Goal: Task Accomplishment & Management: Complete application form

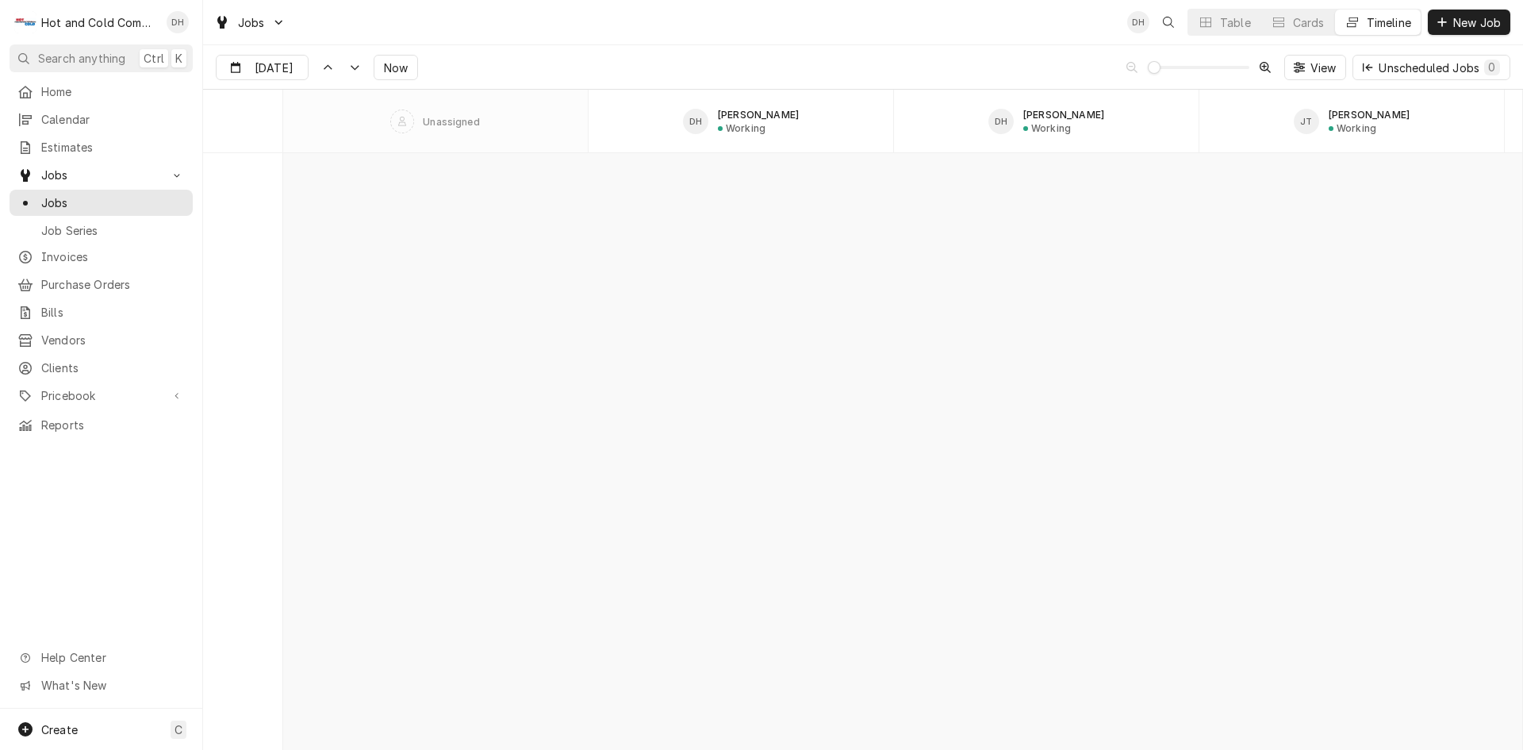
scroll to position [12431, 0]
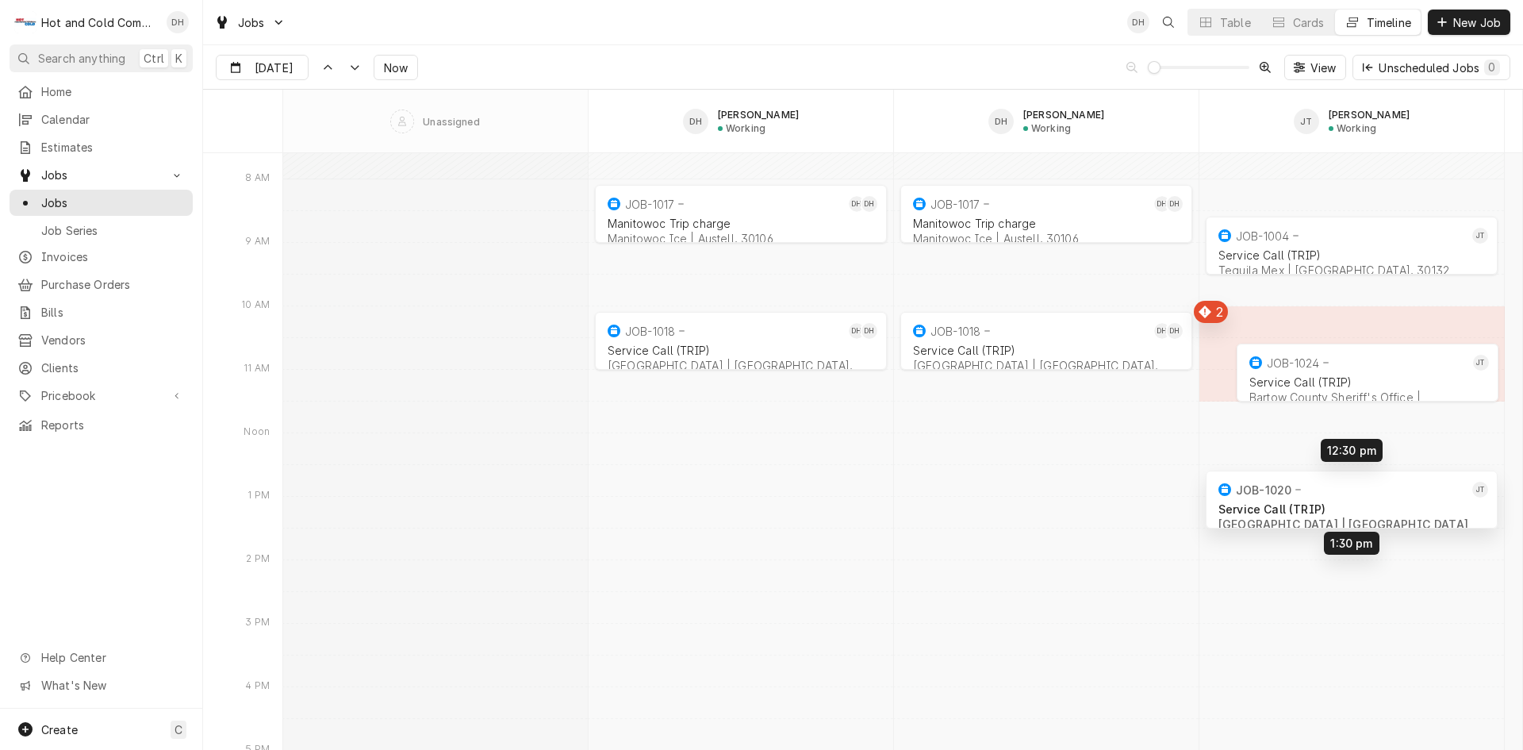
drag, startPoint x: 1224, startPoint y: 331, endPoint x: 1224, endPoint y: 486, distance: 154.7
click at [1224, 486] on div "8:00 AM 9:00 AM JOB-1017 DH DH Manitowoc Trip charge Manitowoc Ice | Austell, 3…" at bounding box center [902, 592] width 1239 height 25740
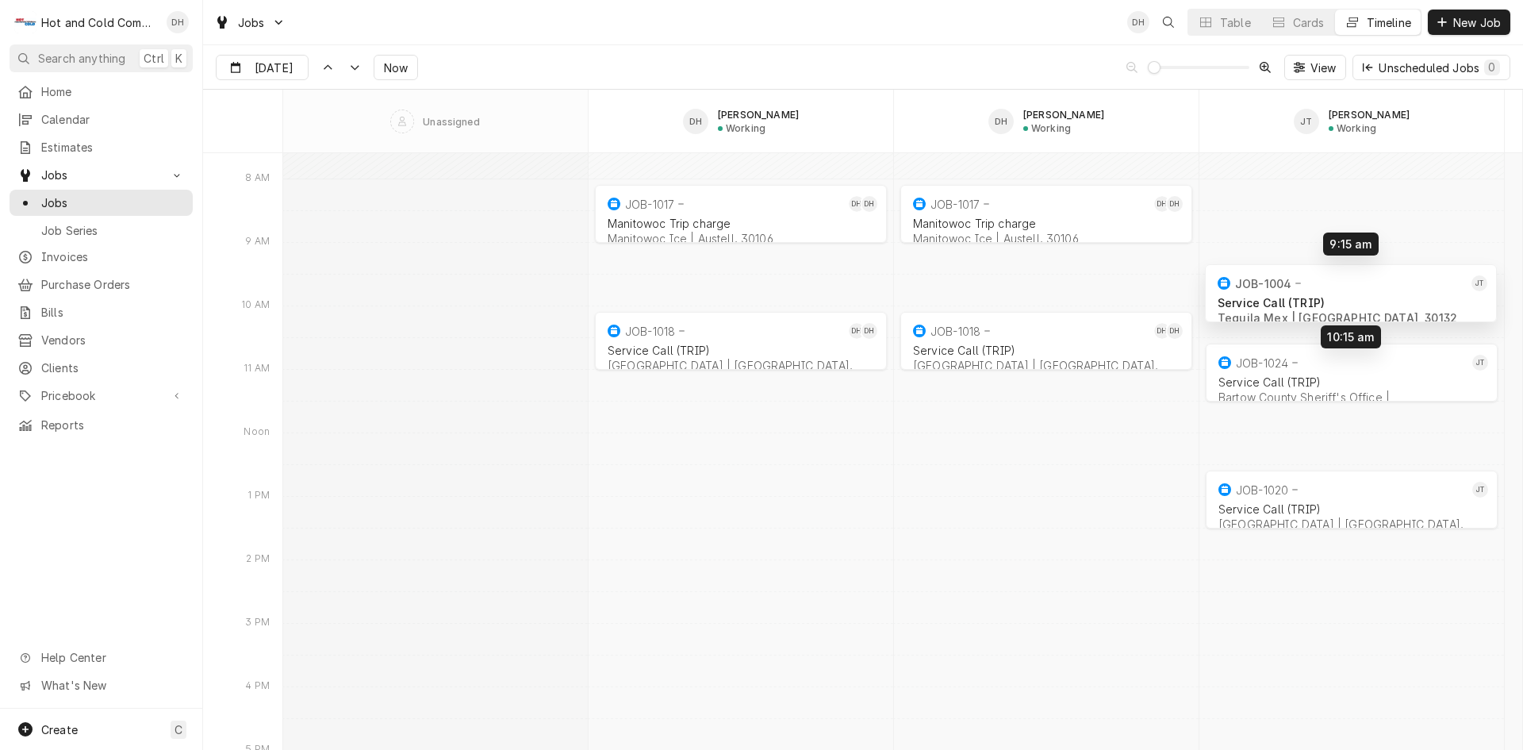
drag, startPoint x: 1350, startPoint y: 244, endPoint x: 1349, endPoint y: 296, distance: 52.4
click at [1349, 296] on div "8:00 AM 9:00 AM JOB-1017 DH DH Manitowoc Trip charge Manitowoc Ice | Austell, 3…" at bounding box center [902, 592] width 1239 height 25740
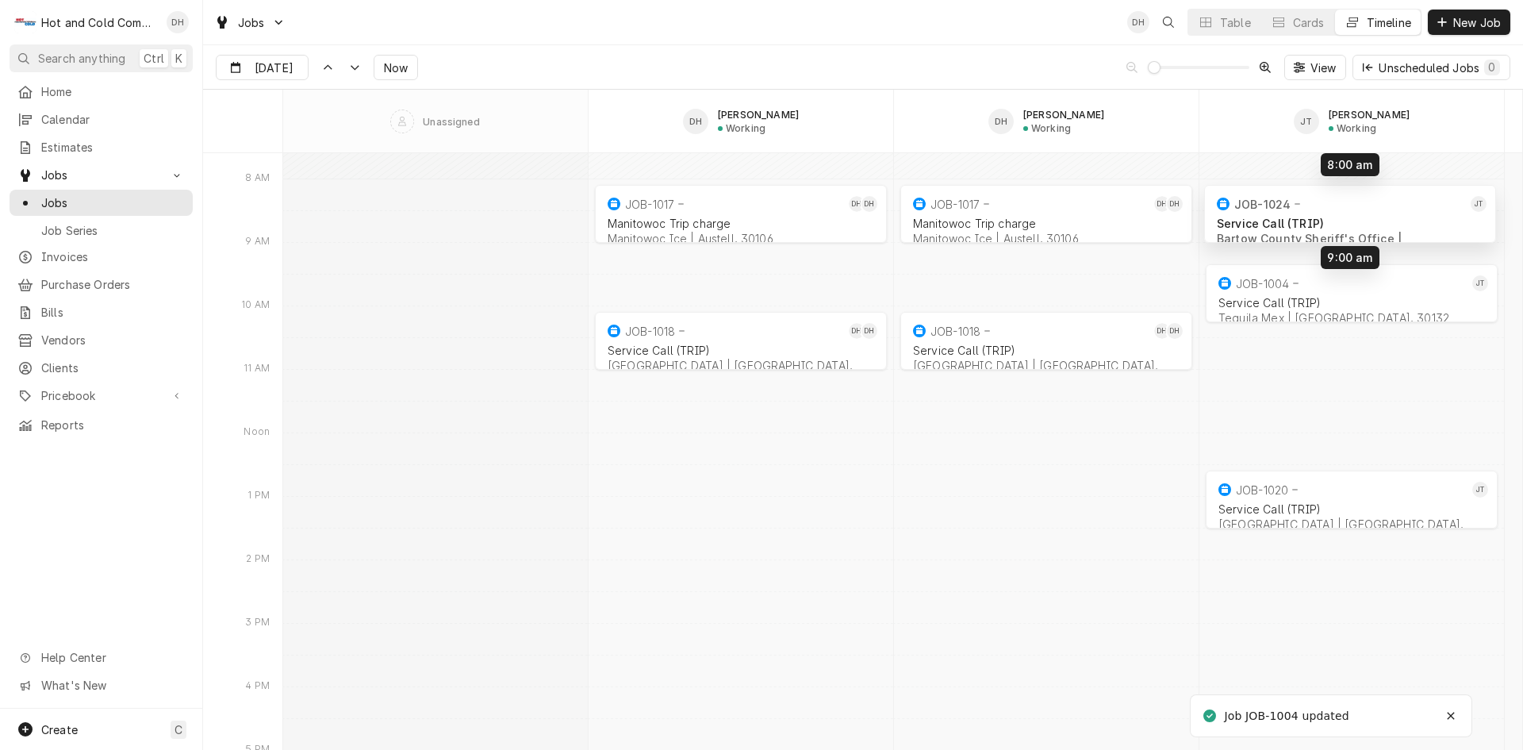
drag, startPoint x: 1318, startPoint y: 377, endPoint x: 1316, endPoint y: 215, distance: 161.9
click at [1316, 215] on div "8:00 AM 9:00 AM JOB-1017 DH DH Manitowoc Trip charge Manitowoc Ice | Austell, 3…" at bounding box center [902, 592] width 1239 height 25740
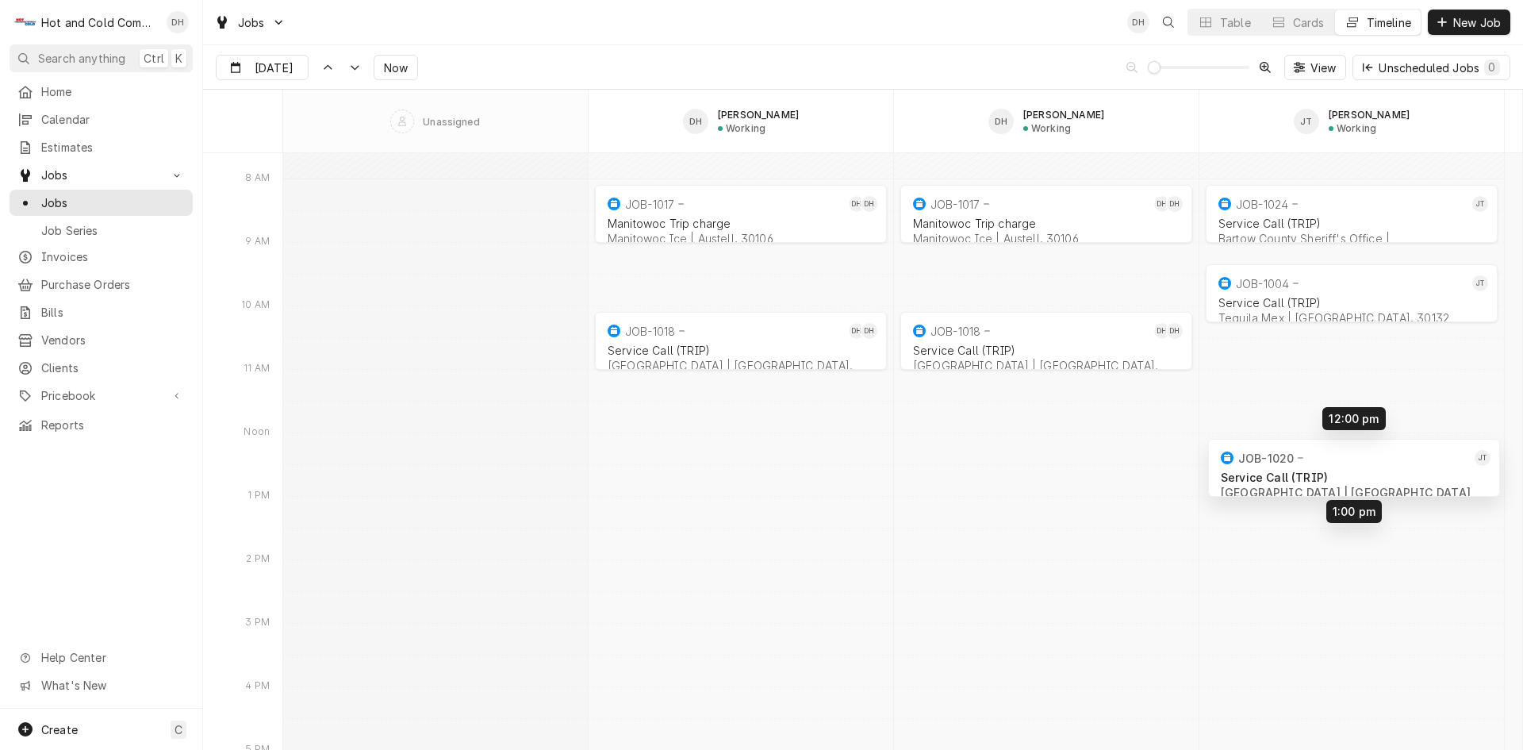
drag, startPoint x: 1341, startPoint y: 504, endPoint x: 1328, endPoint y: 428, distance: 76.4
click at [1345, 475] on div "8:00 AM 9:00 AM JOB-1017 DH DH Manitowoc Trip charge Manitowoc Ice | Austell, 3…" at bounding box center [902, 592] width 1239 height 25740
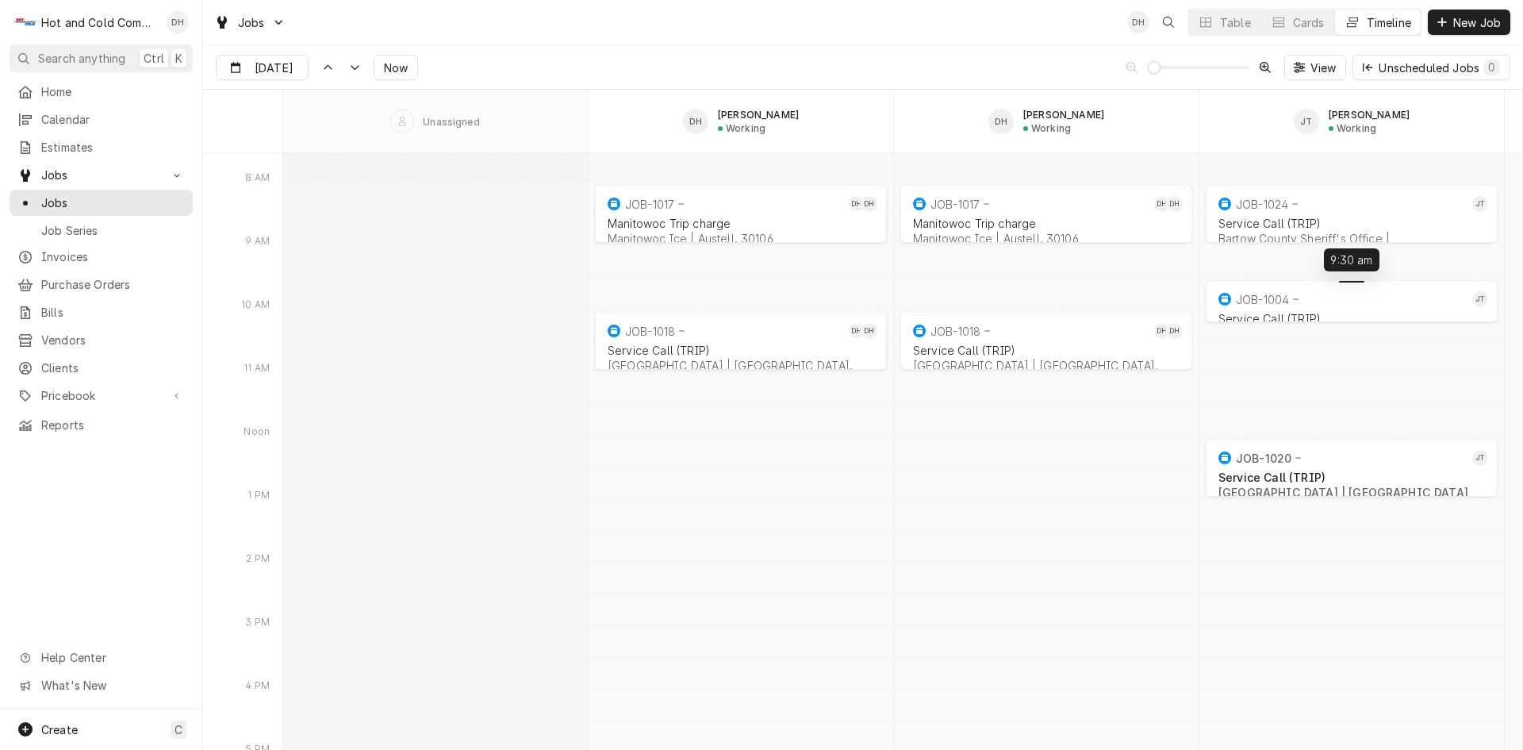
drag, startPoint x: 1334, startPoint y: 282, endPoint x: 1340, endPoint y: 299, distance: 18.6
drag, startPoint x: 1370, startPoint y: 321, endPoint x: 1368, endPoint y: 343, distance: 21.5
click at [1228, 20] on div "Table" at bounding box center [1235, 22] width 31 height 17
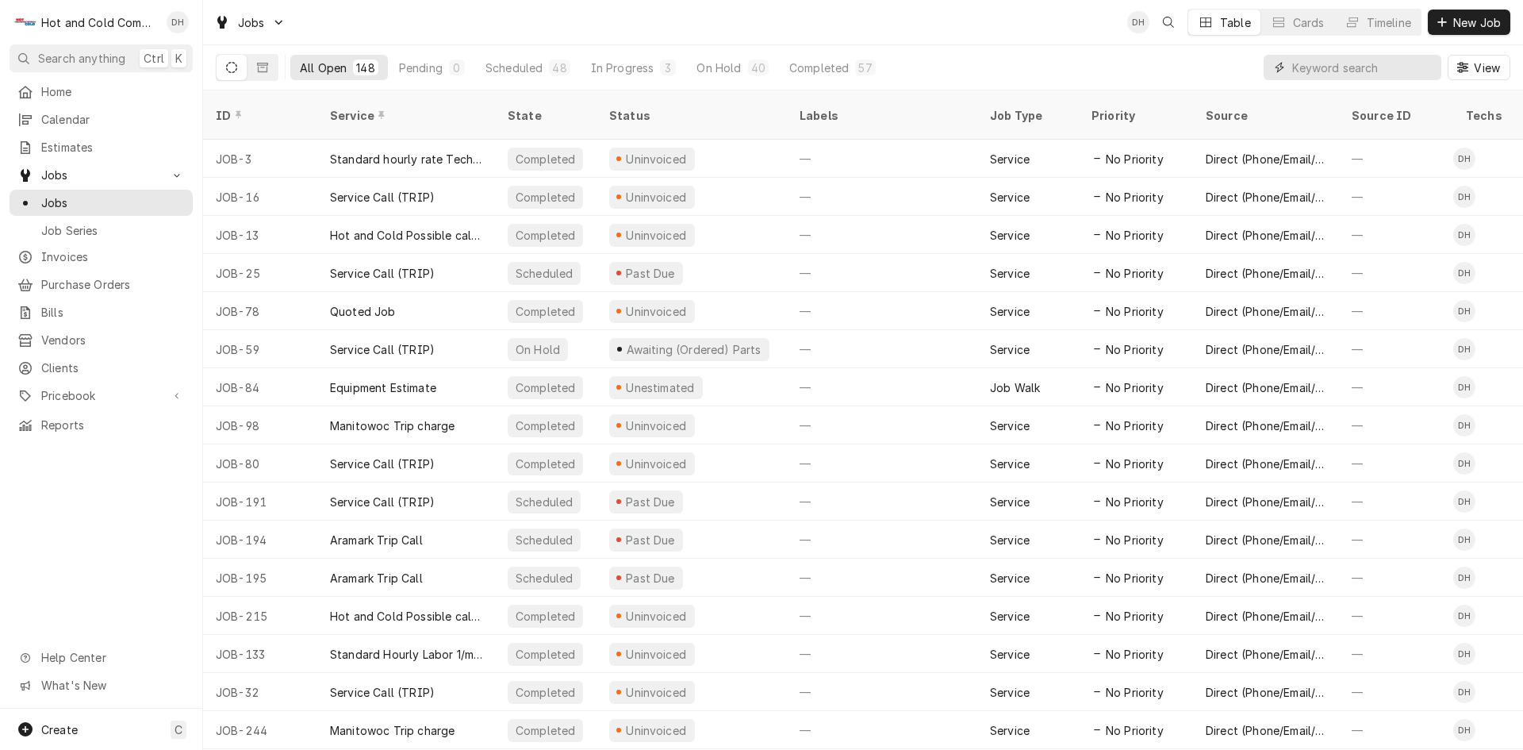
click at [1370, 71] on input "Dynamic Content Wrapper" at bounding box center [1363, 67] width 141 height 25
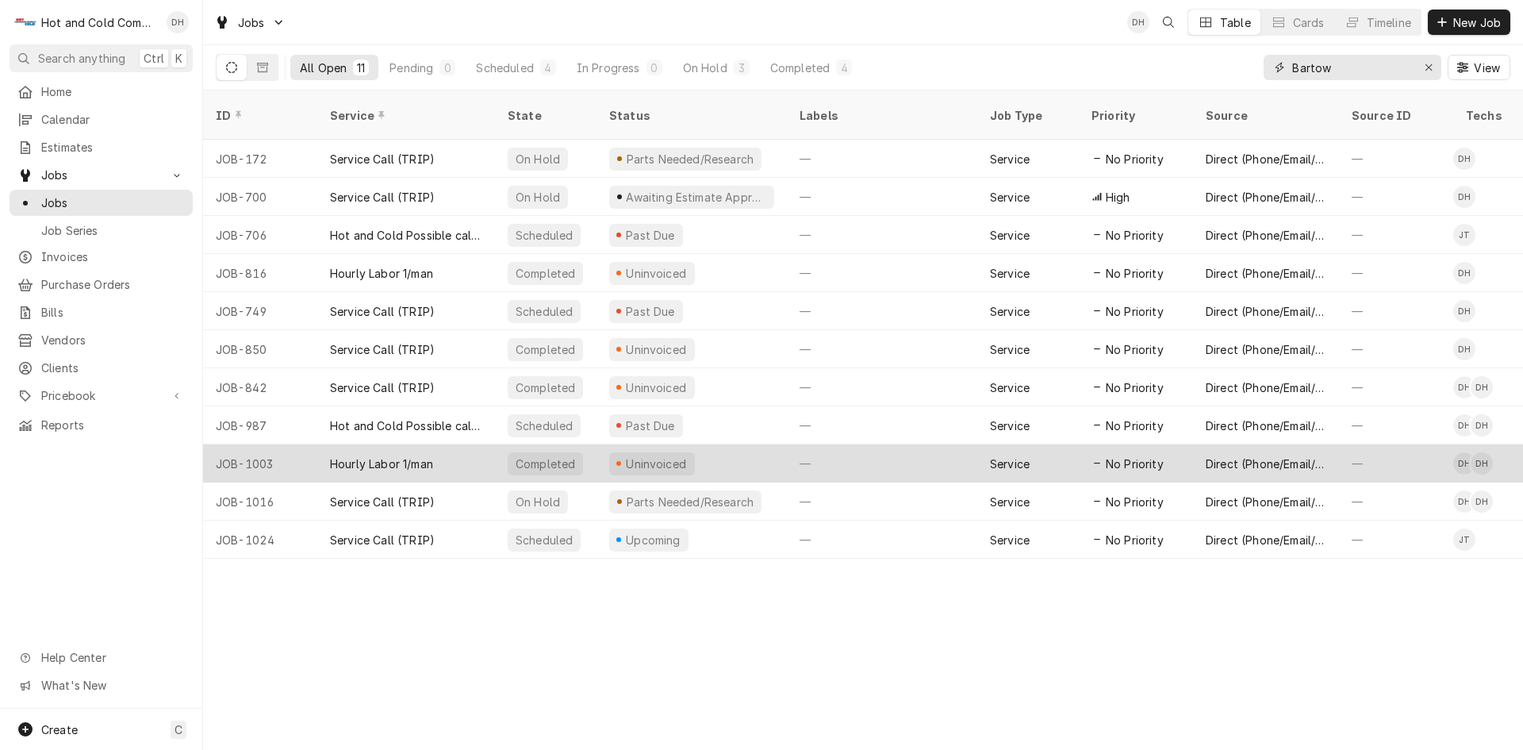
type input "Bartow"
click at [909, 444] on div "—" at bounding box center [882, 463] width 190 height 38
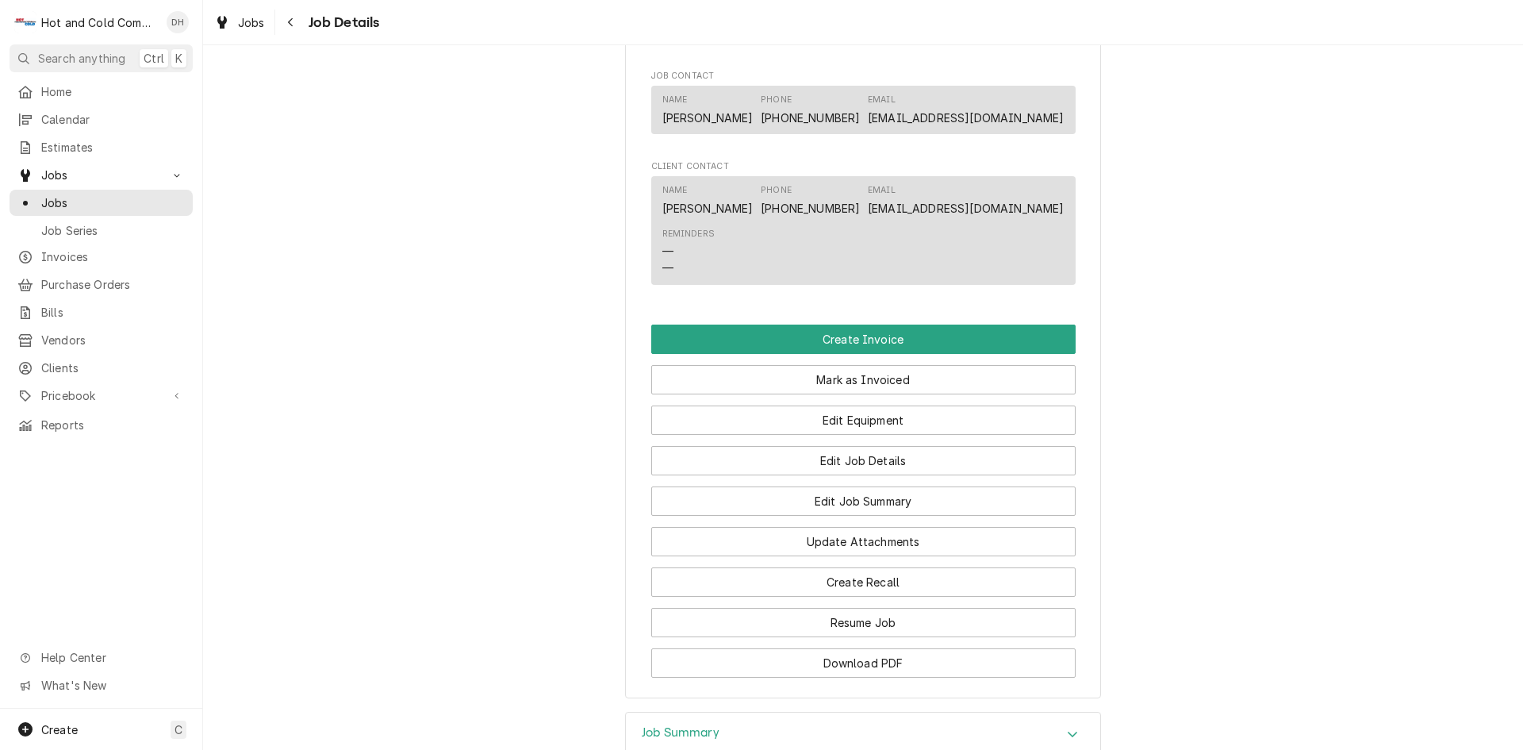
scroll to position [1058, 0]
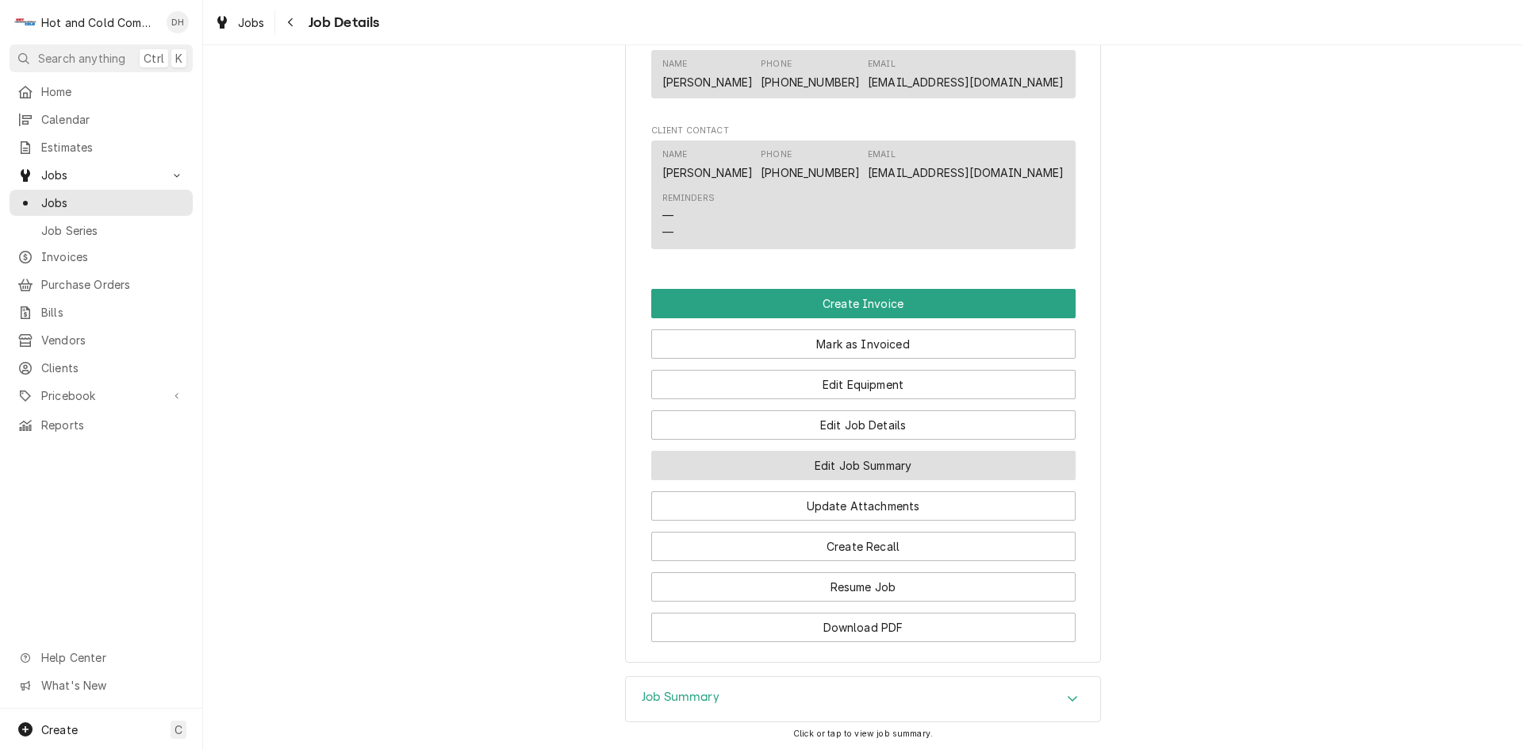
click at [843, 478] on button "Edit Job Summary" at bounding box center [863, 465] width 425 height 29
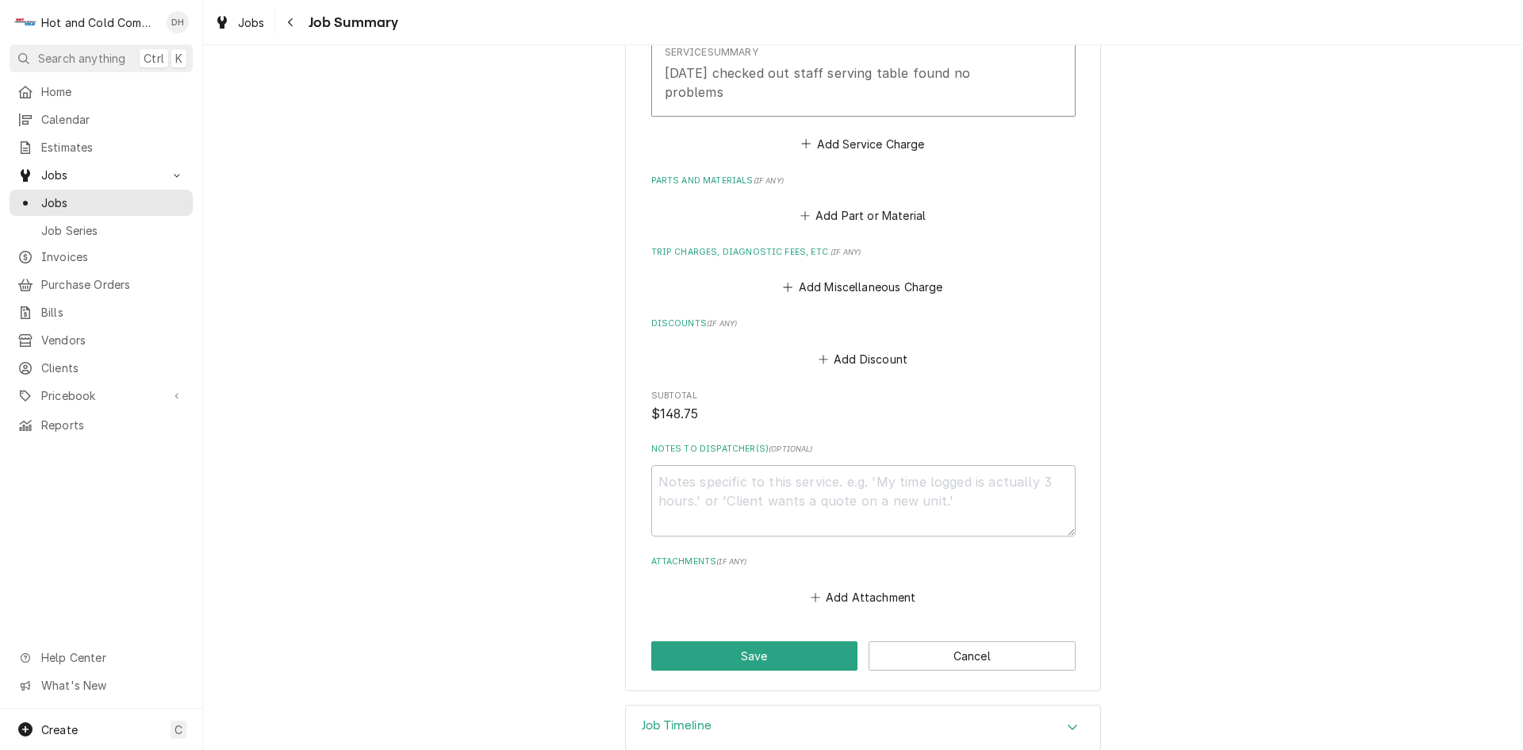
scroll to position [582, 0]
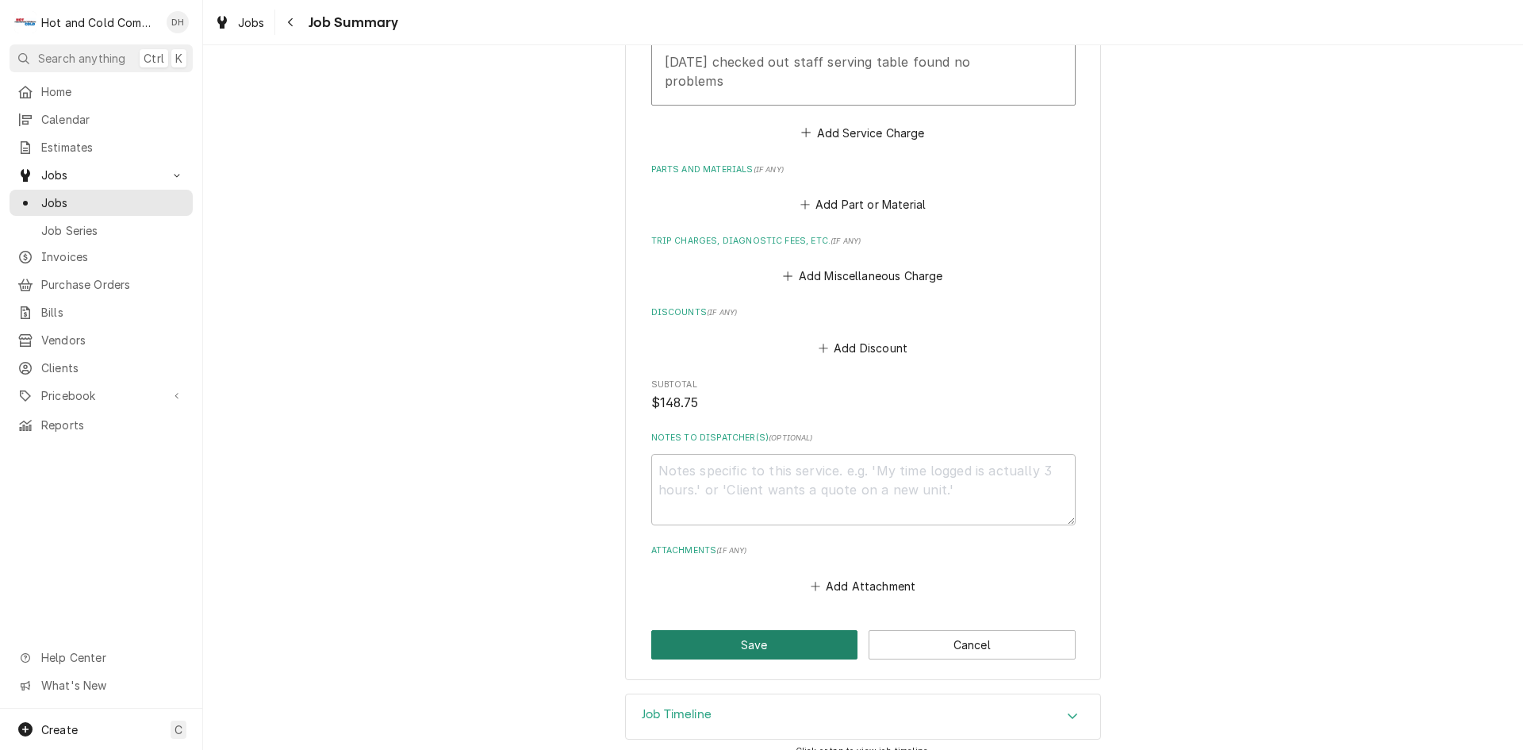
click at [778, 630] on button "Save" at bounding box center [754, 644] width 207 height 29
type textarea "x"
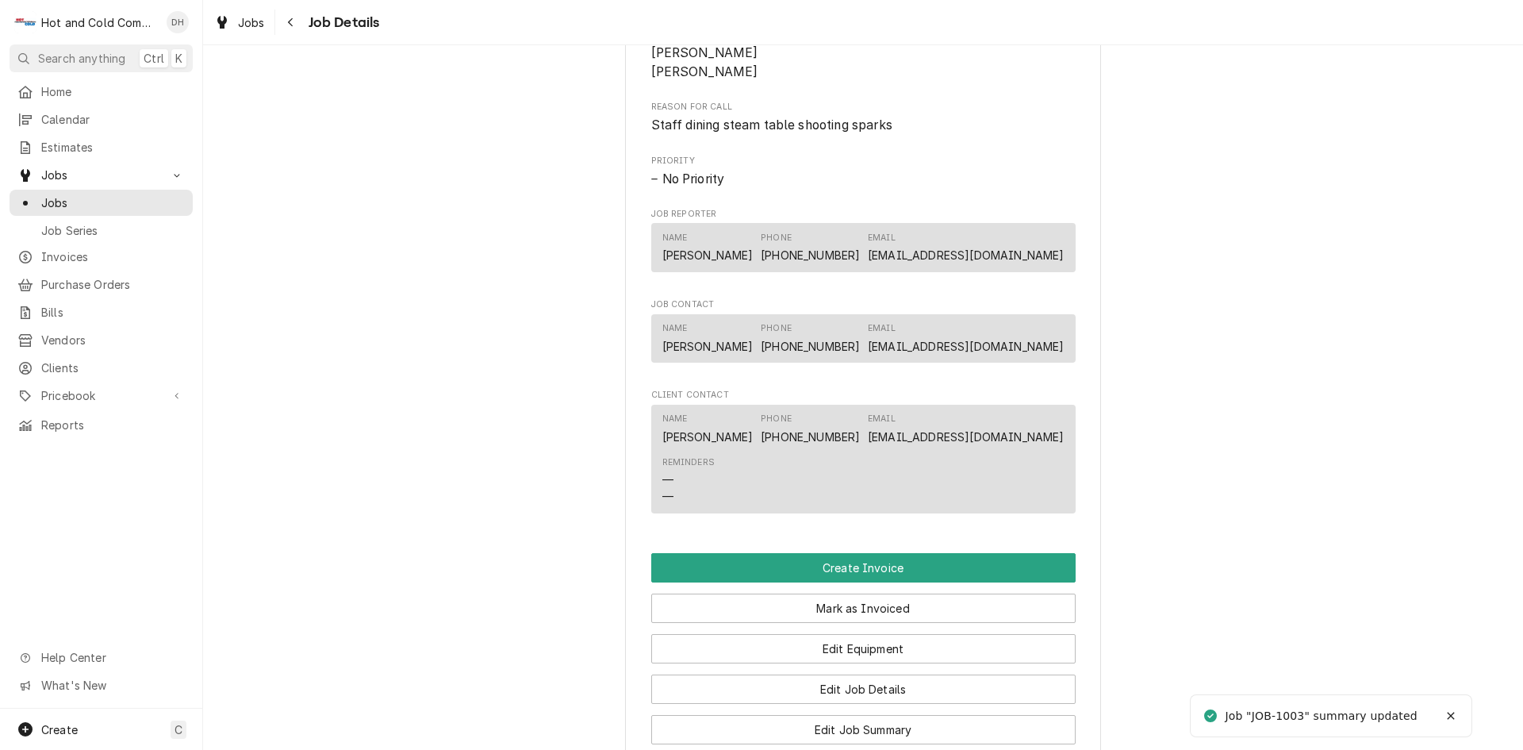
scroll to position [1058, 0]
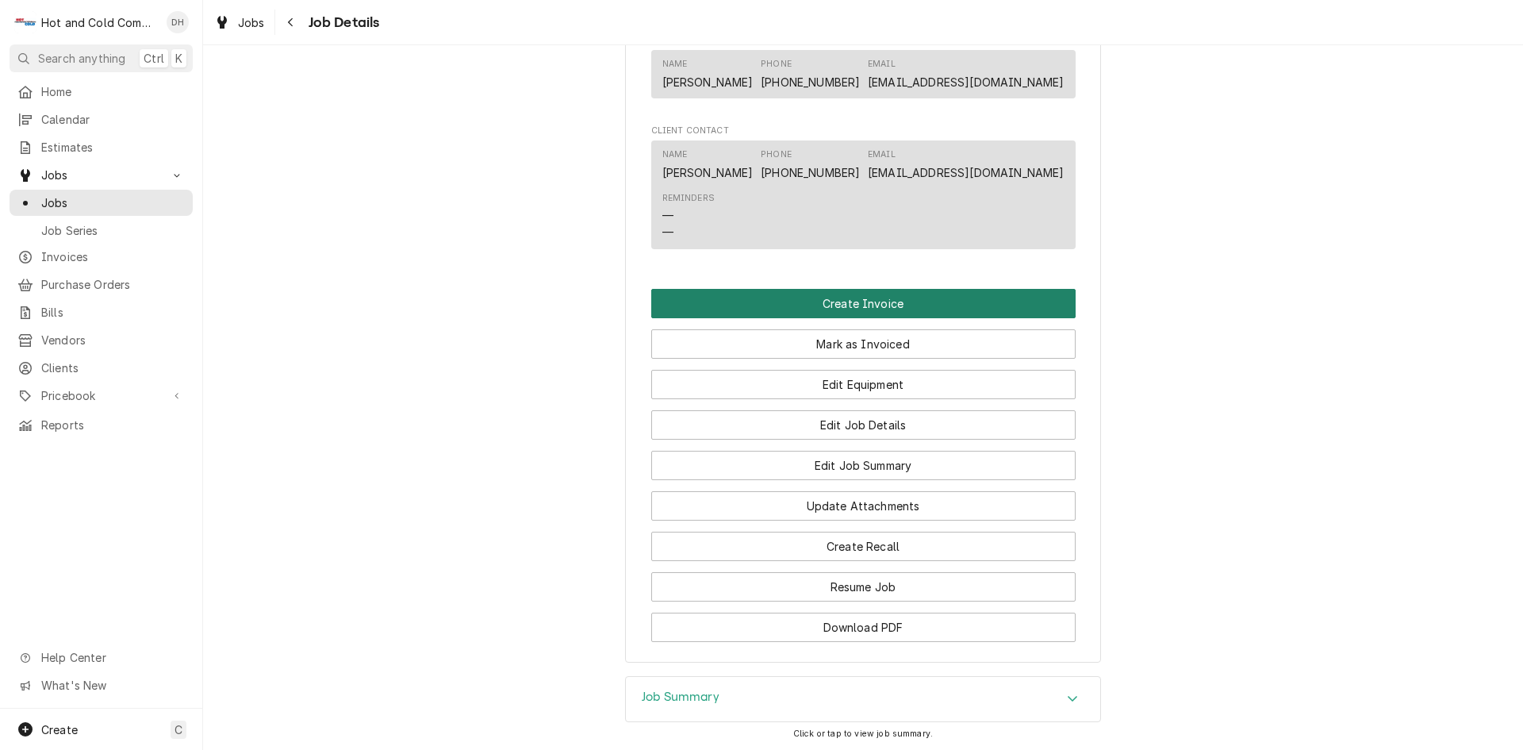
click at [843, 318] on button "Create Invoice" at bounding box center [863, 303] width 425 height 29
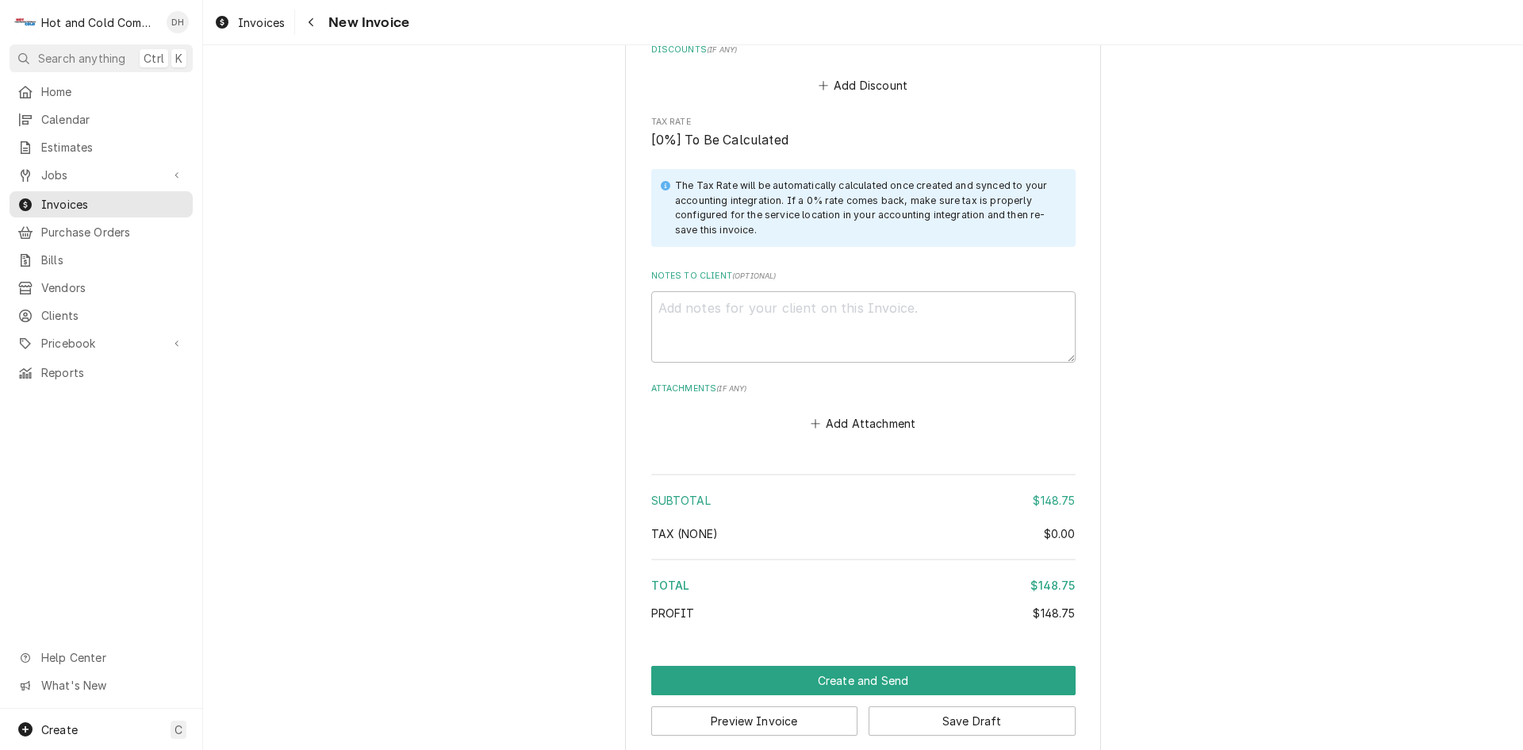
scroll to position [1852, 0]
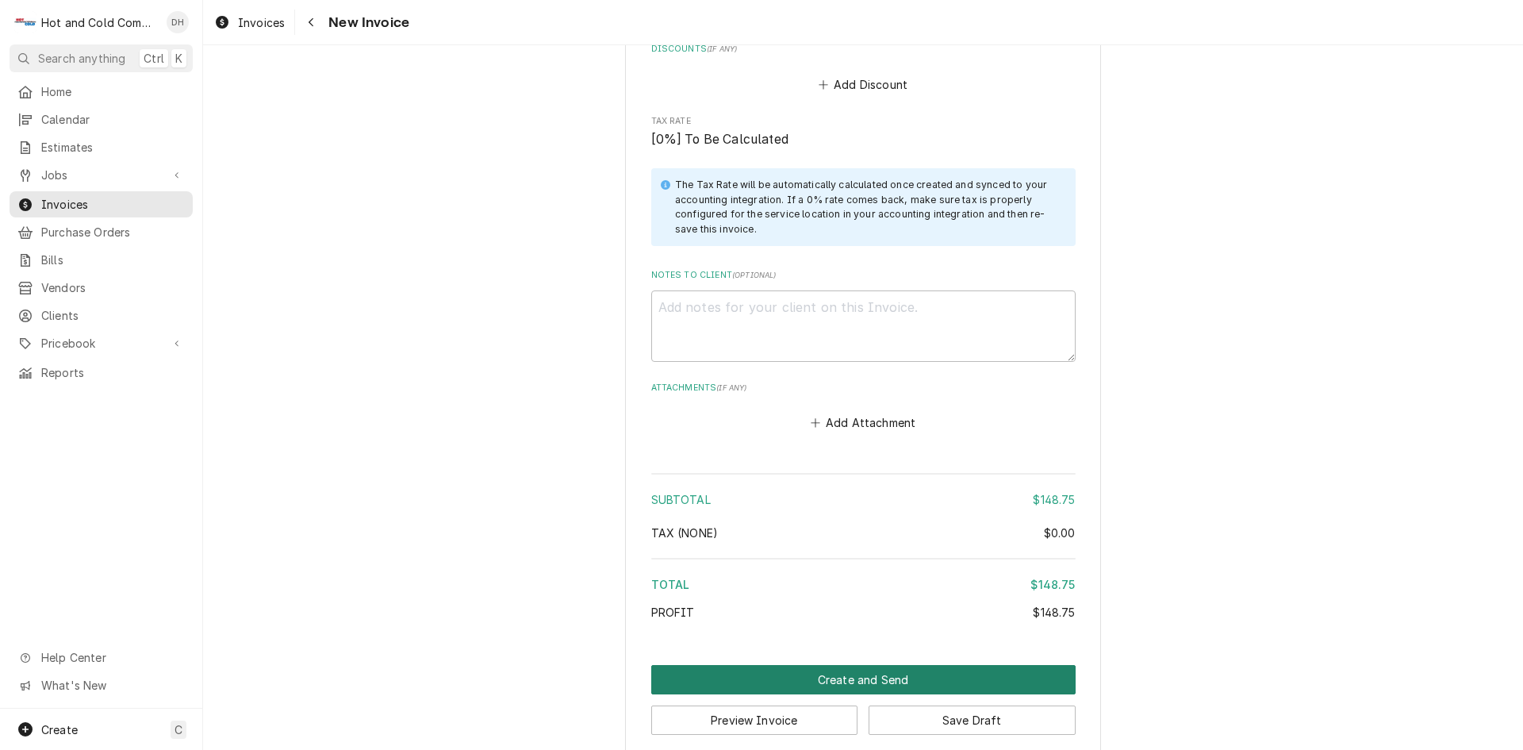
click at [857, 665] on button "Create and Send" at bounding box center [863, 679] width 425 height 29
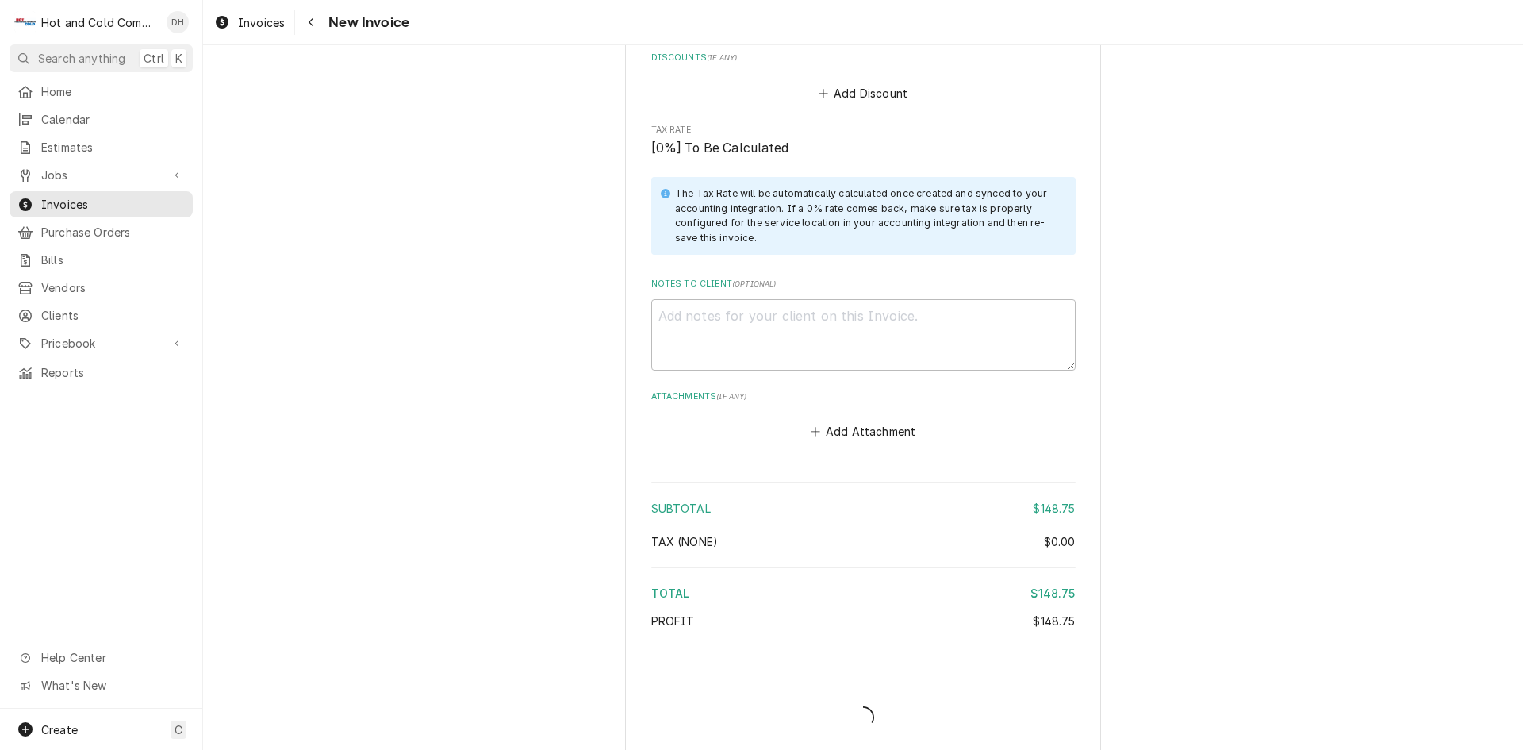
type textarea "x"
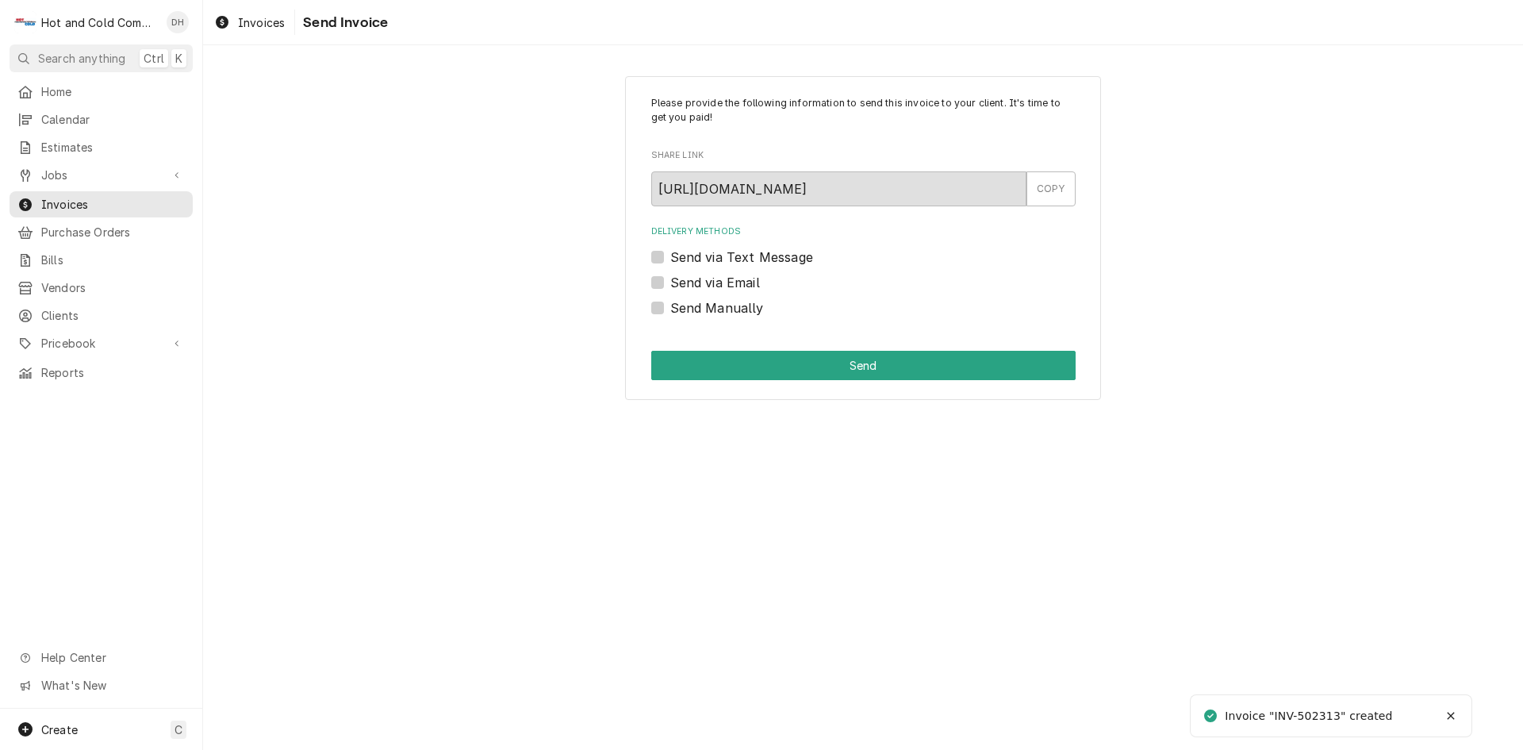
click at [670, 281] on label "Send via Email" at bounding box center [715, 282] width 90 height 19
click at [670, 281] on input "Send via Email" at bounding box center [882, 290] width 425 height 35
checkbox input "true"
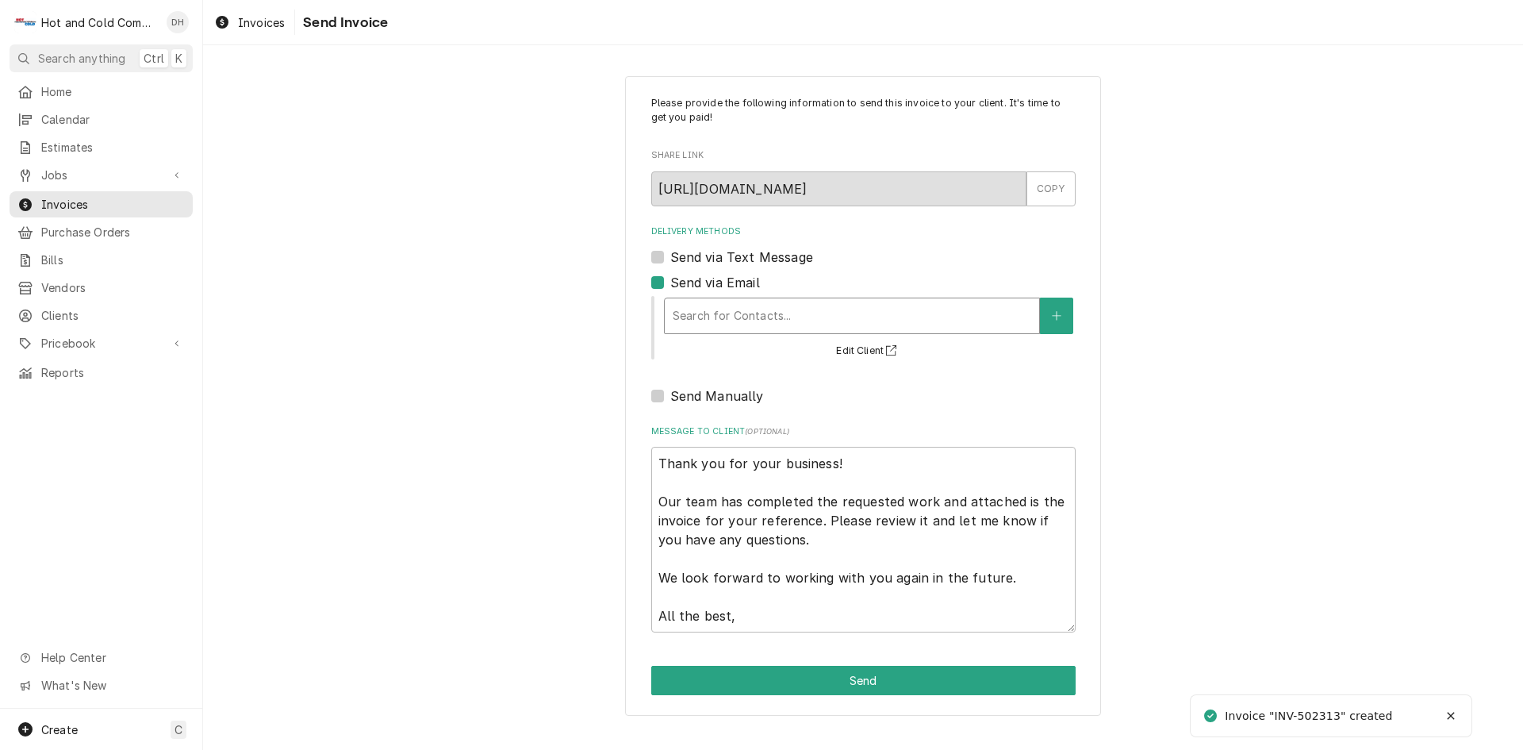
click at [824, 313] on div "Delivery Methods" at bounding box center [852, 316] width 359 height 29
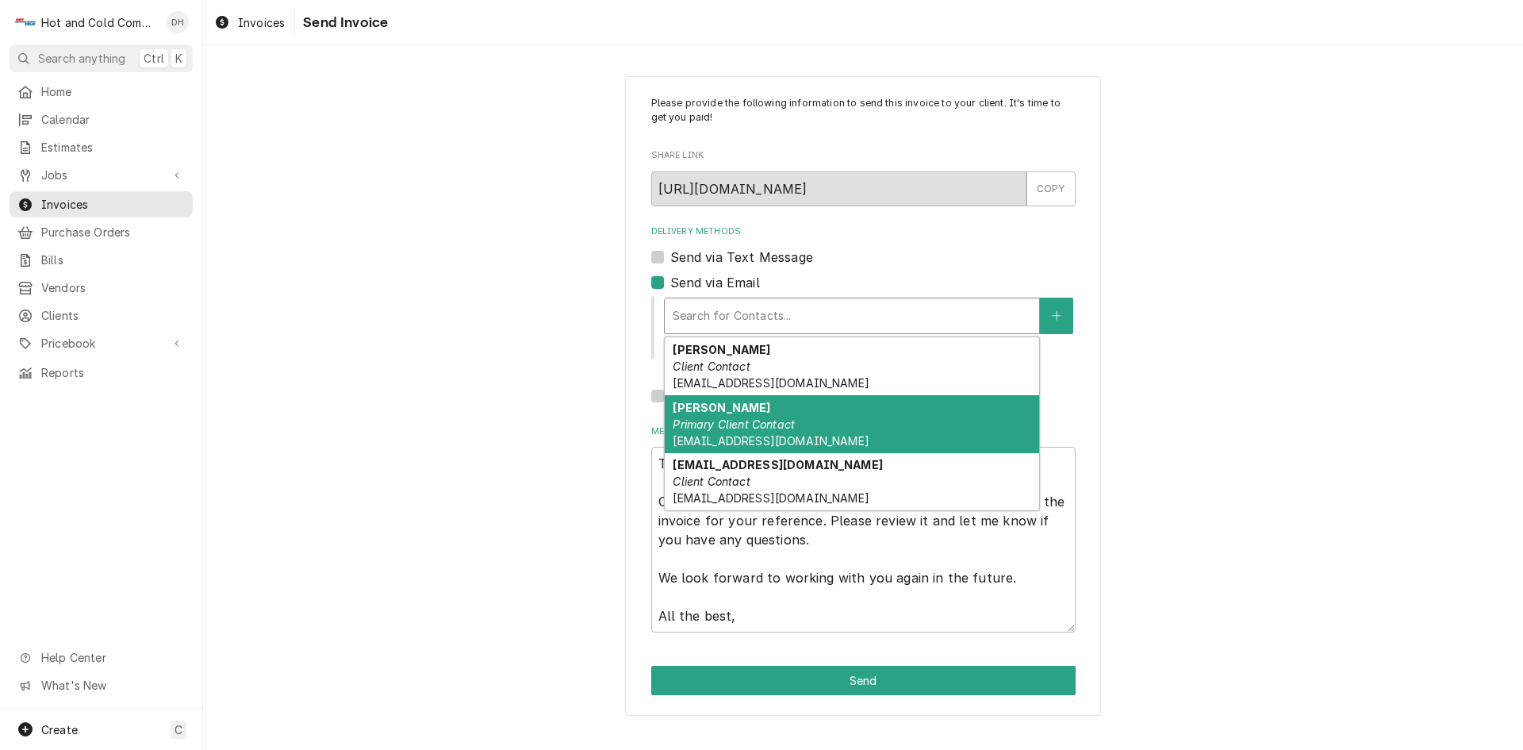
click at [764, 434] on span "dannyhiggins@bartow.org" at bounding box center [771, 440] width 196 height 13
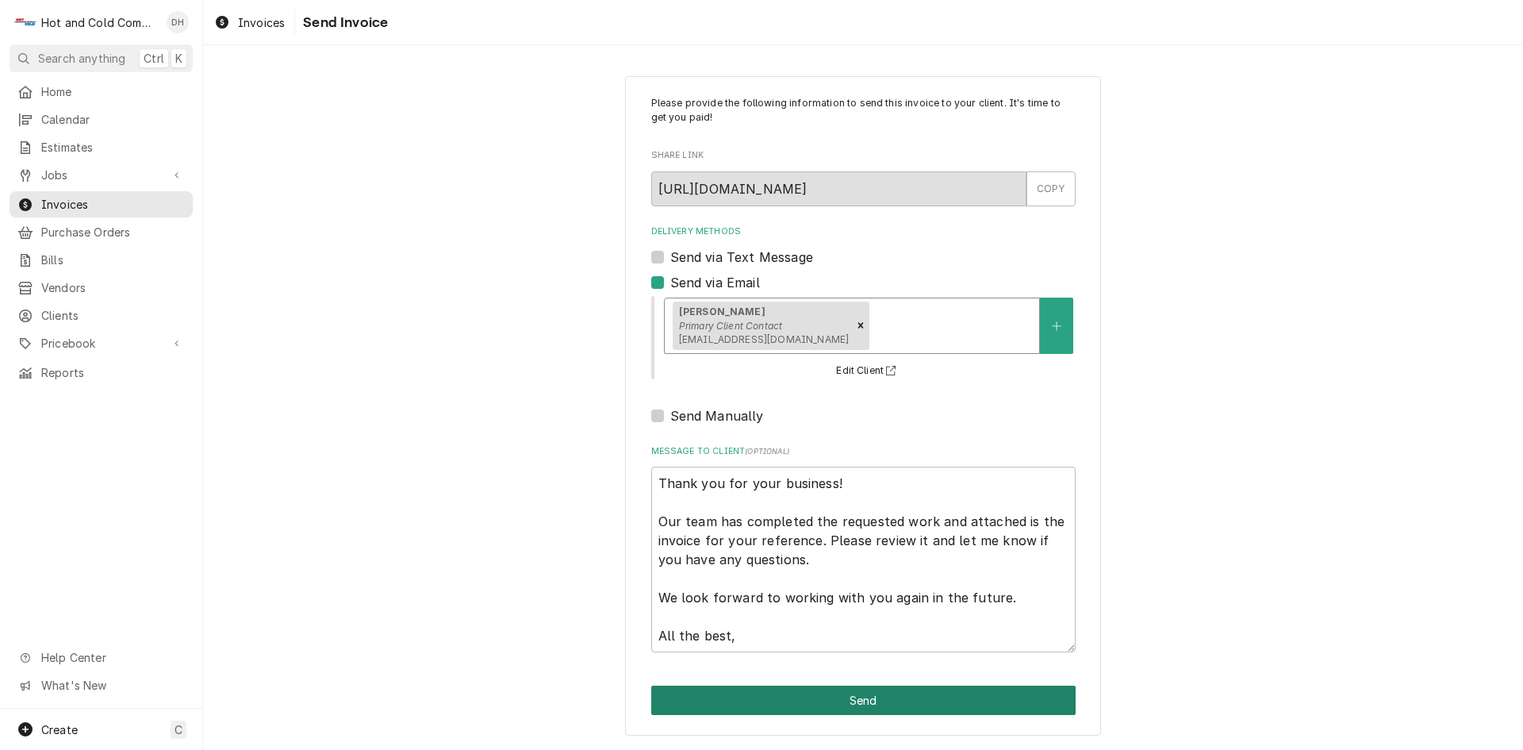
click at [862, 701] on button "Send" at bounding box center [863, 700] width 425 height 29
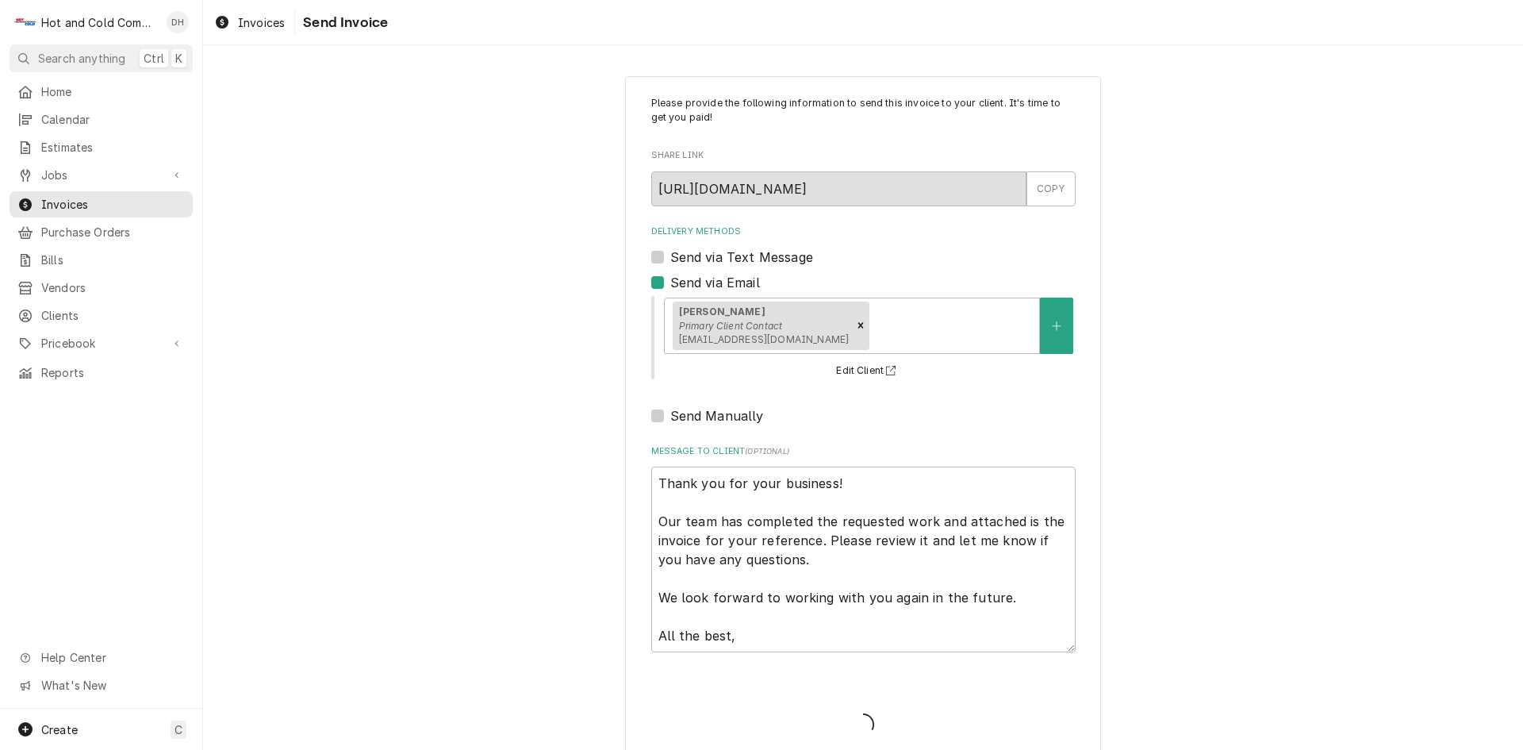
type textarea "x"
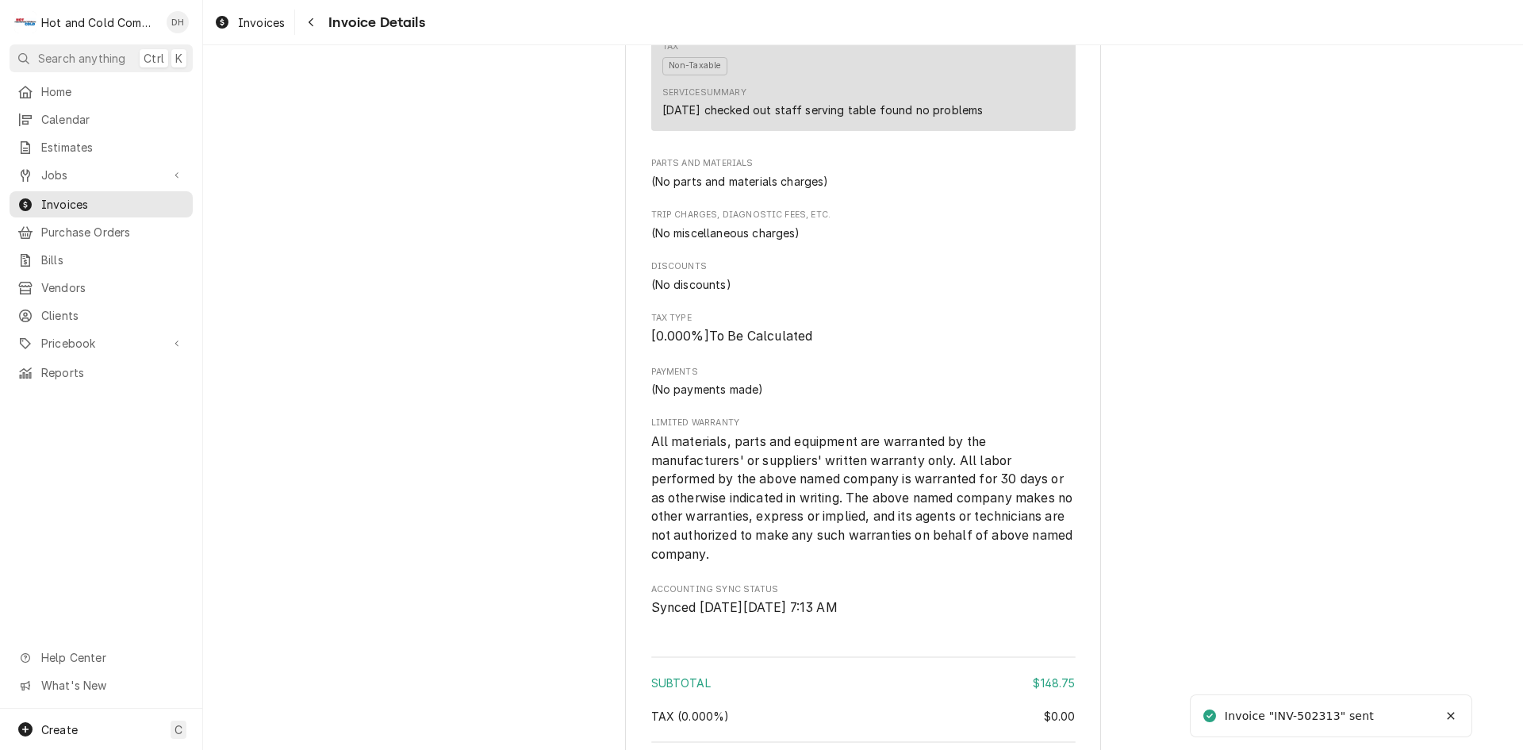
scroll to position [1547, 0]
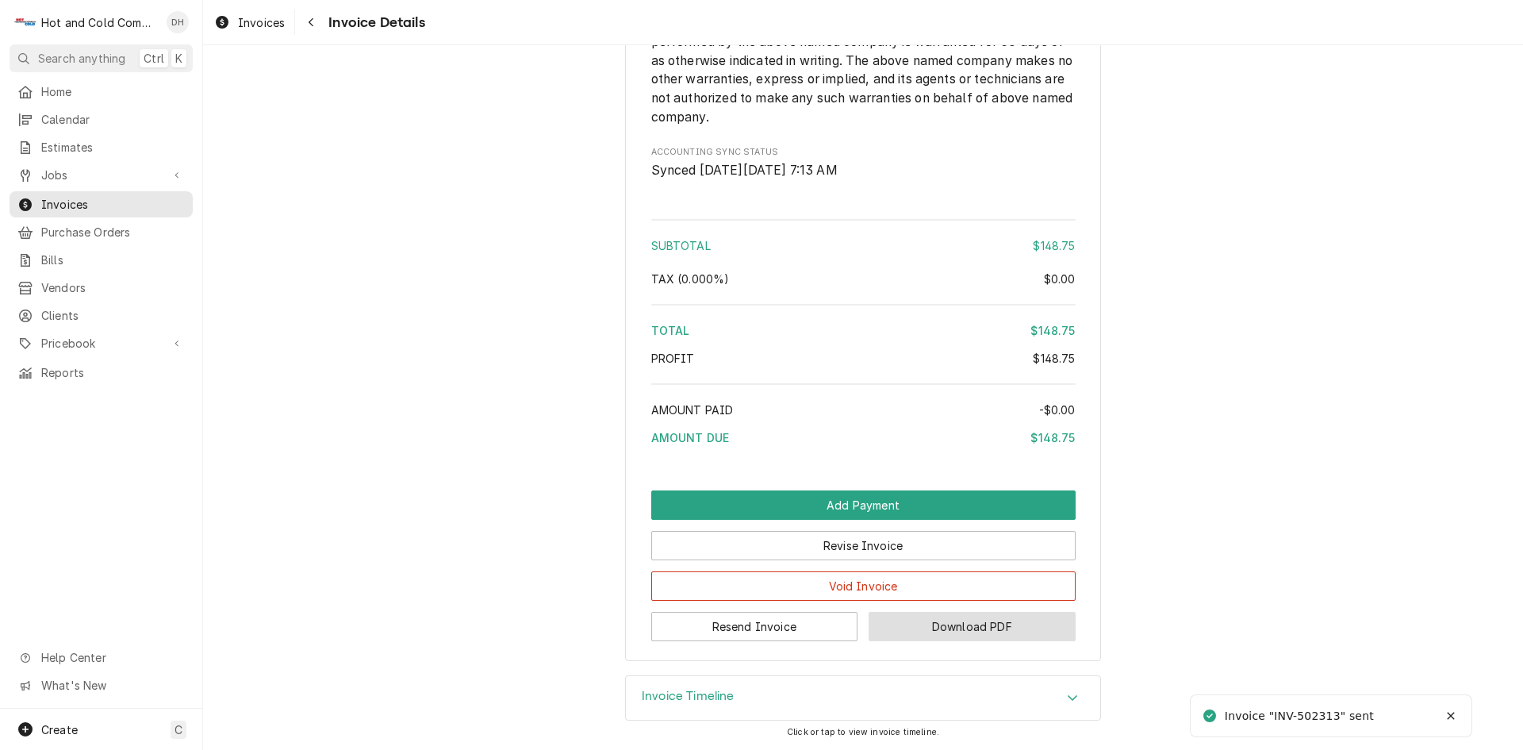
click at [994, 624] on button "Download PDF" at bounding box center [972, 626] width 207 height 29
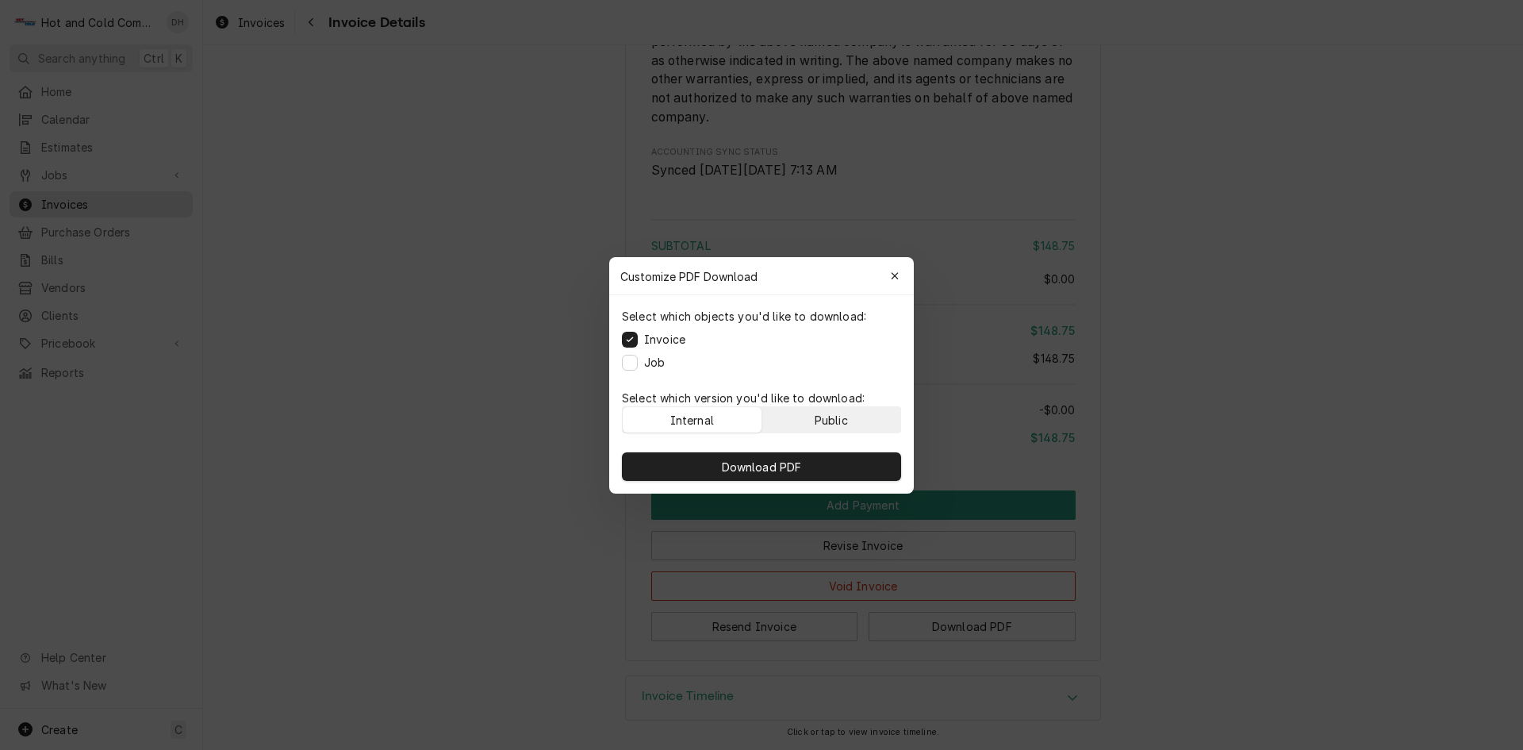
click at [873, 417] on button "Public" at bounding box center [832, 419] width 139 height 25
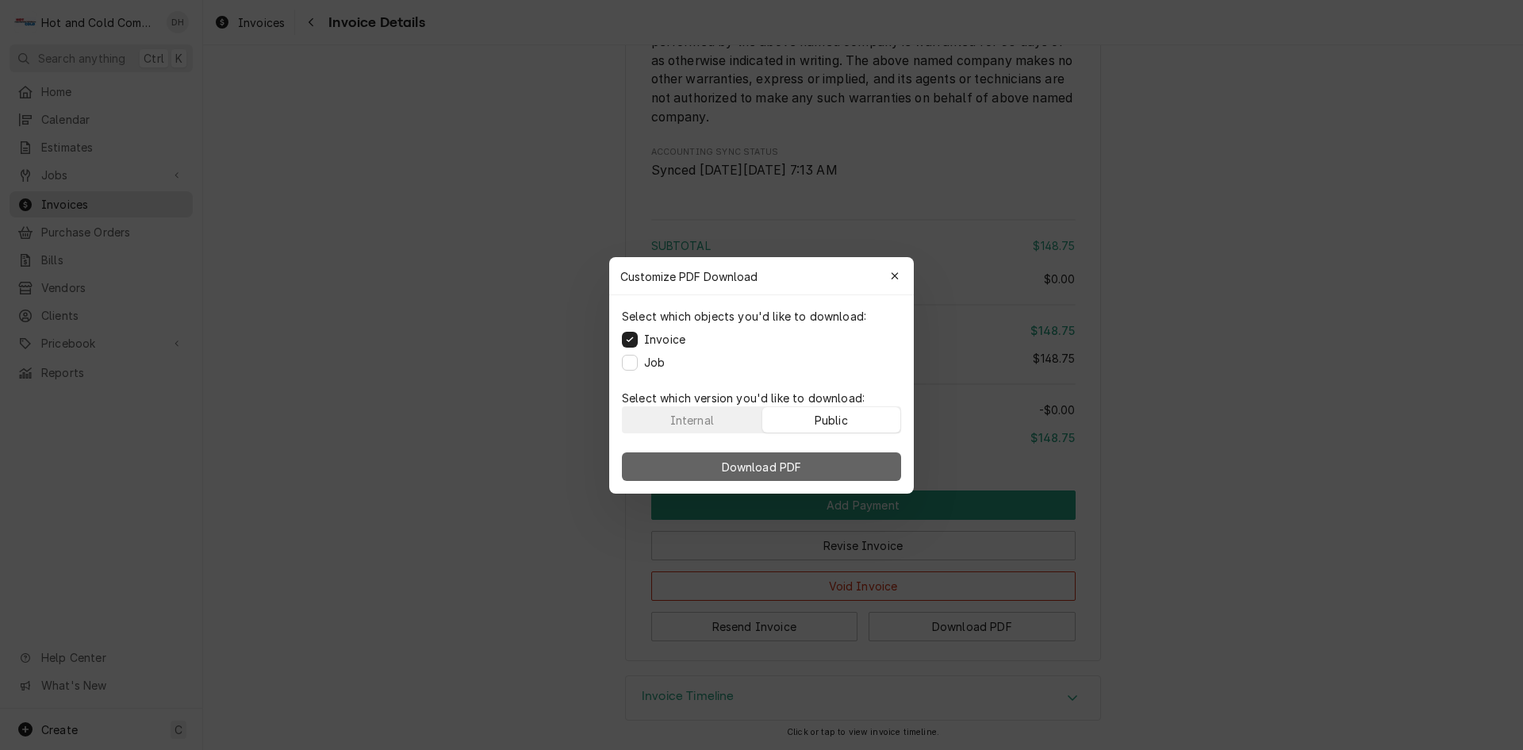
click at [777, 470] on span "Download PDF" at bounding box center [762, 466] width 86 height 17
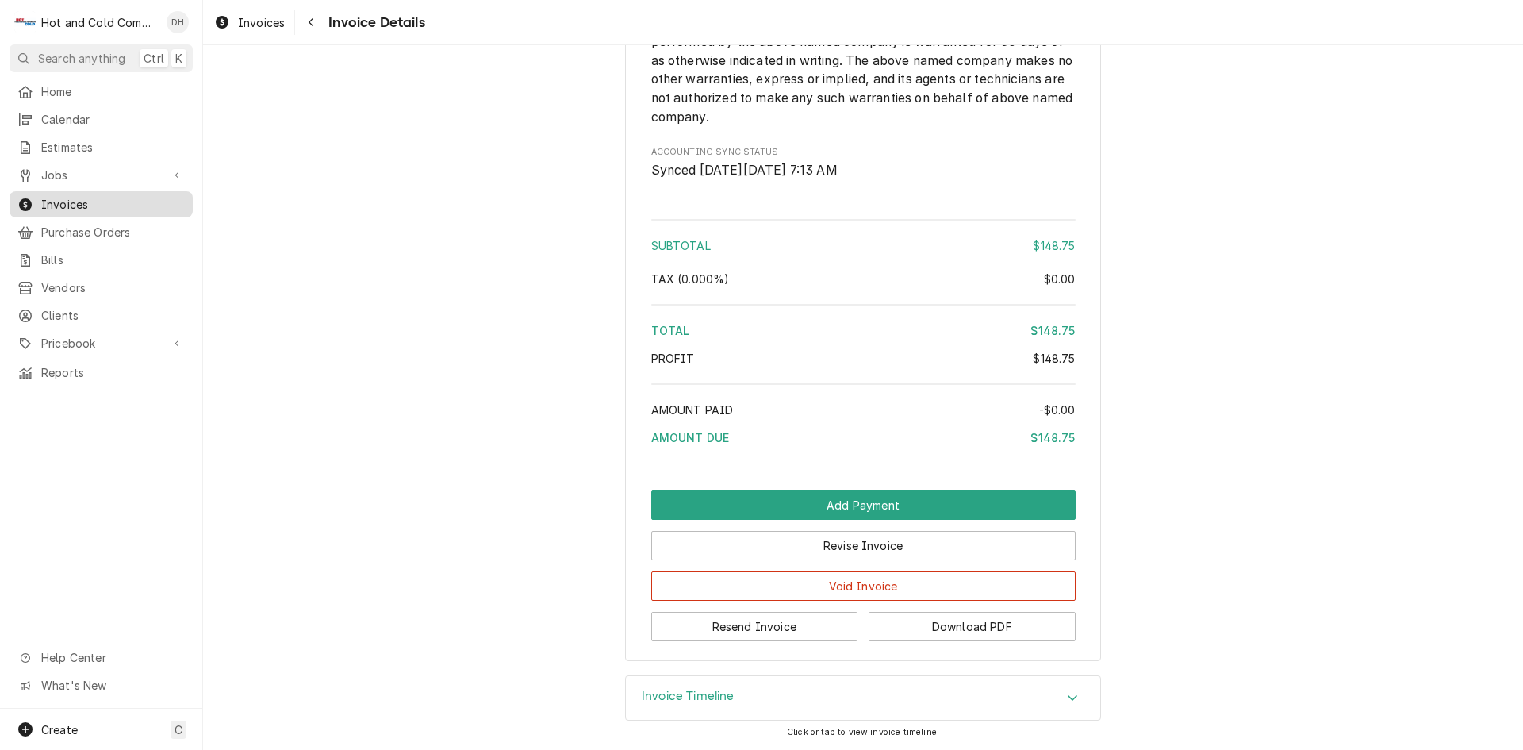
click at [109, 196] on span "Invoices" at bounding box center [113, 204] width 144 height 17
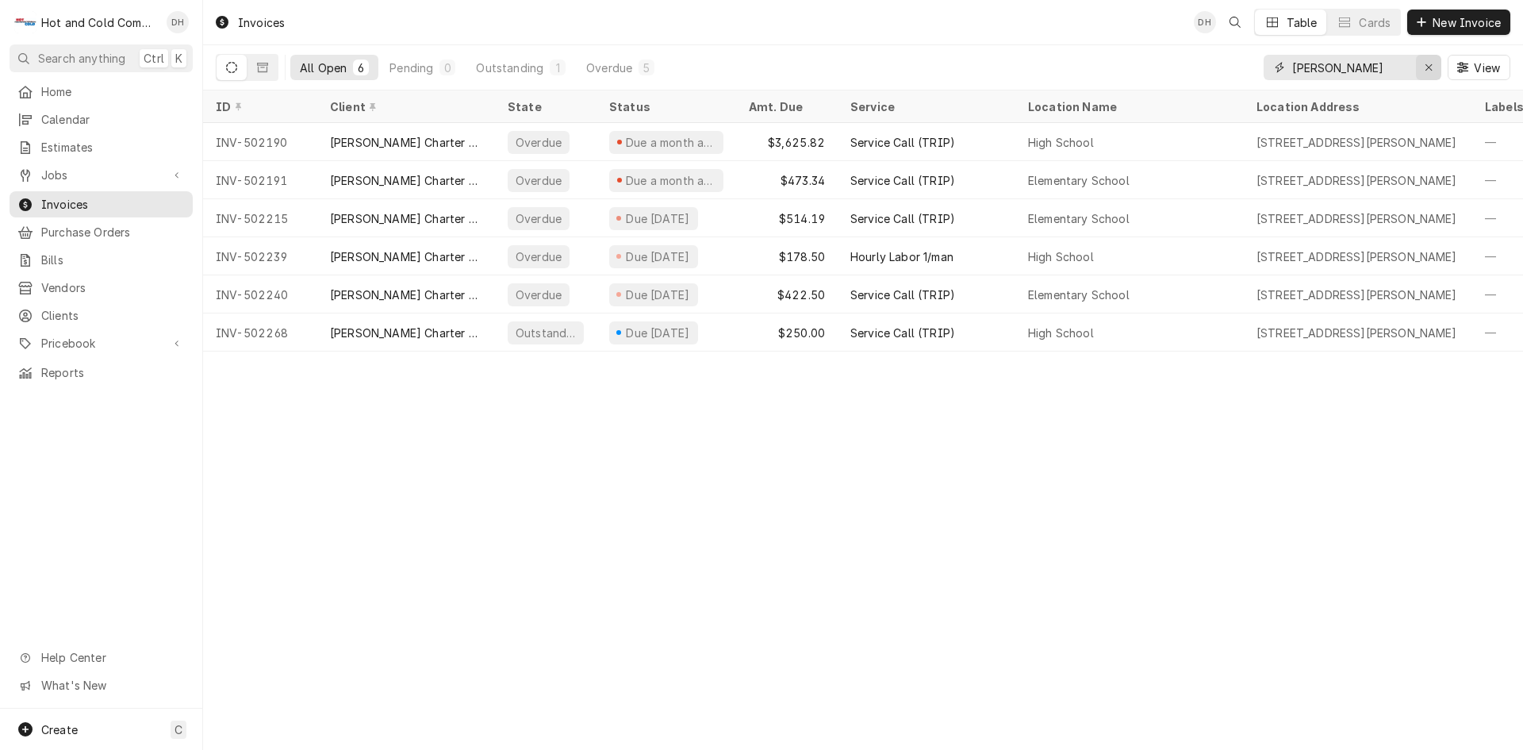
click at [1429, 67] on icon "Erase input" at bounding box center [1429, 67] width 9 height 11
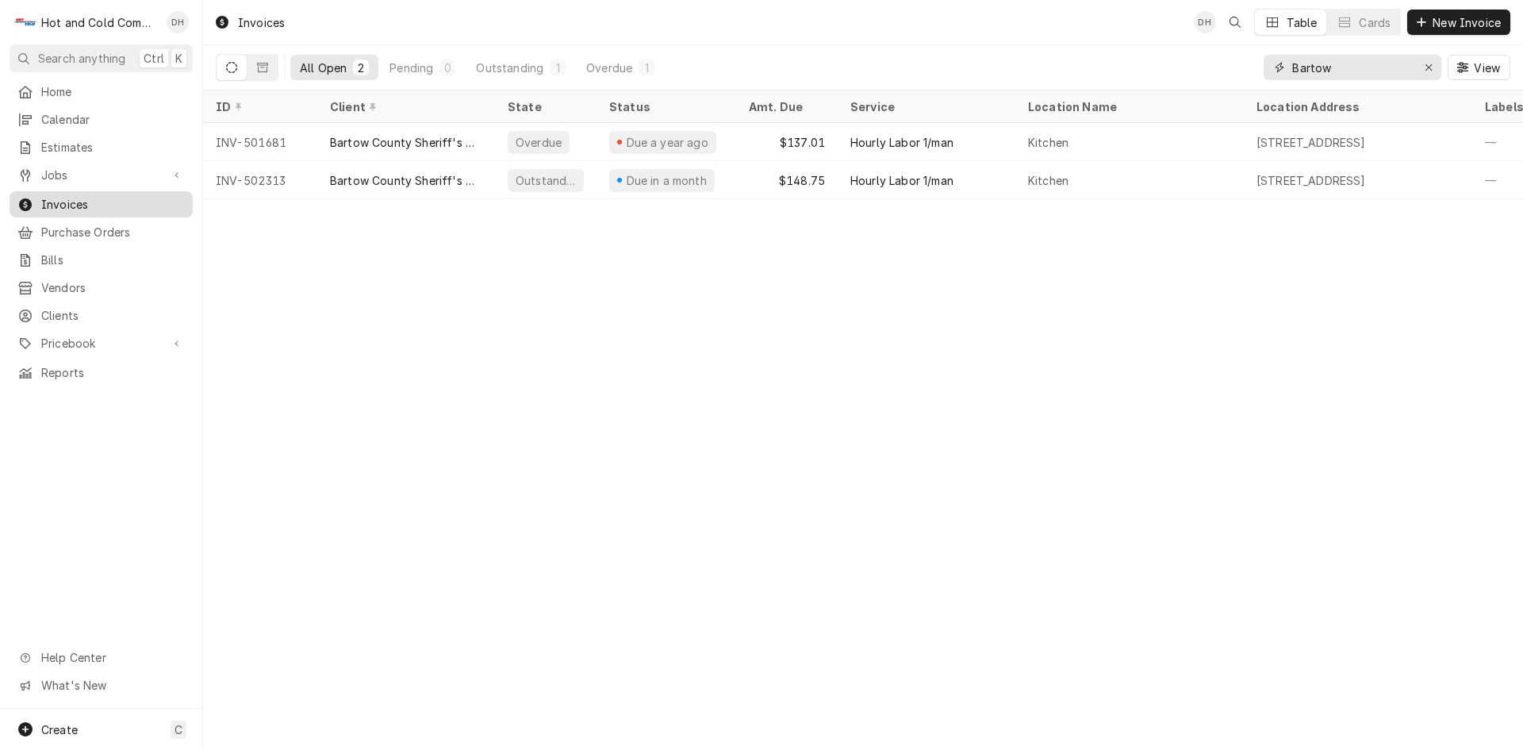
type input "Bartow"
click at [79, 196] on span "Invoices" at bounding box center [113, 204] width 144 height 17
click at [528, 68] on div "Outstanding" at bounding box center [509, 68] width 67 height 17
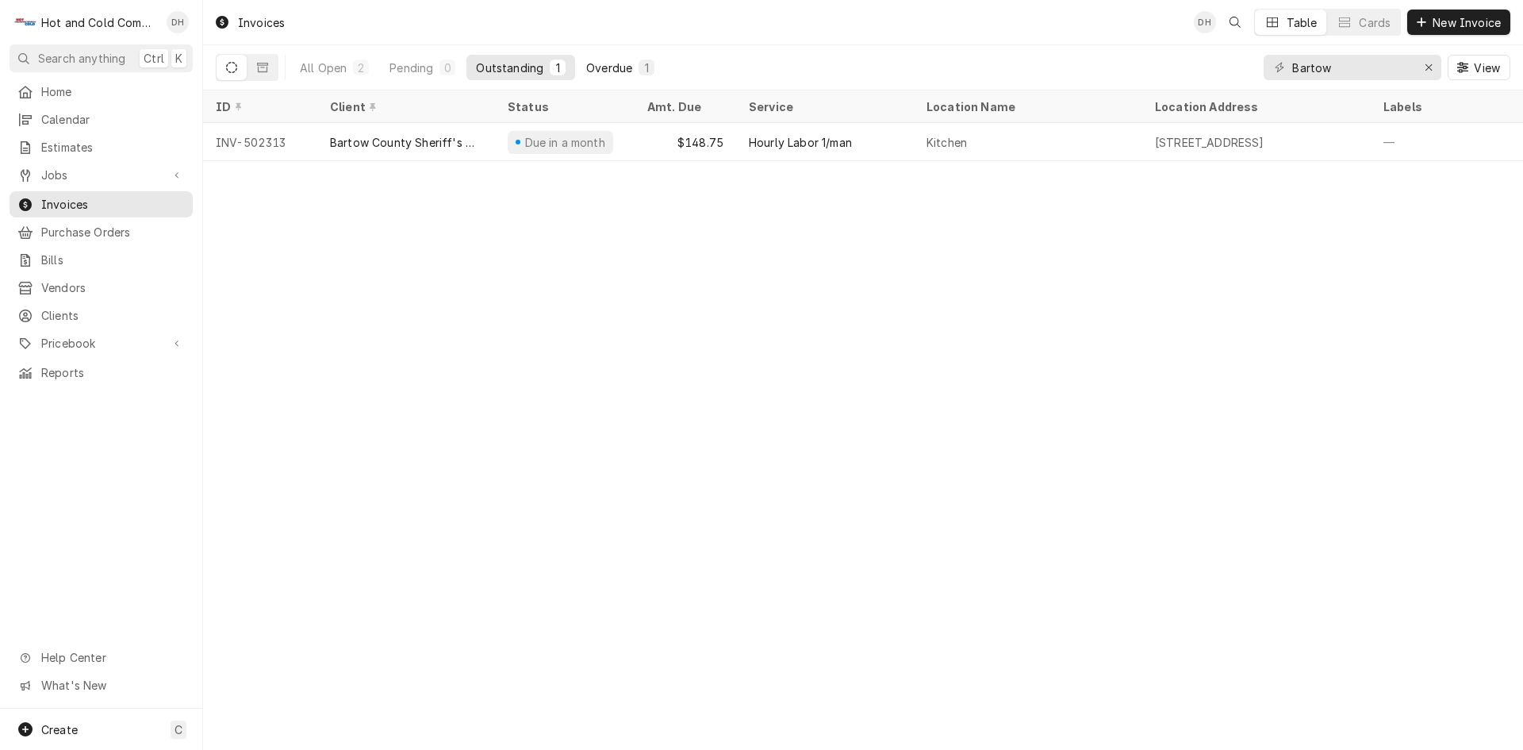
click at [625, 70] on div "Overdue" at bounding box center [609, 68] width 46 height 17
click at [332, 71] on div "All Open" at bounding box center [323, 68] width 47 height 17
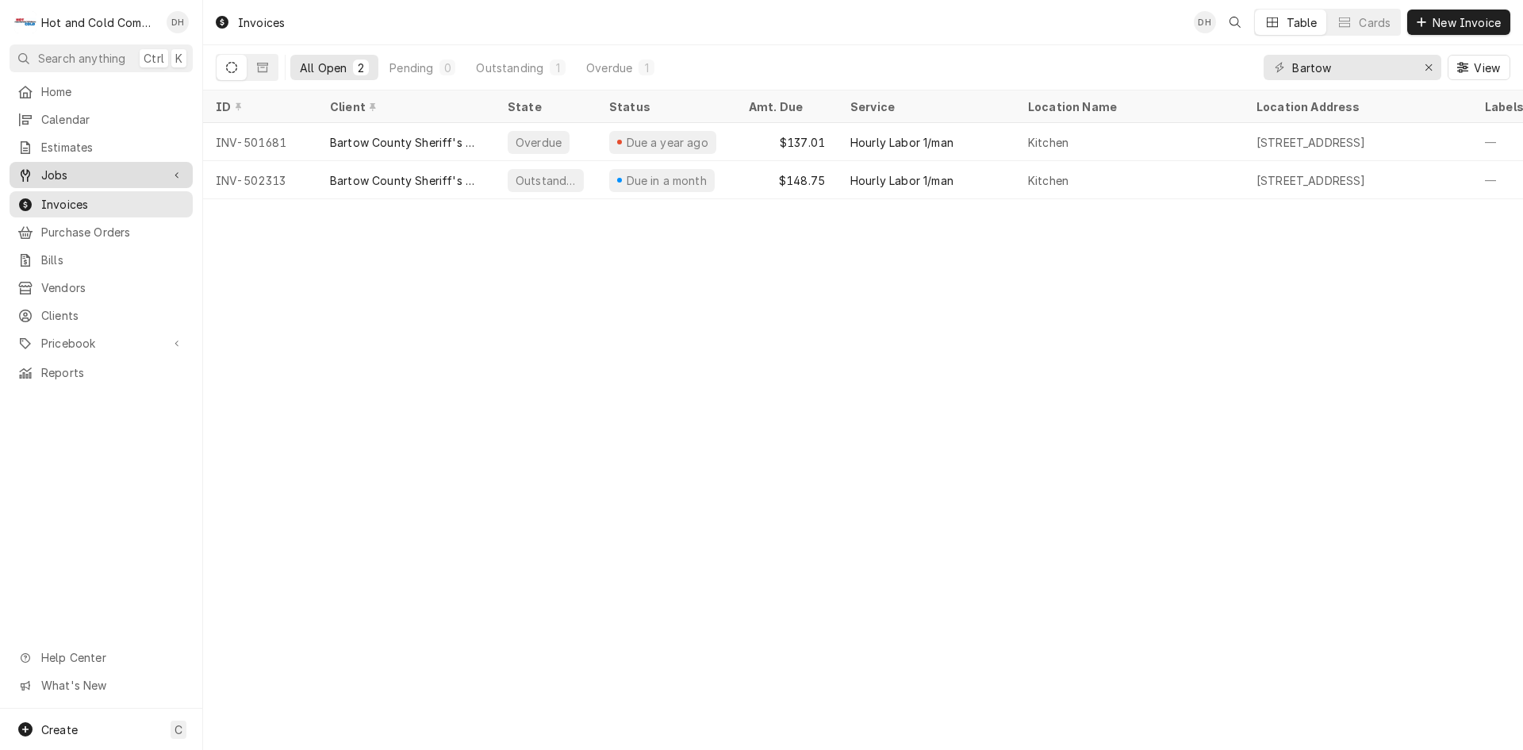
click at [75, 169] on span "Jobs" at bounding box center [101, 175] width 120 height 17
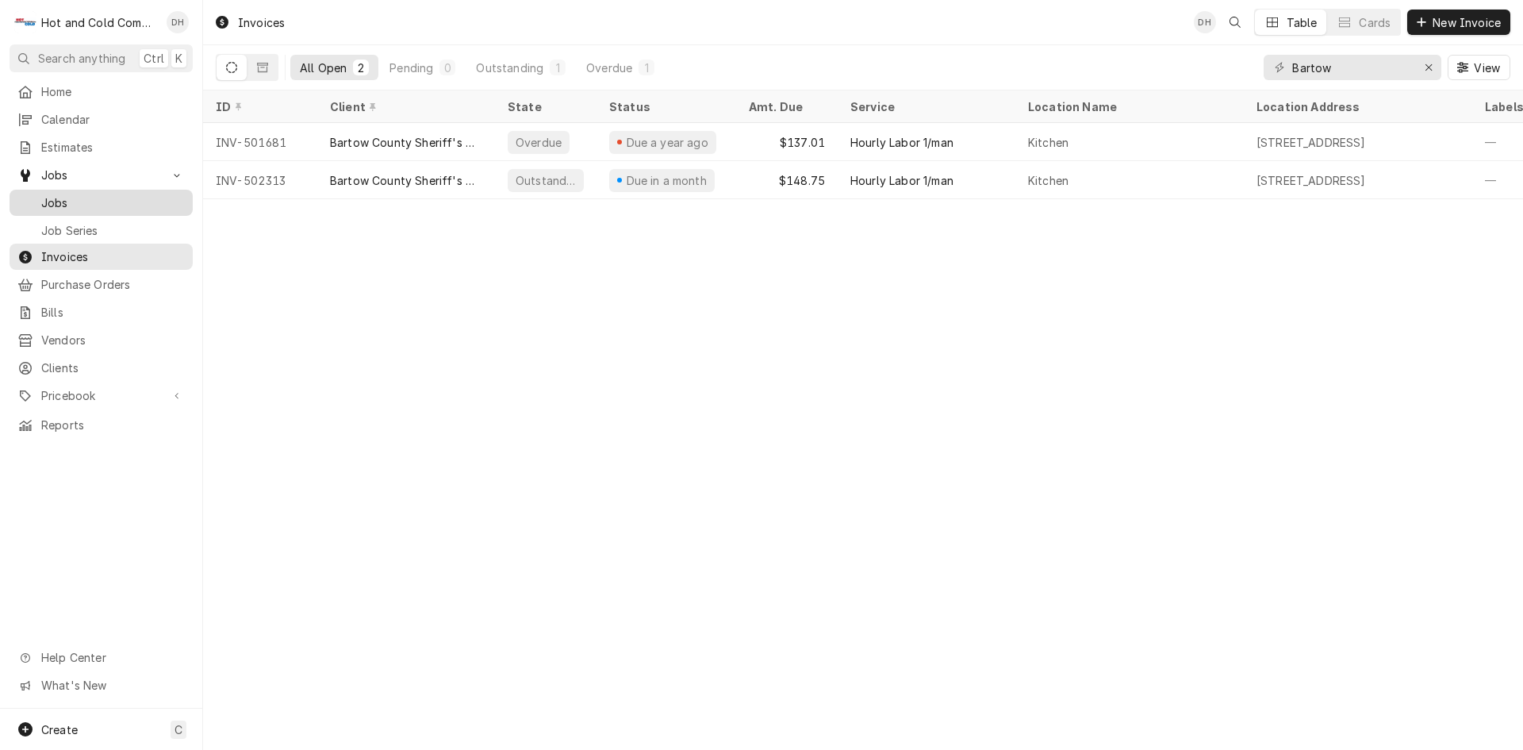
click at [44, 200] on span "Jobs" at bounding box center [113, 202] width 144 height 17
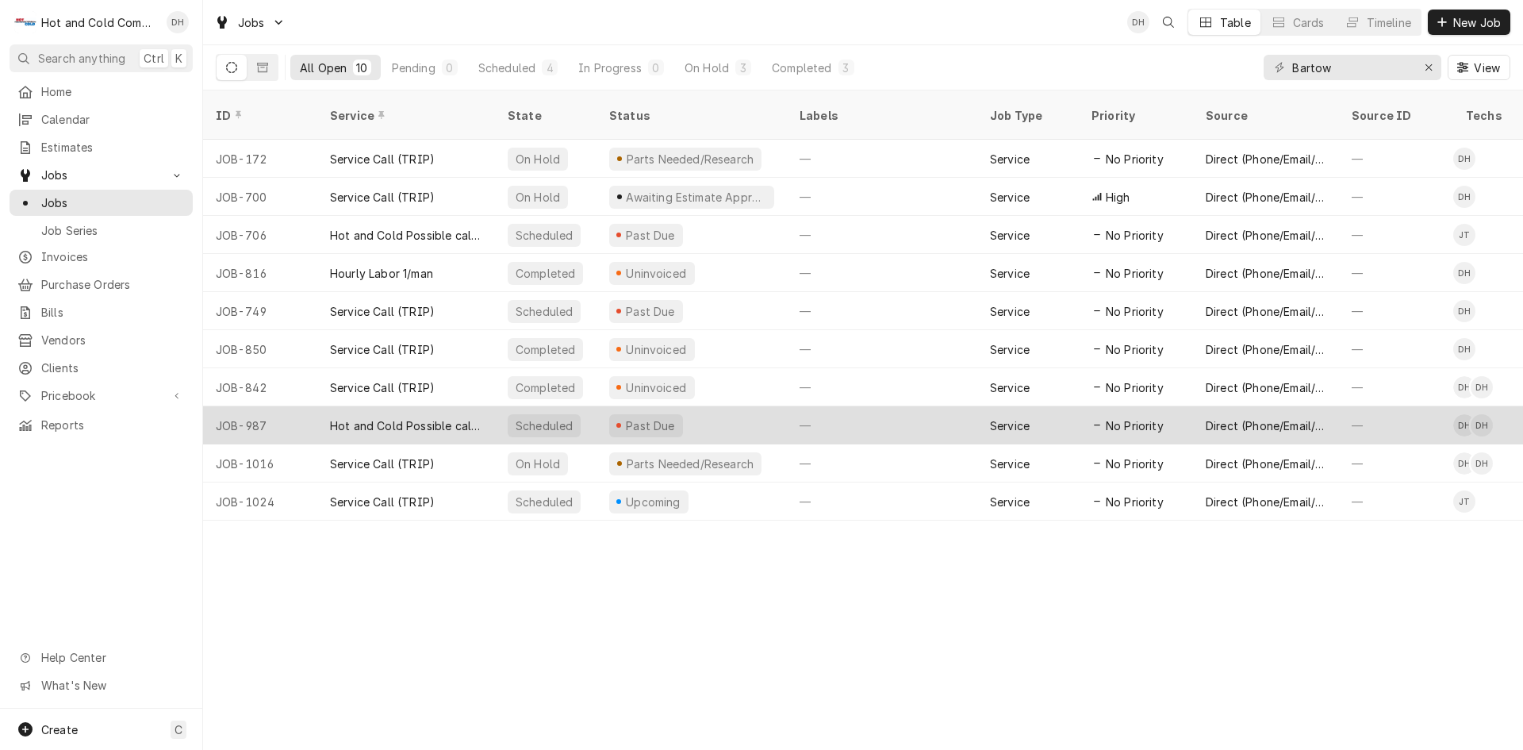
click at [735, 410] on div "Past Due" at bounding box center [692, 425] width 190 height 38
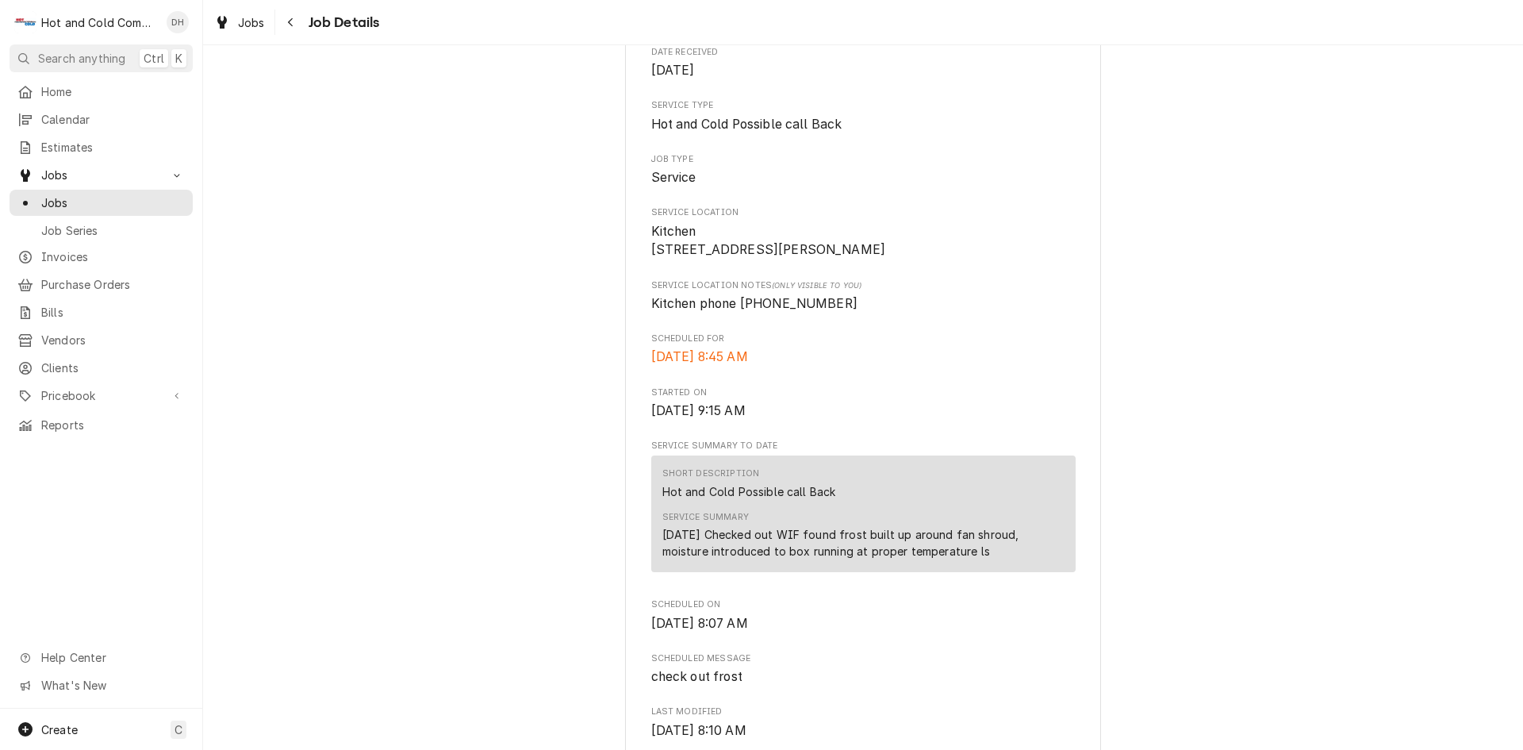
scroll to position [264, 0]
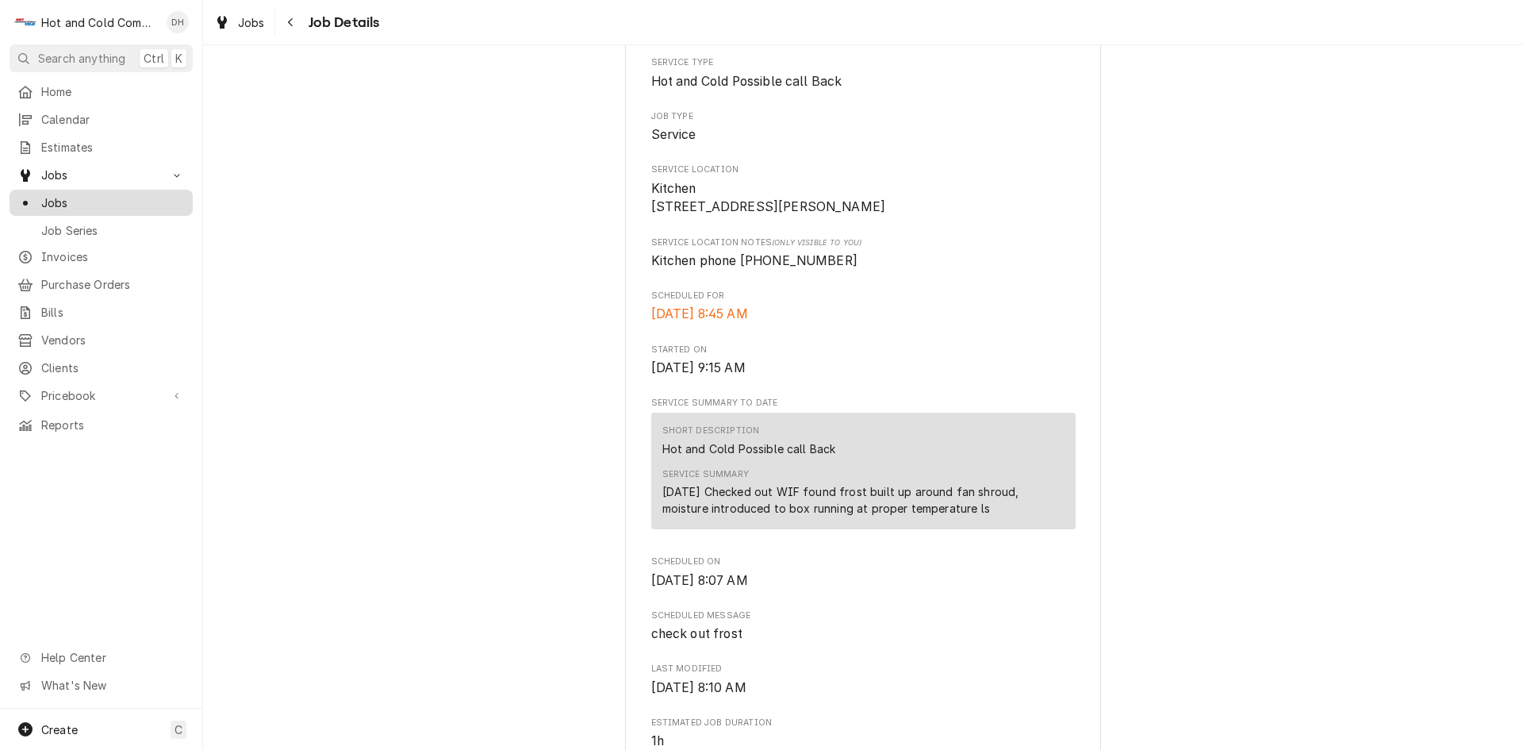
click at [87, 198] on span "Jobs" at bounding box center [113, 202] width 144 height 17
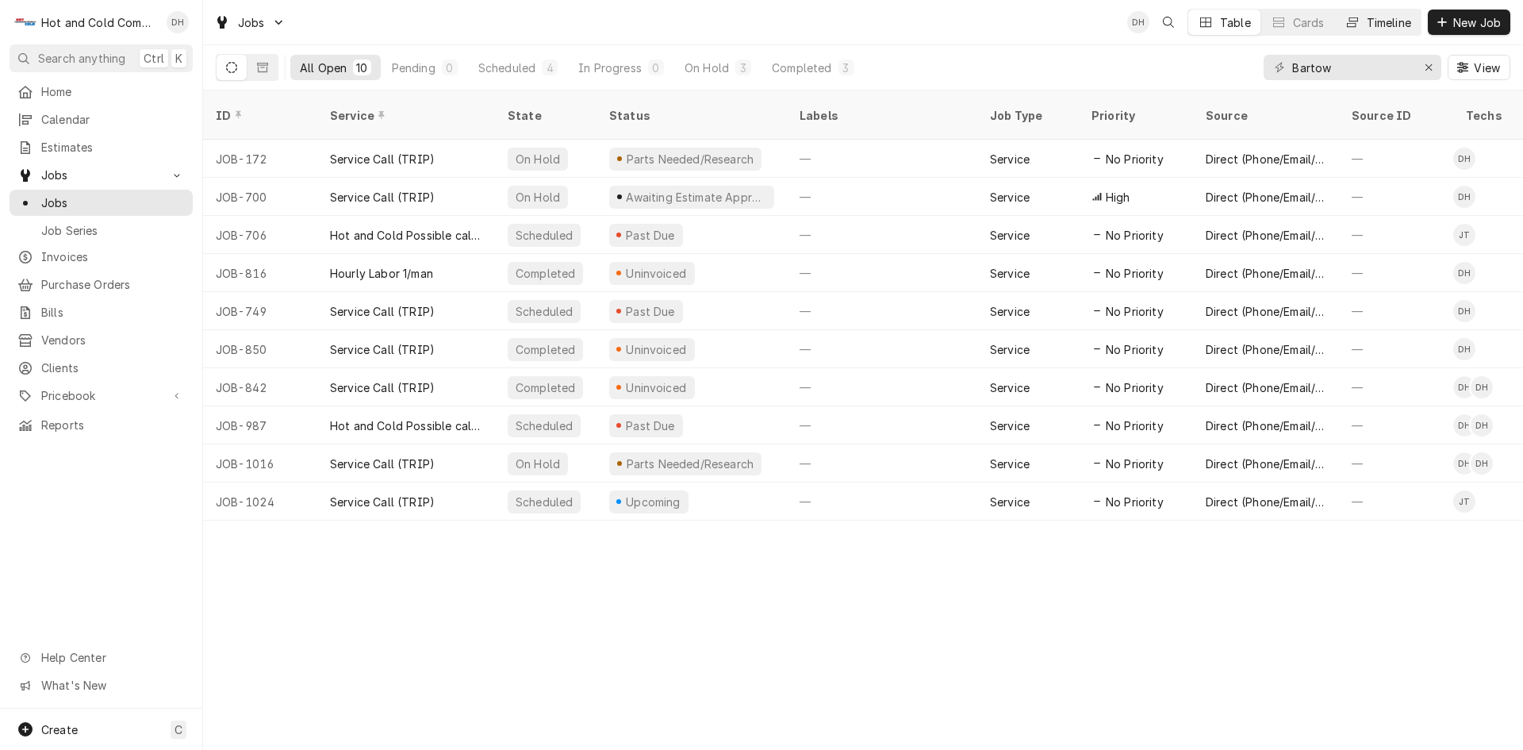
click at [1385, 16] on div "Timeline" at bounding box center [1389, 22] width 44 height 17
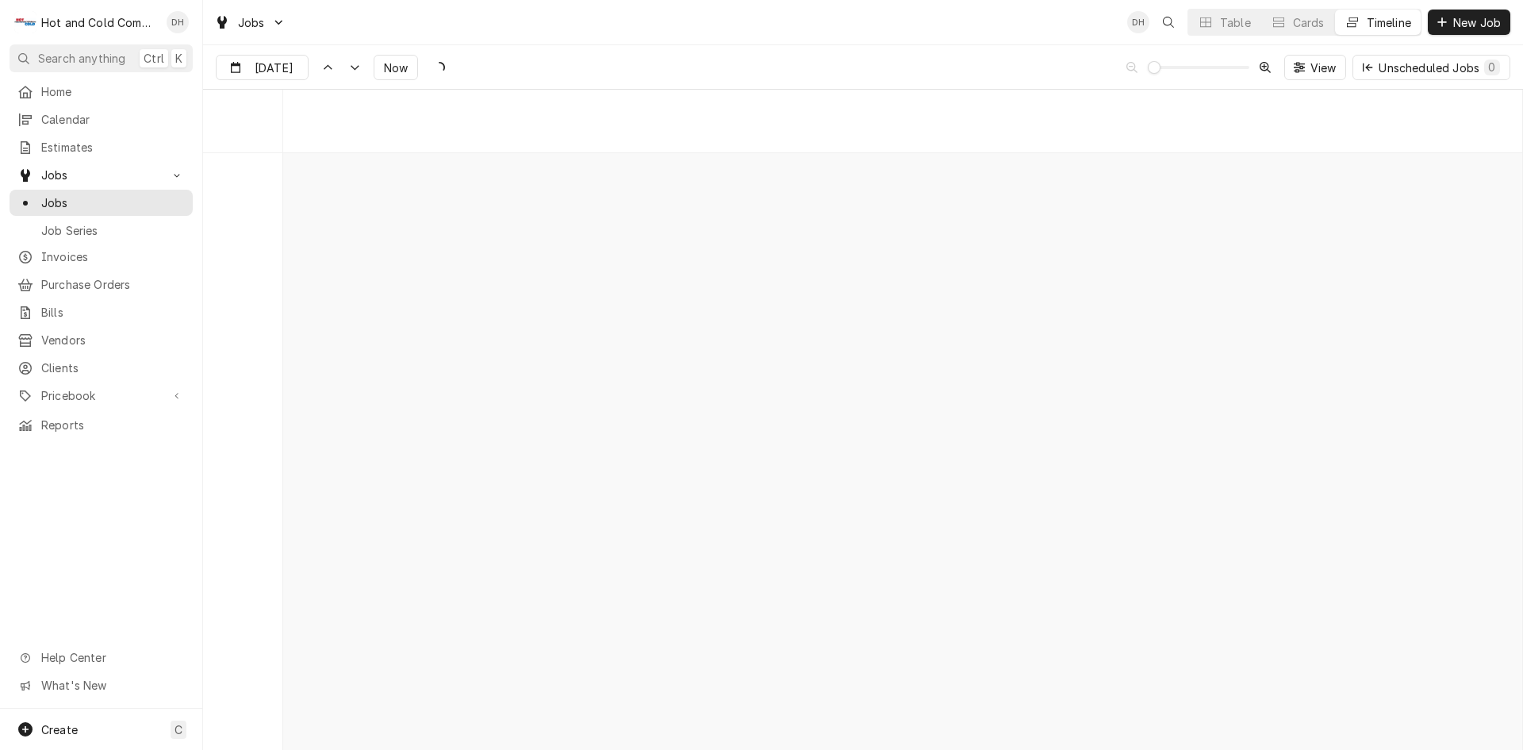
scroll to position [12431, 0]
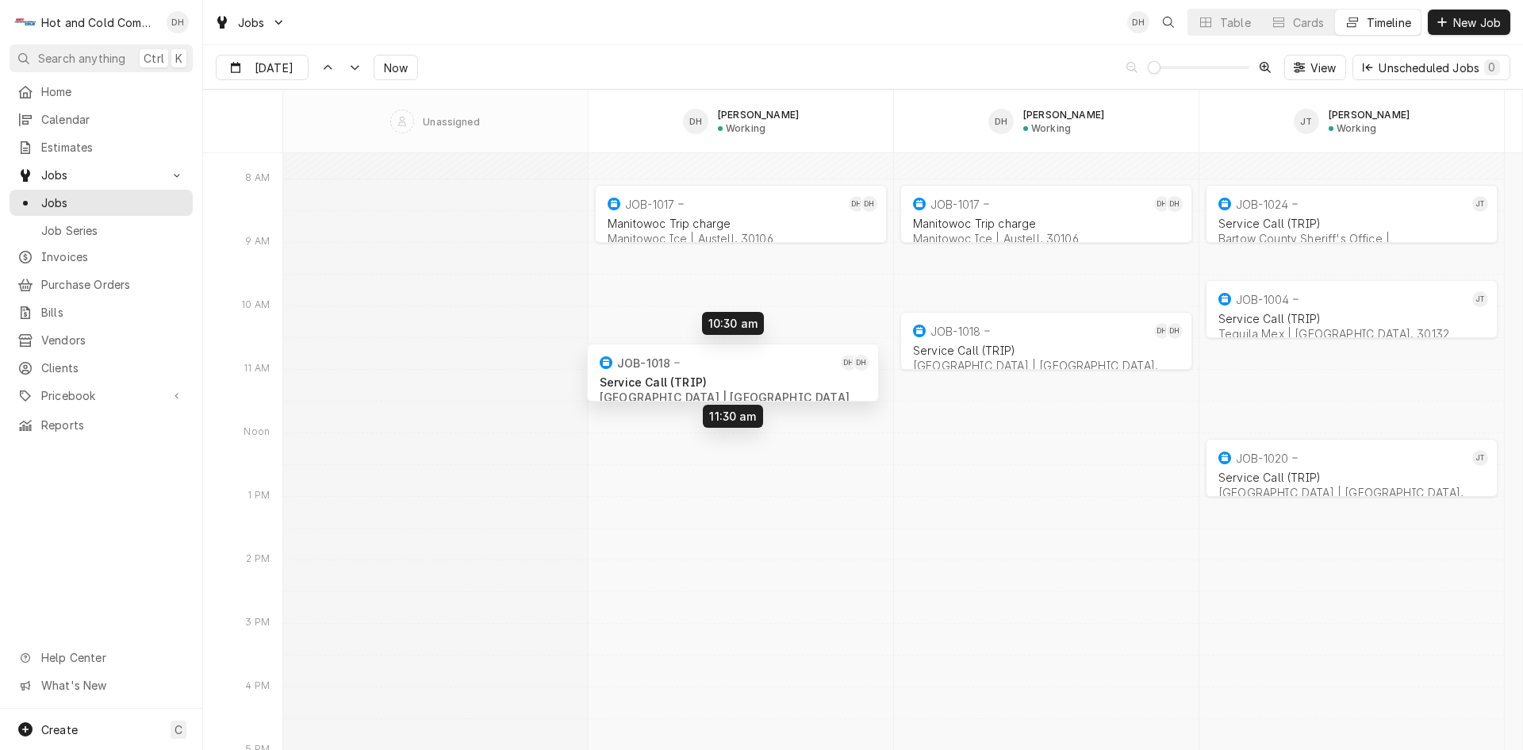
drag, startPoint x: 676, startPoint y: 345, endPoint x: 668, endPoint y: 372, distance: 28.1
click at [668, 372] on div "8:00 AM 9:00 AM JOB-1017 DH DH Manitowoc Trip charge Manitowoc Ice | [GEOGRAPHI…" at bounding box center [902, 592] width 1239 height 25740
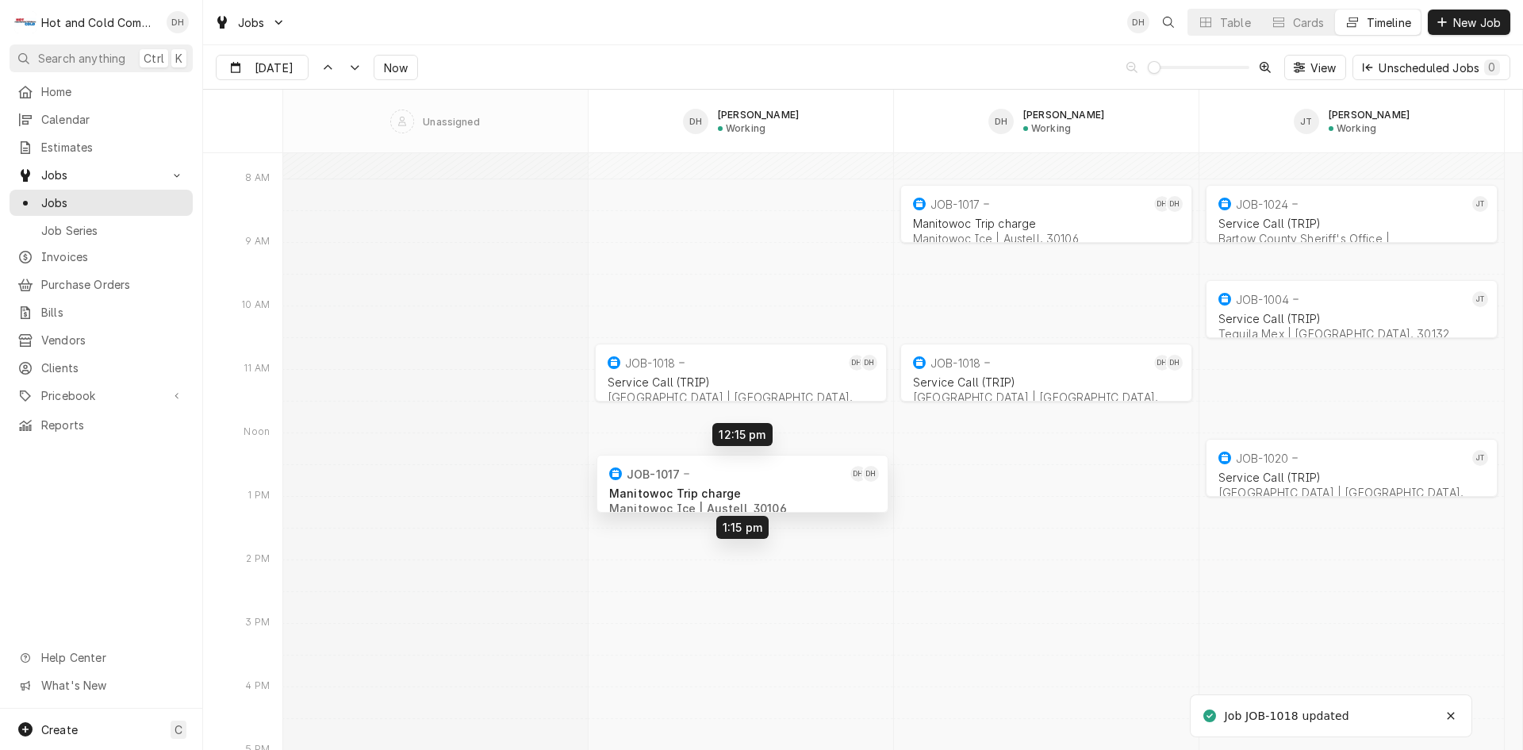
drag, startPoint x: 717, startPoint y: 216, endPoint x: 719, endPoint y: 486, distance: 270.6
click at [719, 486] on div "12:15 PM 1:15 PM JOB-1017 DH DH Manitowoc Trip charge Manitowoc Ice | [GEOGRAPH…" at bounding box center [902, 592] width 1239 height 25740
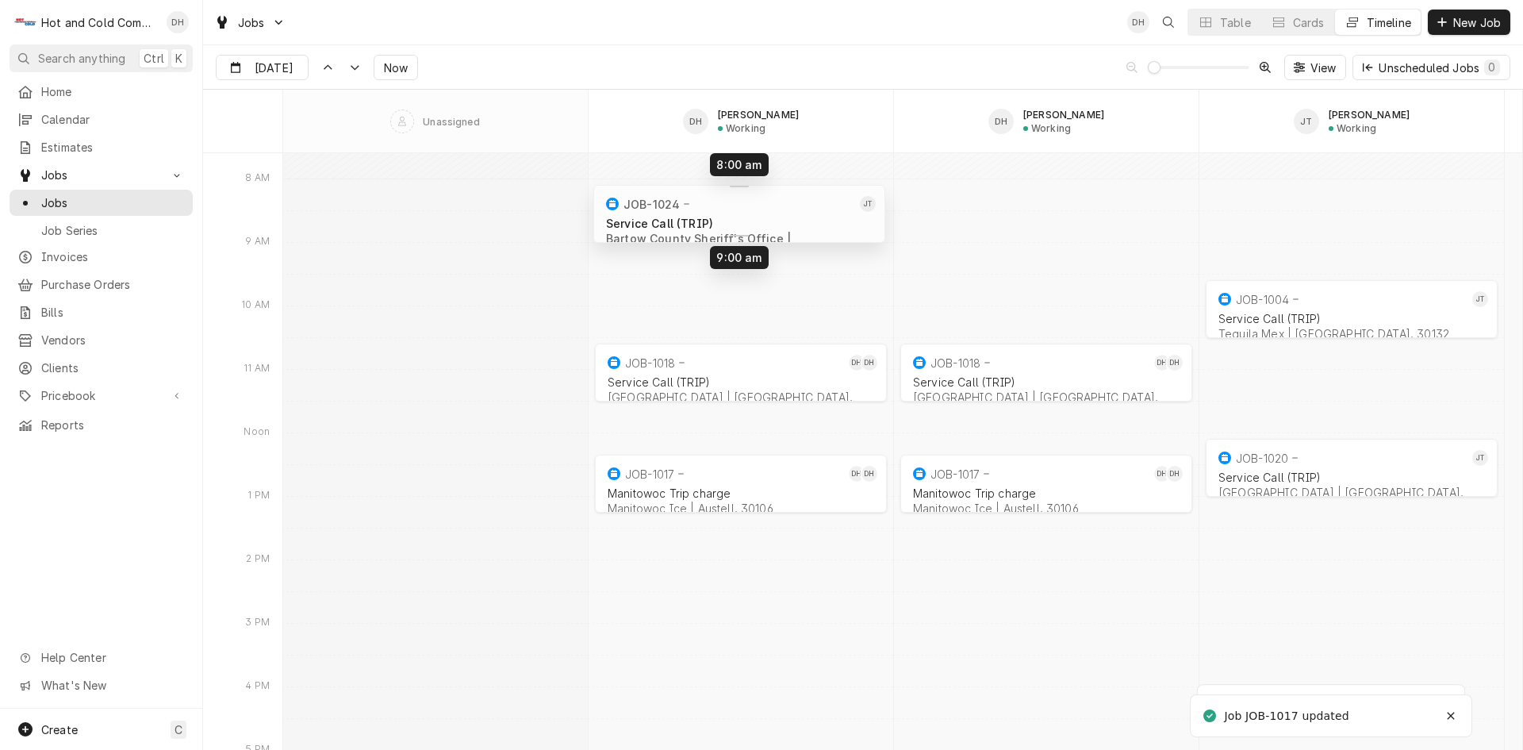
drag, startPoint x: 1339, startPoint y: 212, endPoint x: 728, endPoint y: 209, distance: 611.8
click at [728, 207] on div "12:15 PM 1:15 PM JOB-1017 DH DH Manitowoc Trip charge Manitowoc Ice | Austell, …" at bounding box center [902, 592] width 1239 height 25740
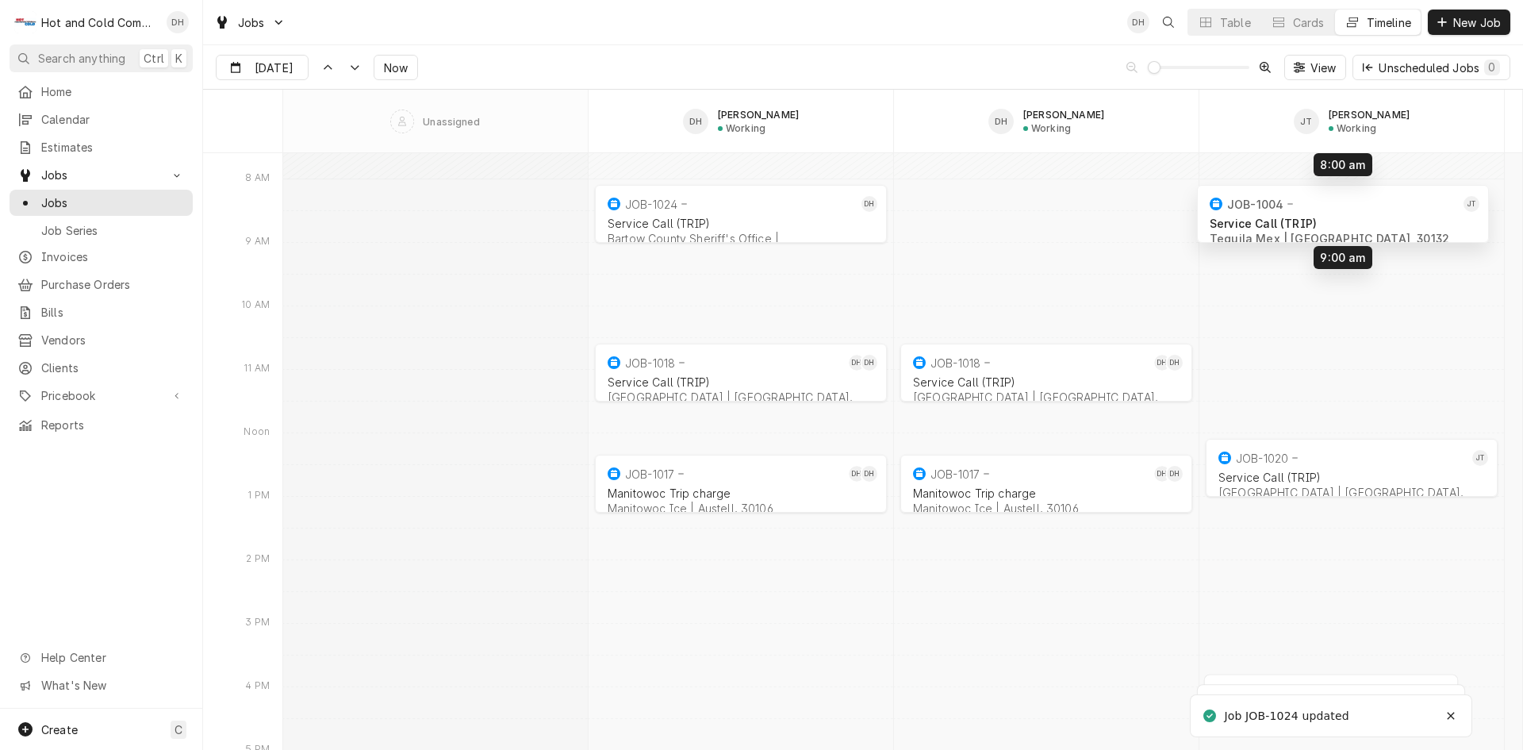
drag, startPoint x: 1335, startPoint y: 313, endPoint x: 1327, endPoint y: 223, distance: 90.9
click at [1327, 223] on div "12:15 PM 1:15 PM JOB-1017 DH DH Manitowoc Trip charge Manitowoc Ice | Austell, …" at bounding box center [902, 592] width 1239 height 25740
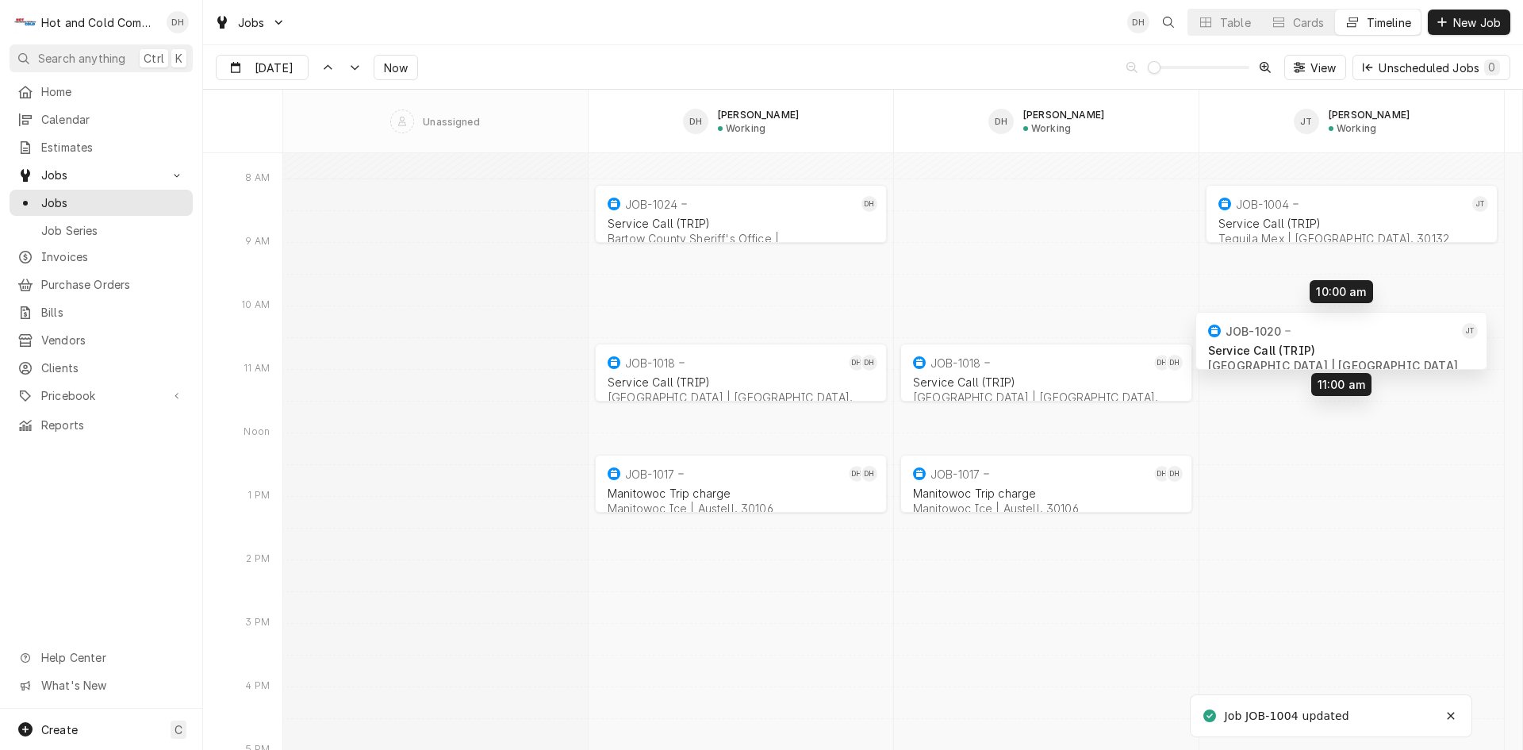
drag, startPoint x: 1353, startPoint y: 469, endPoint x: 1343, endPoint y: 345, distance: 124.2
click at [1343, 345] on div "12:15 PM 1:15 PM JOB-1017 DH DH Manitowoc Trip charge Manitowoc Ice | Austell, …" at bounding box center [902, 592] width 1239 height 25740
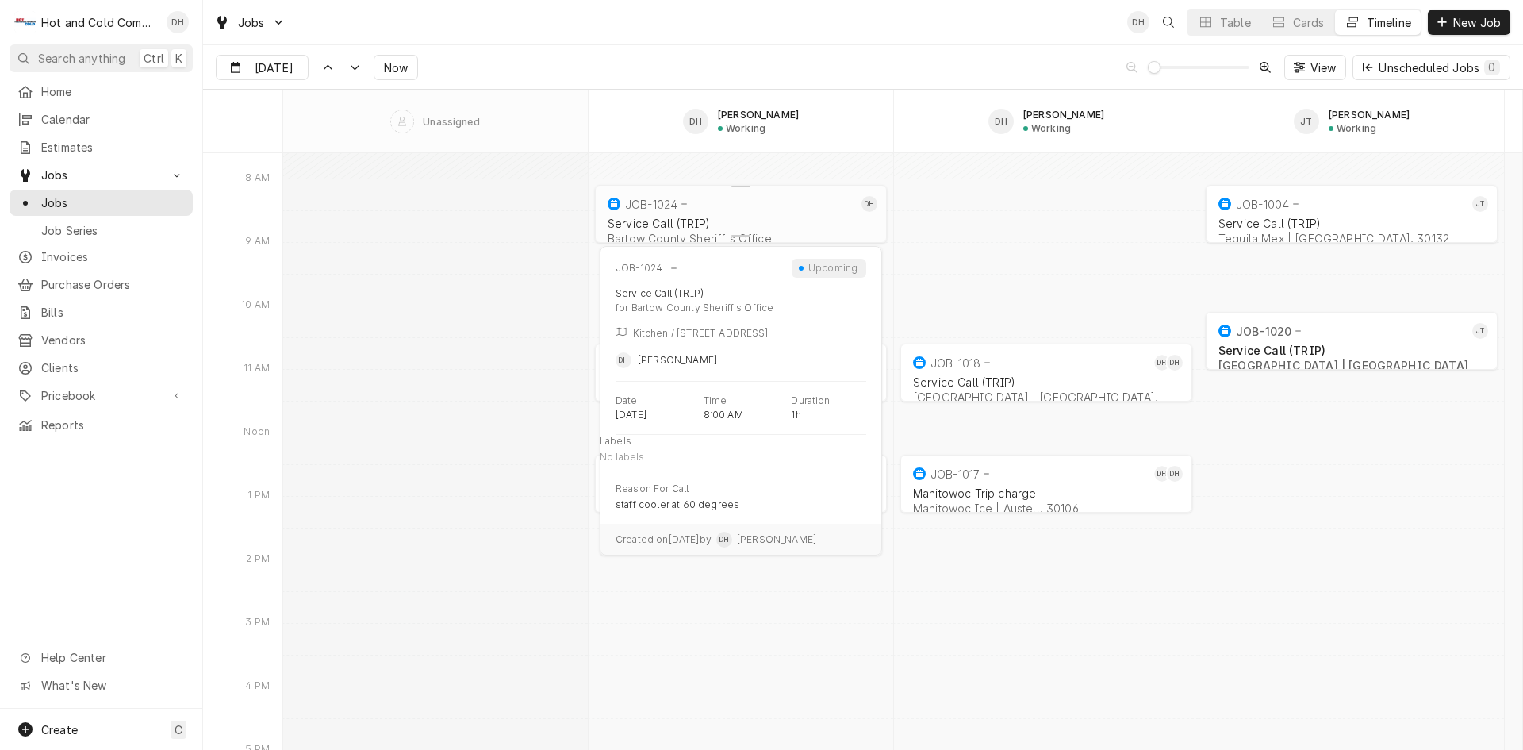
click at [753, 204] on div "JOB-1024" at bounding box center [731, 203] width 253 height 19
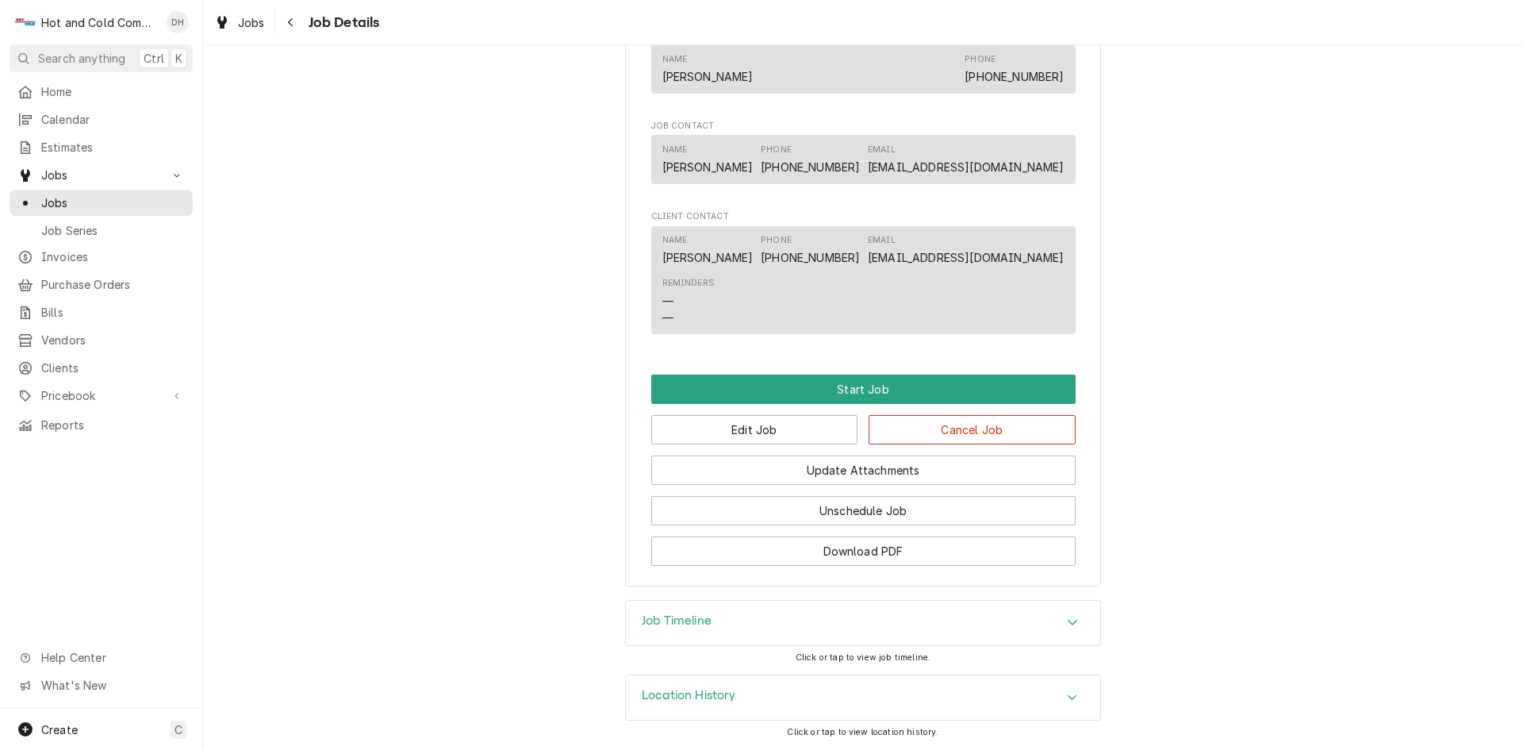
scroll to position [918, 0]
click at [768, 433] on button "Edit Job" at bounding box center [754, 429] width 207 height 29
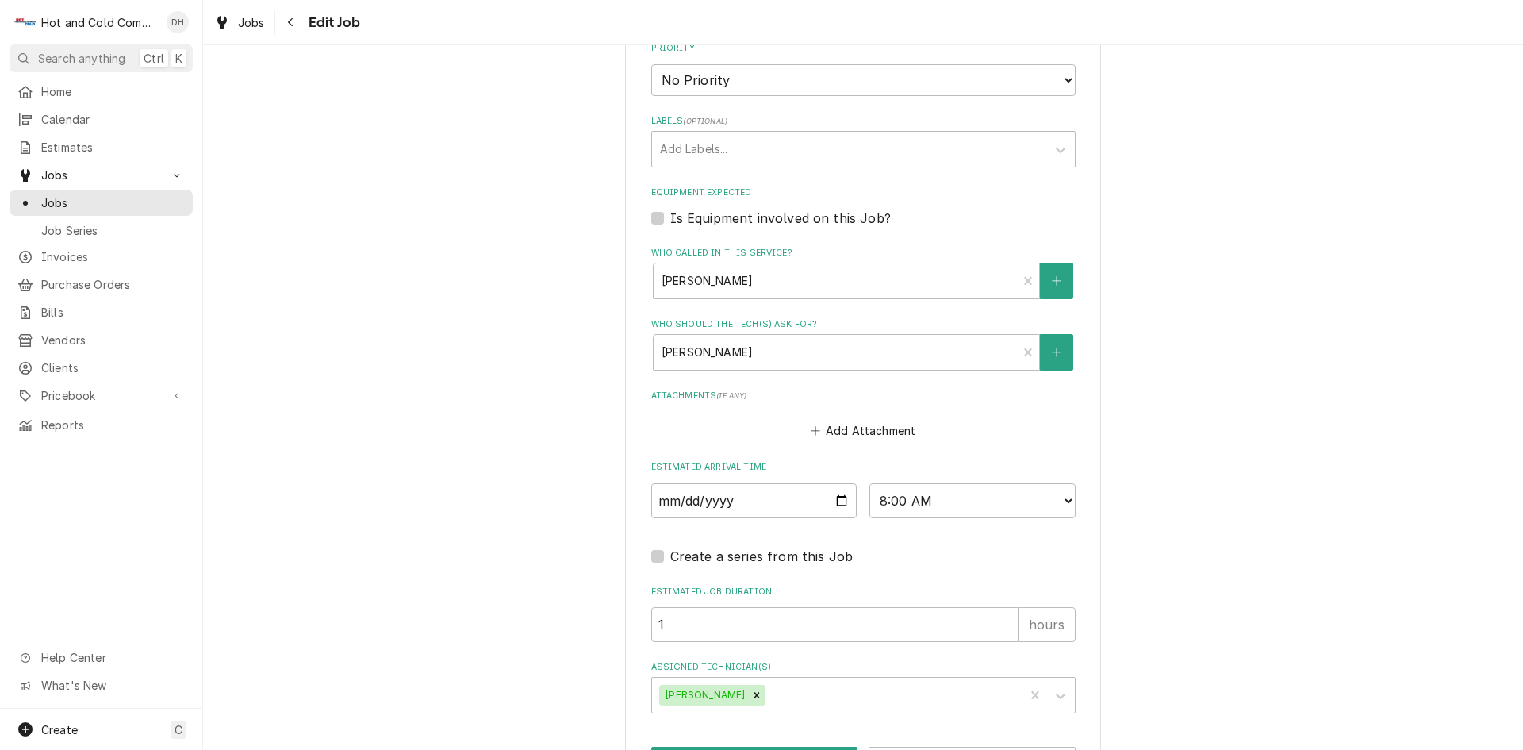
scroll to position [962, 0]
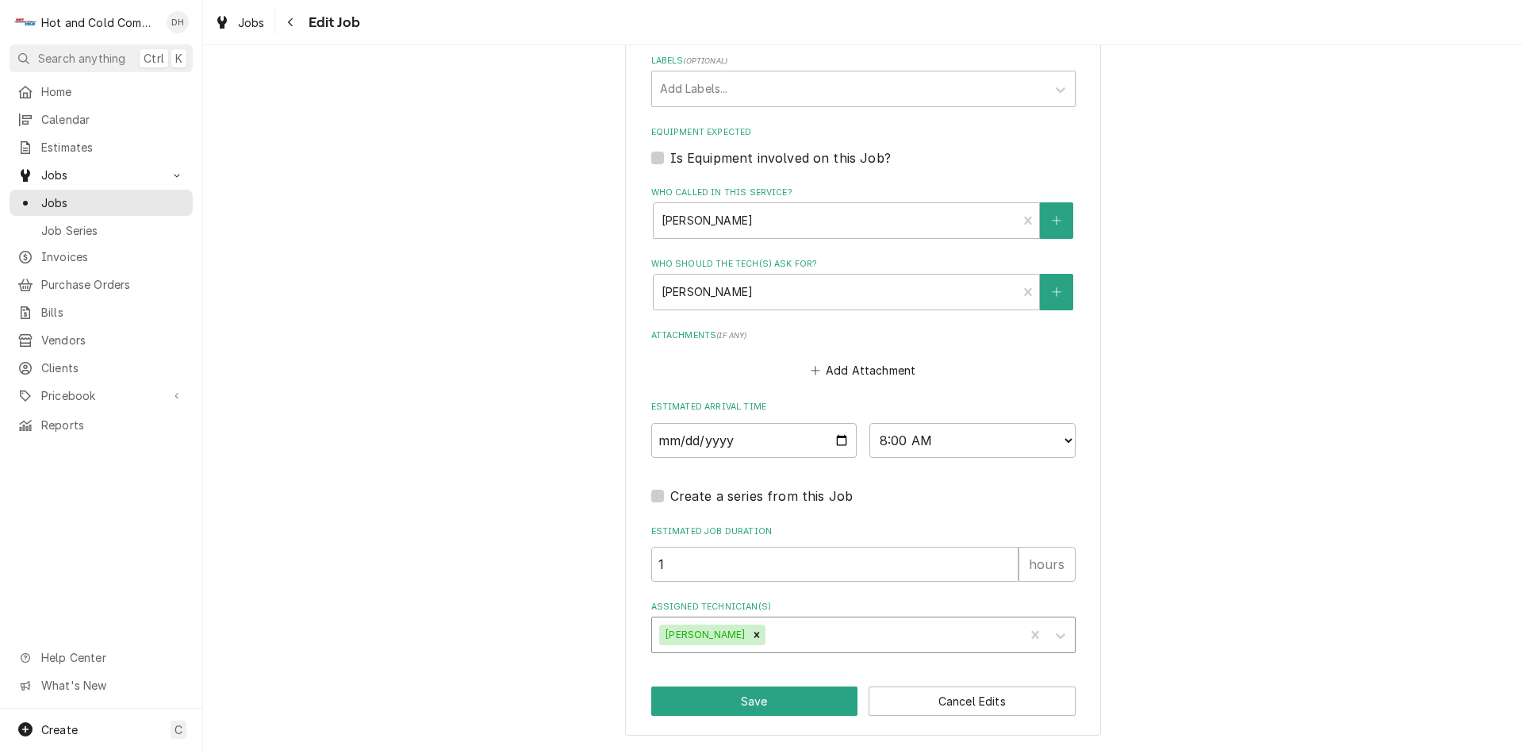
click at [832, 636] on div "Assigned Technician(s)" at bounding box center [893, 634] width 248 height 29
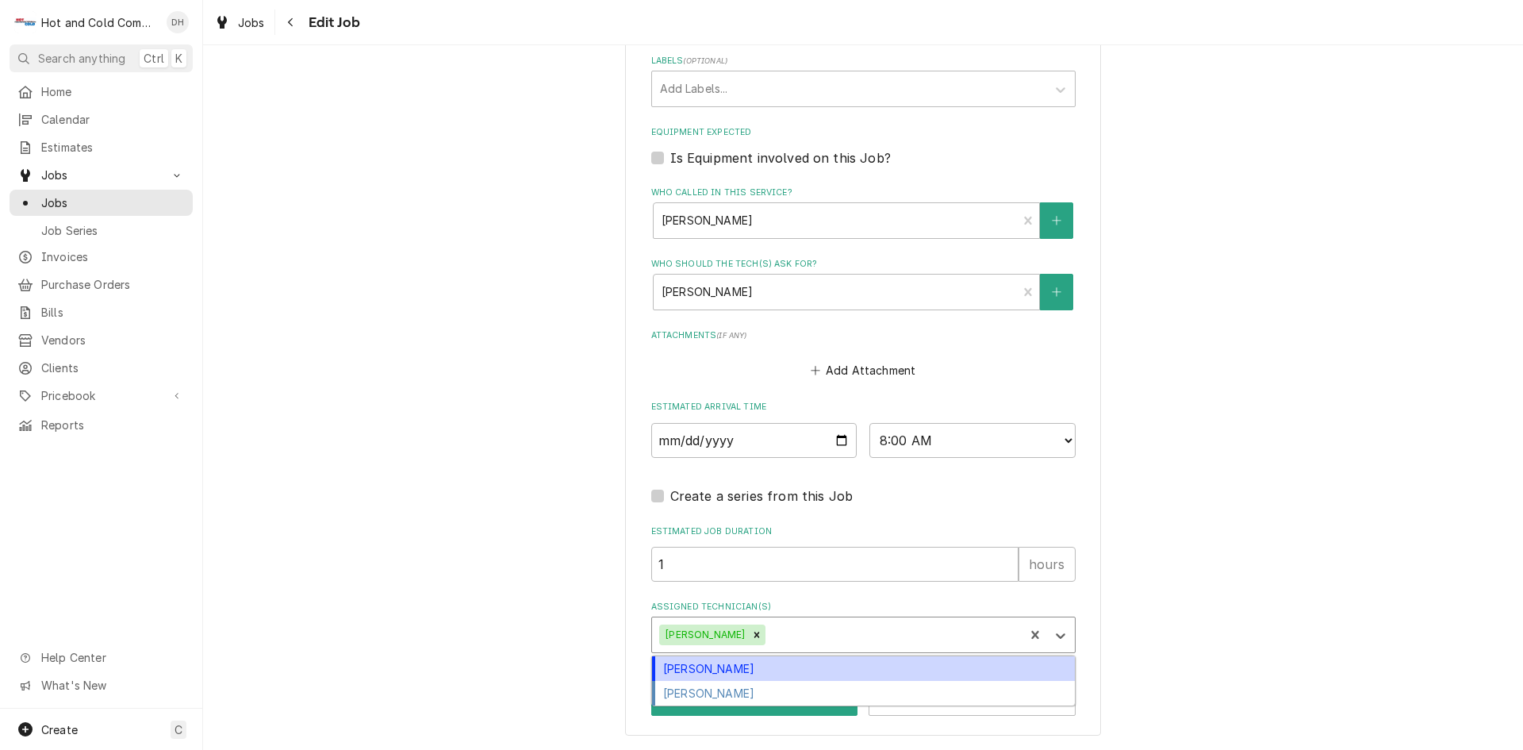
click at [778, 667] on div "David Harris" at bounding box center [863, 668] width 423 height 25
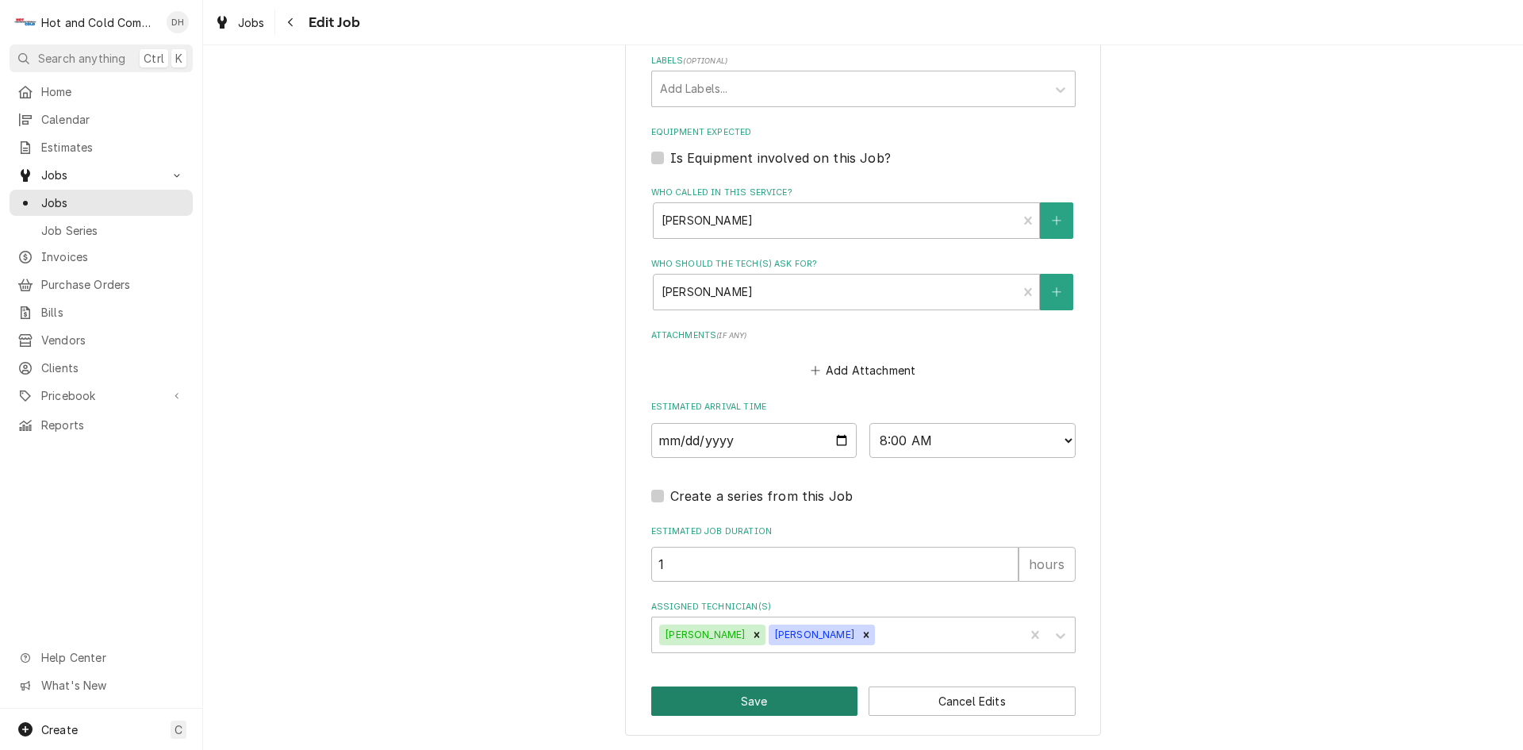
drag, startPoint x: 770, startPoint y: 701, endPoint x: 834, endPoint y: 687, distance: 65.1
click at [771, 701] on button "Save" at bounding box center [754, 700] width 207 height 29
type textarea "x"
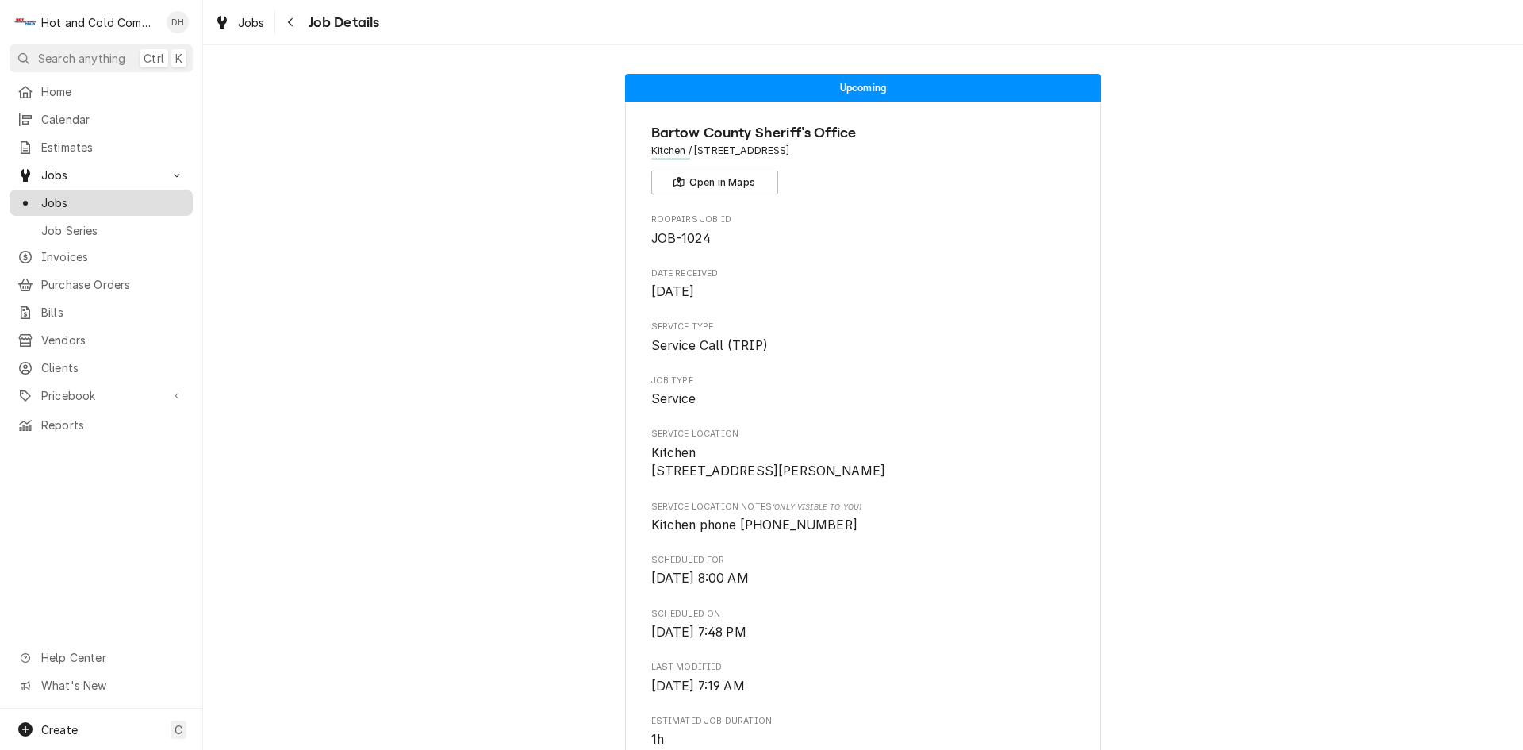
drag, startPoint x: 84, startPoint y: 195, endPoint x: 120, endPoint y: 205, distance: 37.0
click at [85, 195] on span "Jobs" at bounding box center [113, 202] width 144 height 17
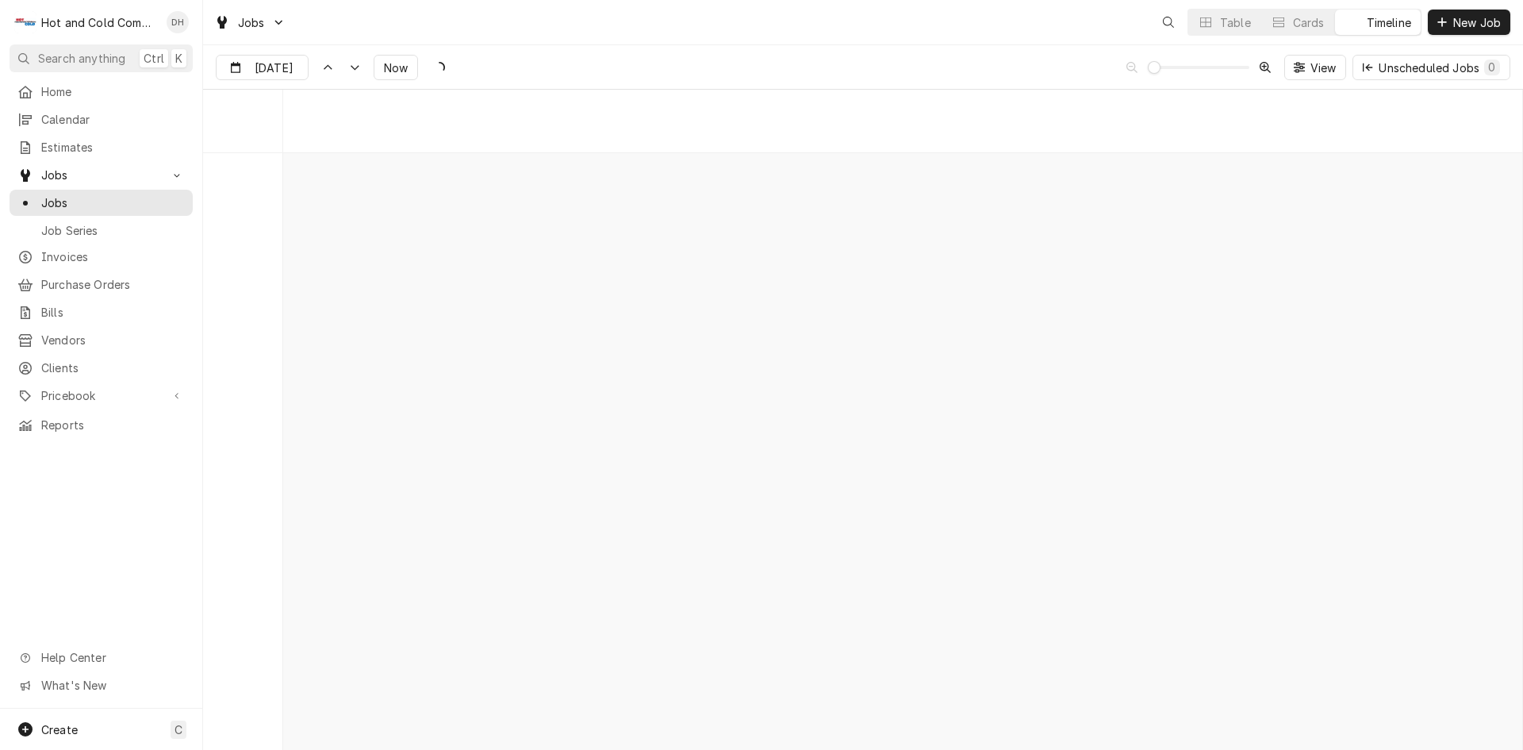
scroll to position [12431, 0]
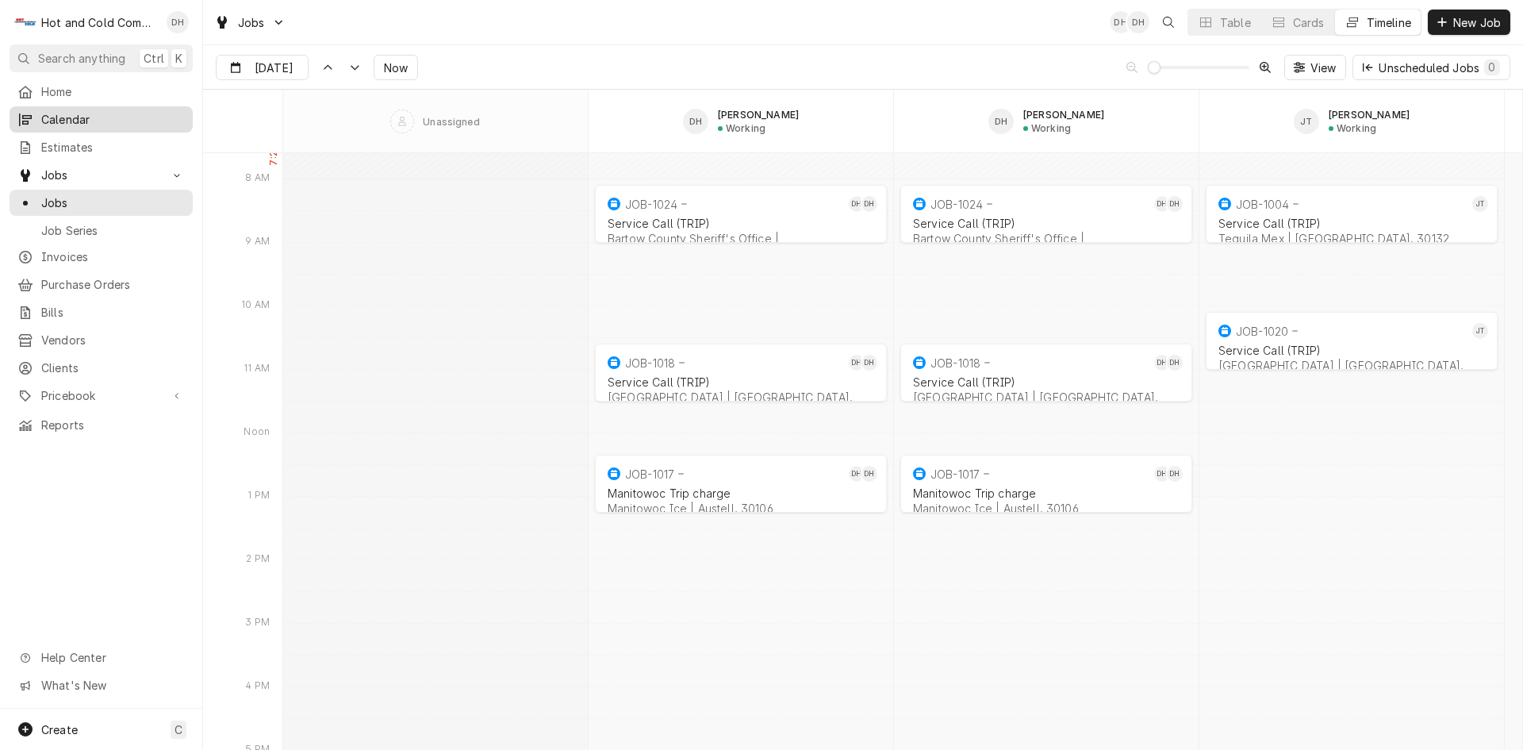
click at [75, 117] on span "Calendar" at bounding box center [113, 119] width 144 height 17
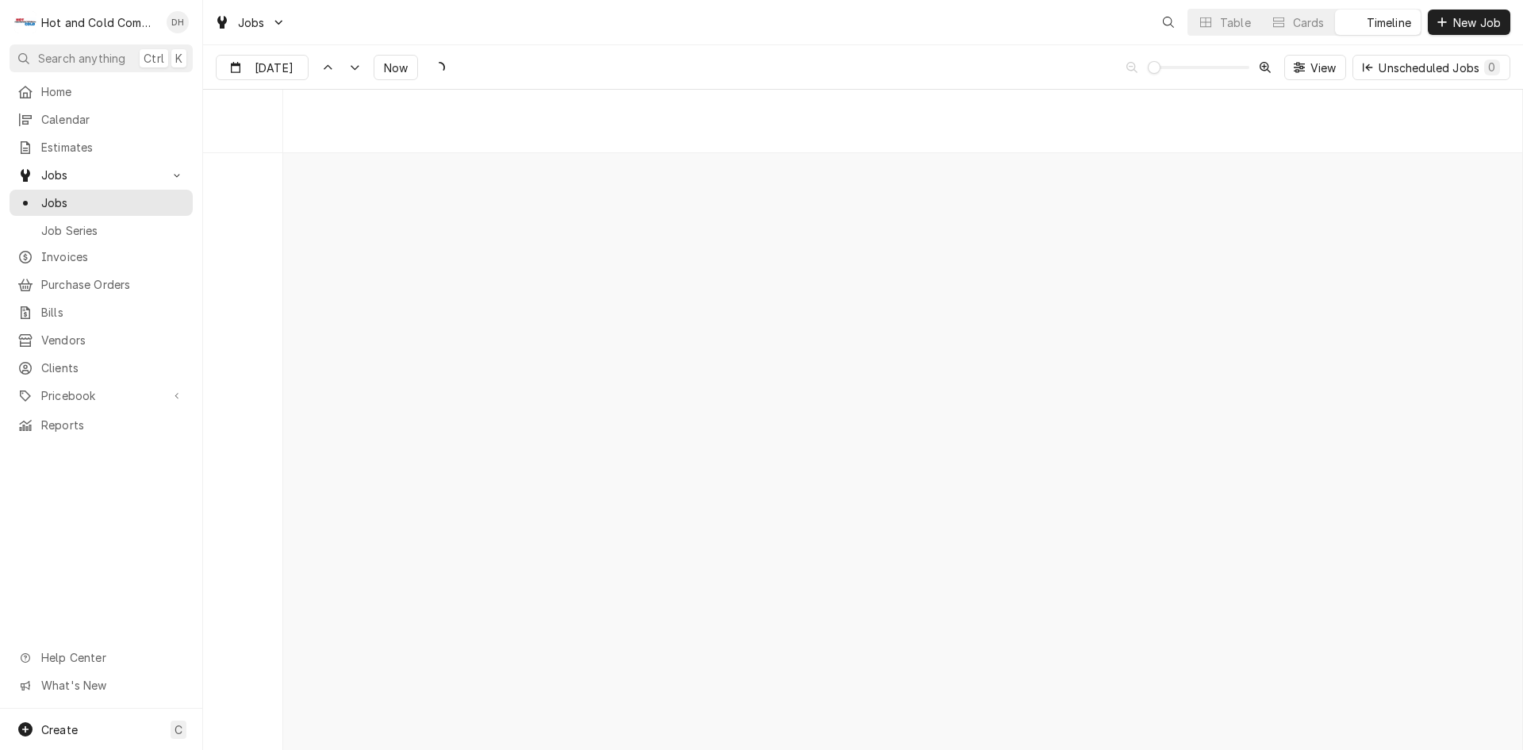
scroll to position [12431, 0]
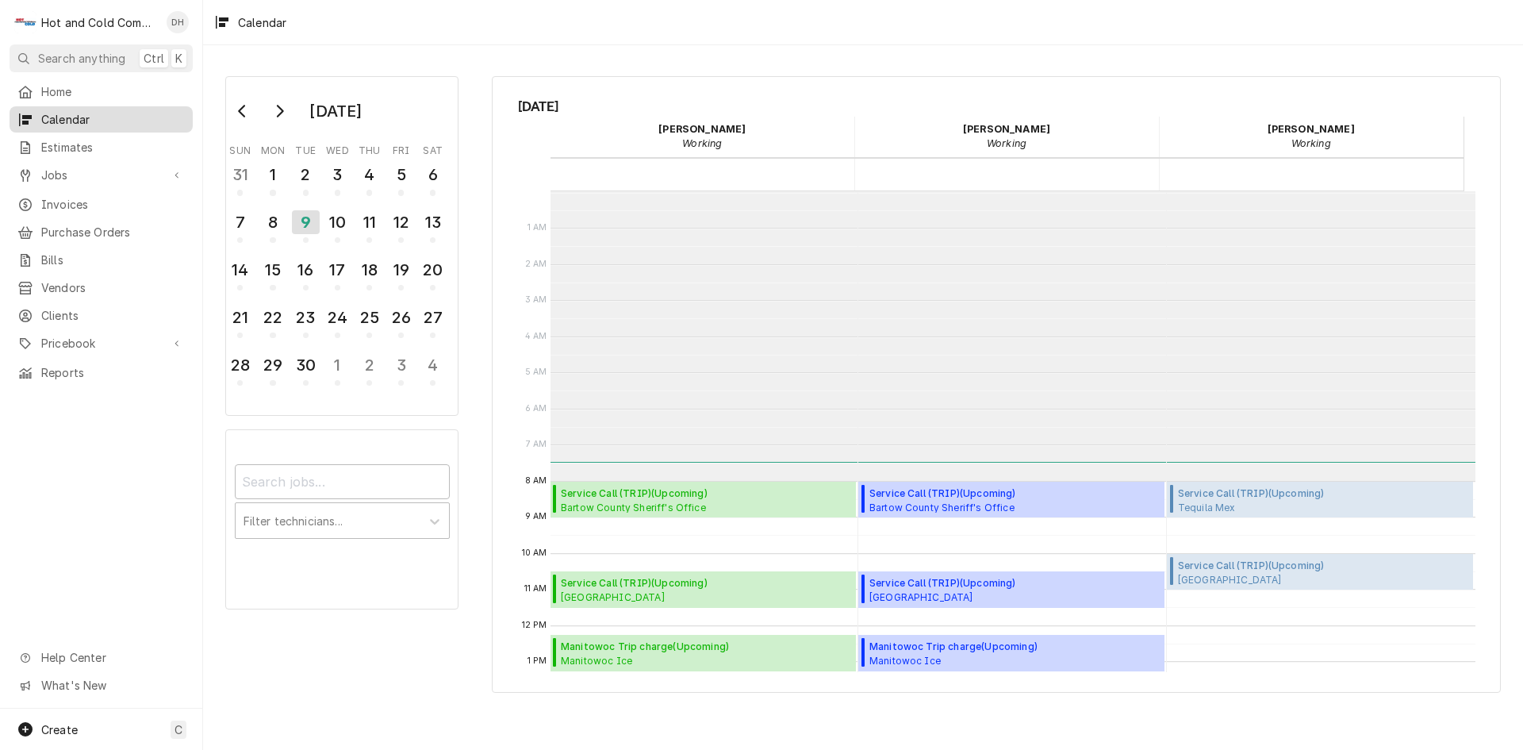
scroll to position [290, 0]
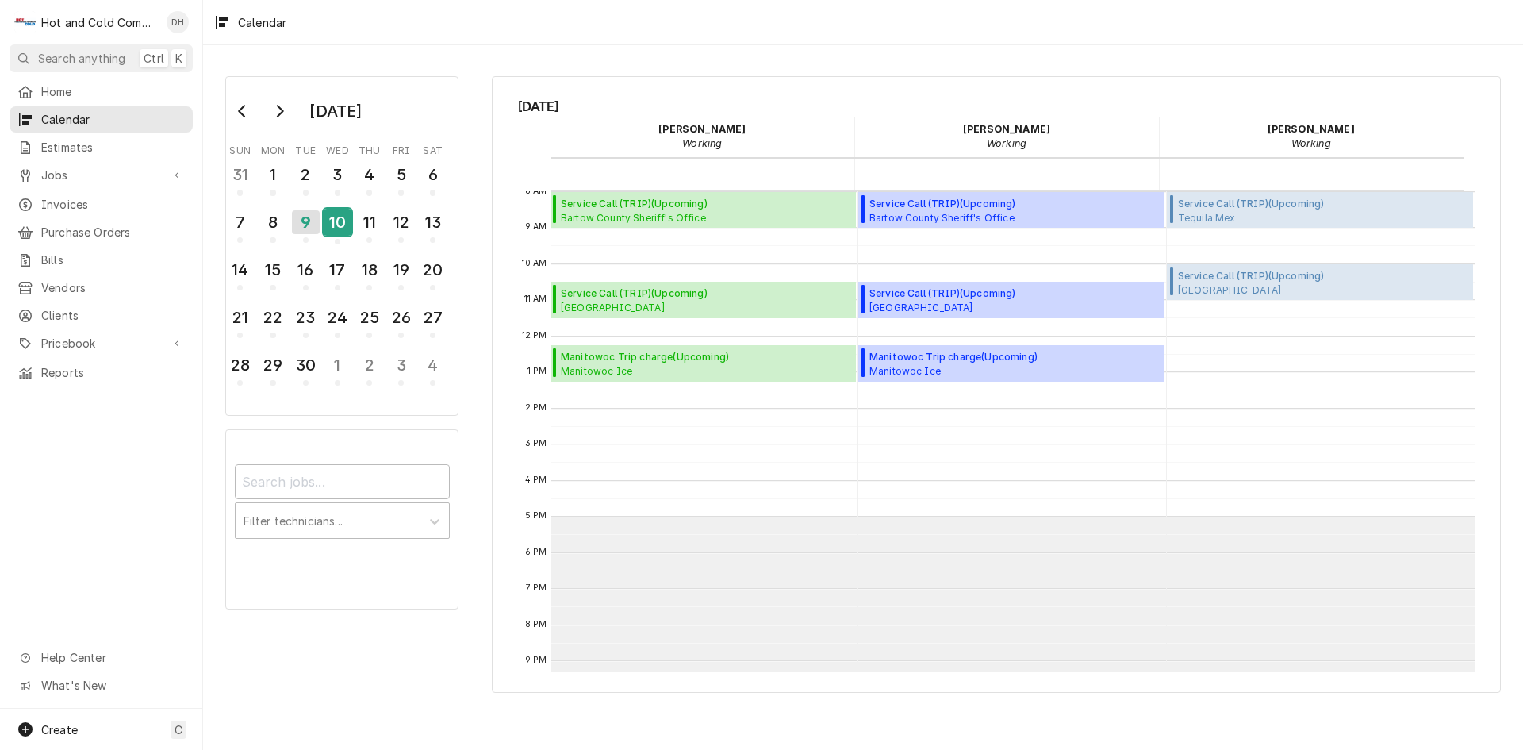
click at [340, 229] on div "10" at bounding box center [338, 222] width 28 height 27
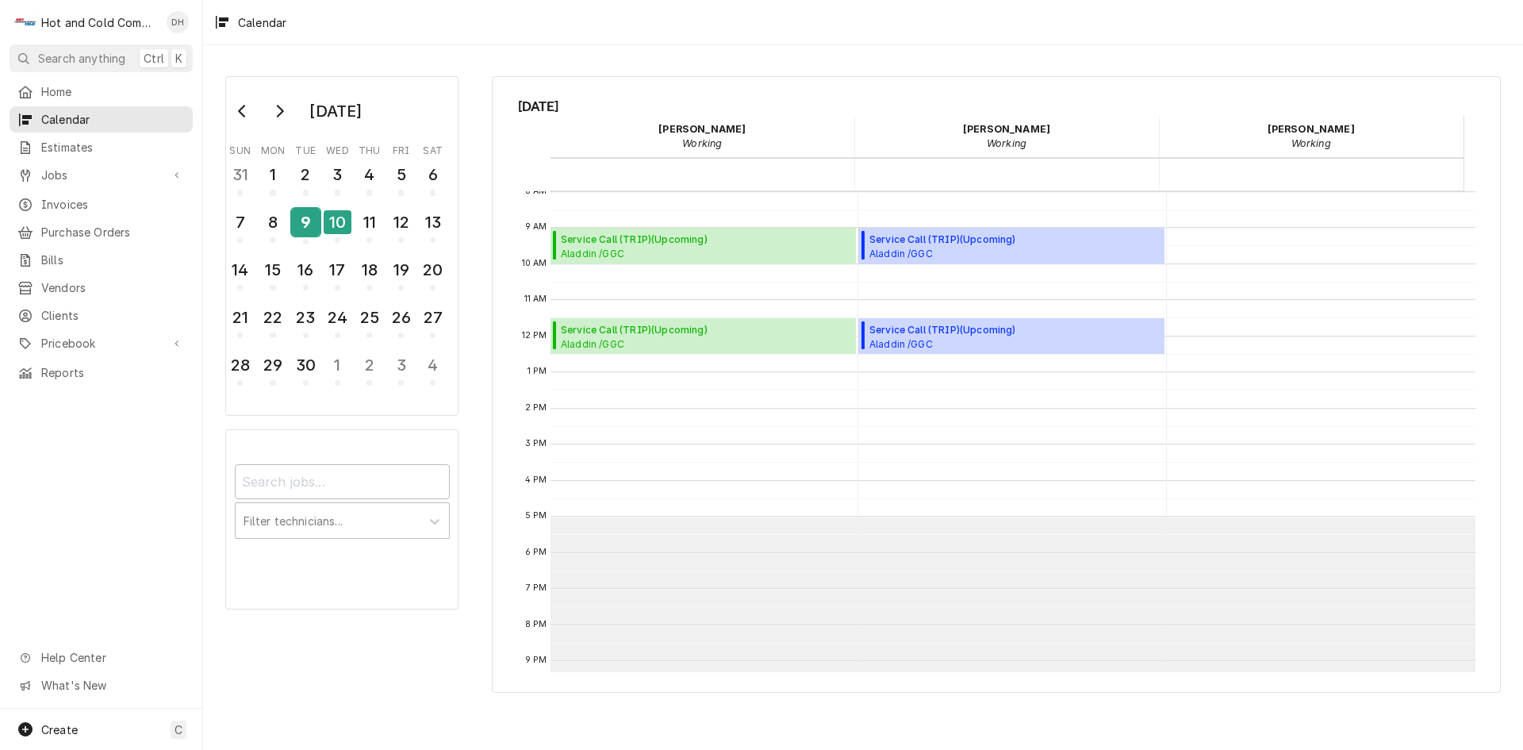
click at [308, 235] on div "9" at bounding box center [306, 222] width 28 height 27
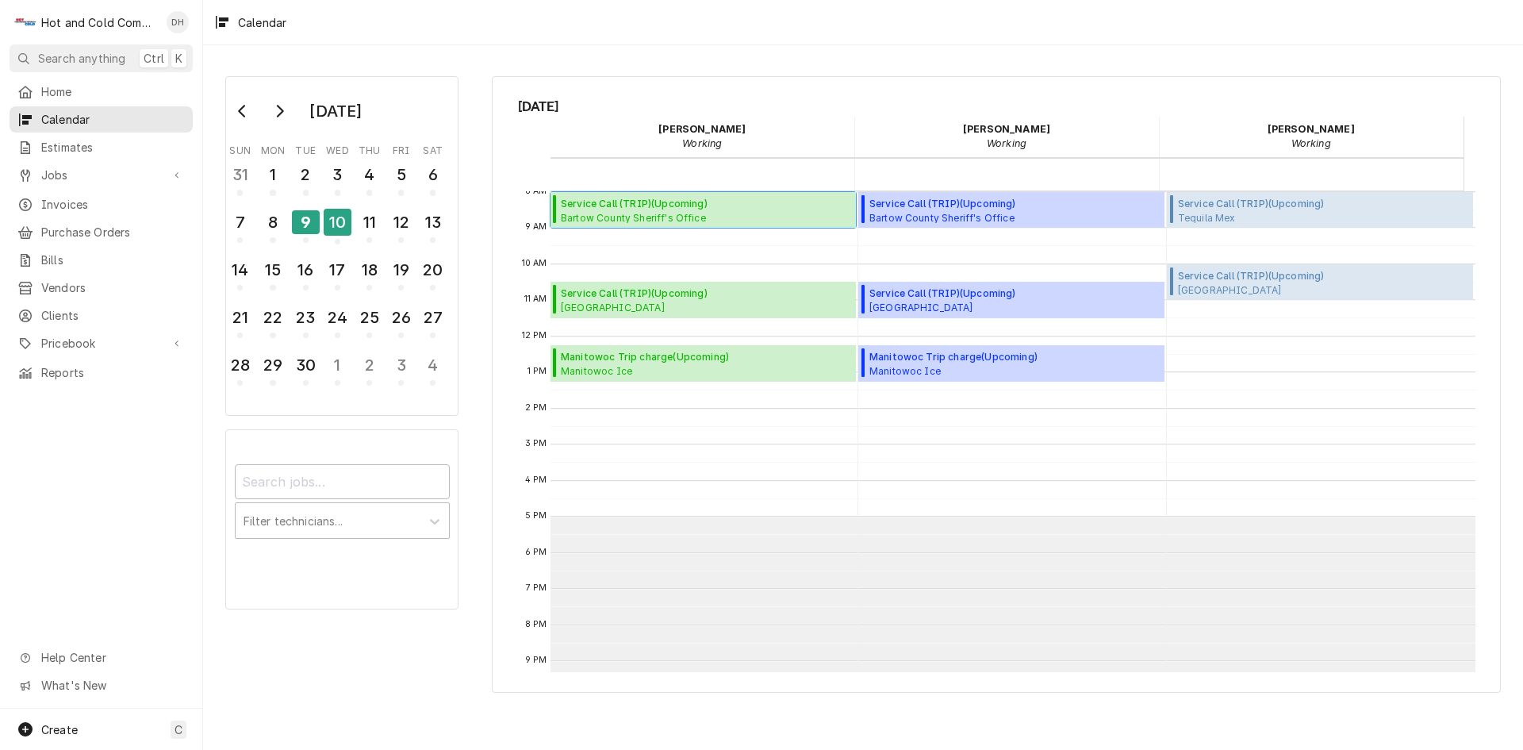
click at [693, 209] on span "Service Call (TRIP) ( Upcoming )" at bounding box center [634, 204] width 147 height 14
click at [76, 729] on span "Create" at bounding box center [59, 729] width 36 height 13
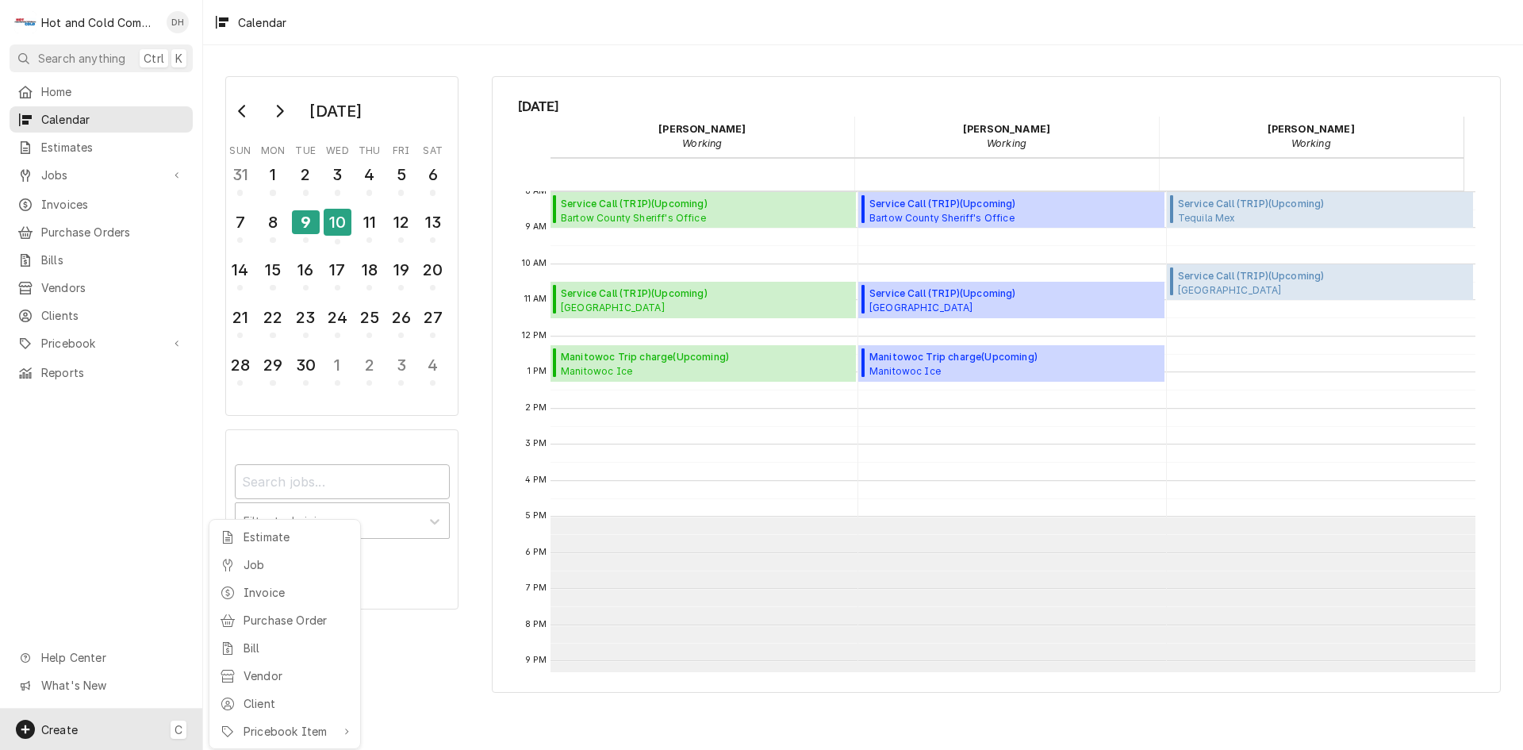
click at [292, 567] on div "Job" at bounding box center [297, 564] width 106 height 17
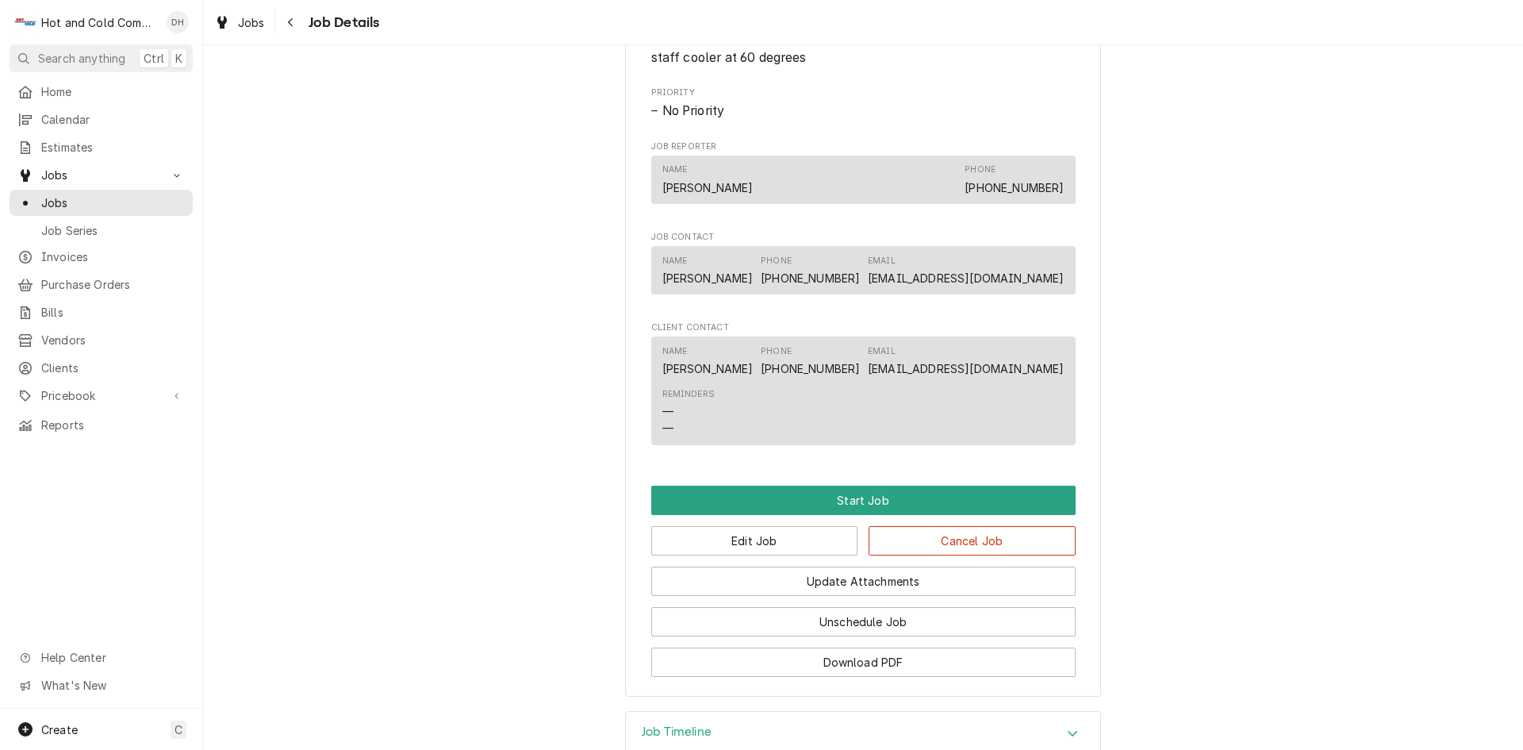
scroll to position [937, 0]
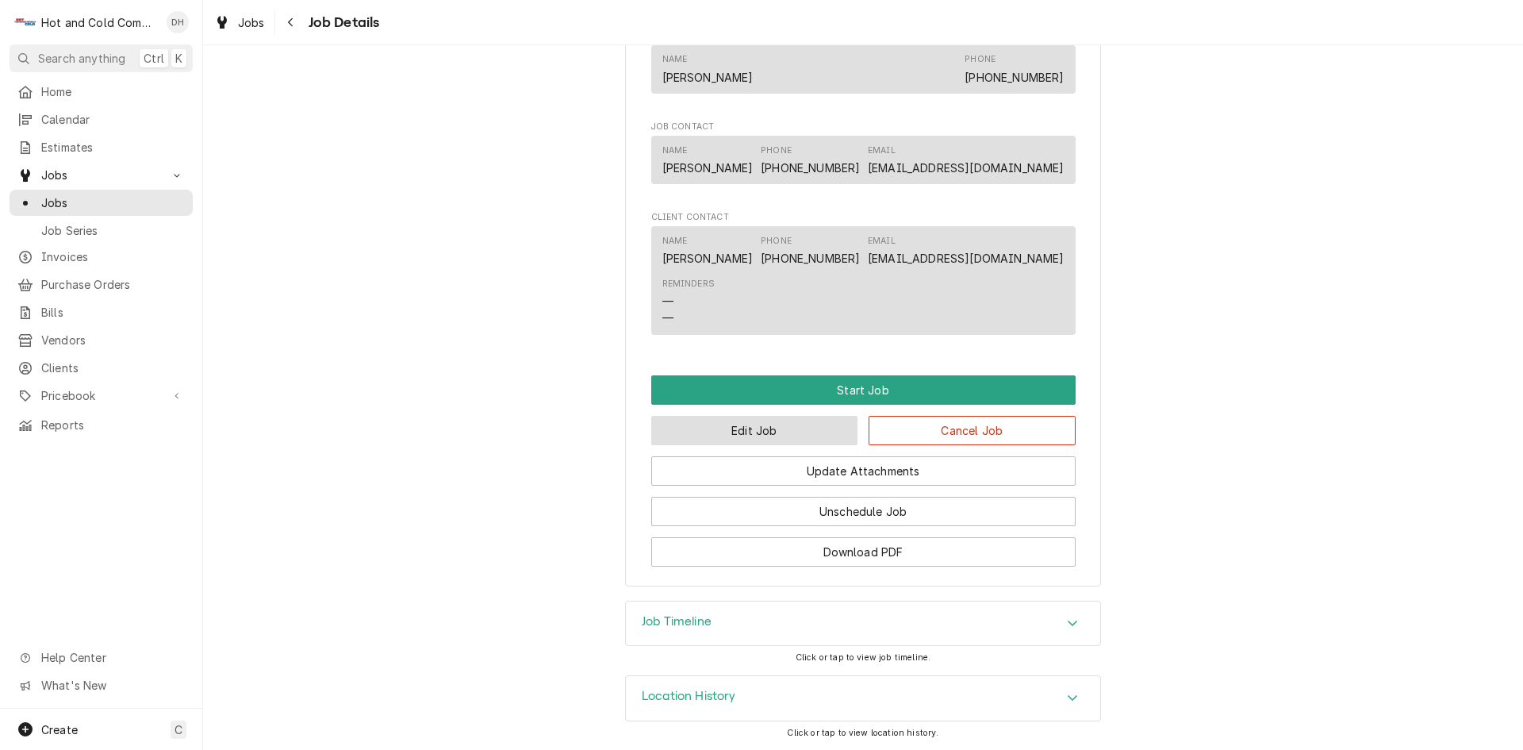
click at [783, 431] on button "Edit Job" at bounding box center [754, 430] width 207 height 29
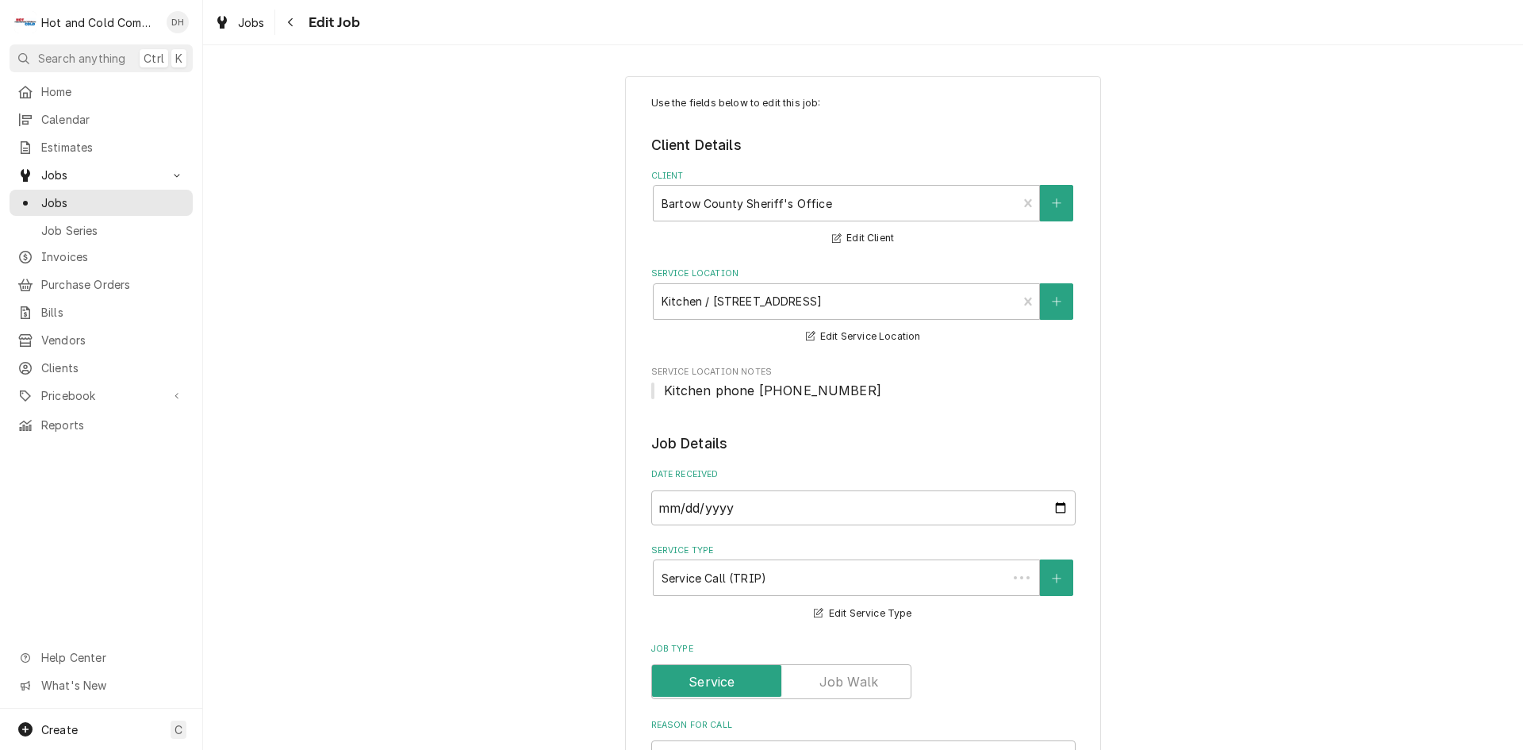
type textarea "x"
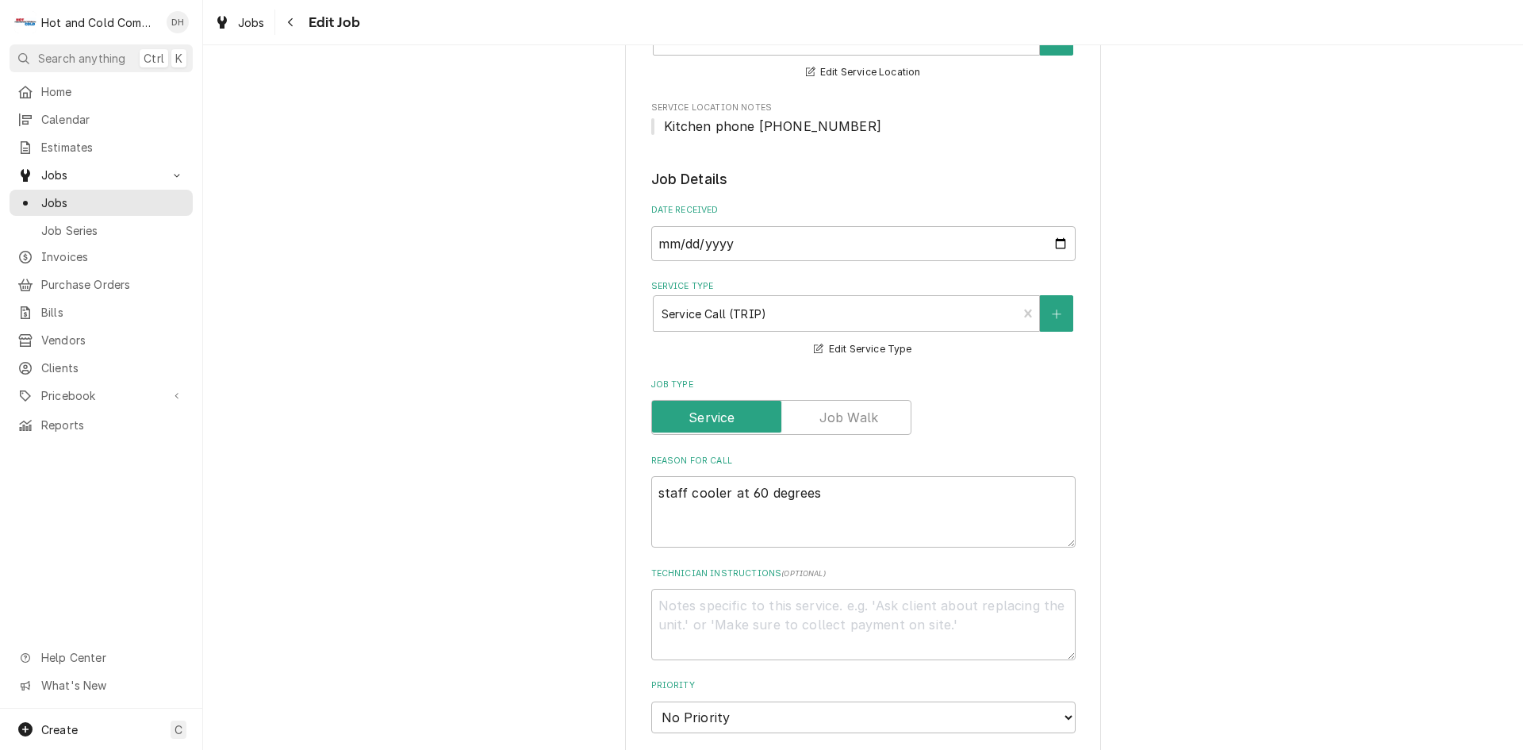
scroll to position [529, 0]
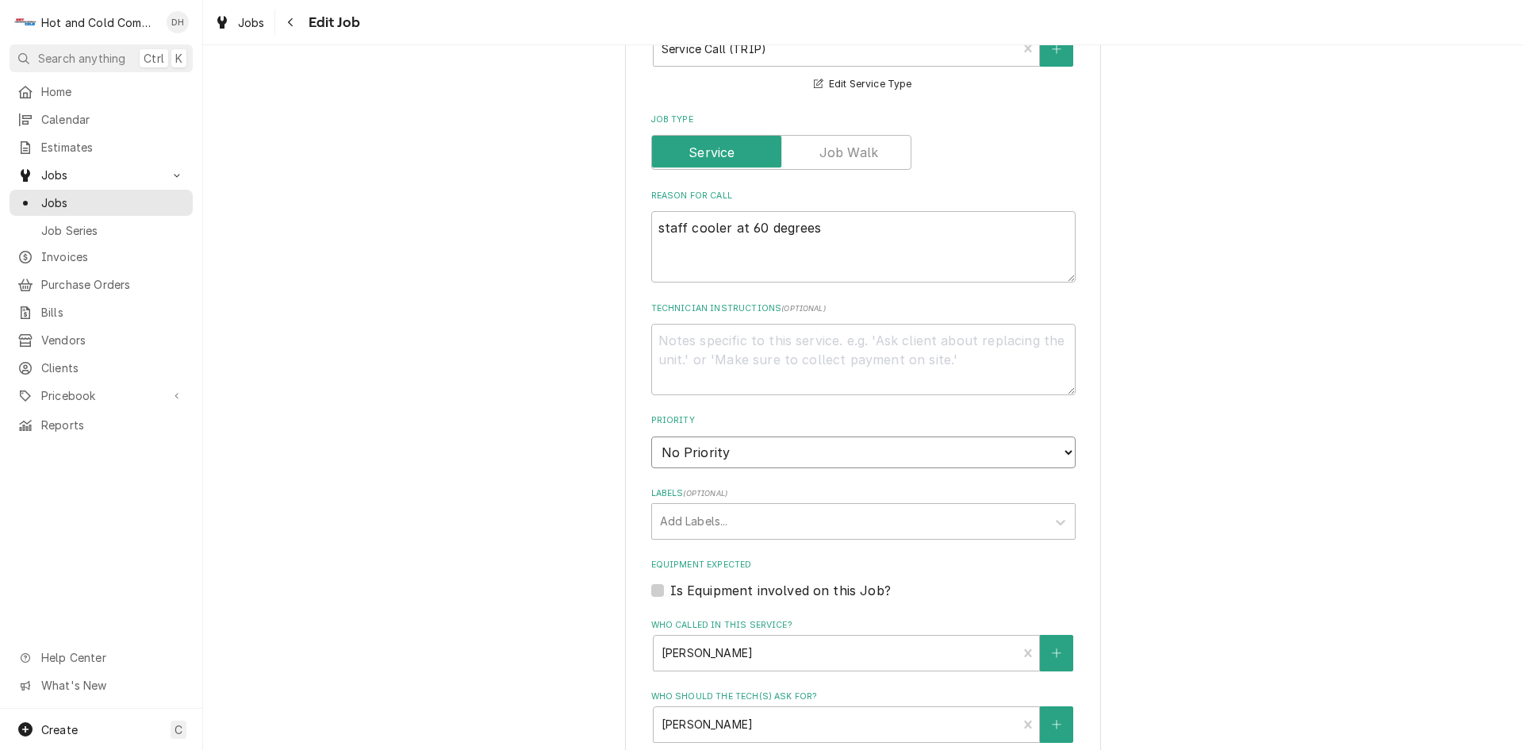
click at [1062, 444] on select "No Priority Urgent High Medium Low" at bounding box center [863, 452] width 425 height 32
select select "2"
click at [651, 436] on select "No Priority Urgent High Medium Low" at bounding box center [863, 452] width 425 height 32
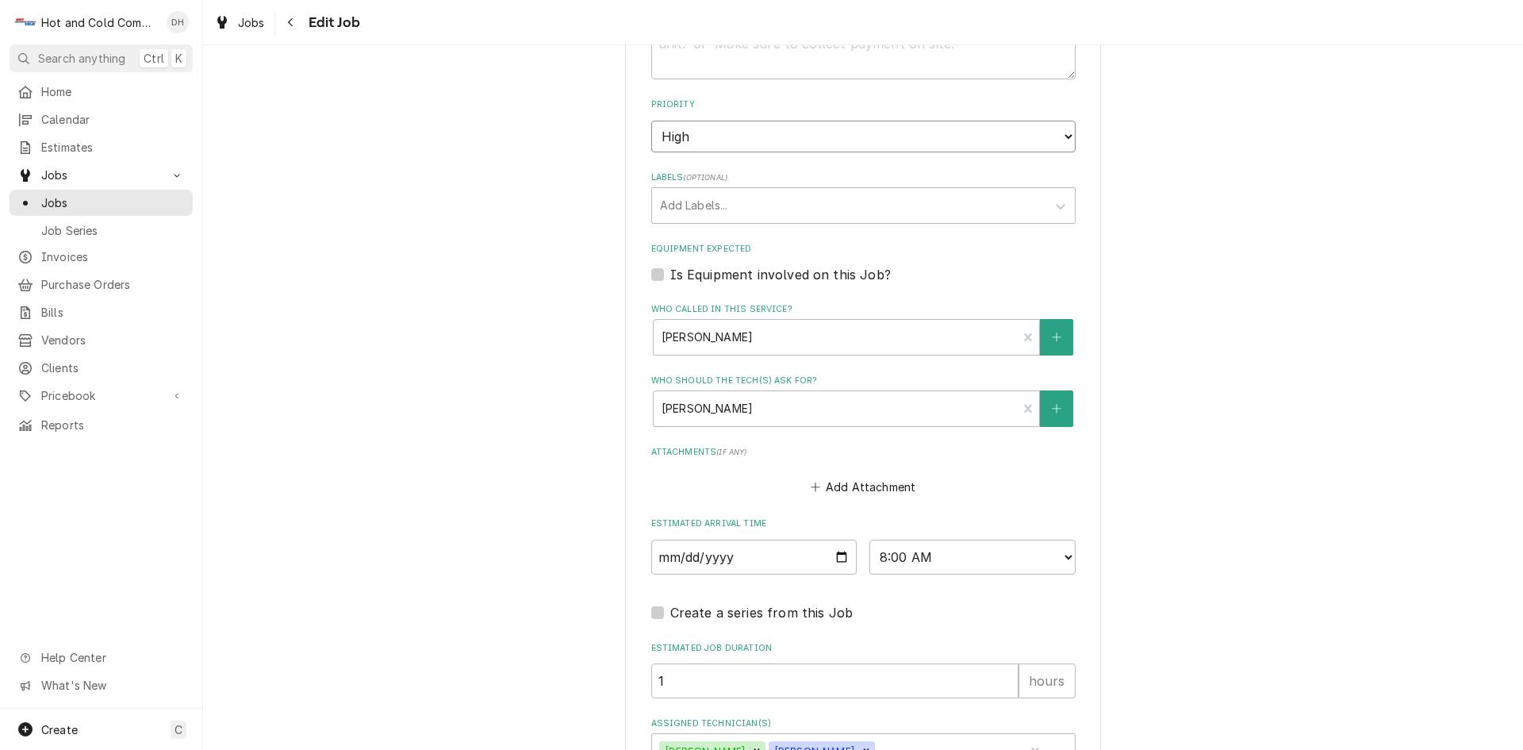
scroll to position [962, 0]
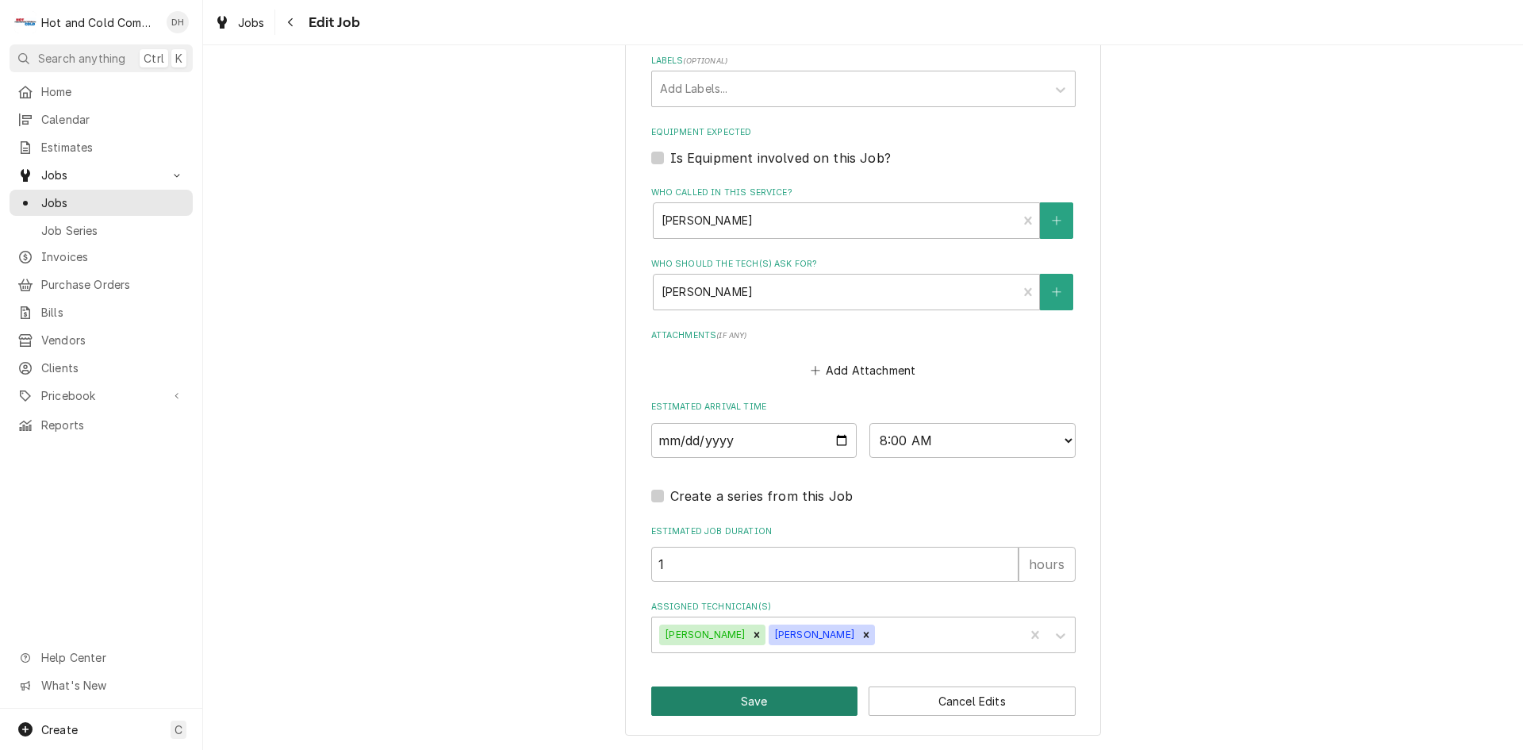
click at [750, 695] on button "Save" at bounding box center [754, 700] width 207 height 29
type textarea "x"
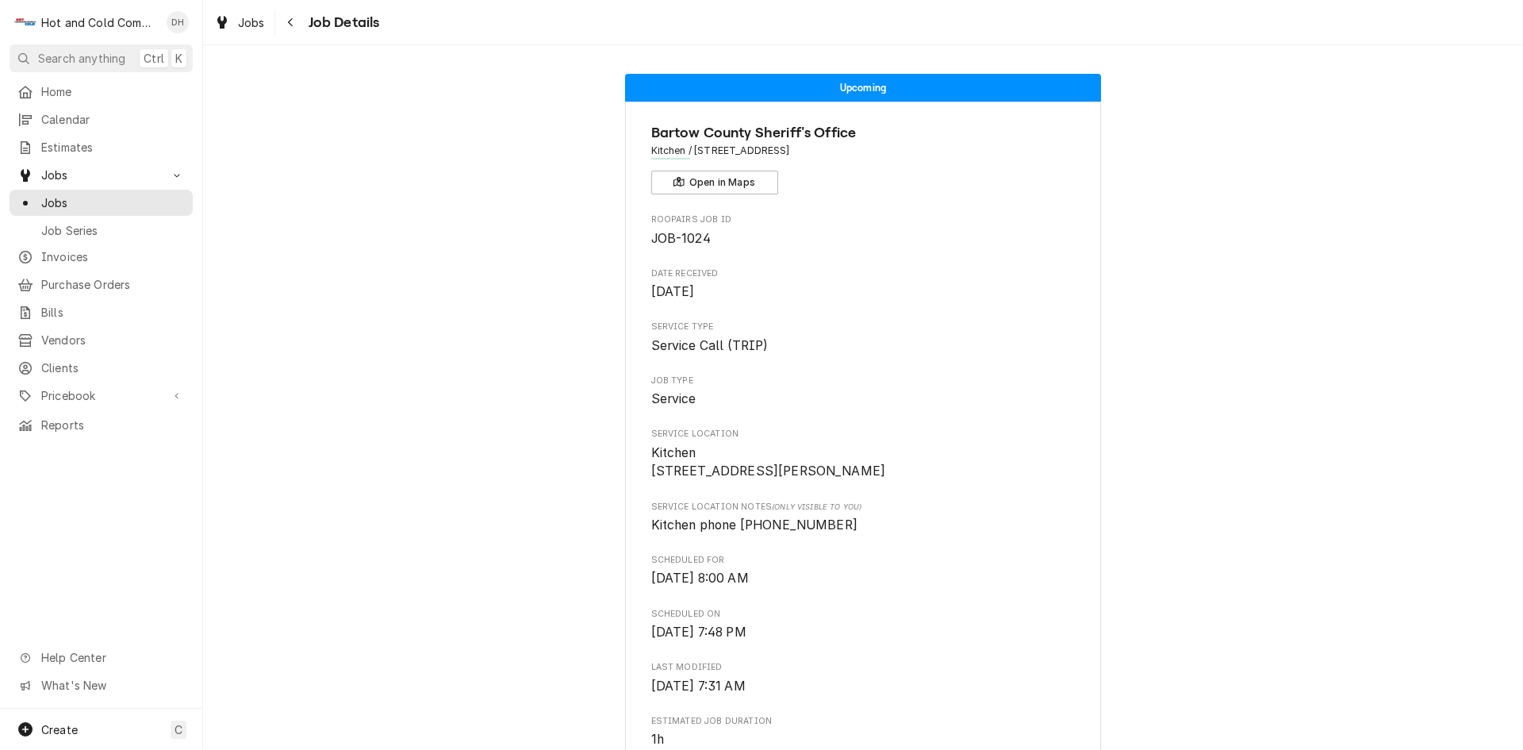
scroll to position [264, 0]
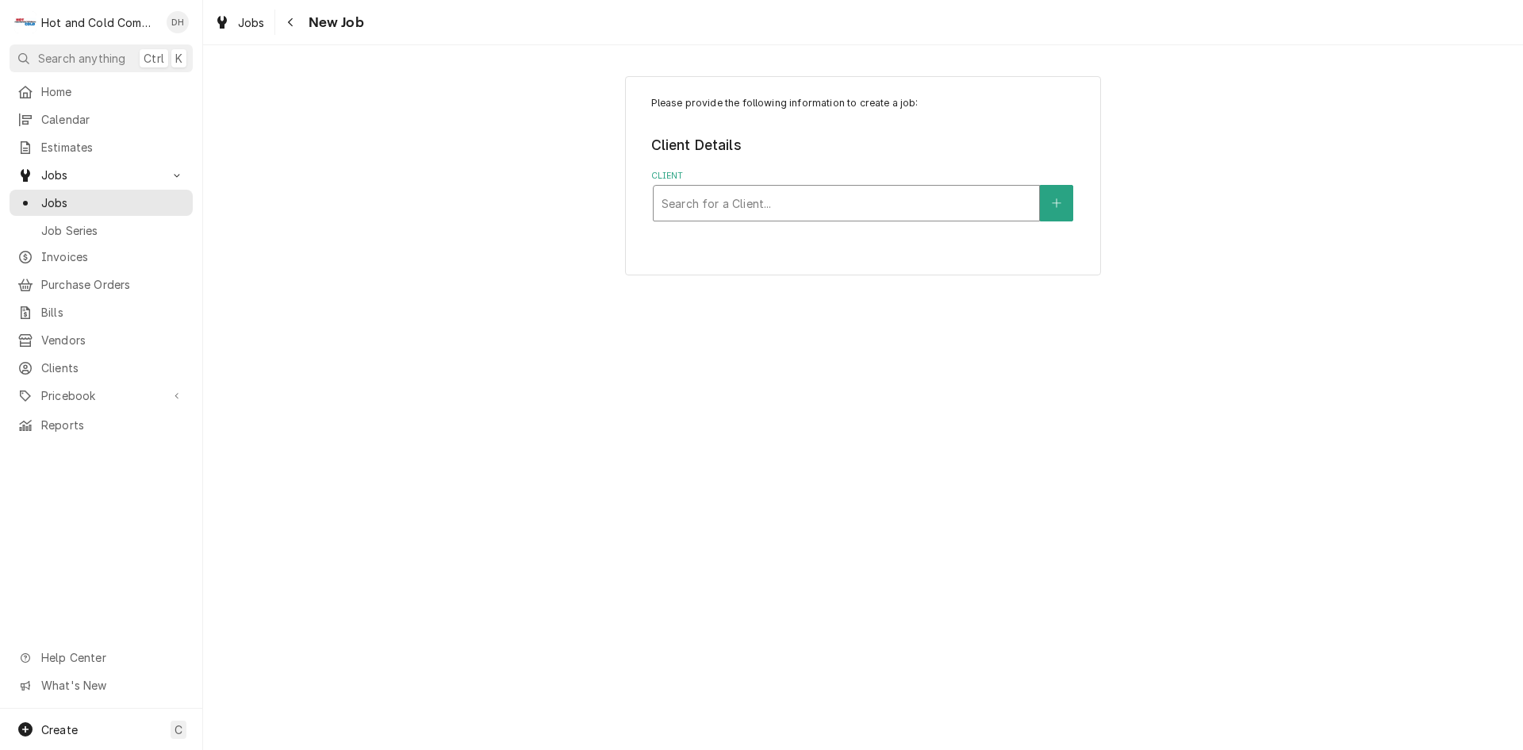
click at [862, 193] on div "Client" at bounding box center [847, 203] width 370 height 29
type input "E"
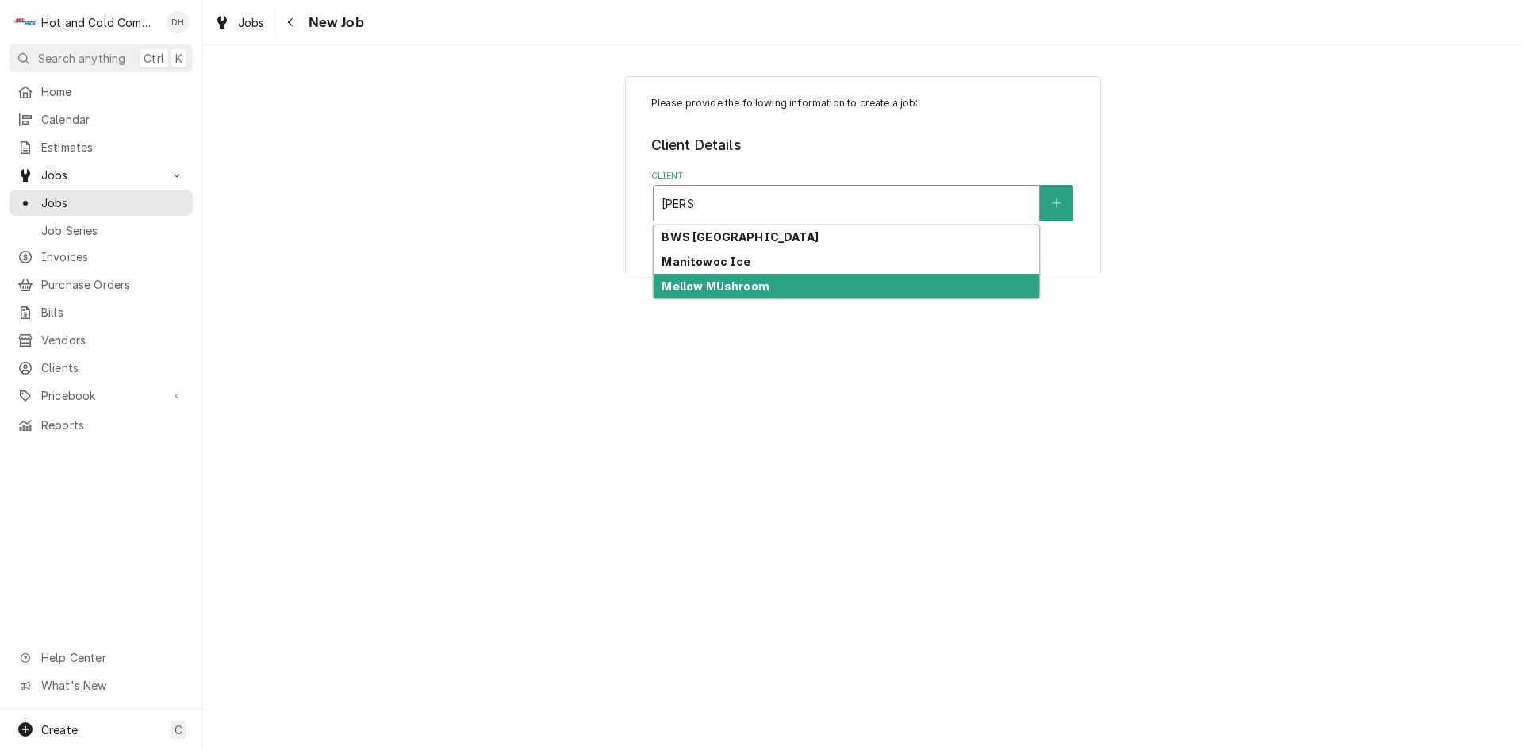
type input "Mellow"
click at [778, 288] on div "Mellow MUshroom" at bounding box center [847, 286] width 386 height 25
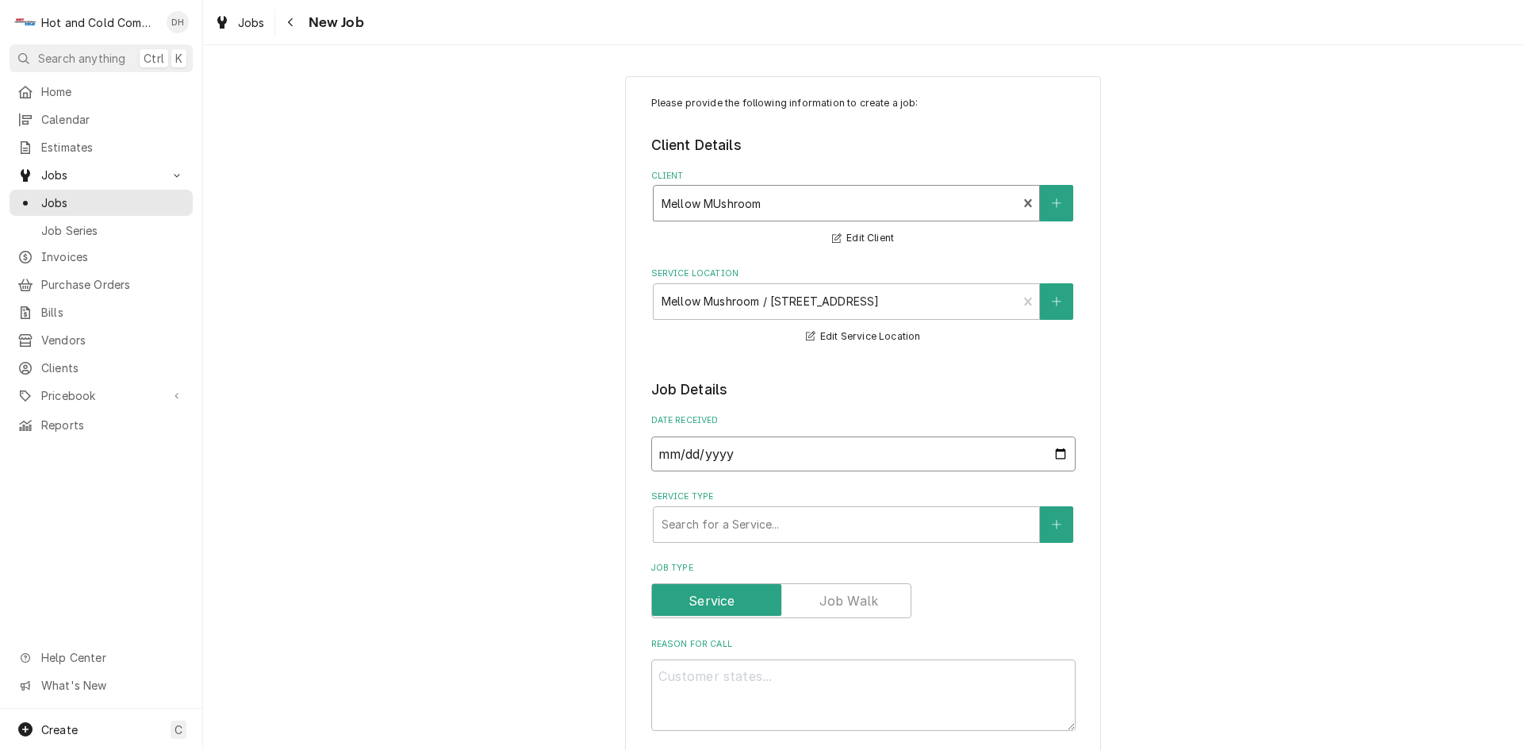
click at [1055, 455] on input "[DATE]" at bounding box center [863, 453] width 425 height 35
type textarea "x"
type input "[DATE]"
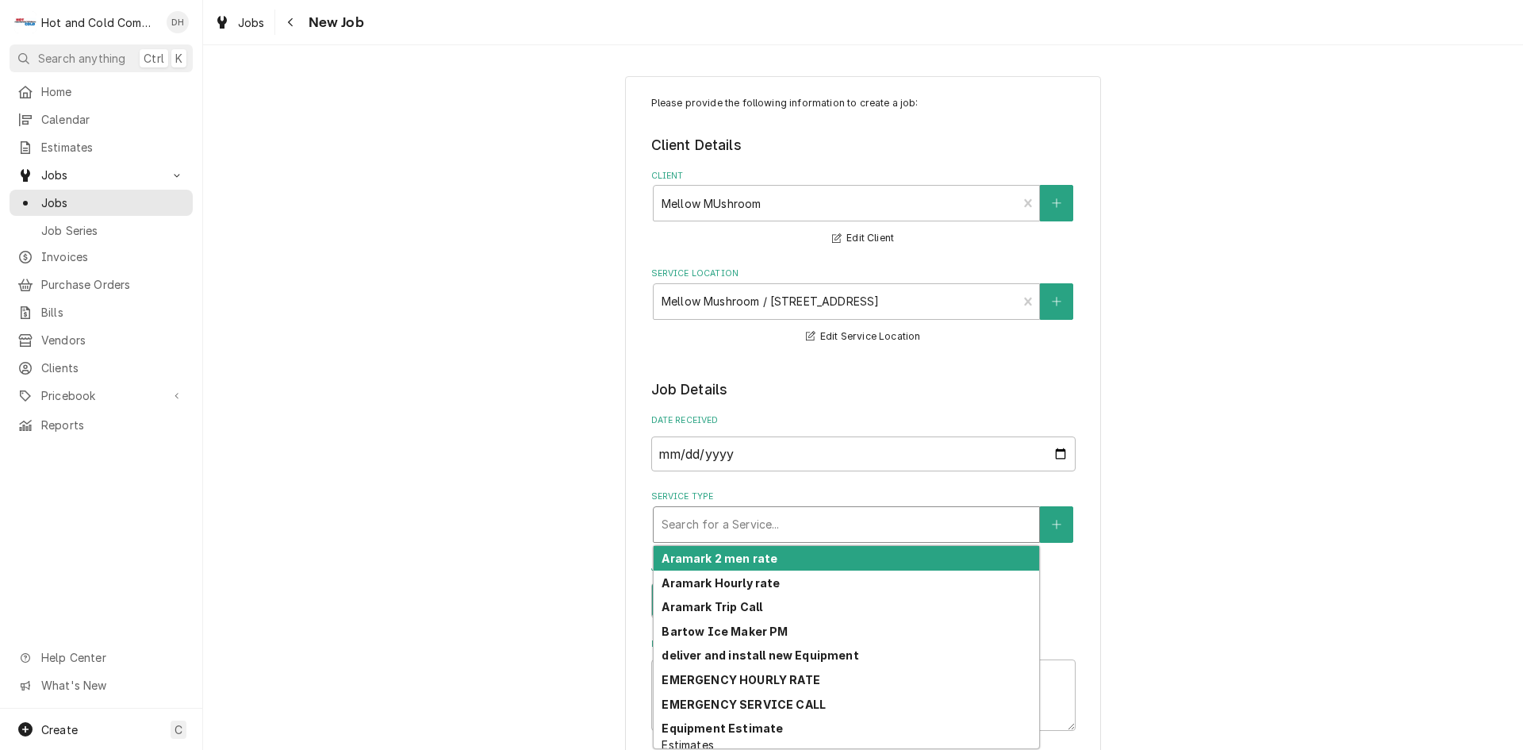
click at [865, 521] on div "Service Type" at bounding box center [847, 524] width 370 height 29
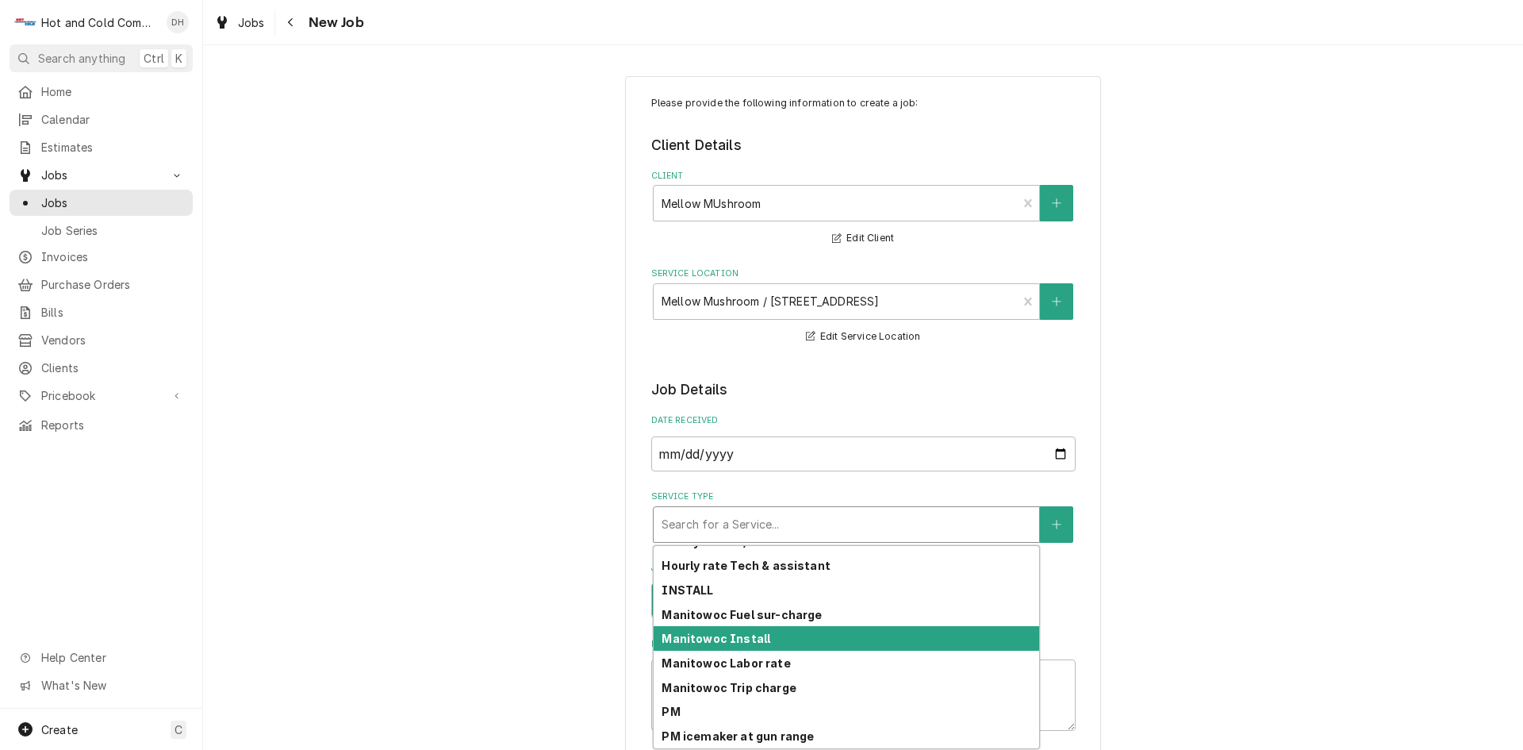
scroll to position [446, 0]
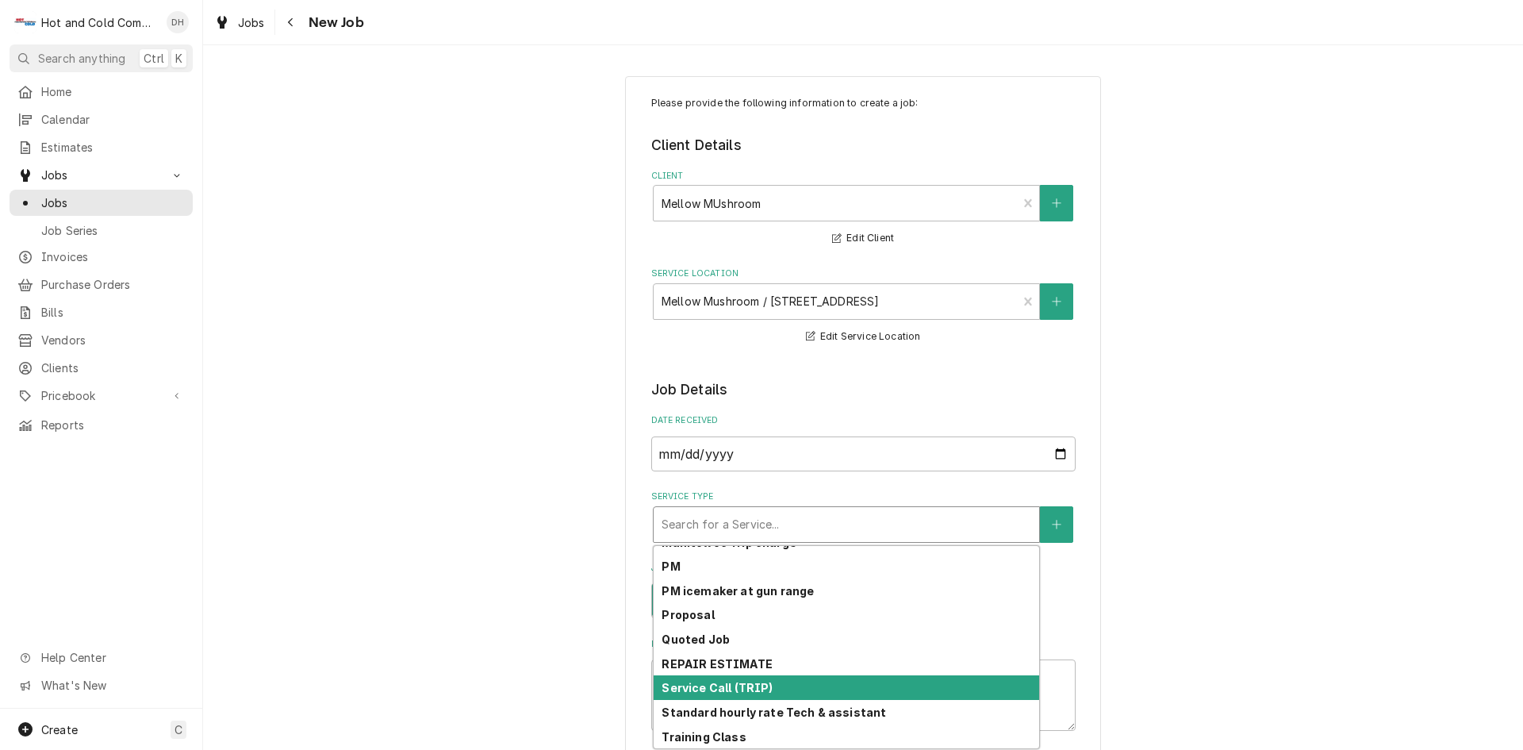
click at [754, 688] on strong "Service Call (TRIP)" at bounding box center [717, 687] width 111 height 13
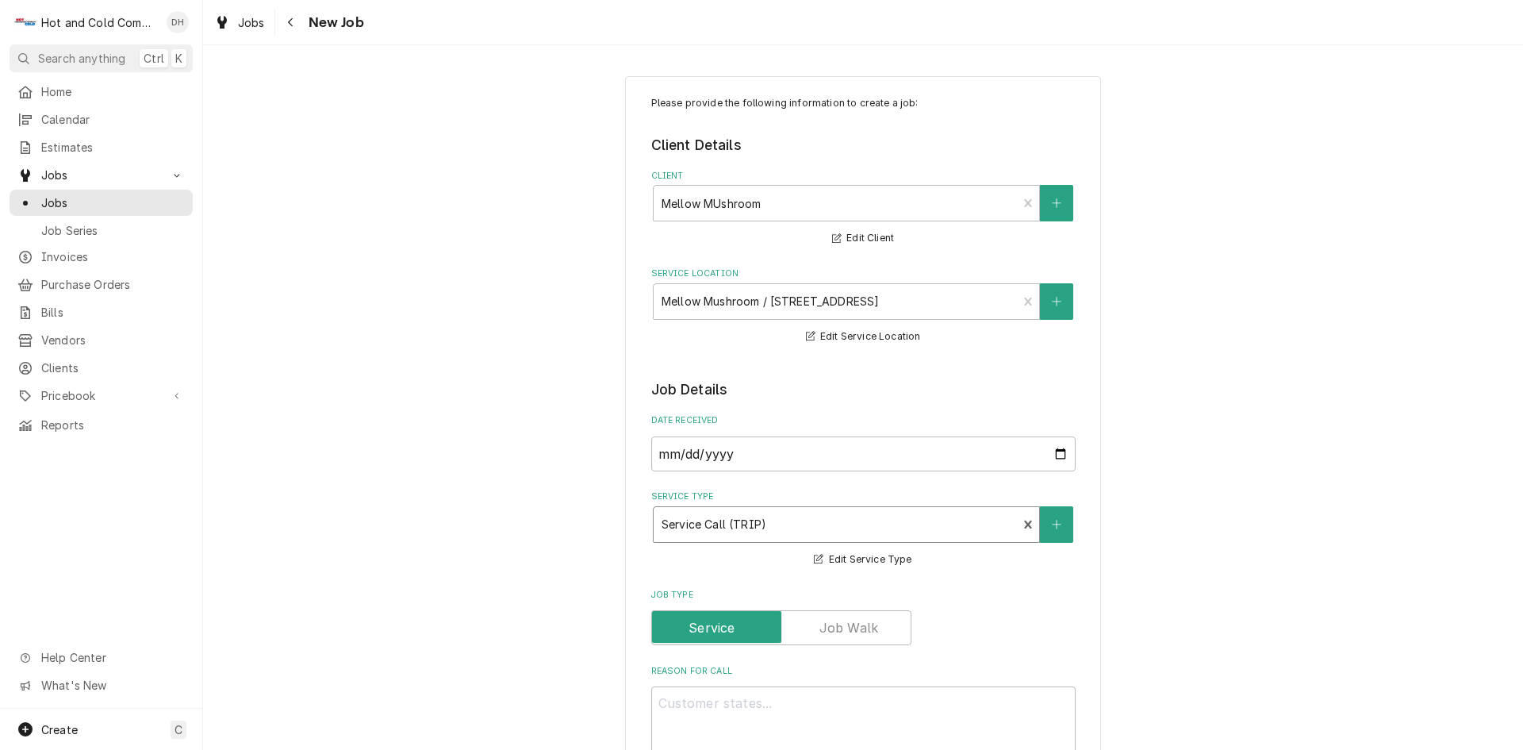
scroll to position [264, 0]
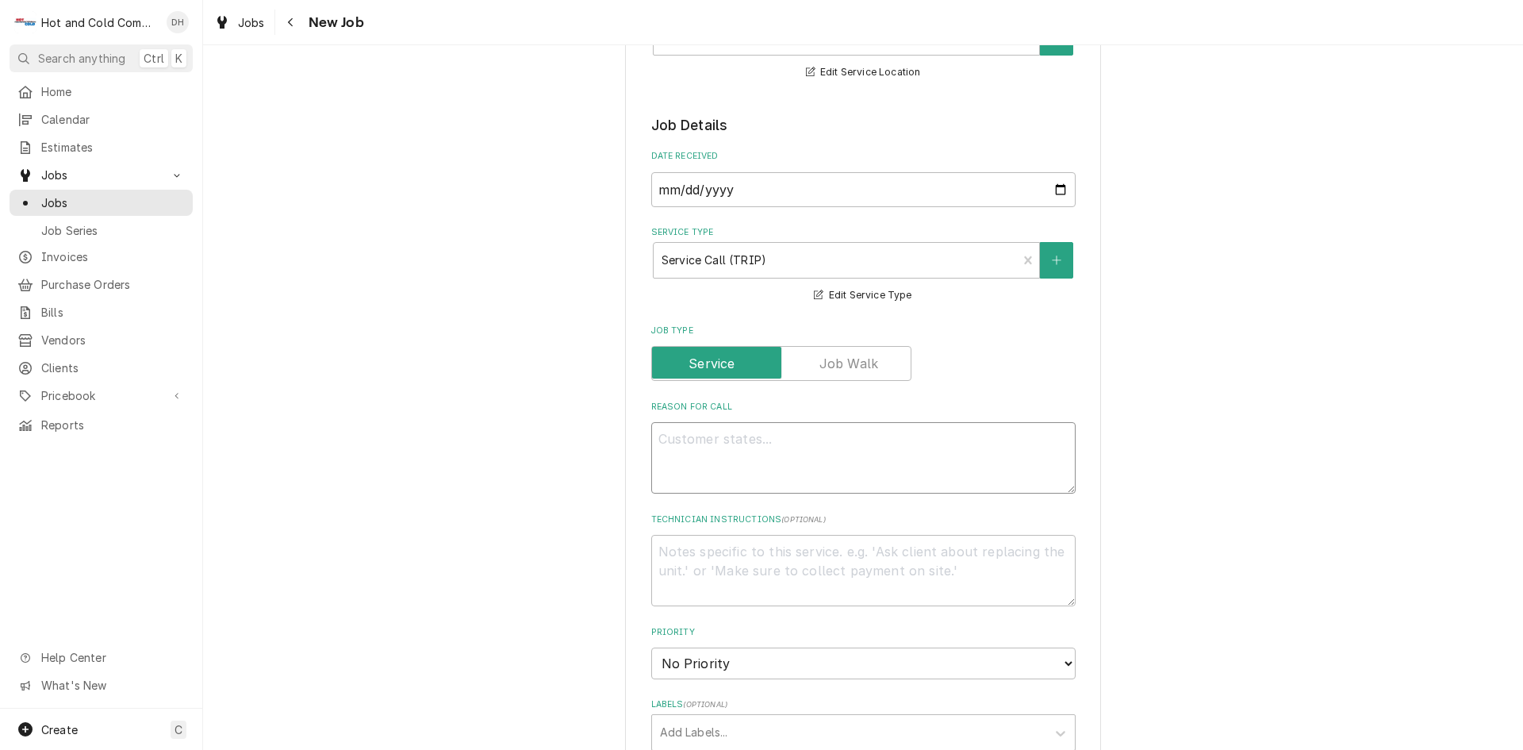
click at [751, 444] on textarea "Reason For Call" at bounding box center [863, 457] width 425 height 71
type textarea "x"
type textarea "M"
type textarea "x"
type textarea "Me"
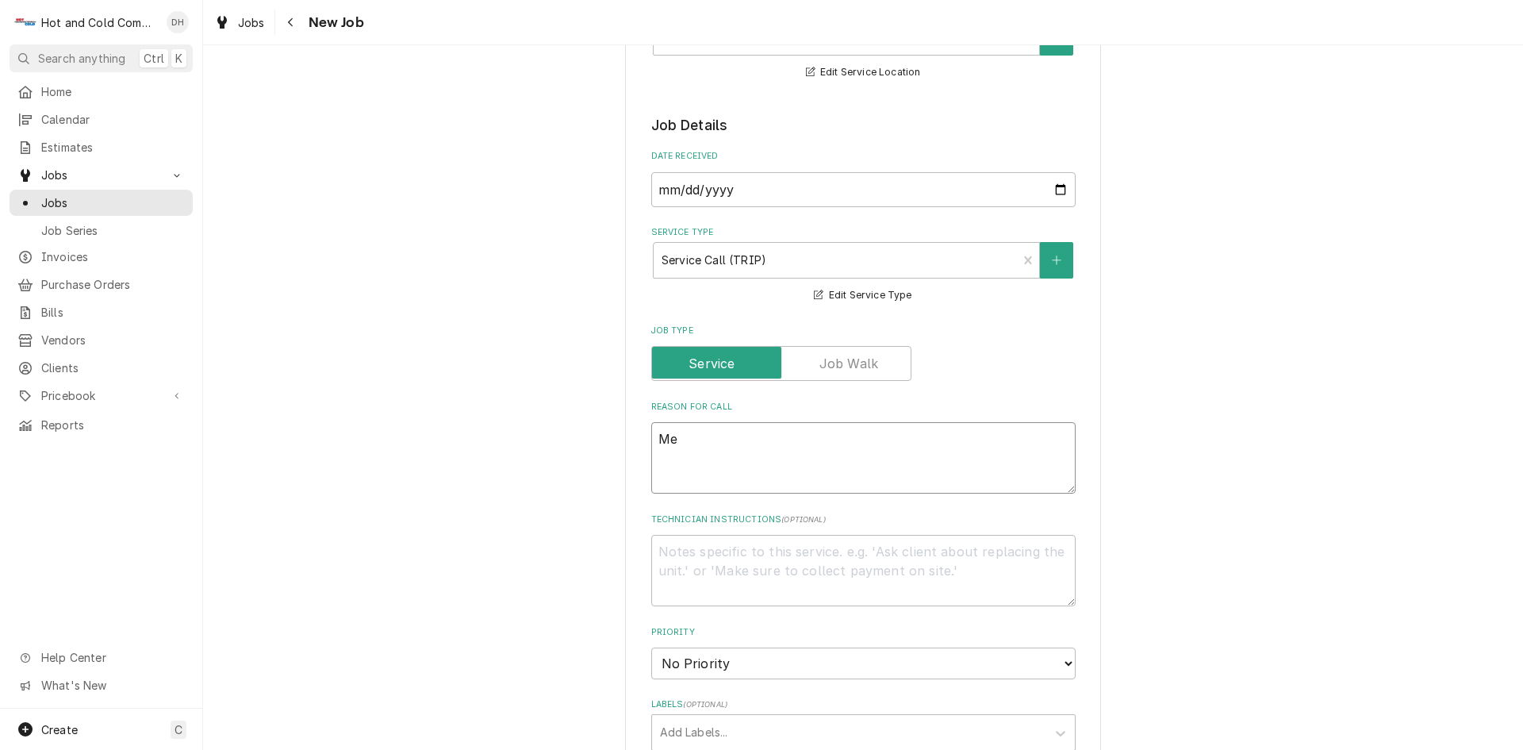
type textarea "x"
type textarea "Mel"
type textarea "x"
type textarea "Melo"
type textarea "x"
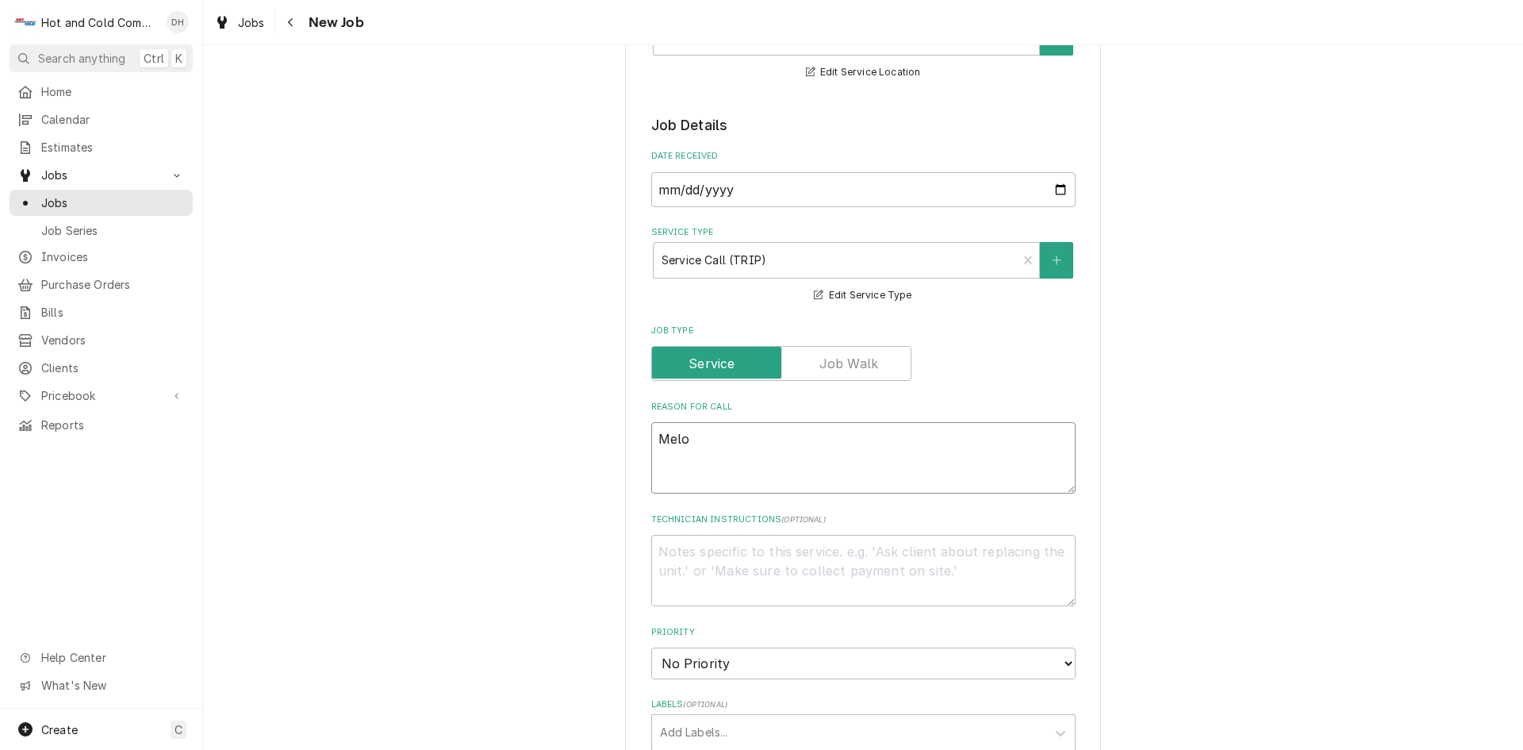
type textarea "Melod"
type textarea "x"
type textarea "Melody"
type textarea "x"
type textarea "Melody"
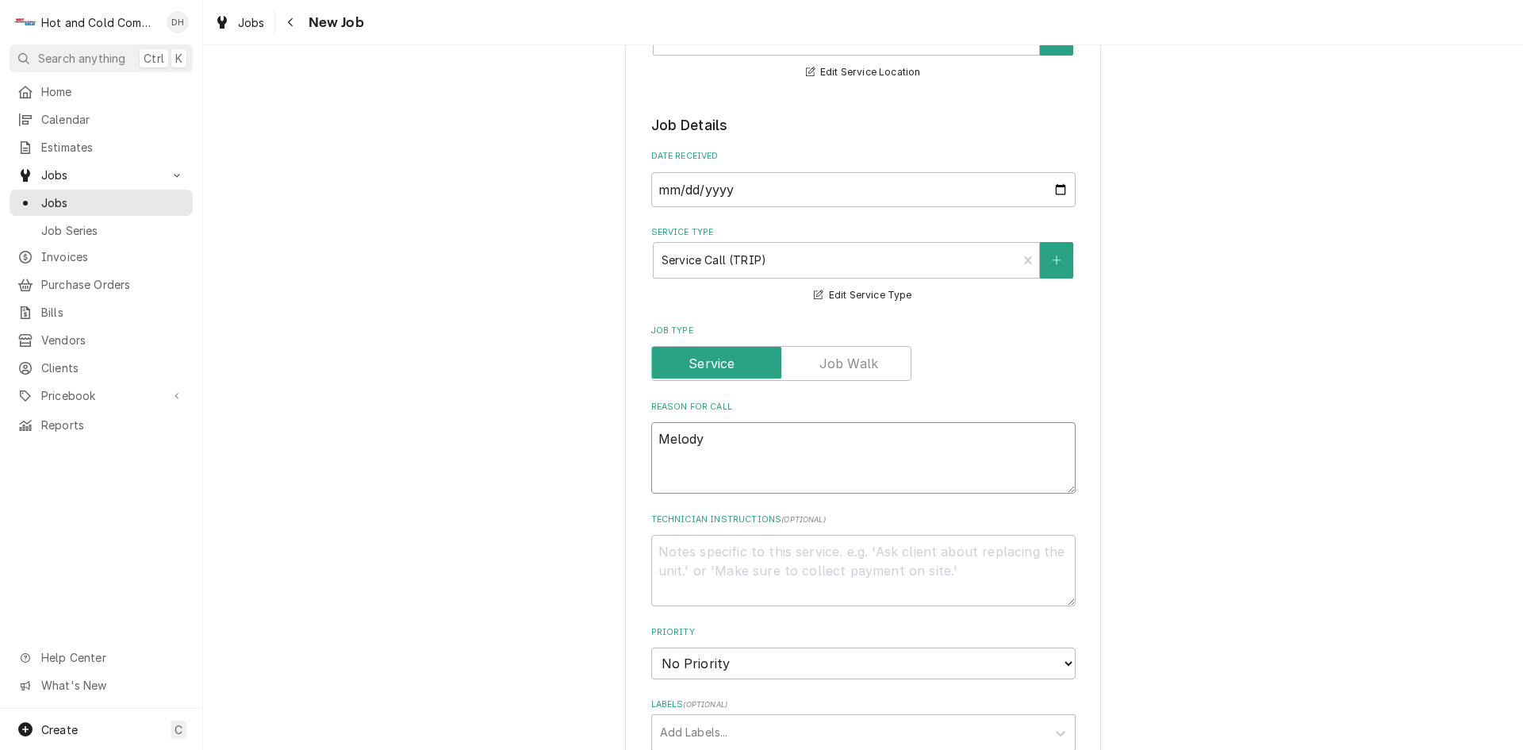
type textarea "x"
type textarea "Melody c"
type textarea "x"
type textarea "Melody ca"
type textarea "x"
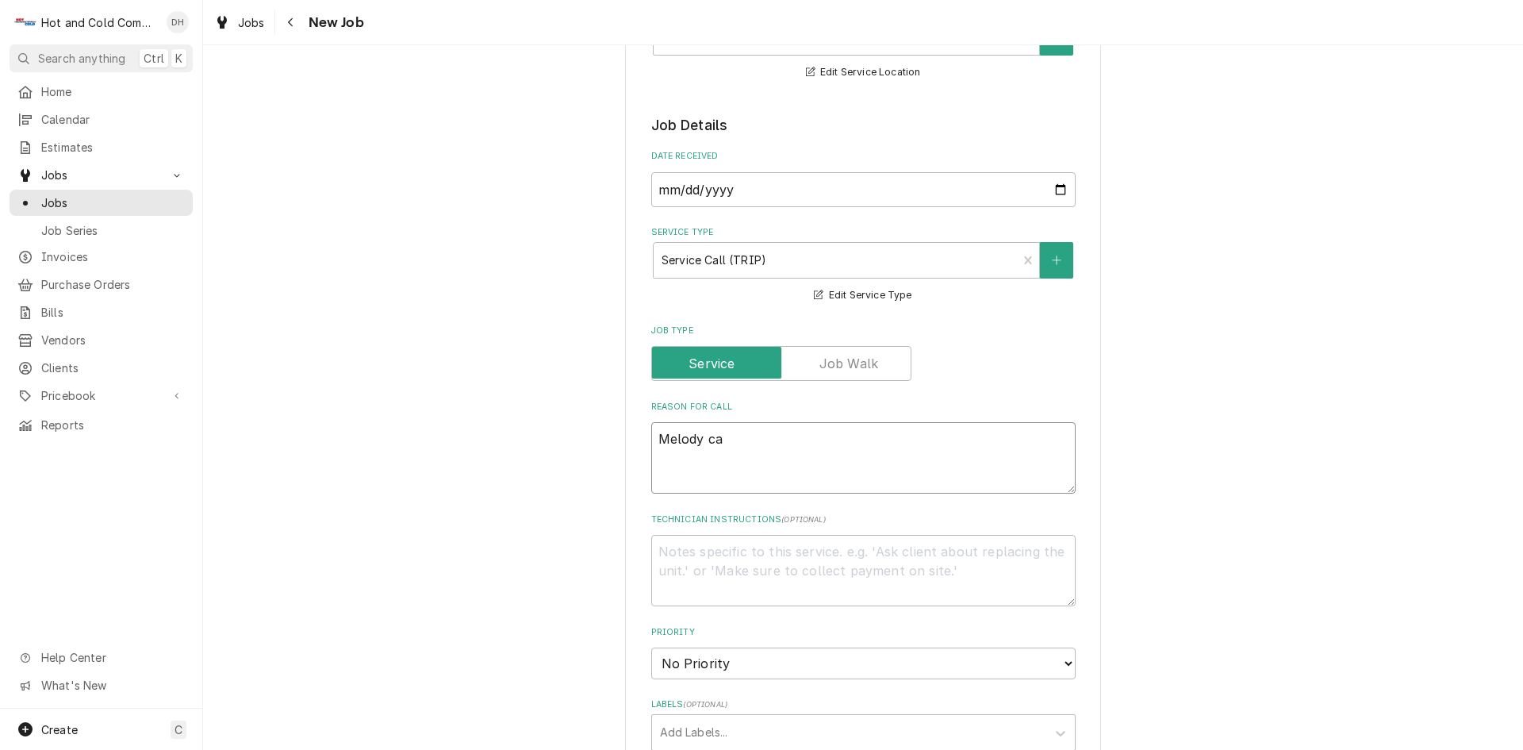
type textarea "Melody cal"
type textarea "x"
type textarea "Melody call"
type textarea "x"
type textarea "Melody calle"
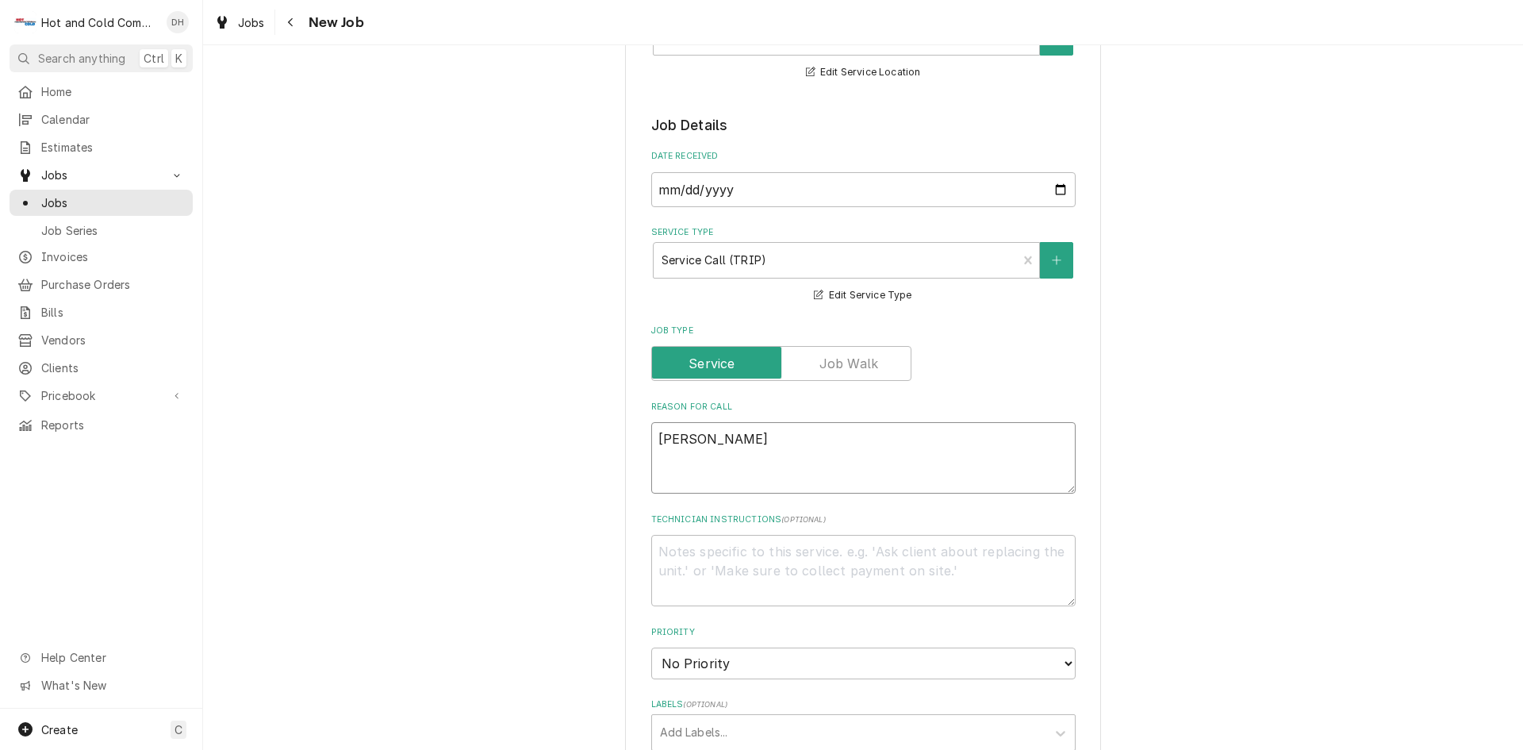
type textarea "x"
type textarea "Melody called"
type textarea "x"
type textarea "Melody called"
type textarea "x"
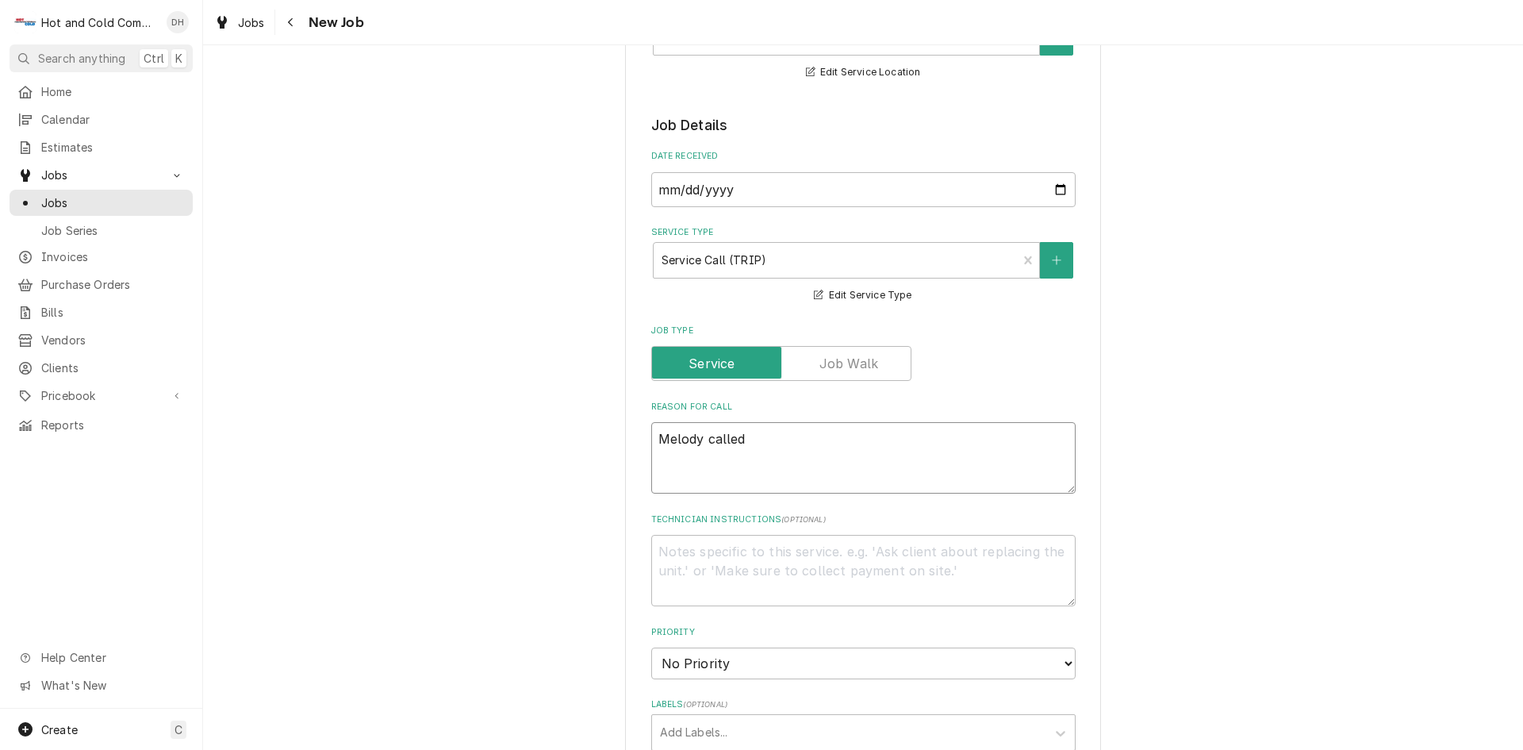
type textarea "Melody called s"
type textarea "x"
type textarea "Melody called sa"
type textarea "x"
type textarea "Melody called sai"
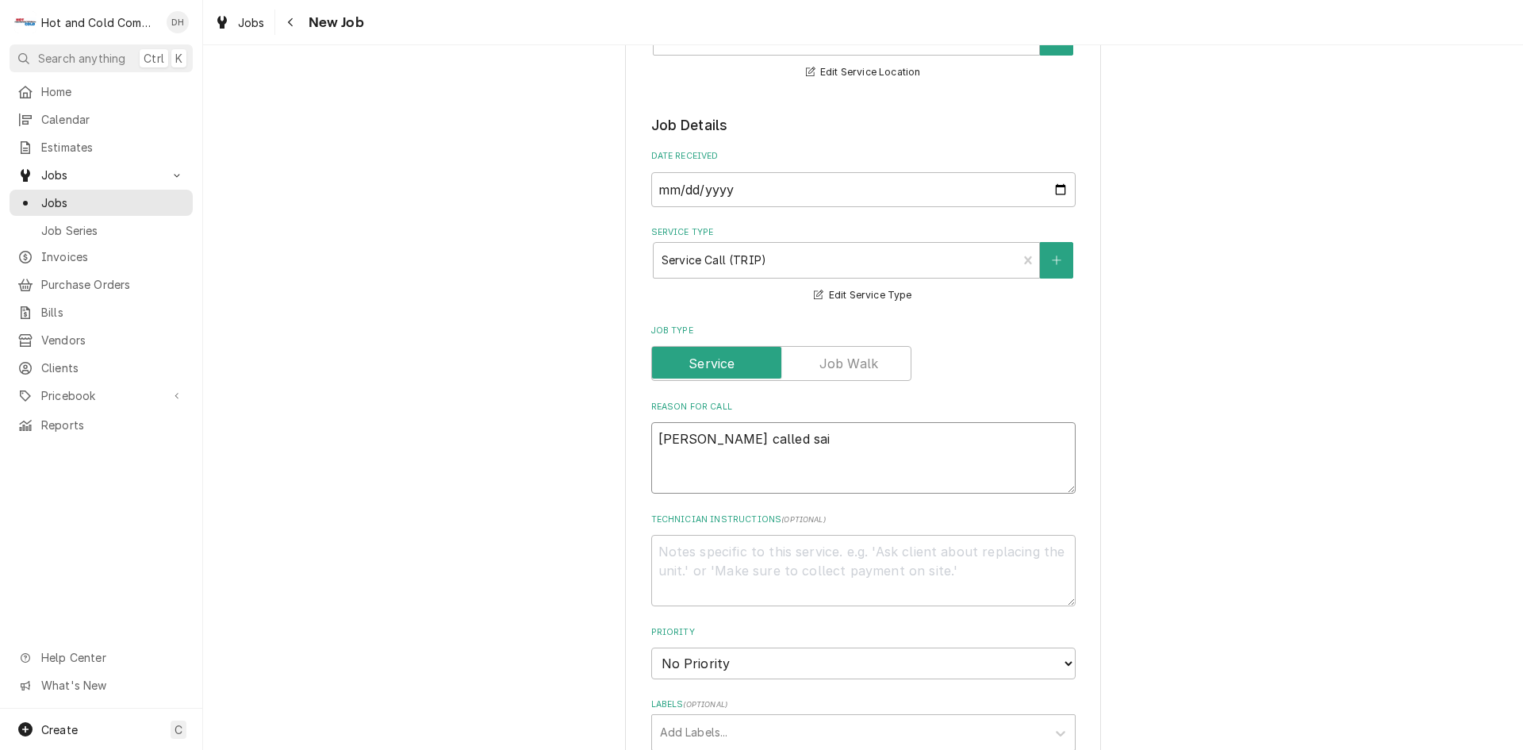
type textarea "x"
type textarea "Melody called said"
type textarea "x"
type textarea "Melody called said"
type textarea "x"
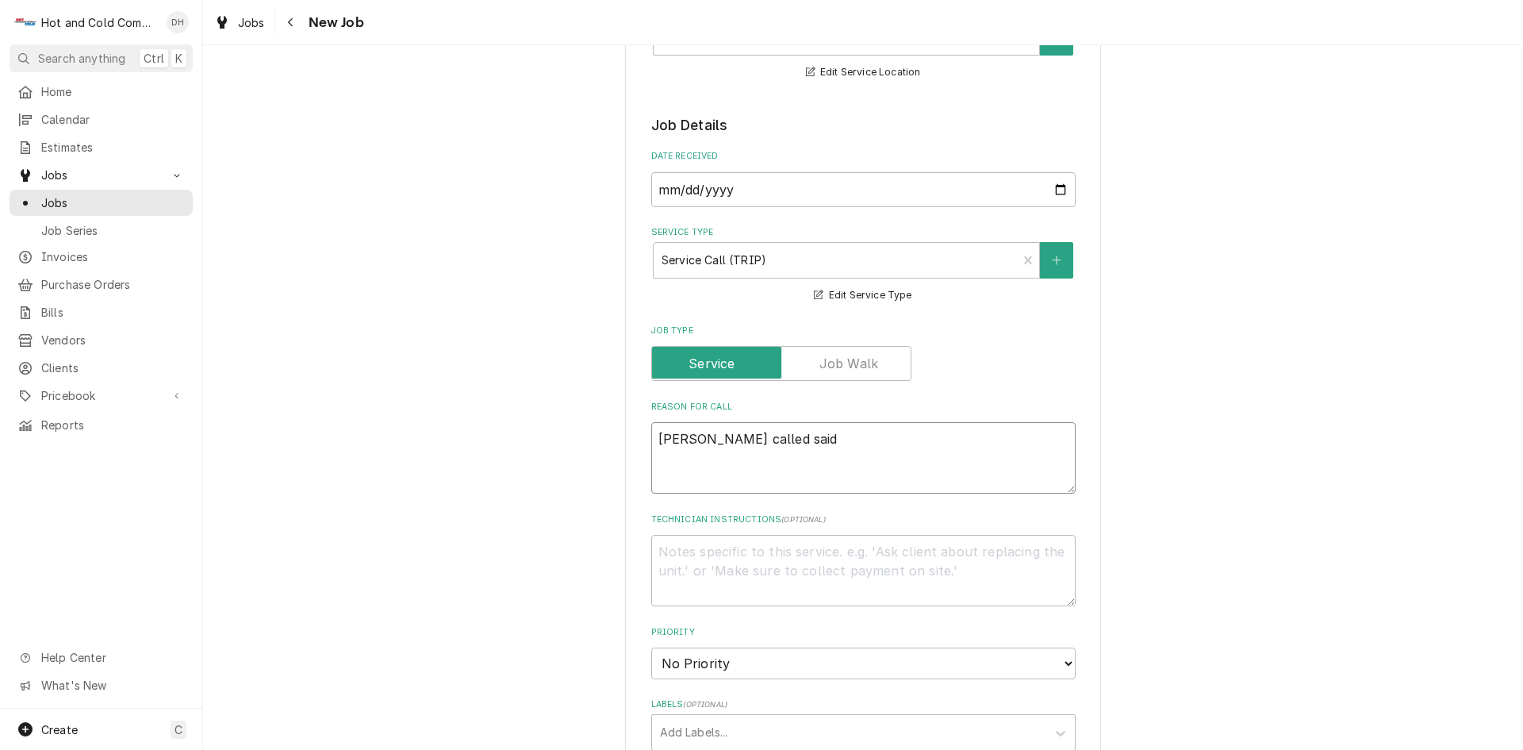
type textarea "Melody called said n"
type textarea "x"
type textarea "Melody called said no"
type textarea "x"
type textarea "Melody called said not"
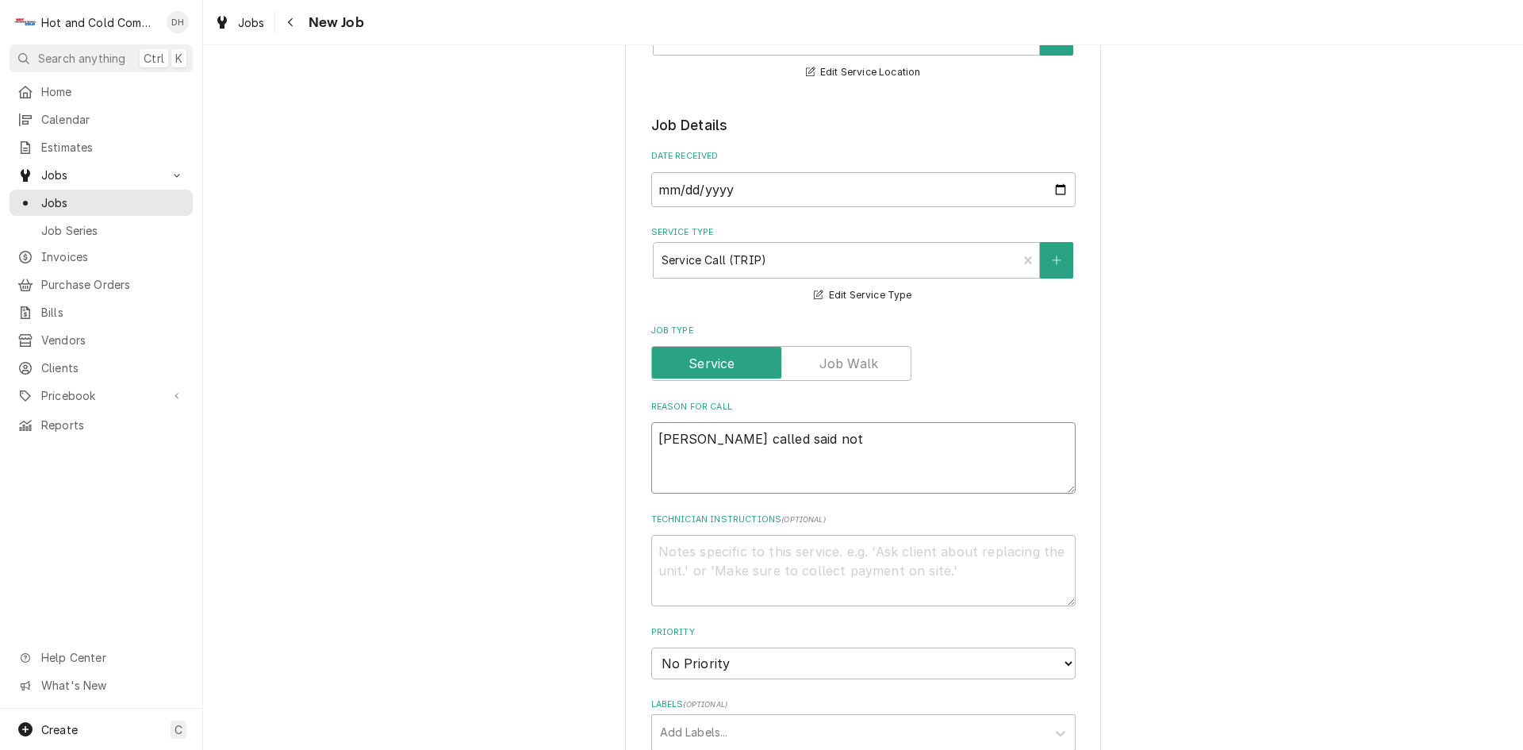
type textarea "x"
type textarea "Melody called said not"
type textarea "x"
type textarea "Melody called said not p"
type textarea "x"
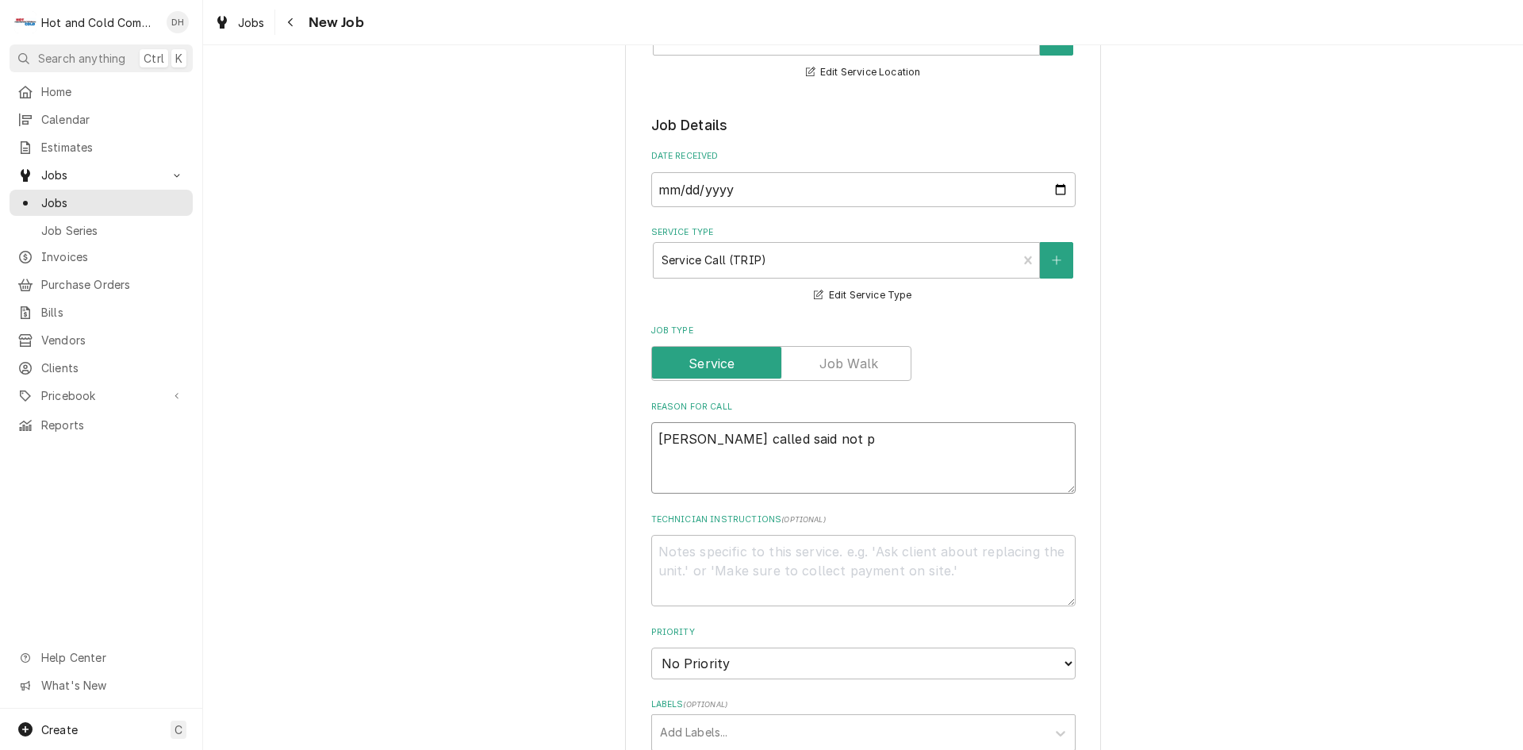
type textarea "Melody called said not pr"
type textarea "x"
type textarea "Melody called said not pro"
type textarea "x"
type textarea "Melody called said not prod"
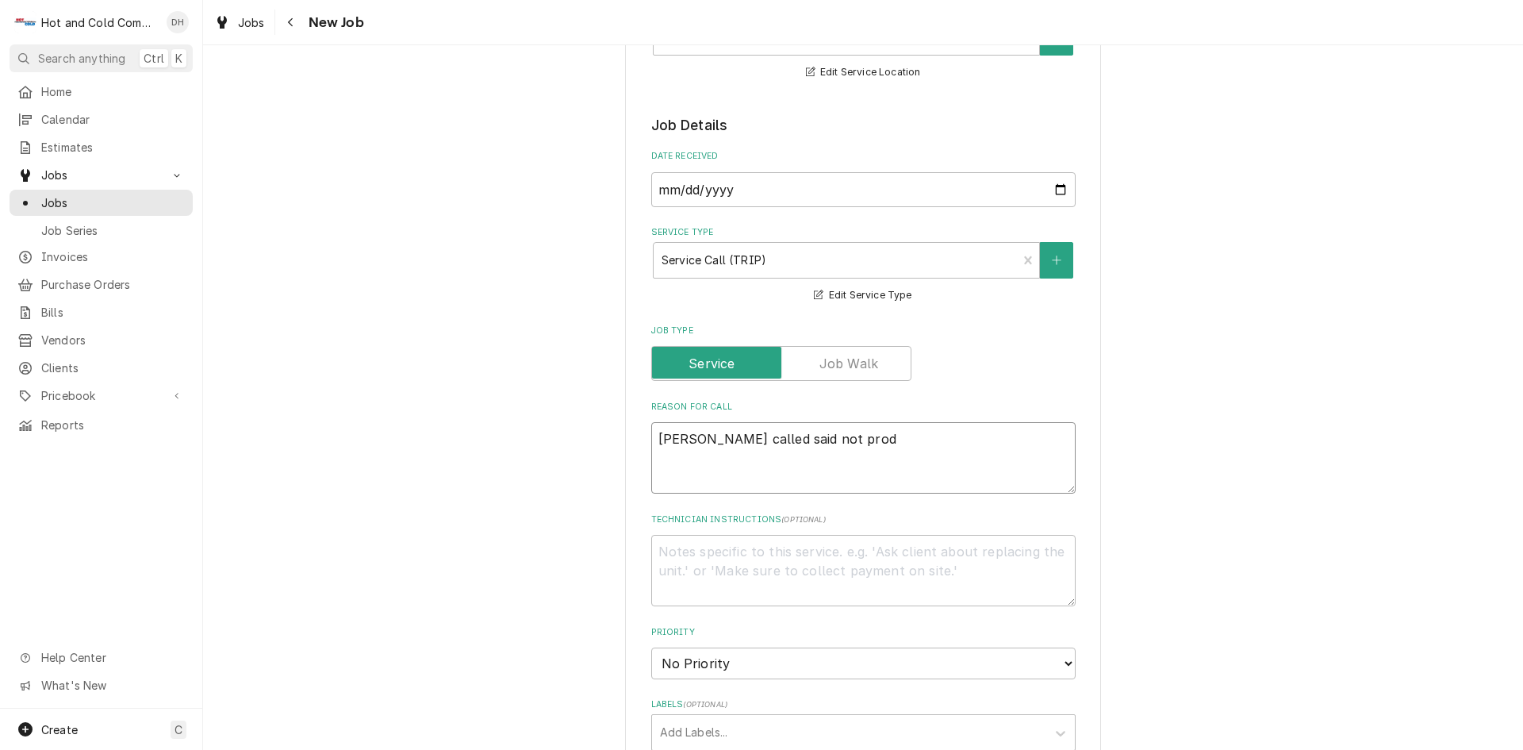
type textarea "x"
type textarea "Melody called said not produ"
type textarea "x"
type textarea "Melody called said not produc"
type textarea "x"
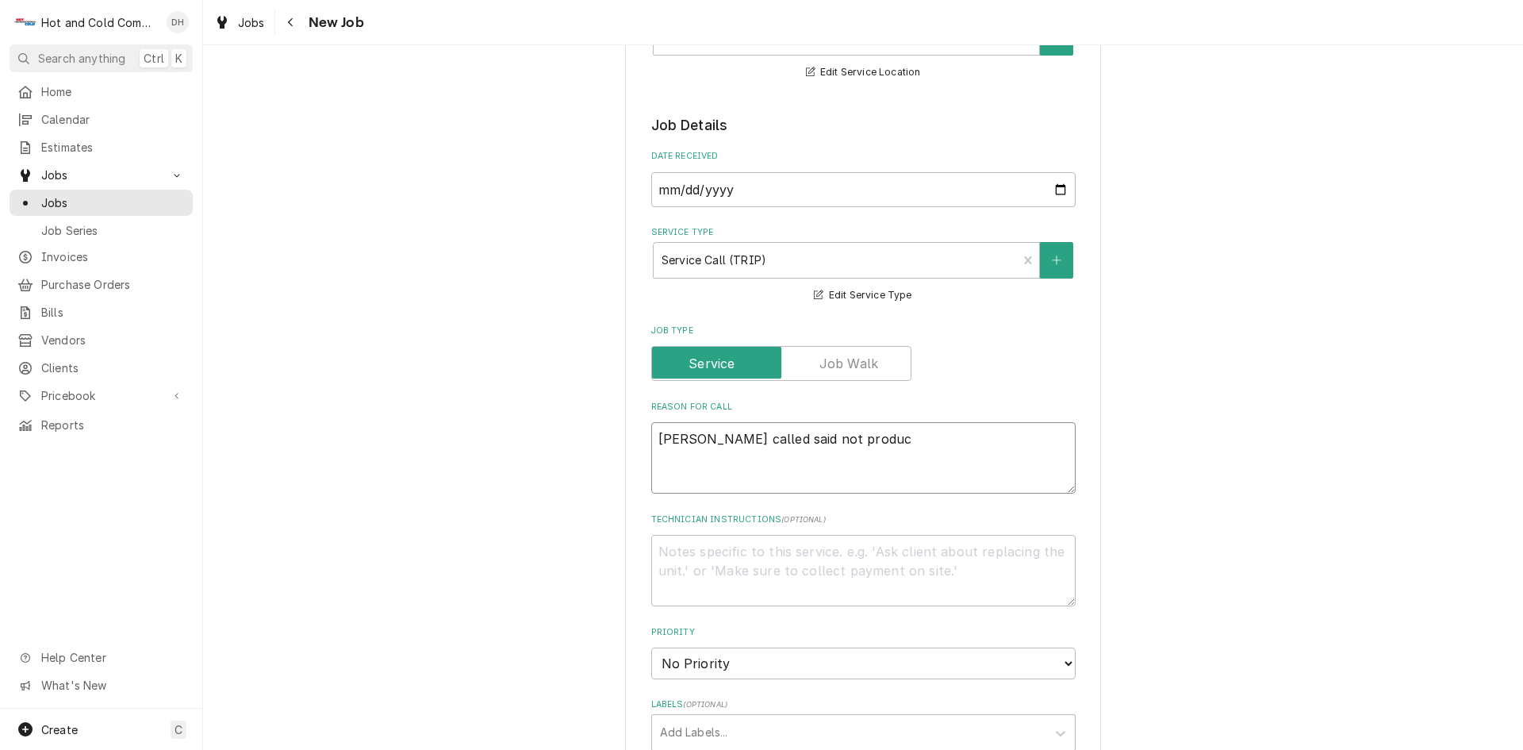
type textarea "Melody called said not produci"
type textarea "x"
type textarea "Melody called said not producin"
type textarea "x"
type textarea "Melody called said not producing"
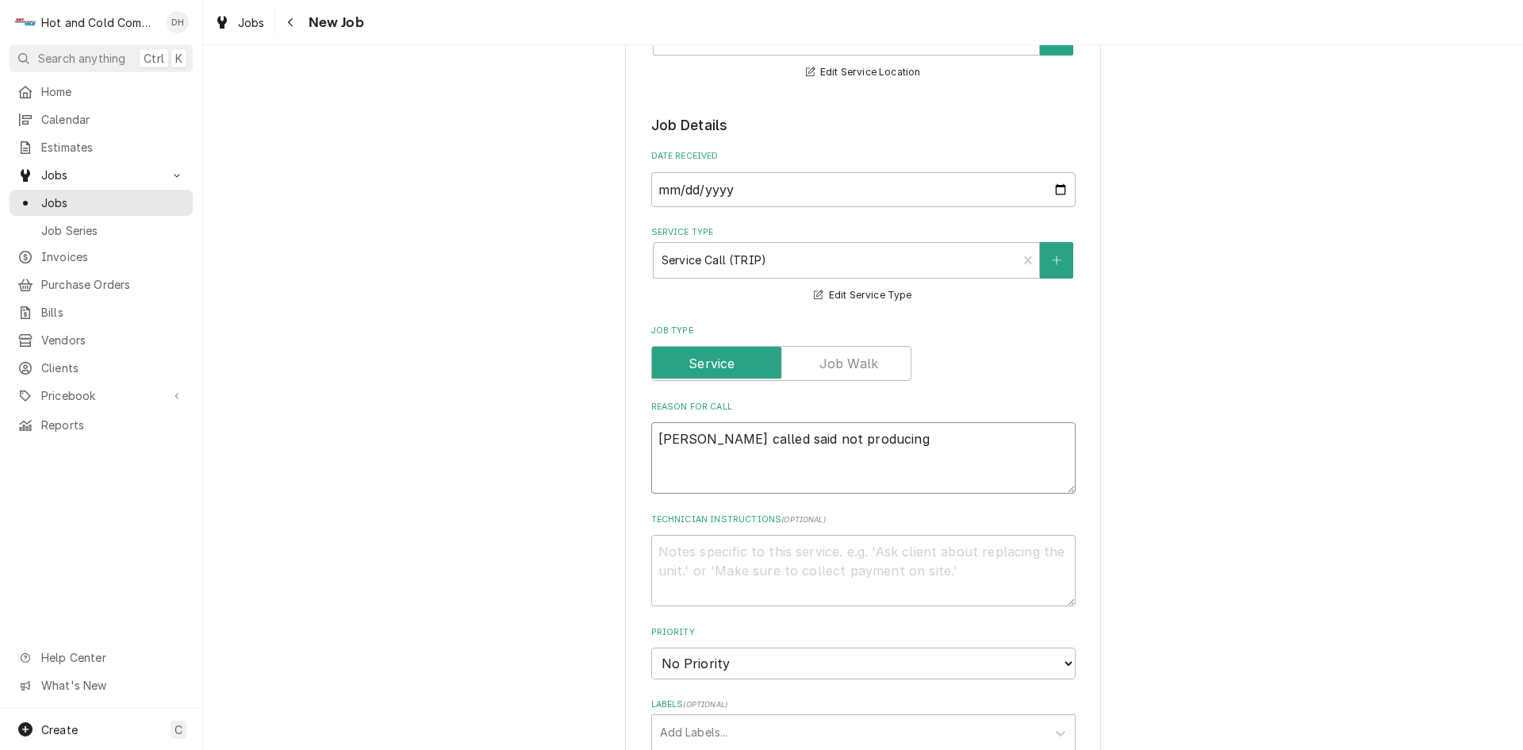
type textarea "x"
type textarea "Melody called said not producing"
type textarea "x"
type textarea "Melody called said not producing e"
type textarea "x"
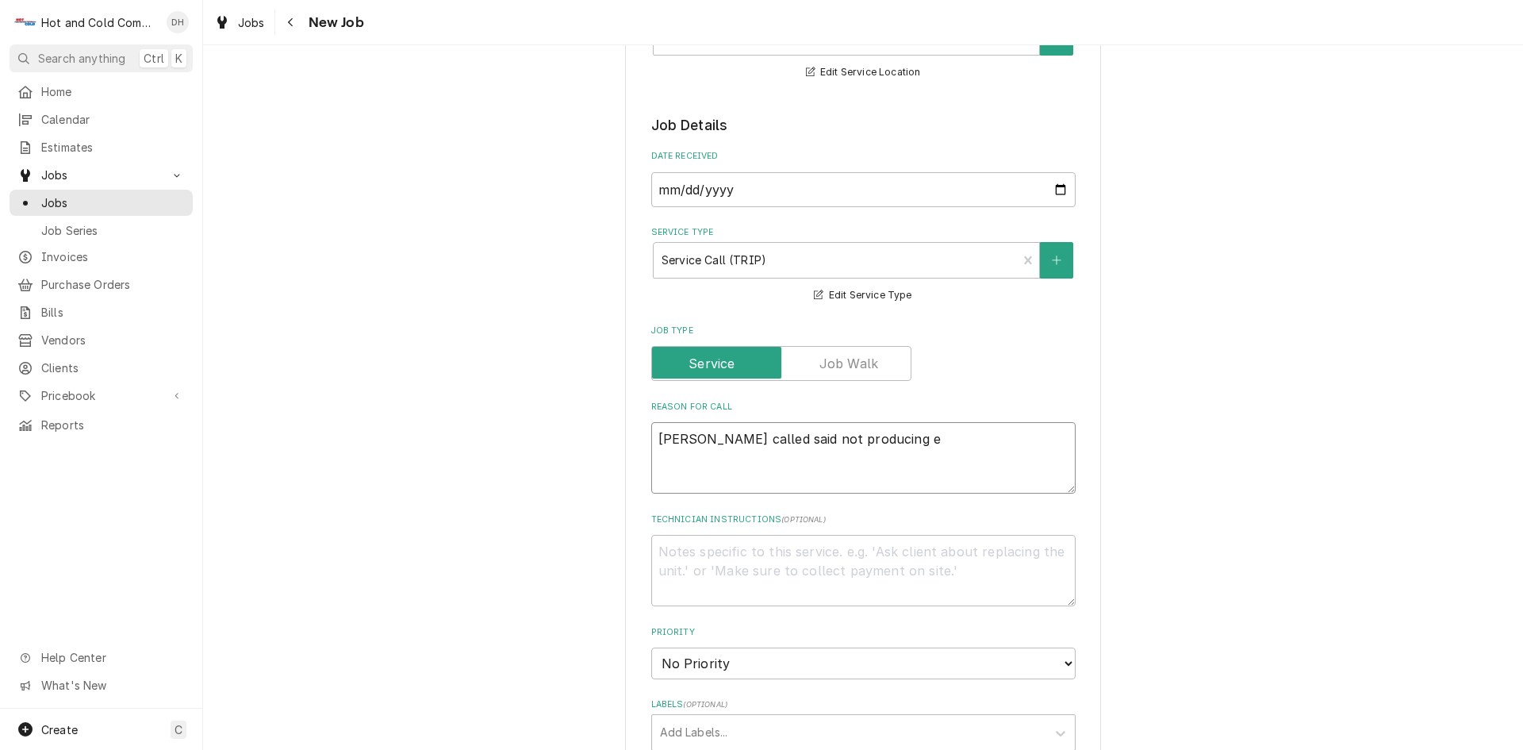
type textarea "Melody called said not producing en"
type textarea "x"
type textarea "Melody called said not producing eno"
type textarea "x"
type textarea "Melody called said not producing enou"
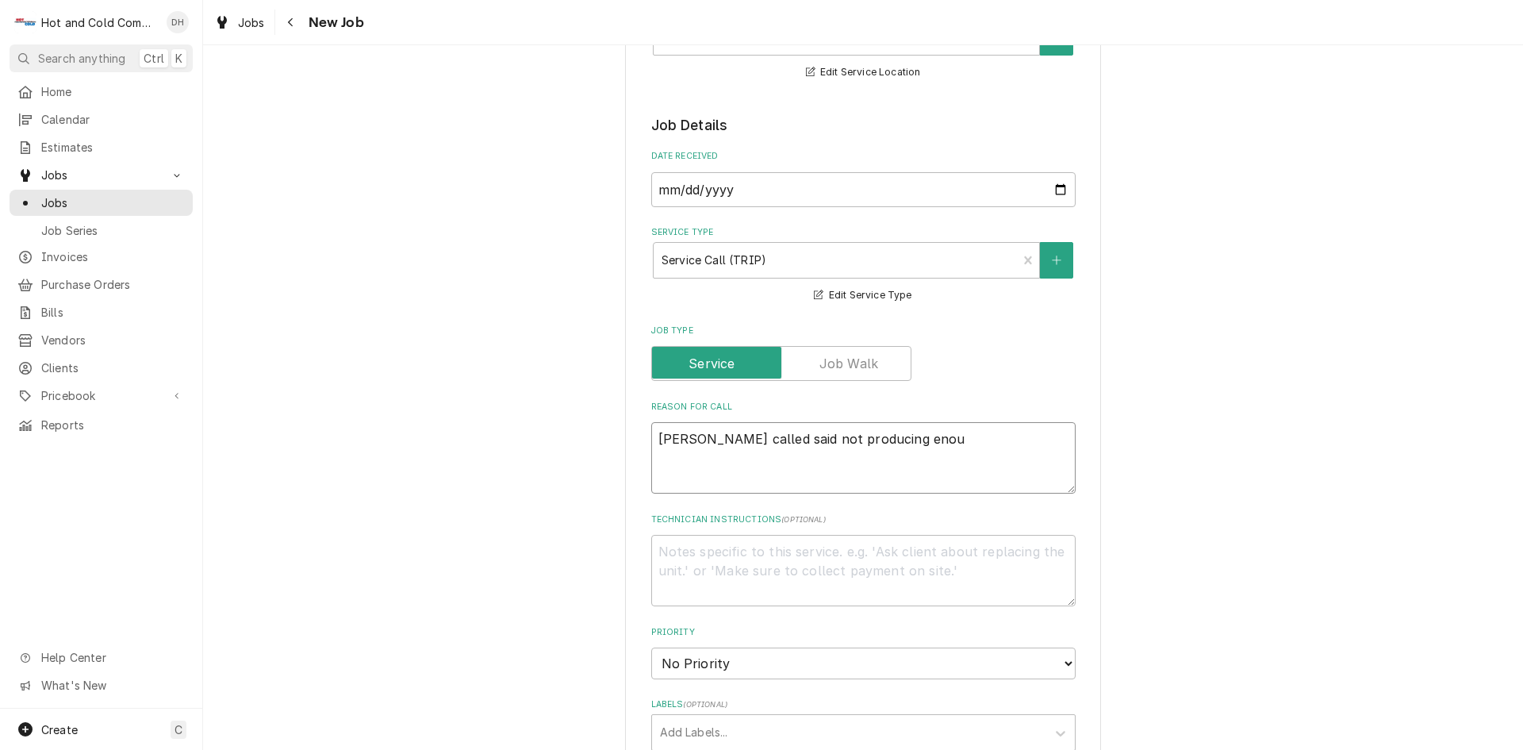
type textarea "x"
type textarea "Melody called said not producing enoug"
type textarea "x"
type textarea "Melody called said not producing enough"
type textarea "x"
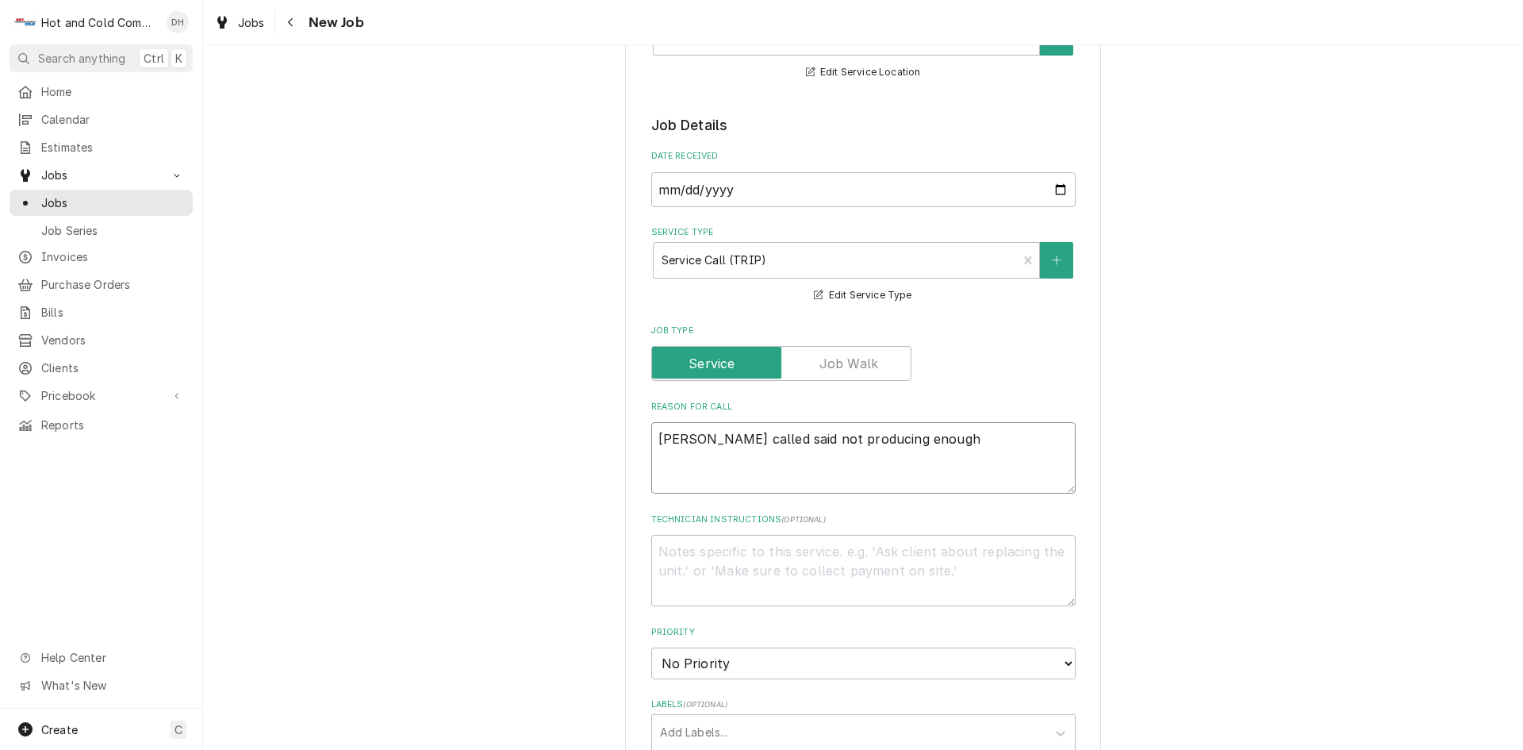
type textarea "Melody called said not producing enough"
type textarea "x"
type textarea "Melody called said not producing enough i"
type textarea "x"
type textarea "Melody called said not producing enough ic"
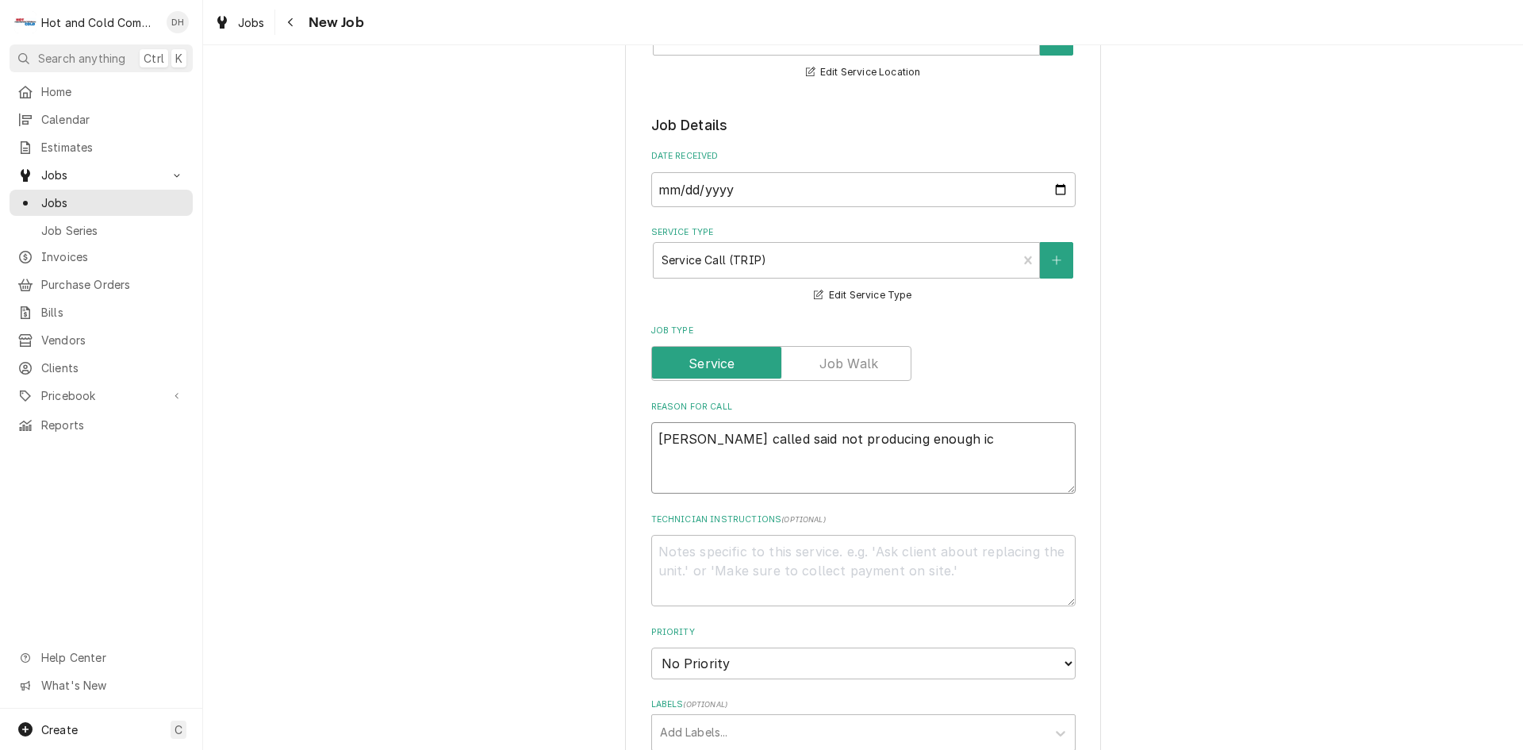
type textarea "x"
type textarea "Melody called said not producing enough ice"
type textarea "x"
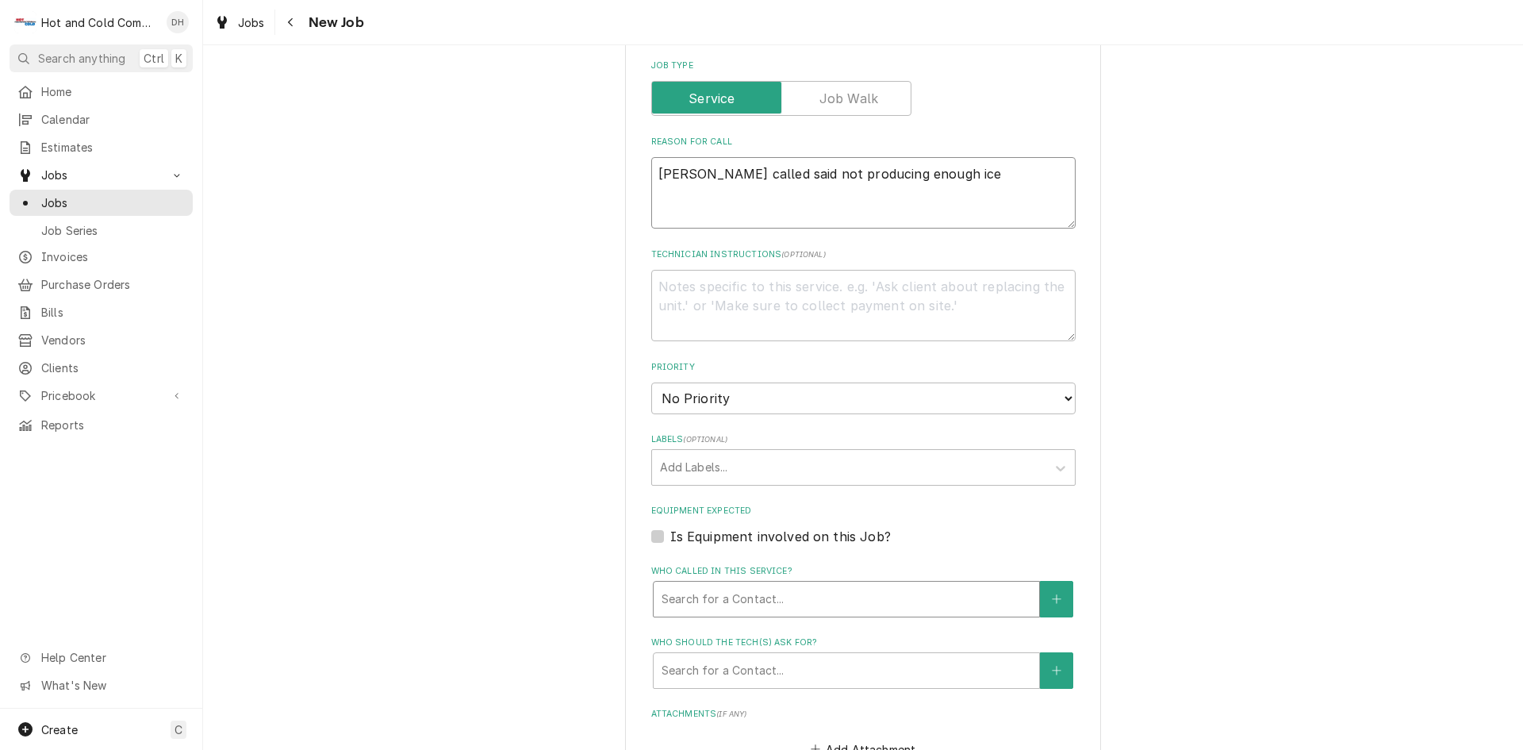
type textarea "Melody called said not producing enough ice"
click at [807, 596] on div "Who called in this service?" at bounding box center [847, 599] width 370 height 29
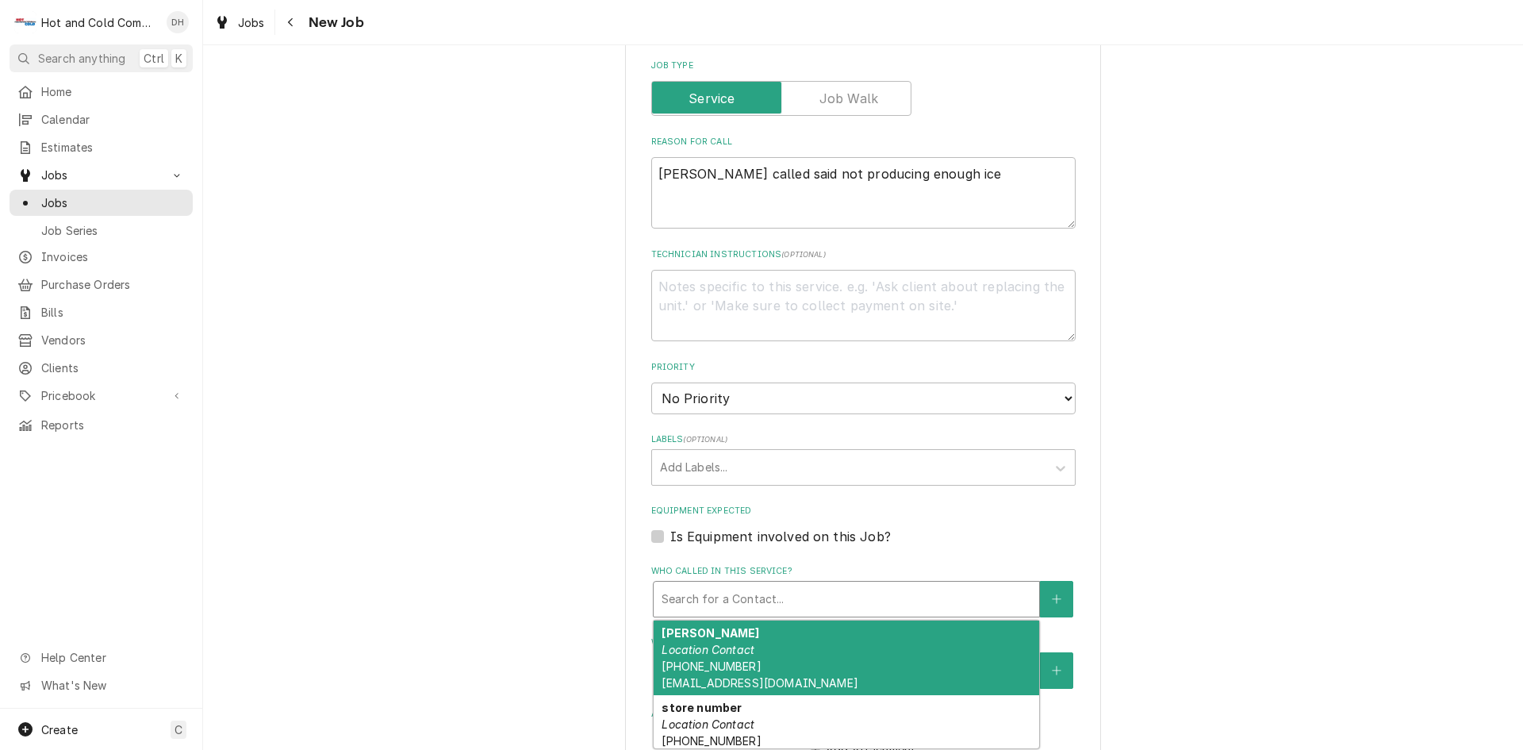
click at [766, 636] on div "Melody Luong Location Contact (770) 910-4118 emory@mellowmushroominfo.com" at bounding box center [847, 657] width 386 height 75
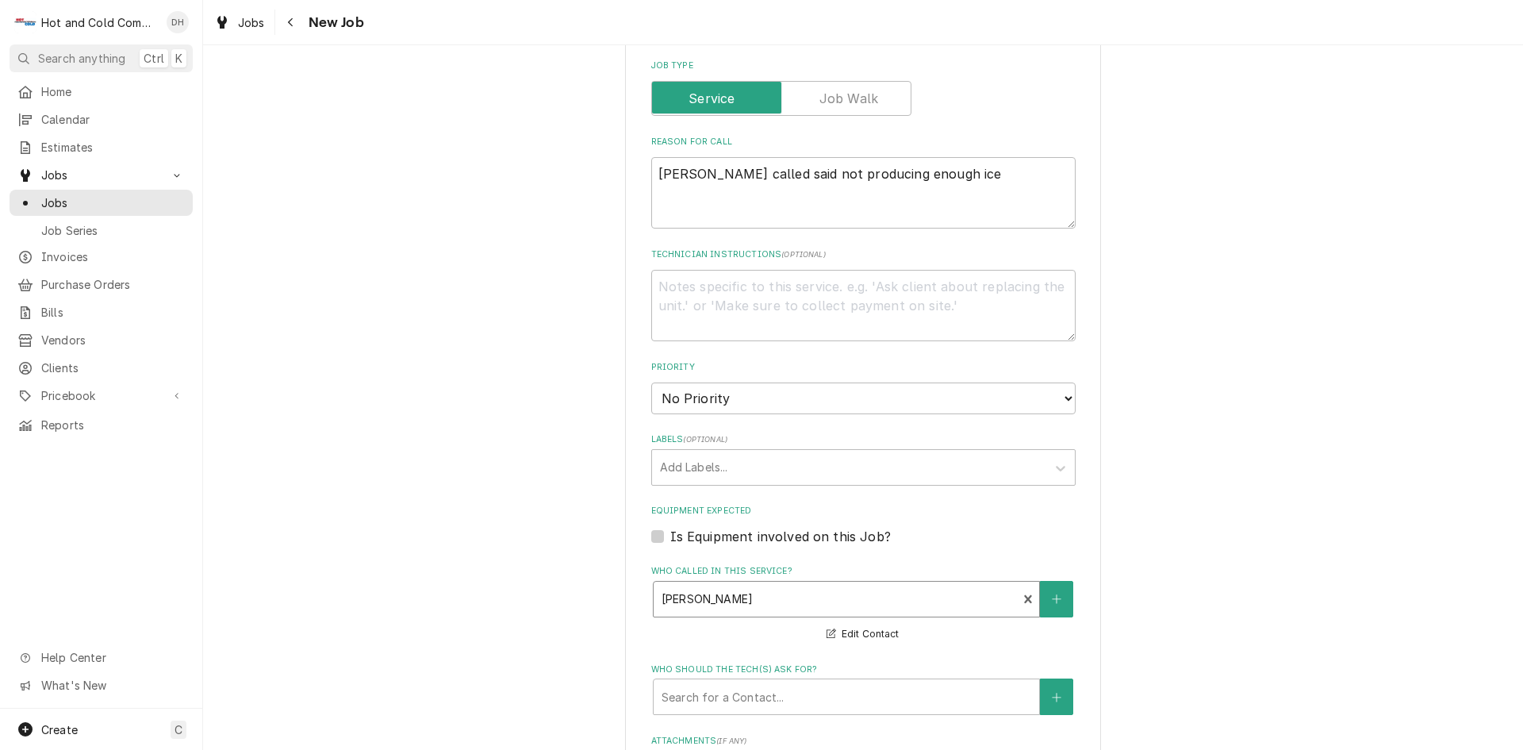
scroll to position [793, 0]
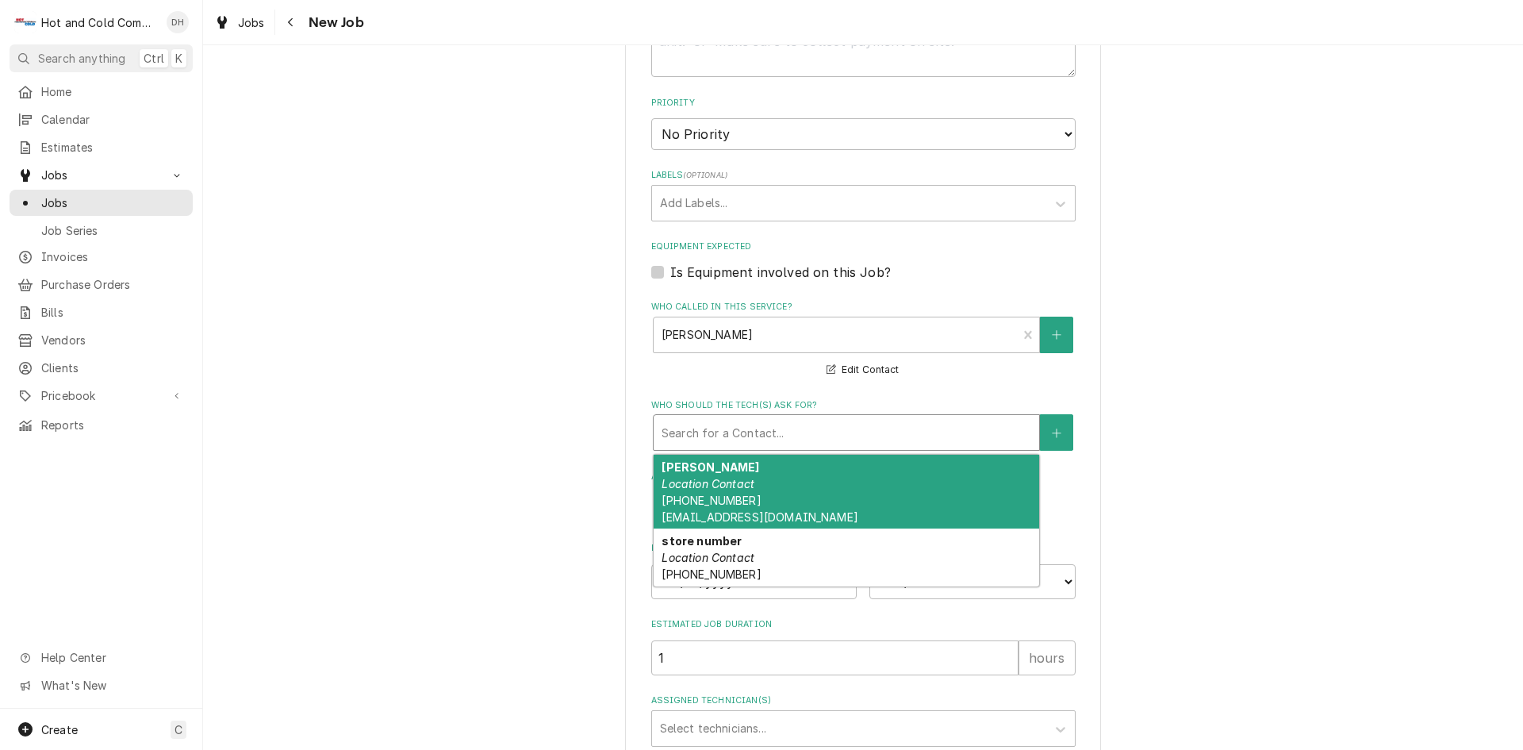
click at [856, 432] on div "Who should the tech(s) ask for?" at bounding box center [847, 432] width 370 height 29
click at [706, 486] on em "Location Contact" at bounding box center [708, 483] width 93 height 13
type textarea "x"
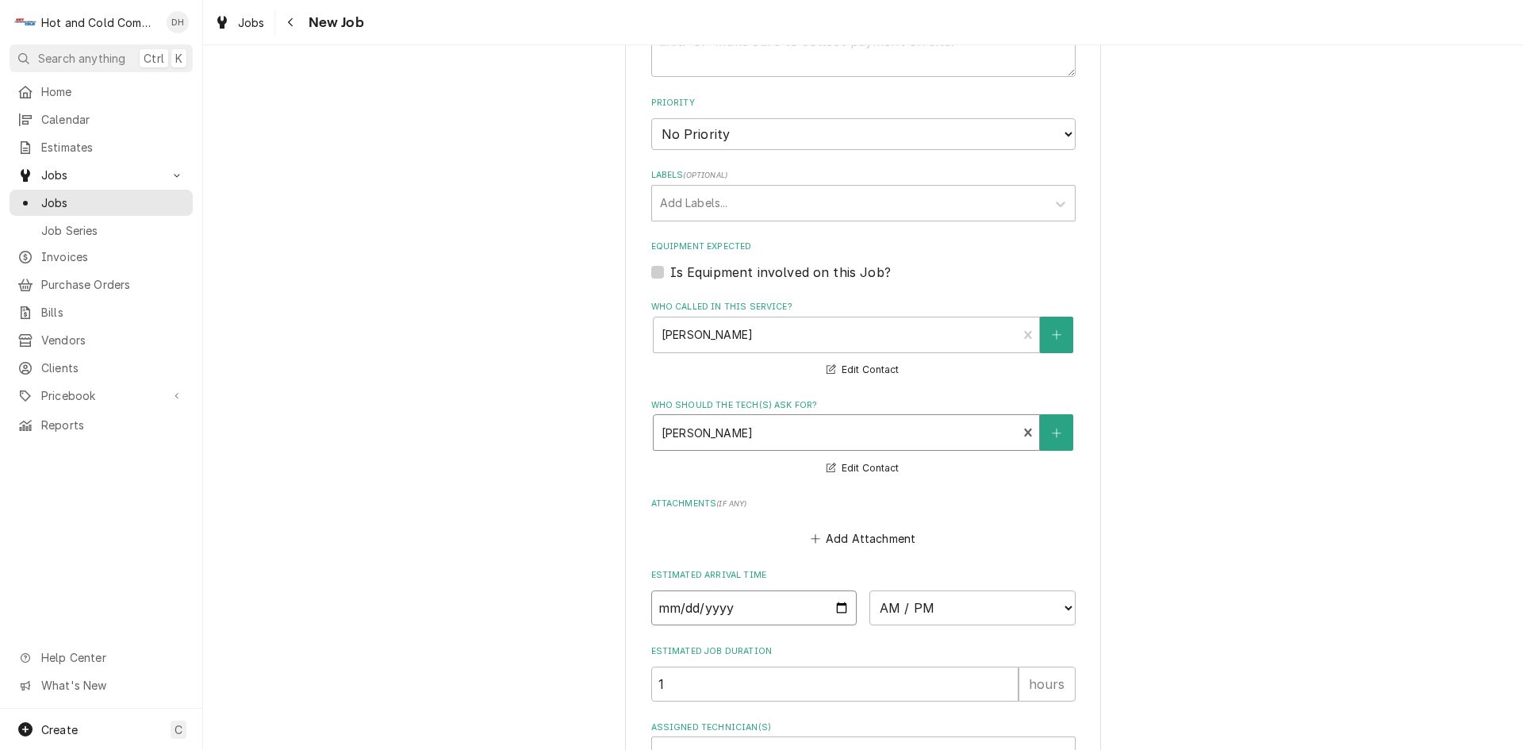
click at [847, 607] on input "Date" at bounding box center [754, 607] width 206 height 35
click at [836, 604] on input "Date" at bounding box center [754, 607] width 206 height 35
type input "2025-09-09"
type textarea "x"
click at [1062, 607] on select "AM / PM 6:00 AM 6:15 AM 6:30 AM 6:45 AM 7:00 AM 7:15 AM 7:30 AM 7:45 AM 8:00 AM…" at bounding box center [973, 607] width 206 height 35
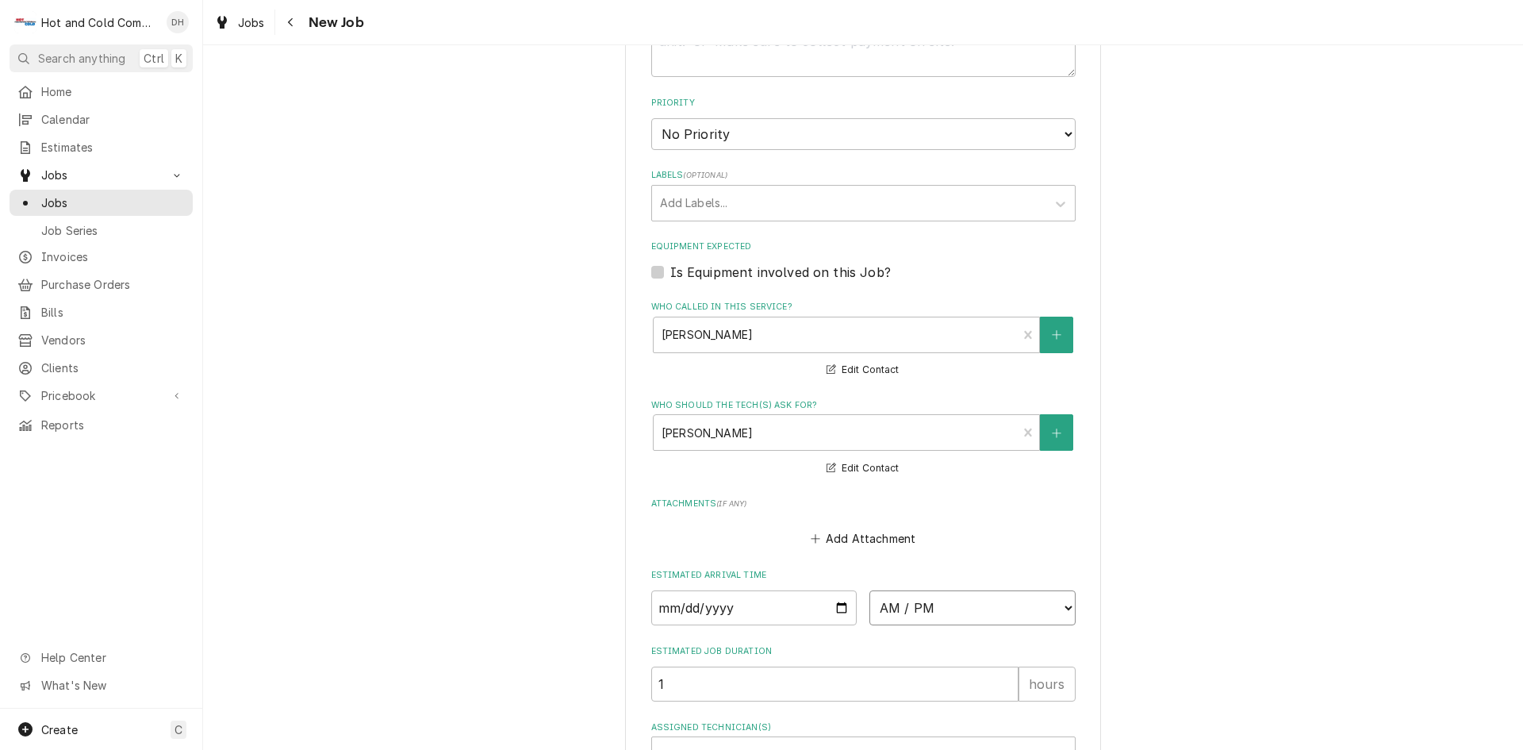
select select "10:45:00"
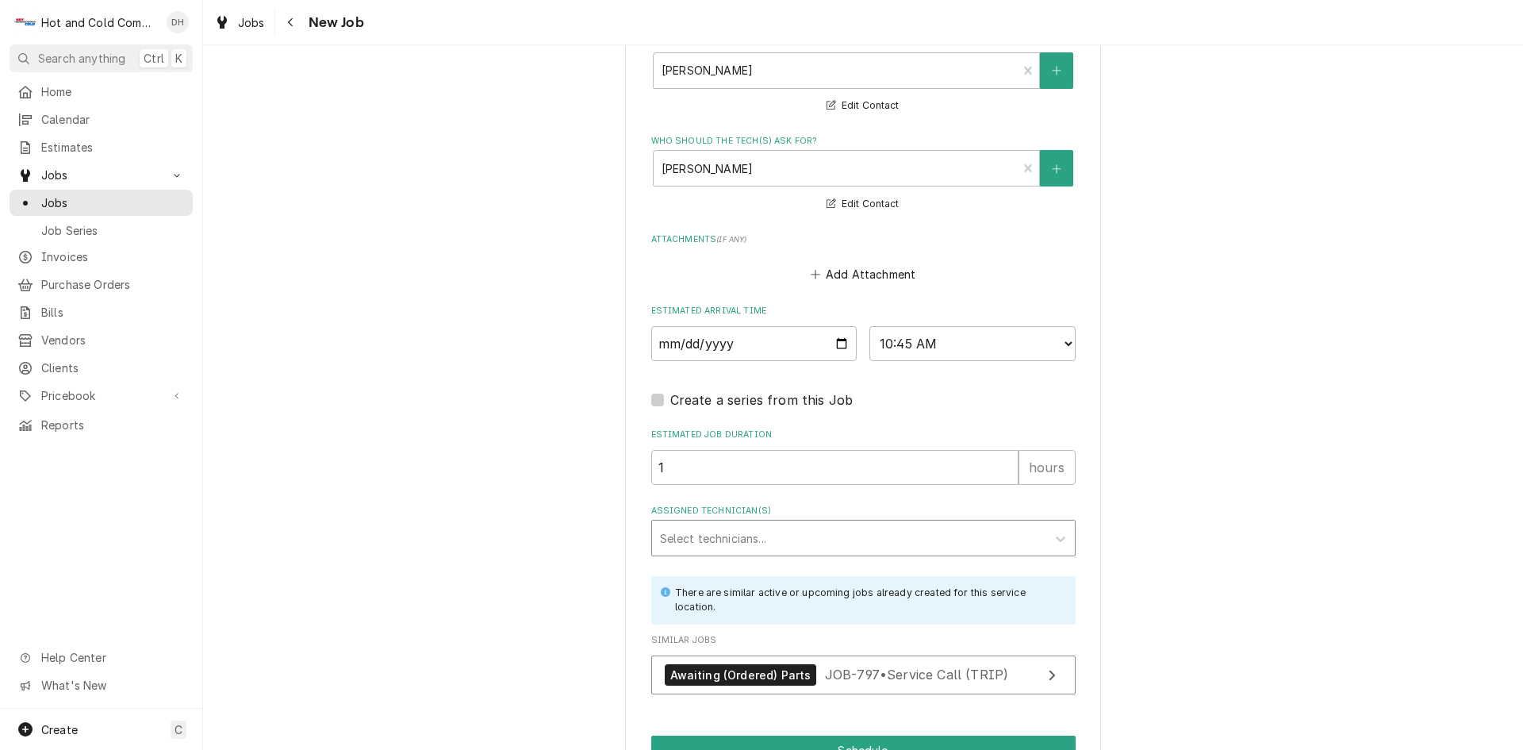
click at [715, 526] on div "Assigned Technician(s)" at bounding box center [849, 538] width 378 height 29
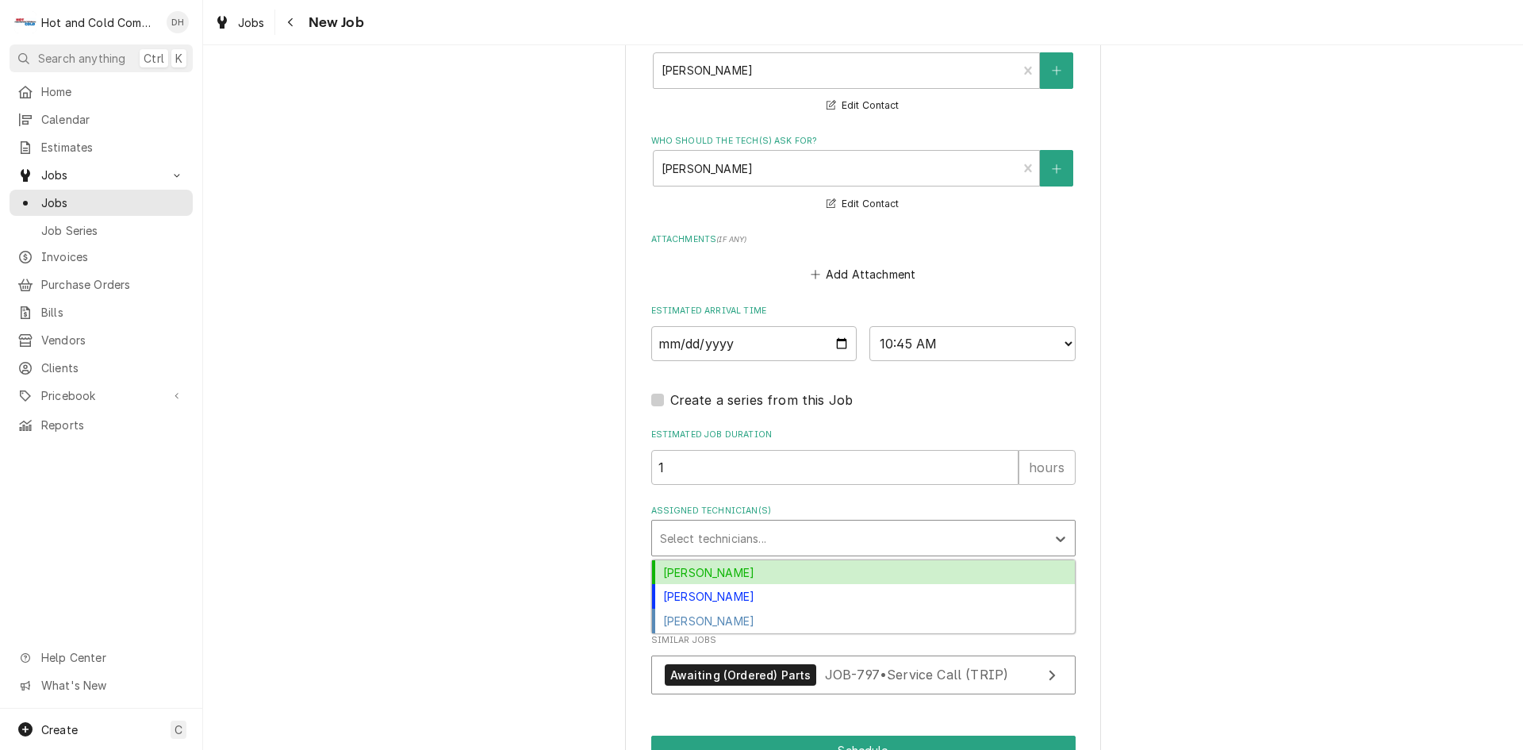
click at [718, 572] on div "[PERSON_NAME]" at bounding box center [863, 572] width 423 height 25
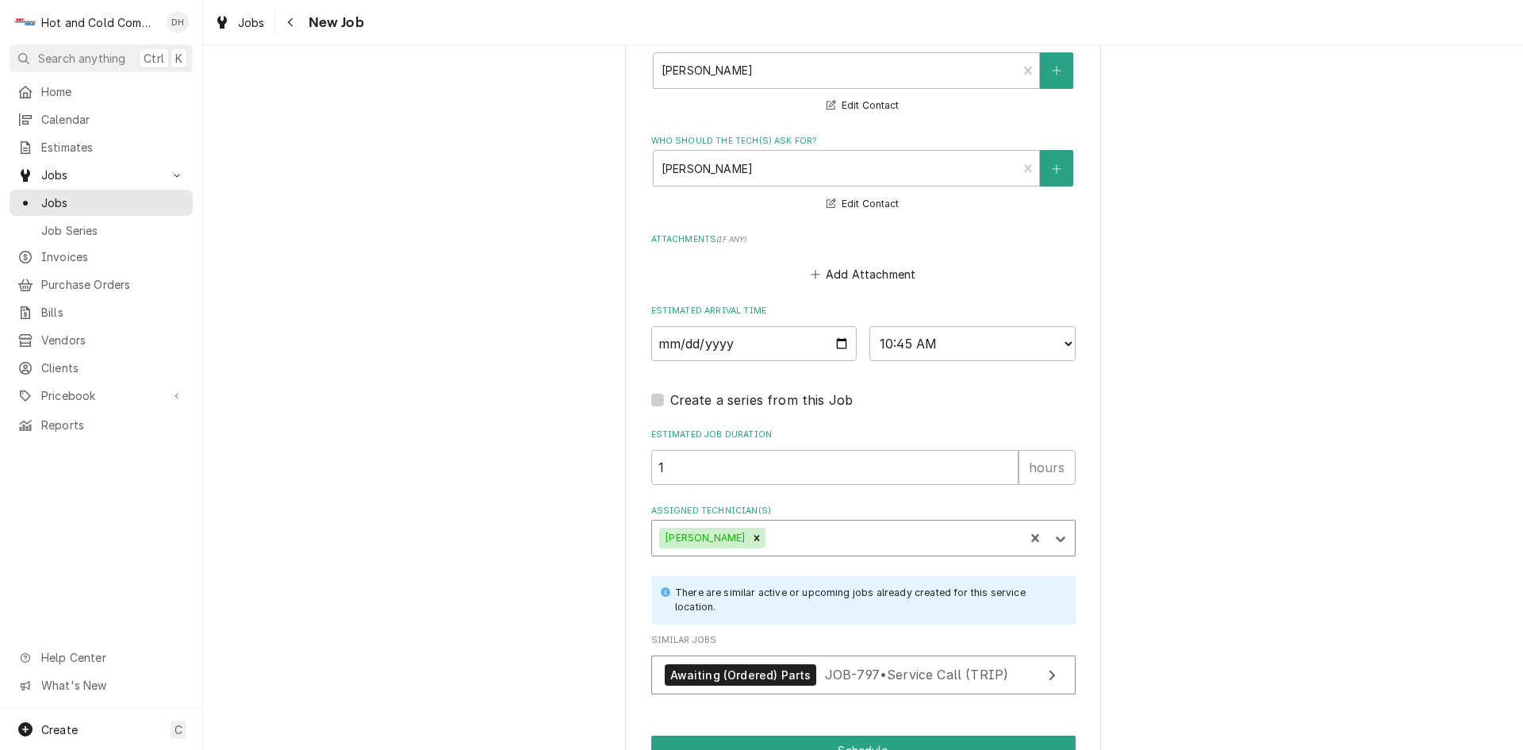
click at [803, 539] on div "Assigned Technician(s)" at bounding box center [893, 538] width 248 height 29
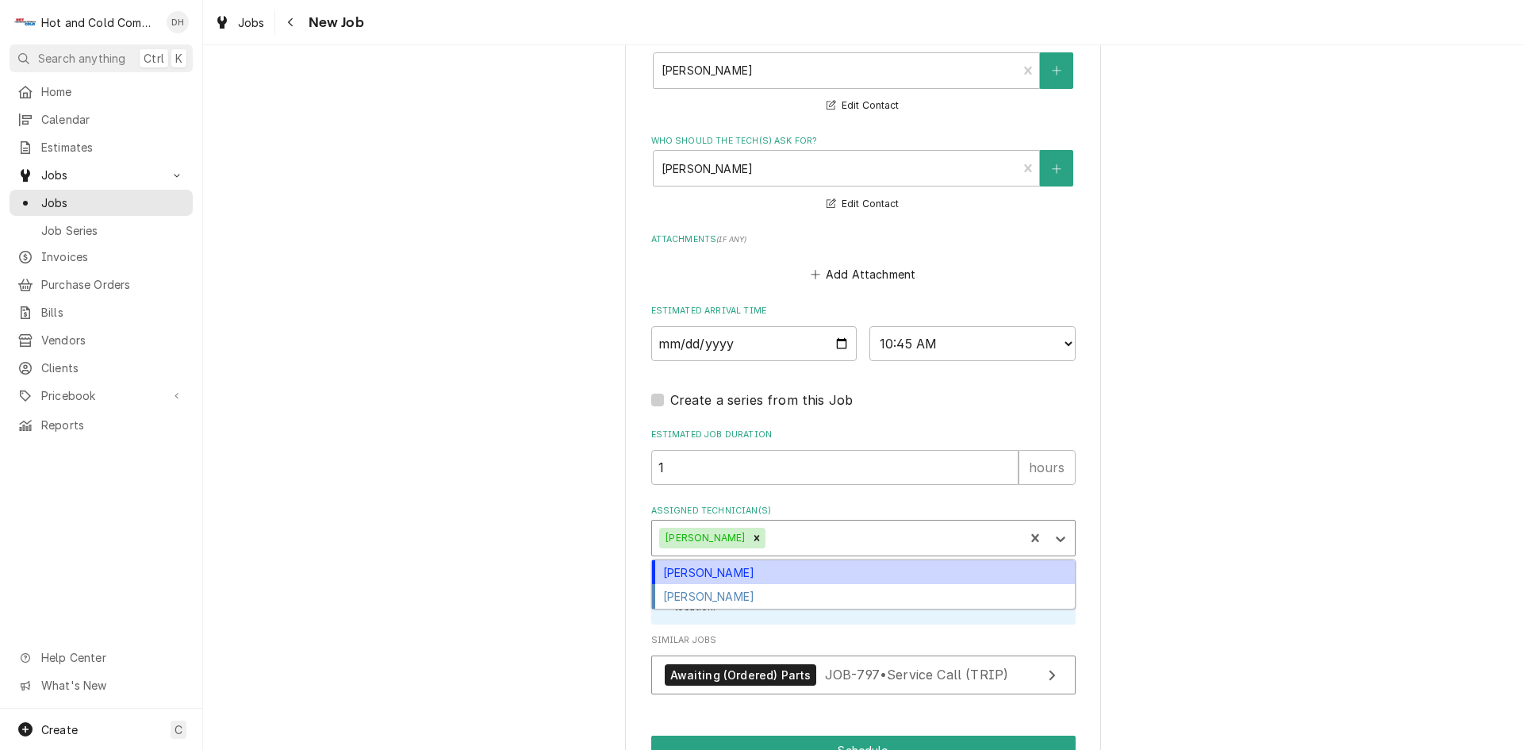
click at [758, 569] on div "[PERSON_NAME]" at bounding box center [863, 572] width 423 height 25
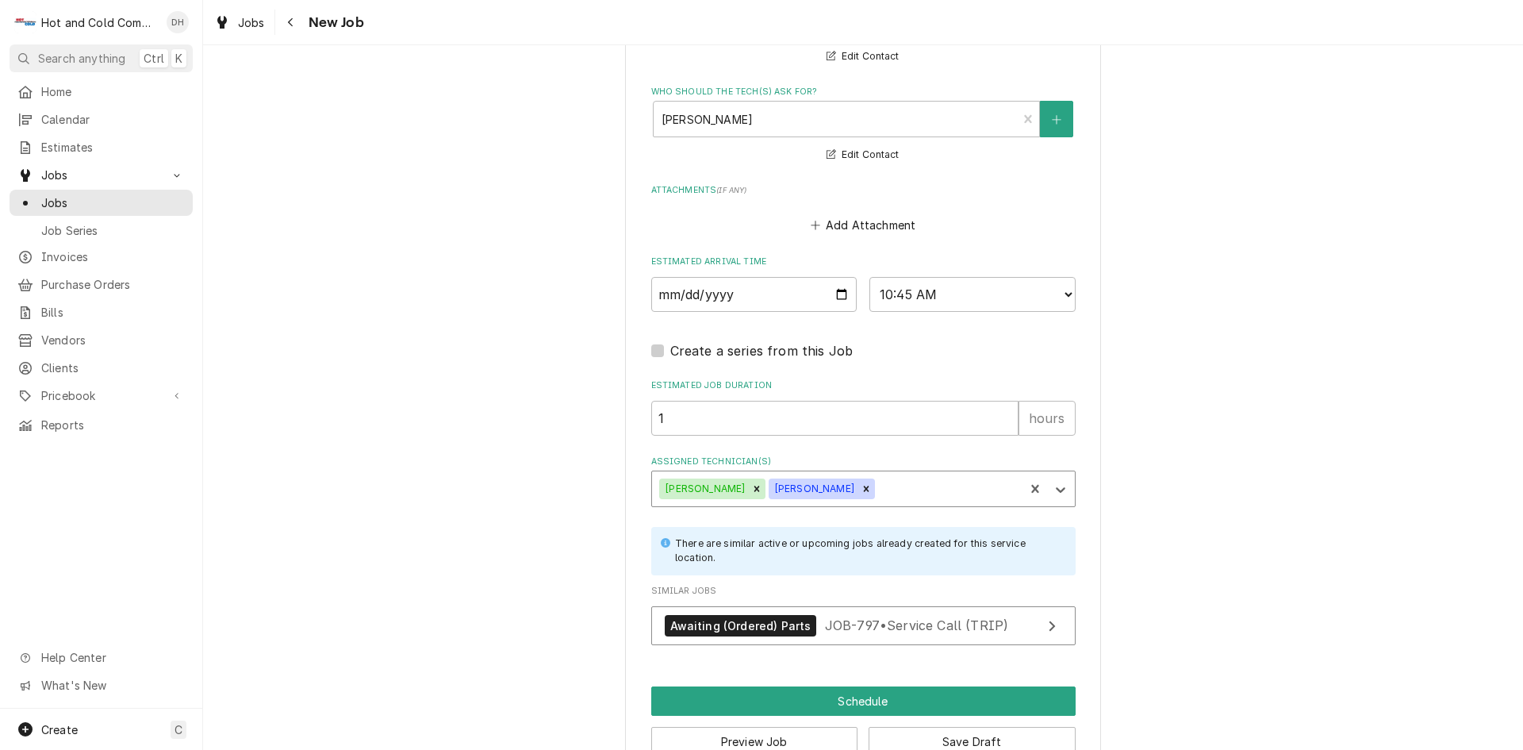
scroll to position [1147, 0]
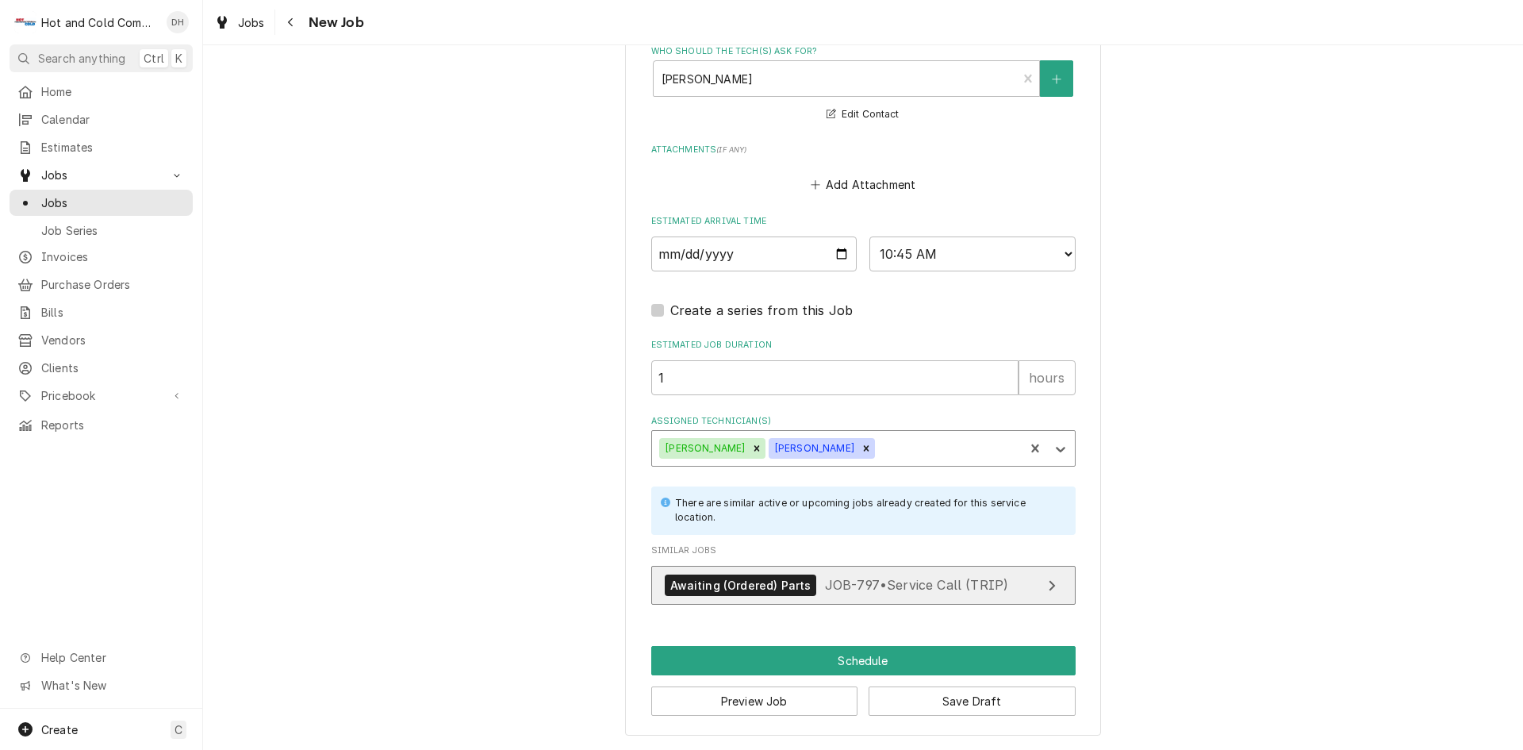
click at [909, 586] on span "JOB-797 • Service Call (TRIP)" at bounding box center [916, 585] width 183 height 16
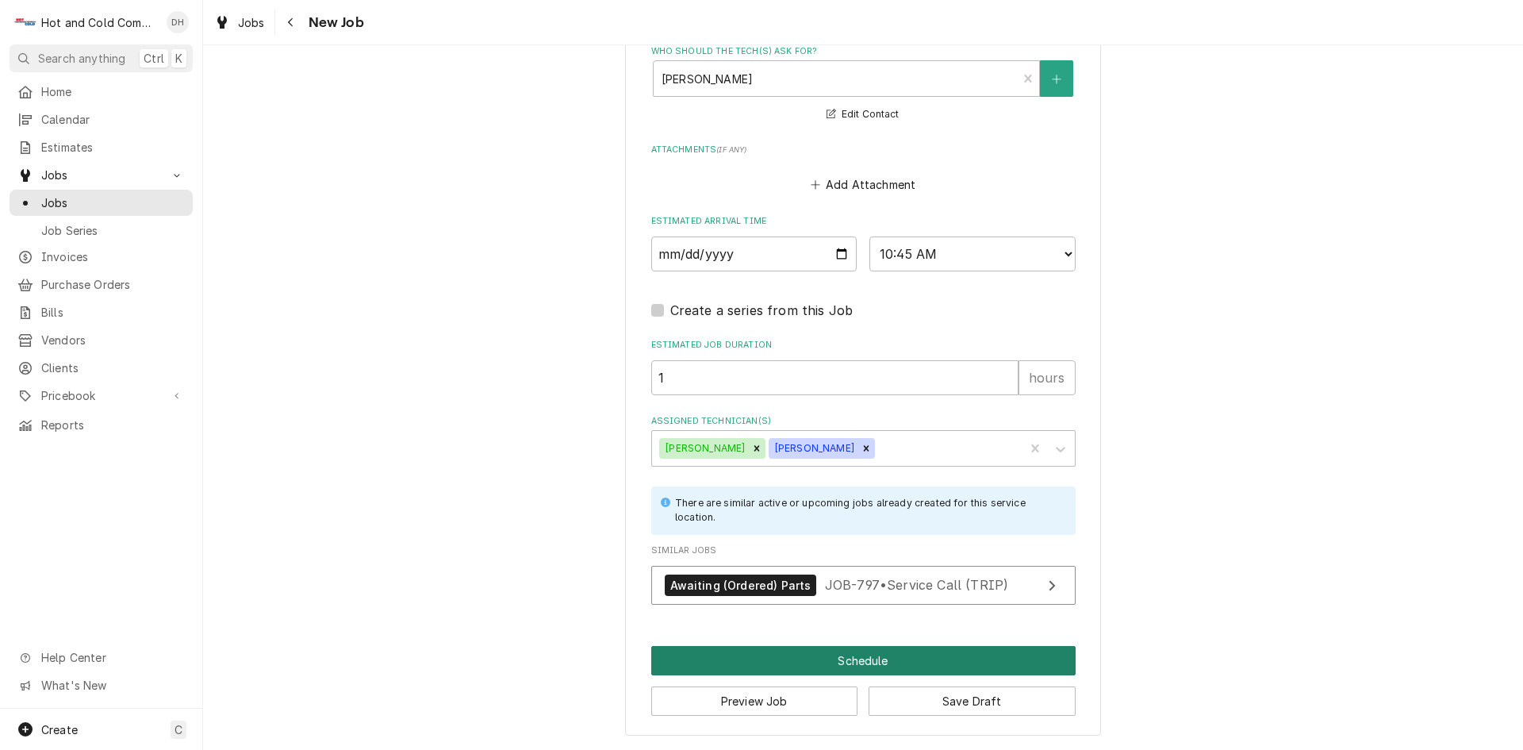
click at [879, 655] on button "Schedule" at bounding box center [863, 660] width 425 height 29
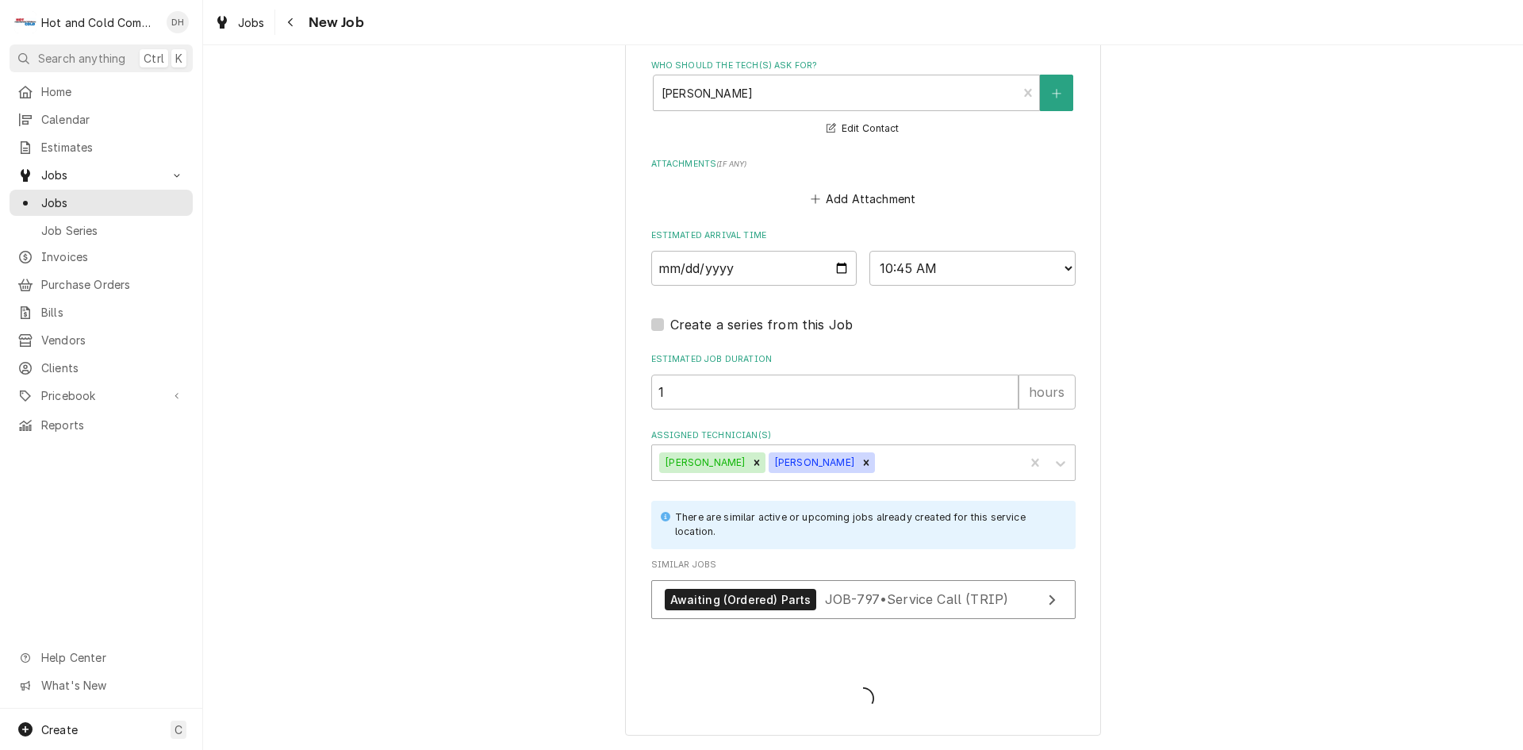
scroll to position [1133, 0]
type textarea "x"
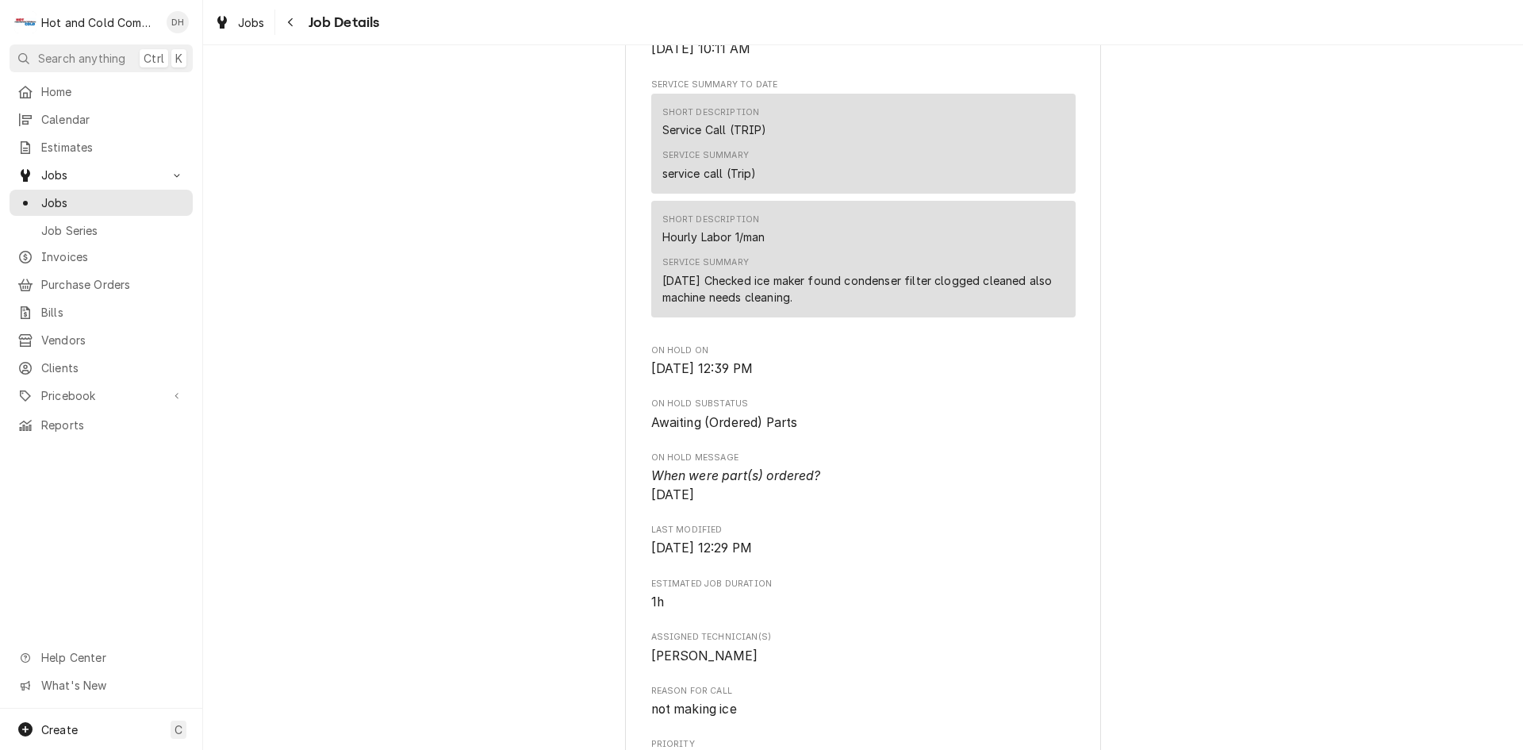
scroll to position [1058, 0]
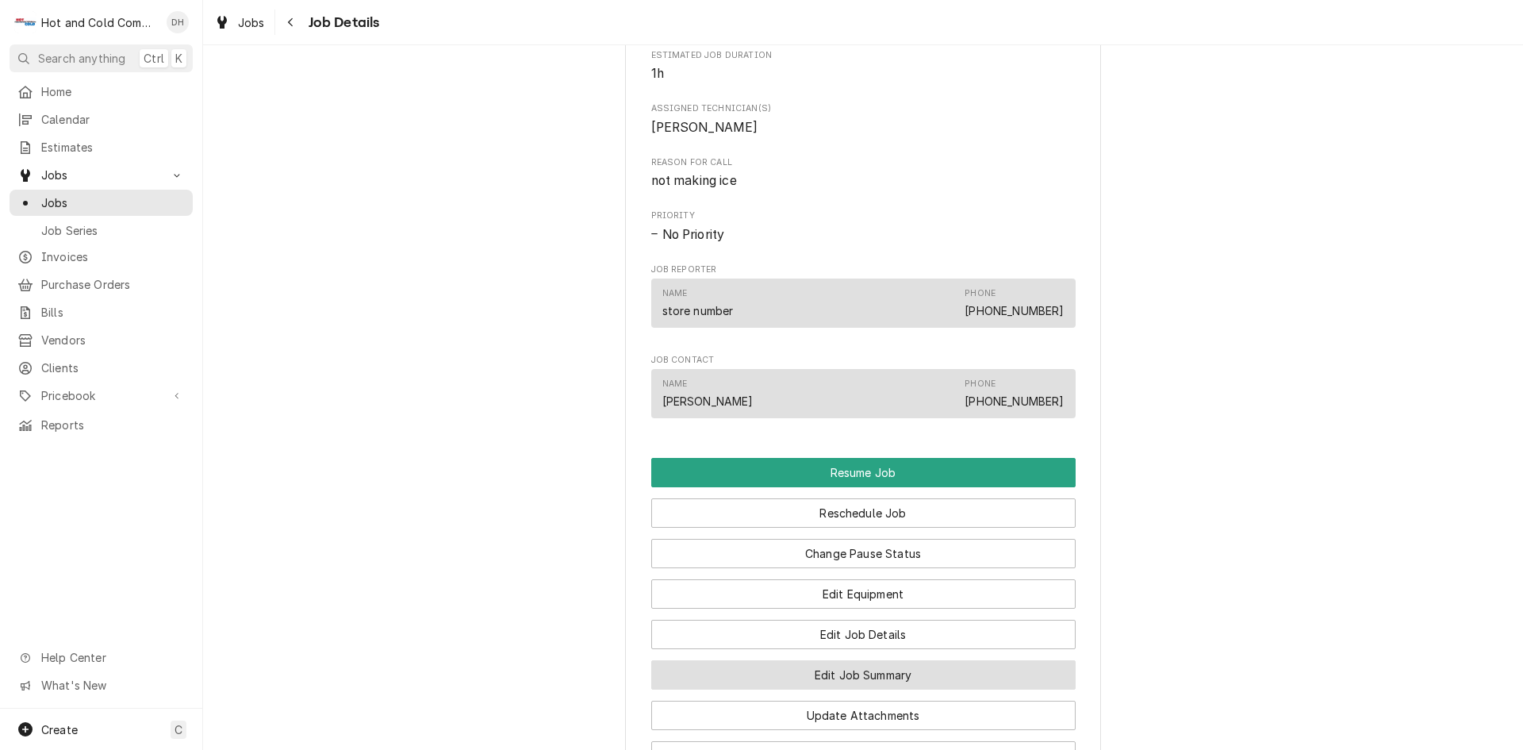
click at [907, 690] on button "Edit Job Summary" at bounding box center [863, 674] width 425 height 29
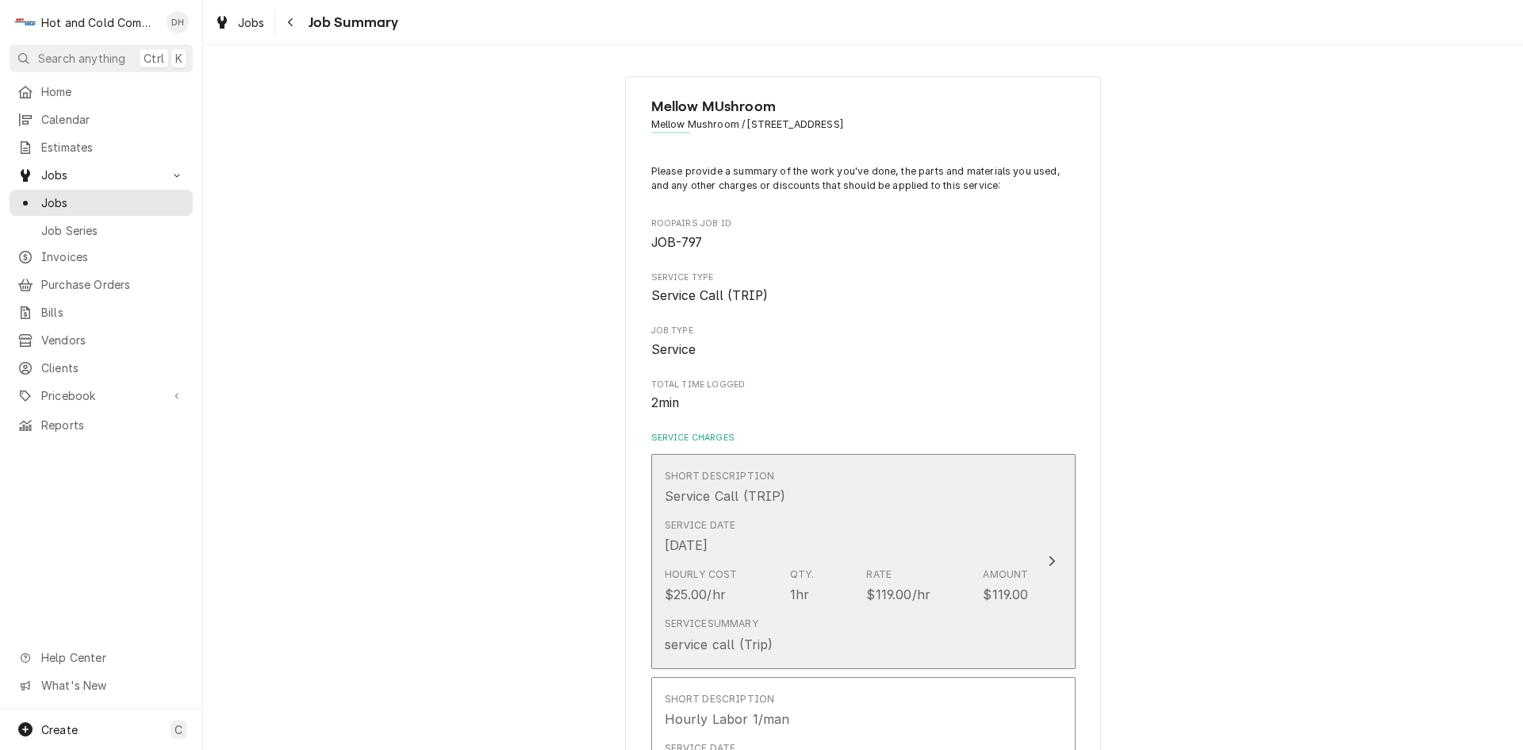
click at [970, 508] on div "Short Description Service Call (TRIP)" at bounding box center [847, 487] width 364 height 49
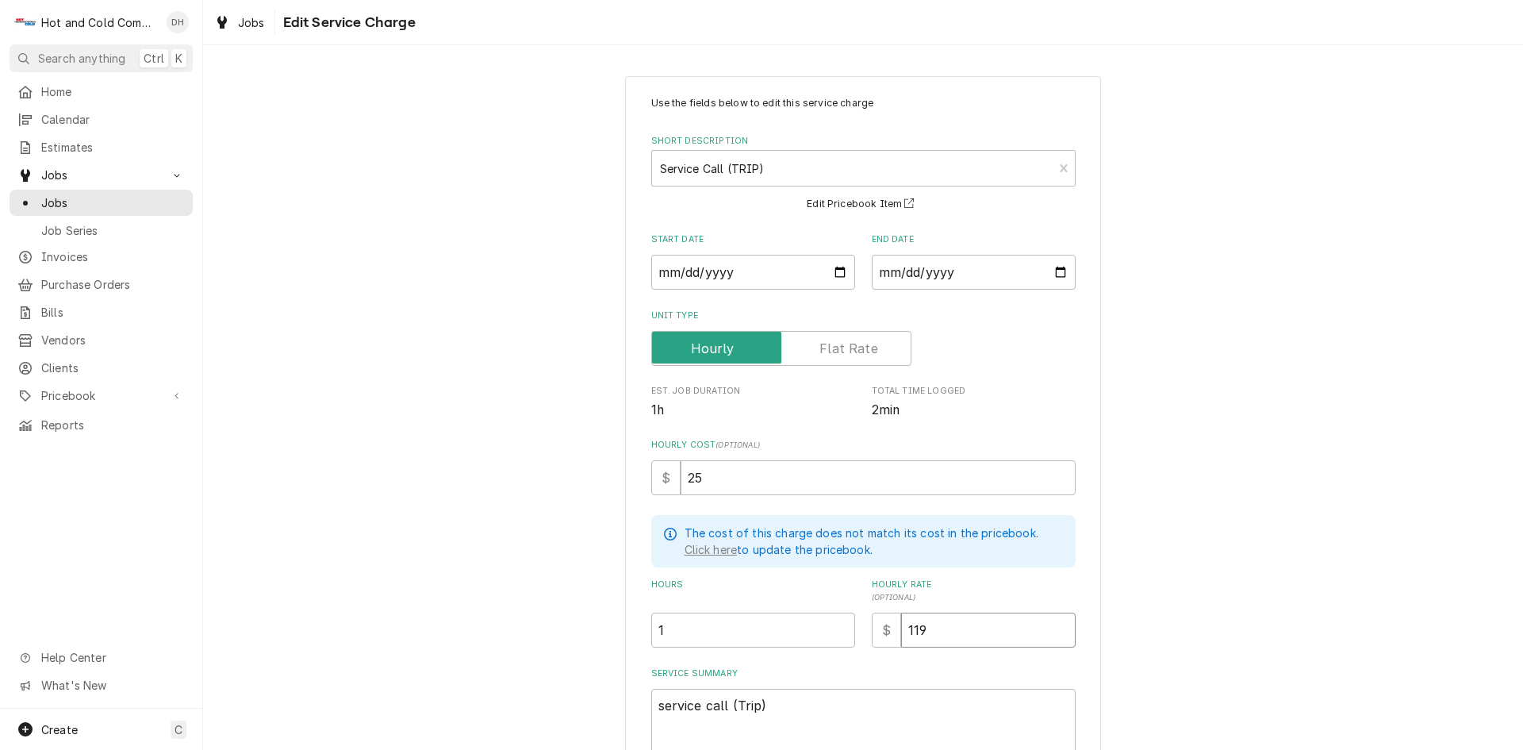
click at [1001, 644] on input "119" at bounding box center [988, 630] width 175 height 35
type textarea "x"
type input "11"
type textarea "x"
type input "1"
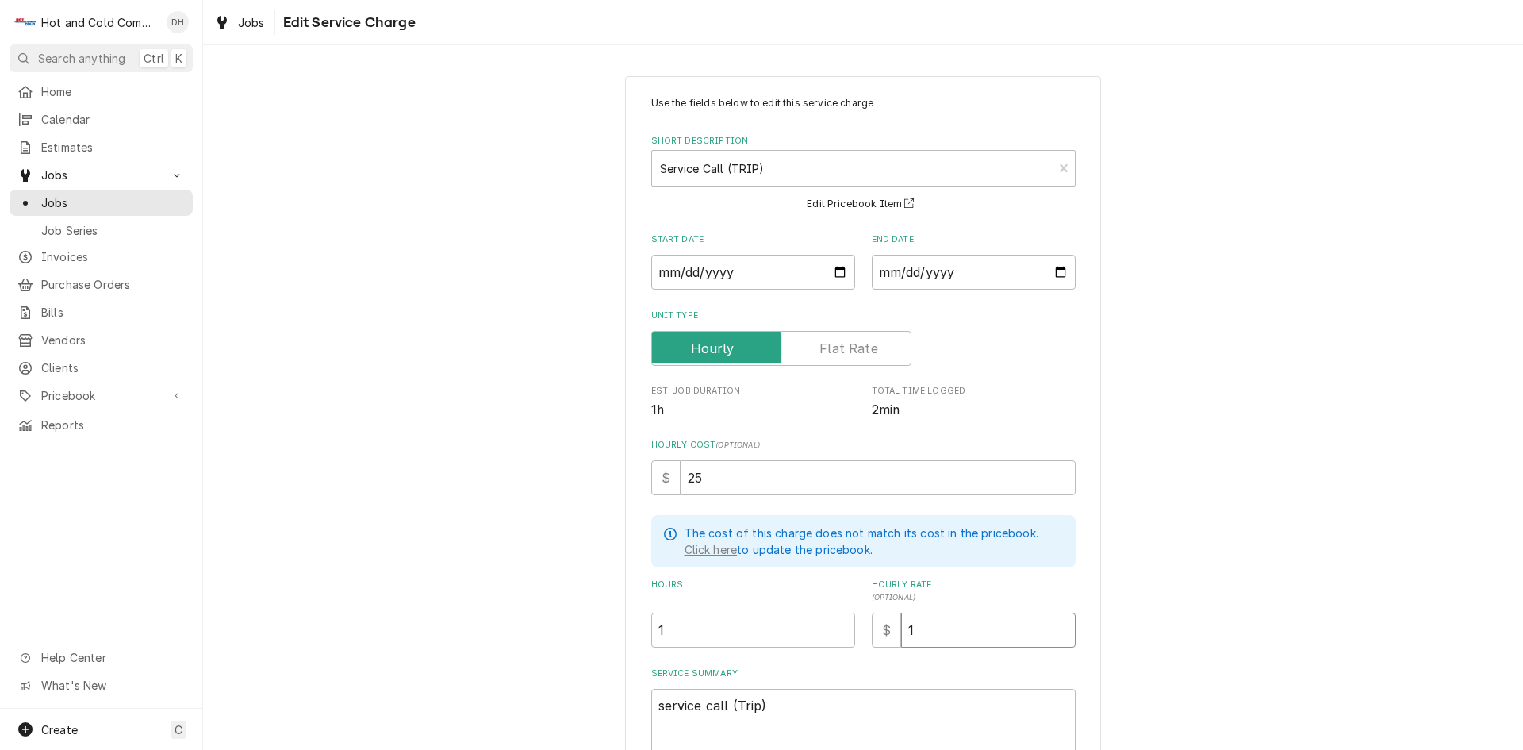
type textarea "x"
type input "12"
type textarea "x"
type input "125"
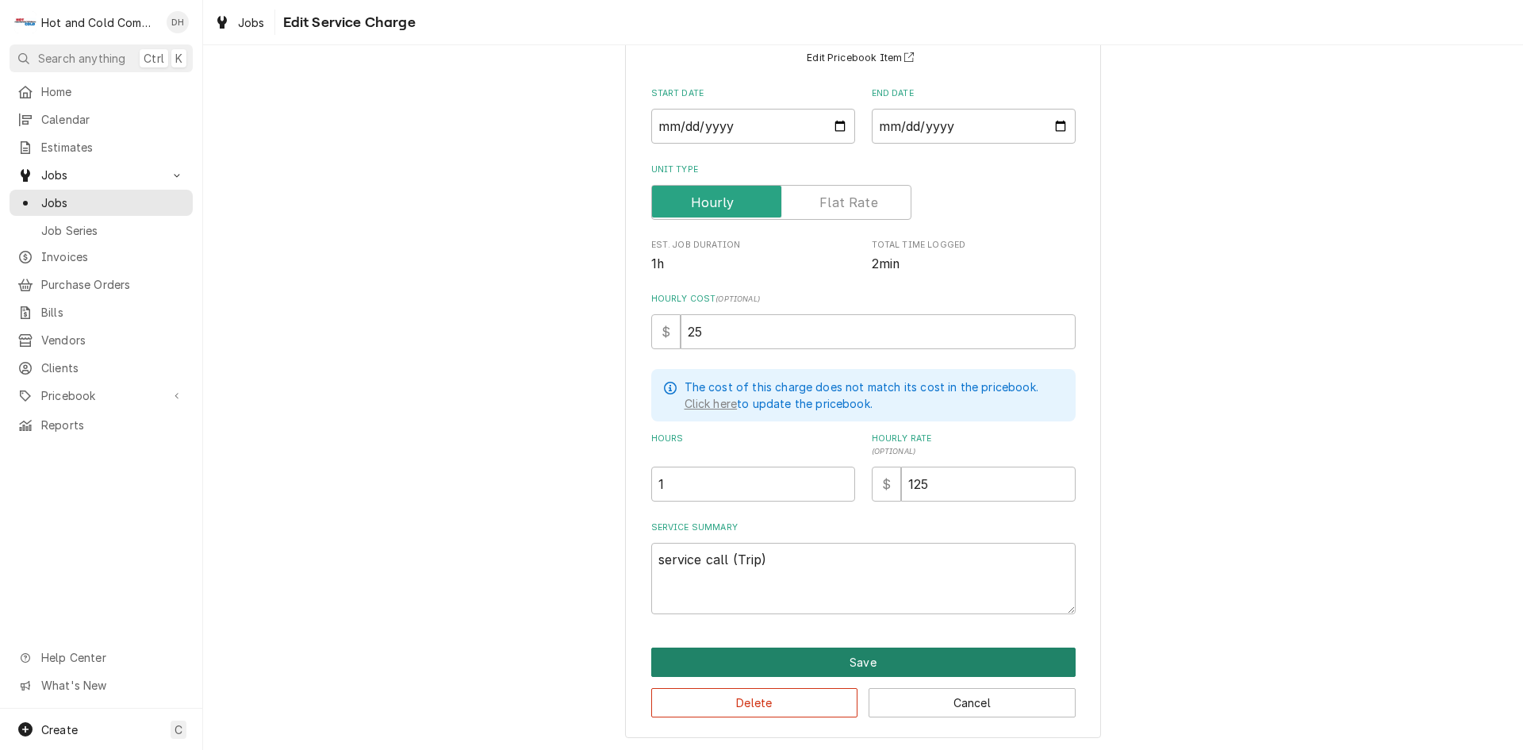
click at [861, 666] on button "Save" at bounding box center [863, 661] width 425 height 29
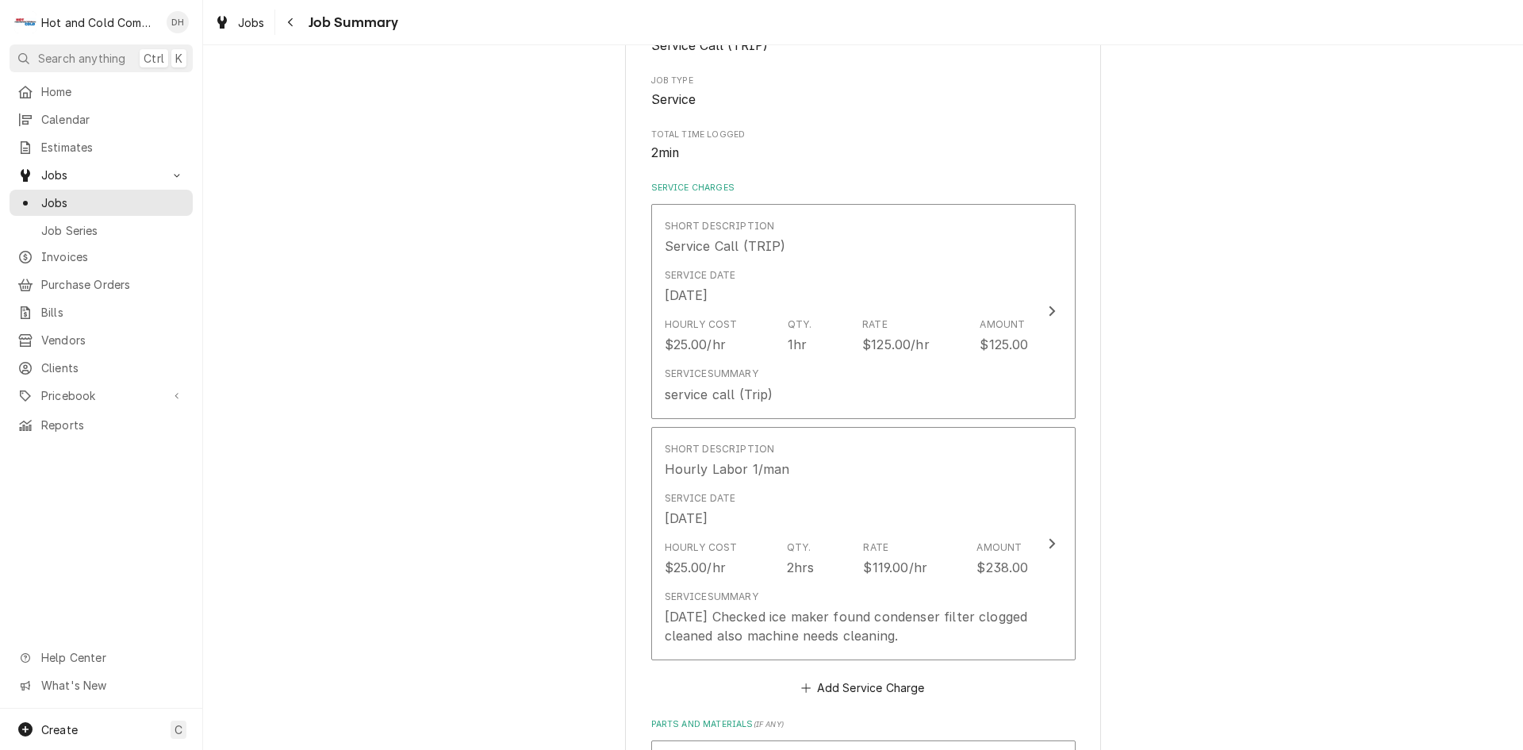
scroll to position [264, 0]
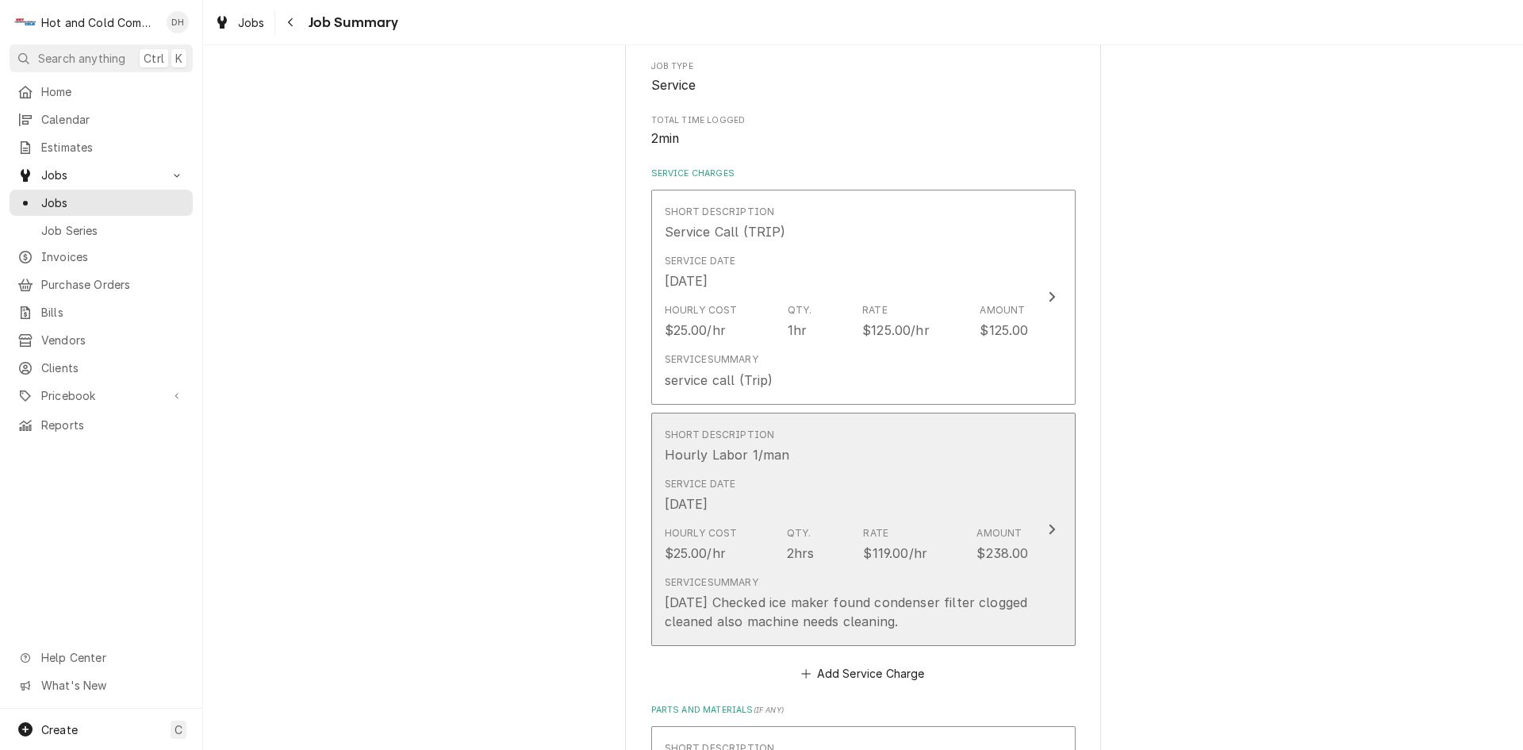
click at [839, 474] on div "Service Date [DATE]" at bounding box center [847, 495] width 364 height 49
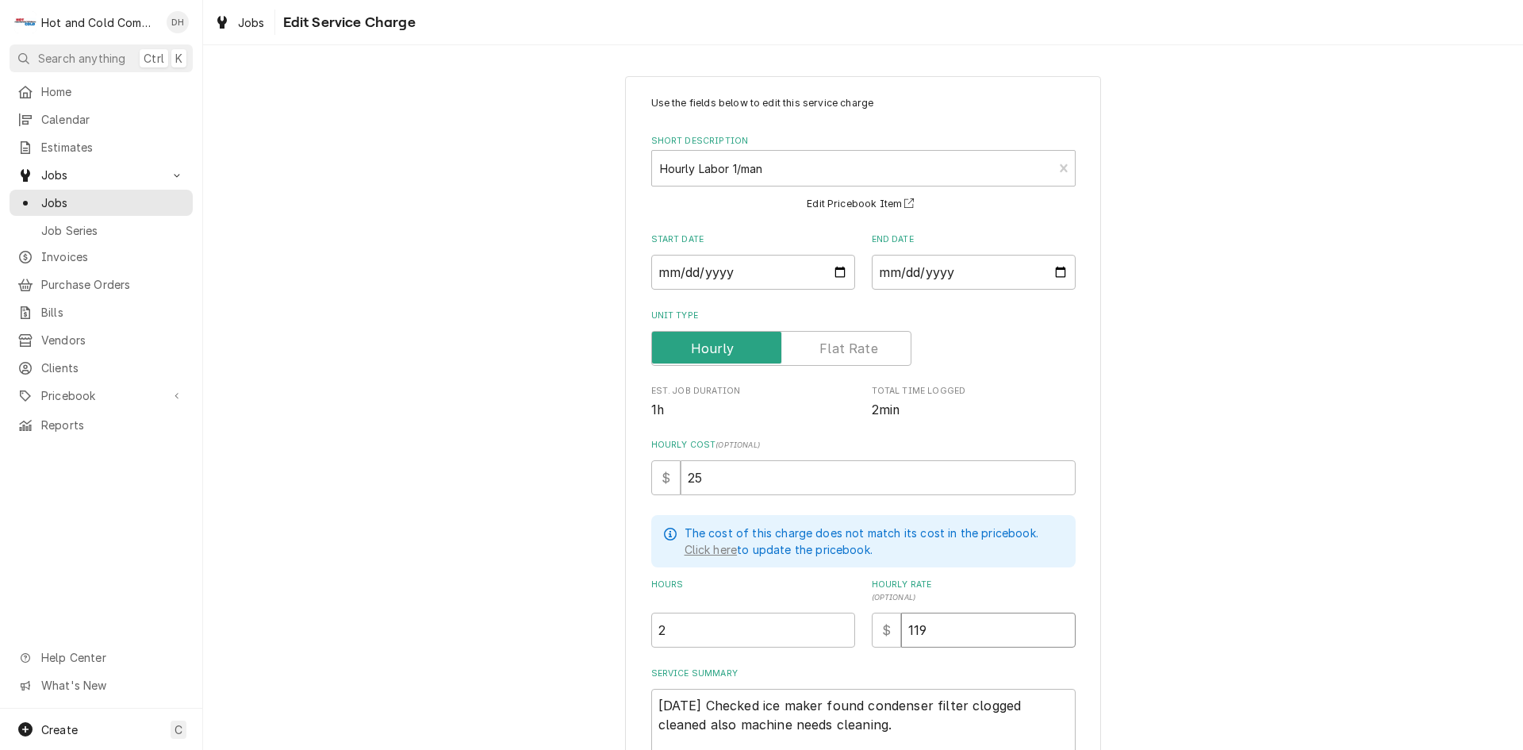
click at [965, 637] on input "119" at bounding box center [988, 630] width 175 height 35
type textarea "x"
type input "11"
type textarea "x"
type input "1"
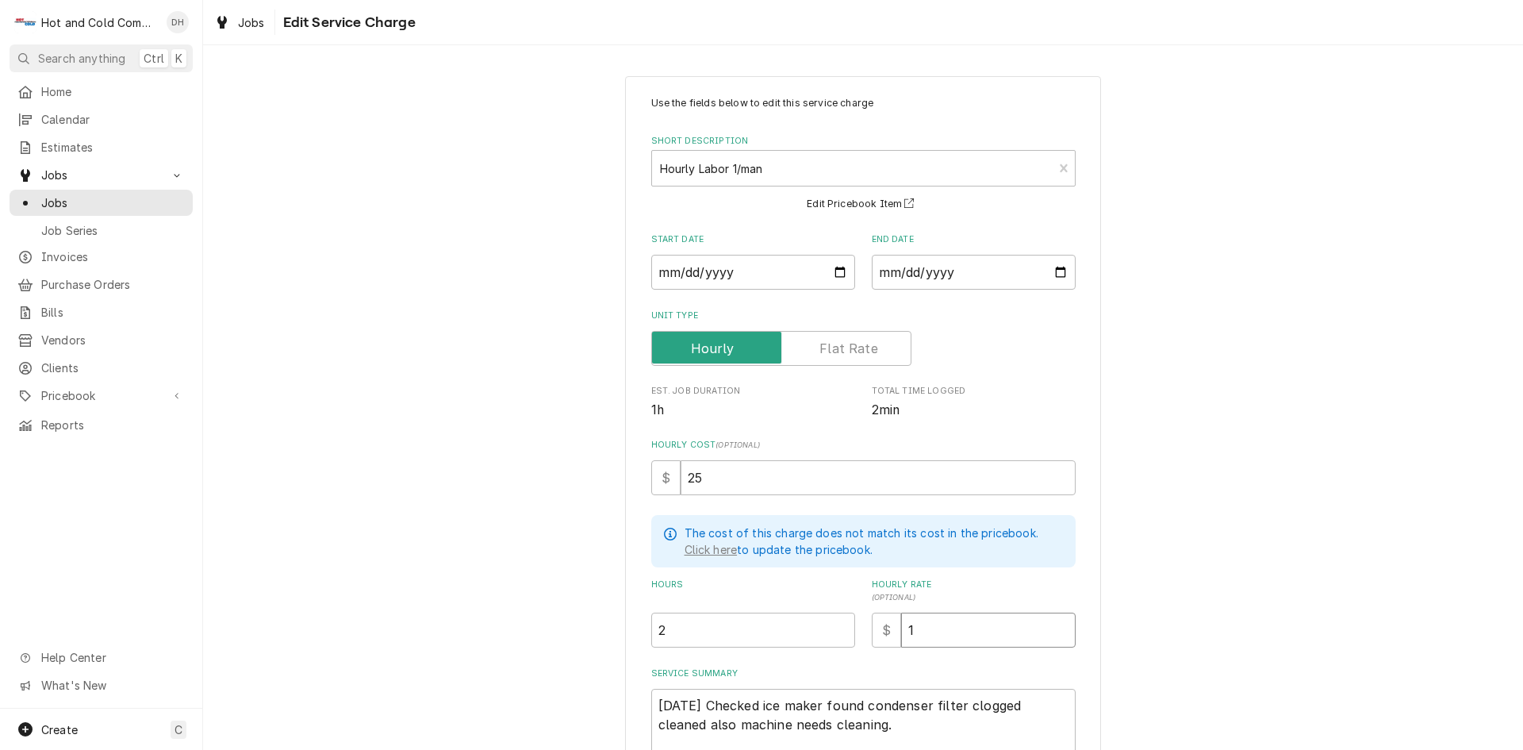
type textarea "x"
type input "12"
type textarea "x"
type input "125"
drag, startPoint x: 1185, startPoint y: 451, endPoint x: 1189, endPoint y: 428, distance: 24.3
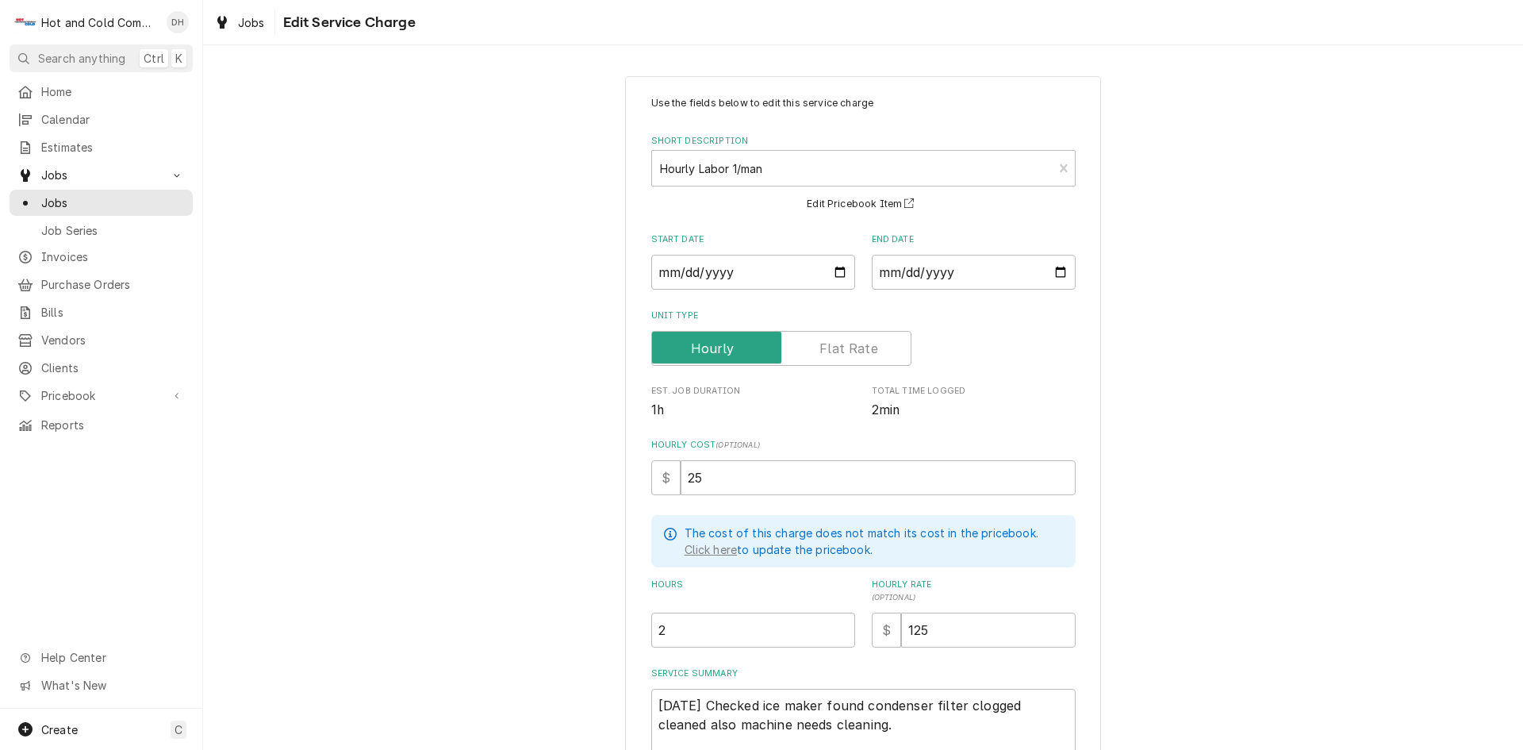
click at [1183, 451] on div "Use the fields below to edit this service charge Short Description Hourly Labor…" at bounding box center [863, 480] width 1320 height 836
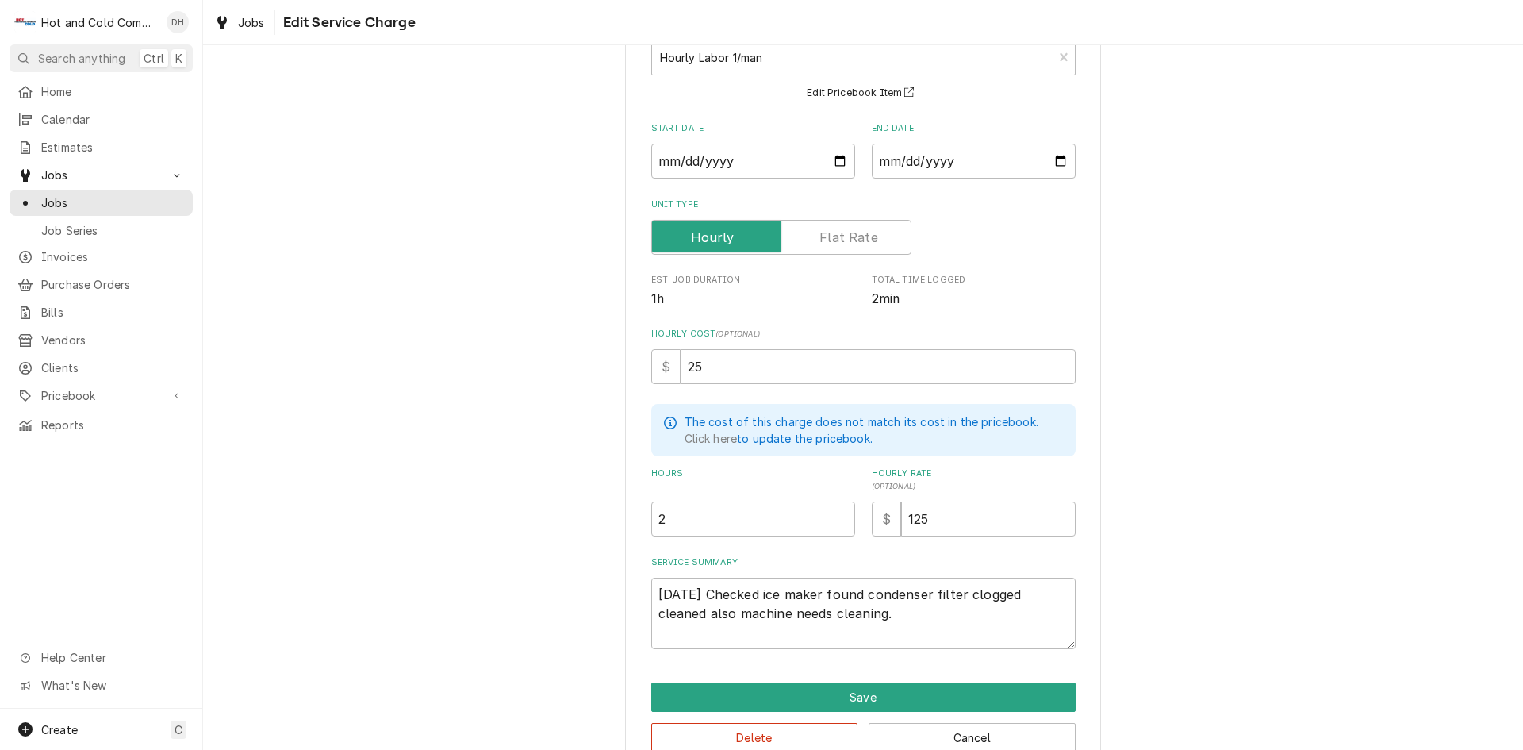
scroll to position [146, 0]
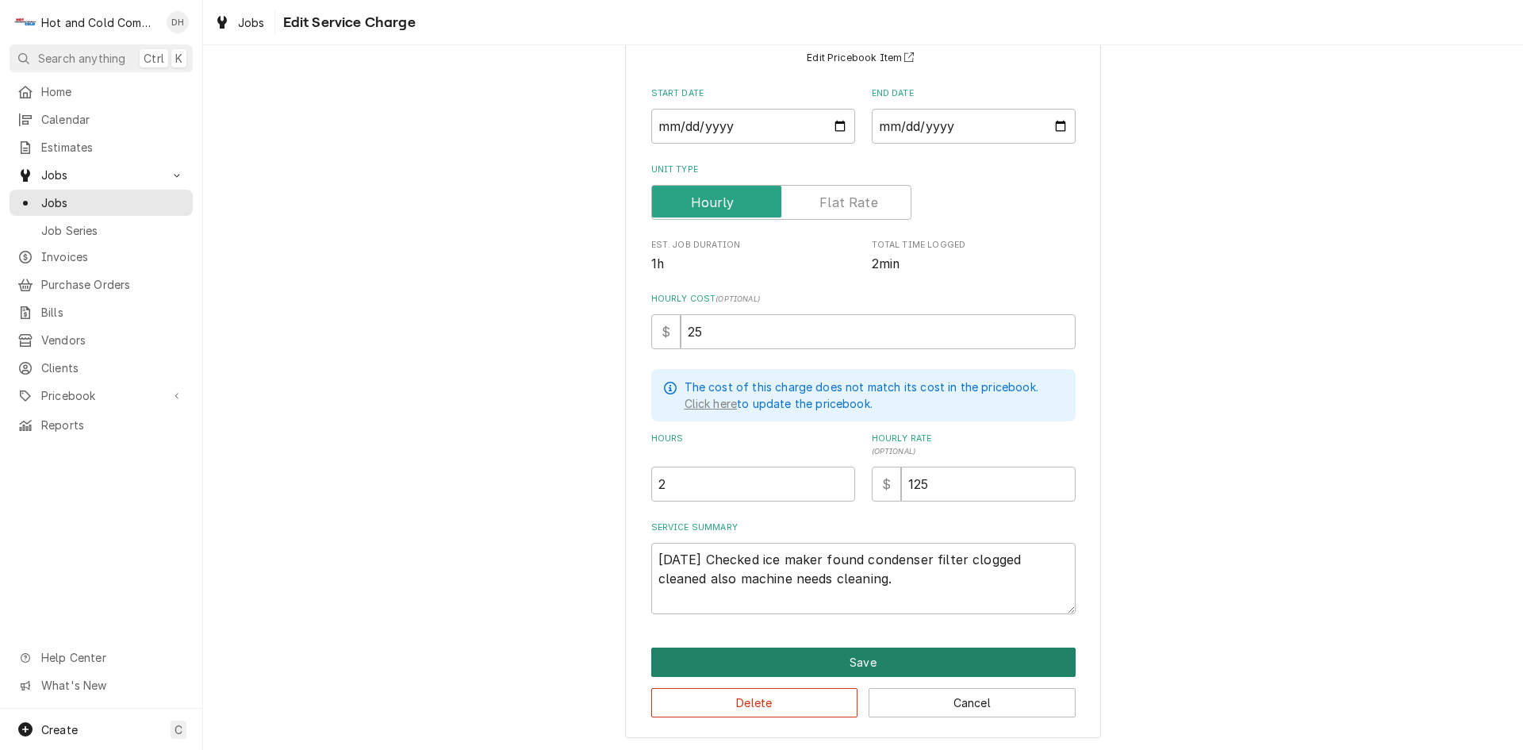
click at [851, 659] on button "Save" at bounding box center [863, 661] width 425 height 29
type textarea "x"
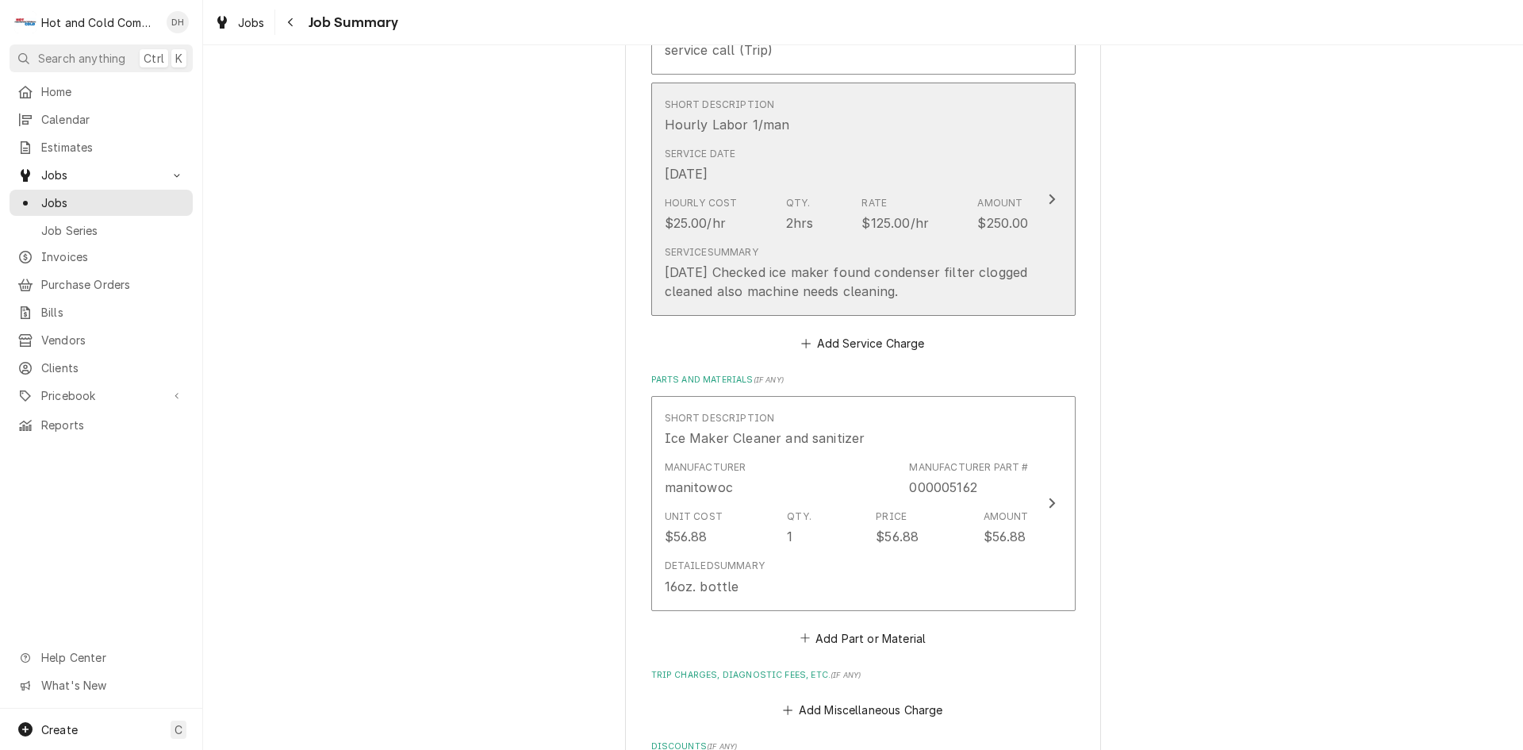
scroll to position [793, 0]
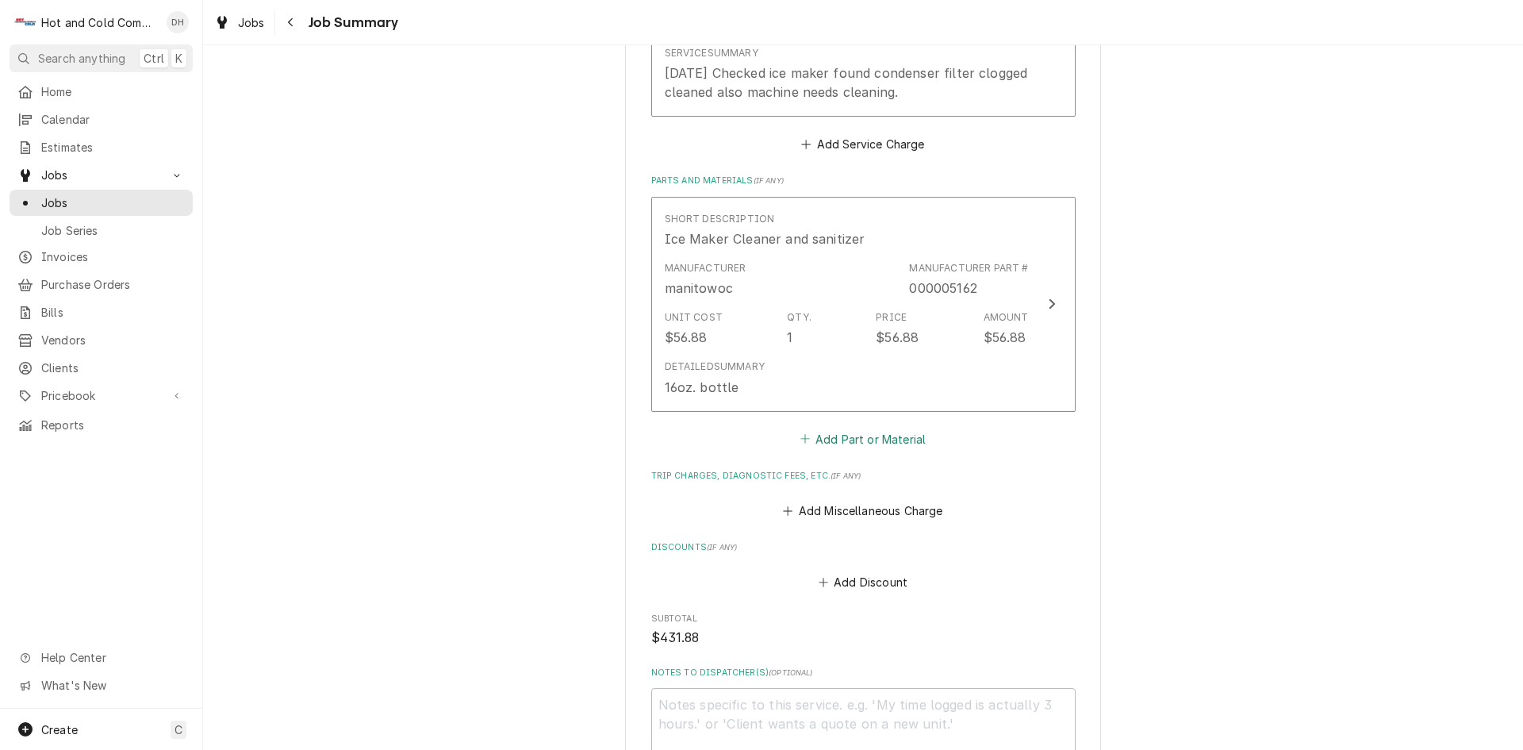
click at [834, 437] on button "Add Part or Material" at bounding box center [862, 439] width 131 height 22
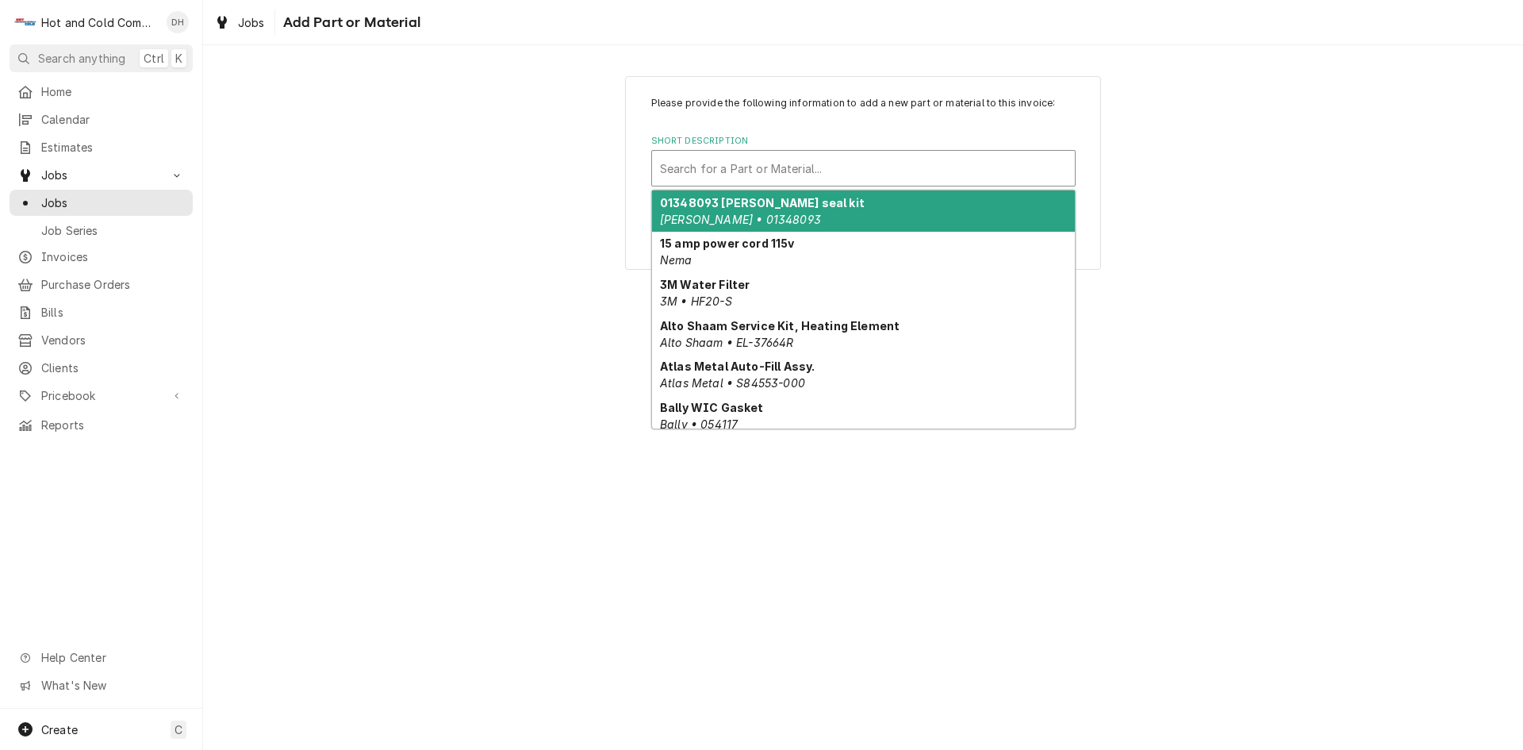
click at [809, 159] on div "Short Description" at bounding box center [863, 168] width 407 height 29
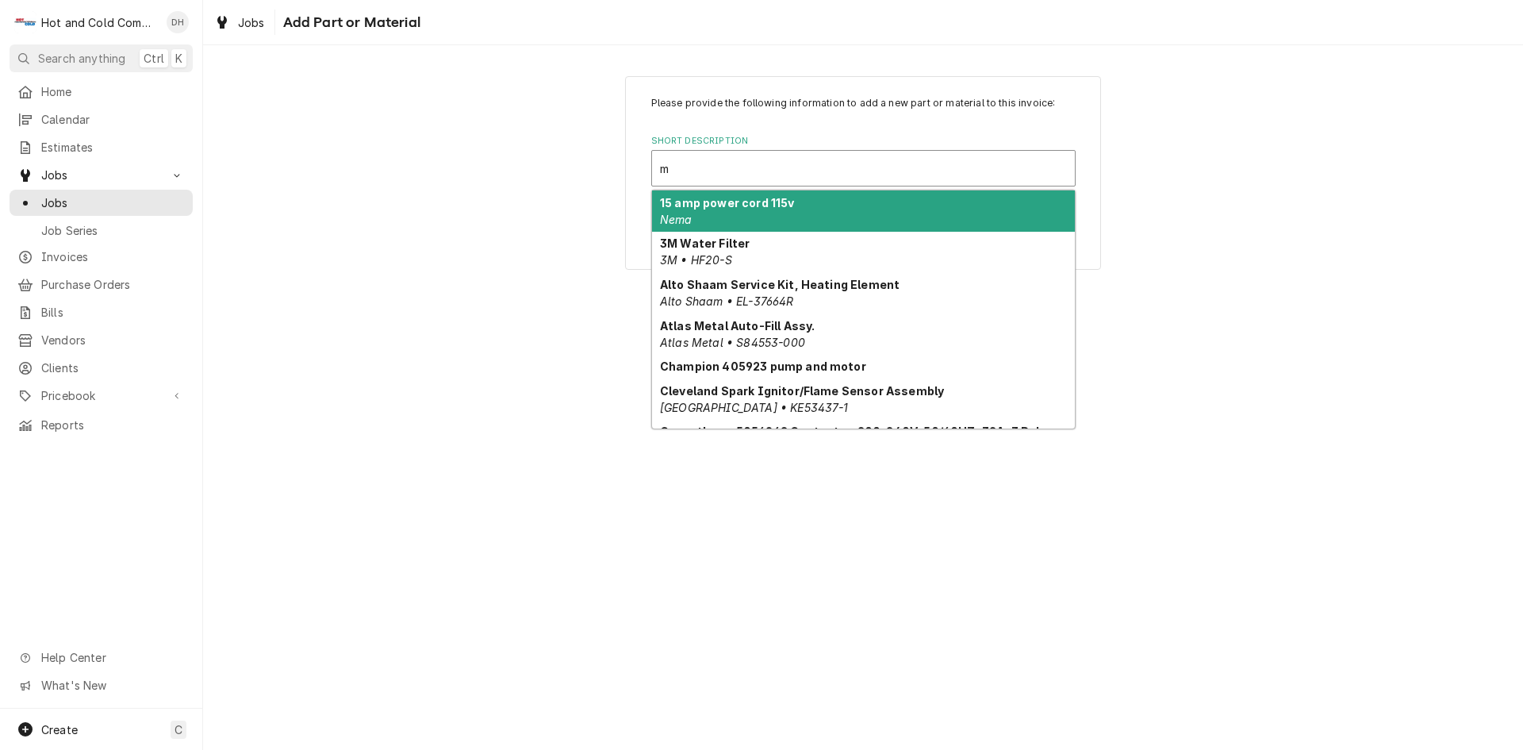
type input "ma"
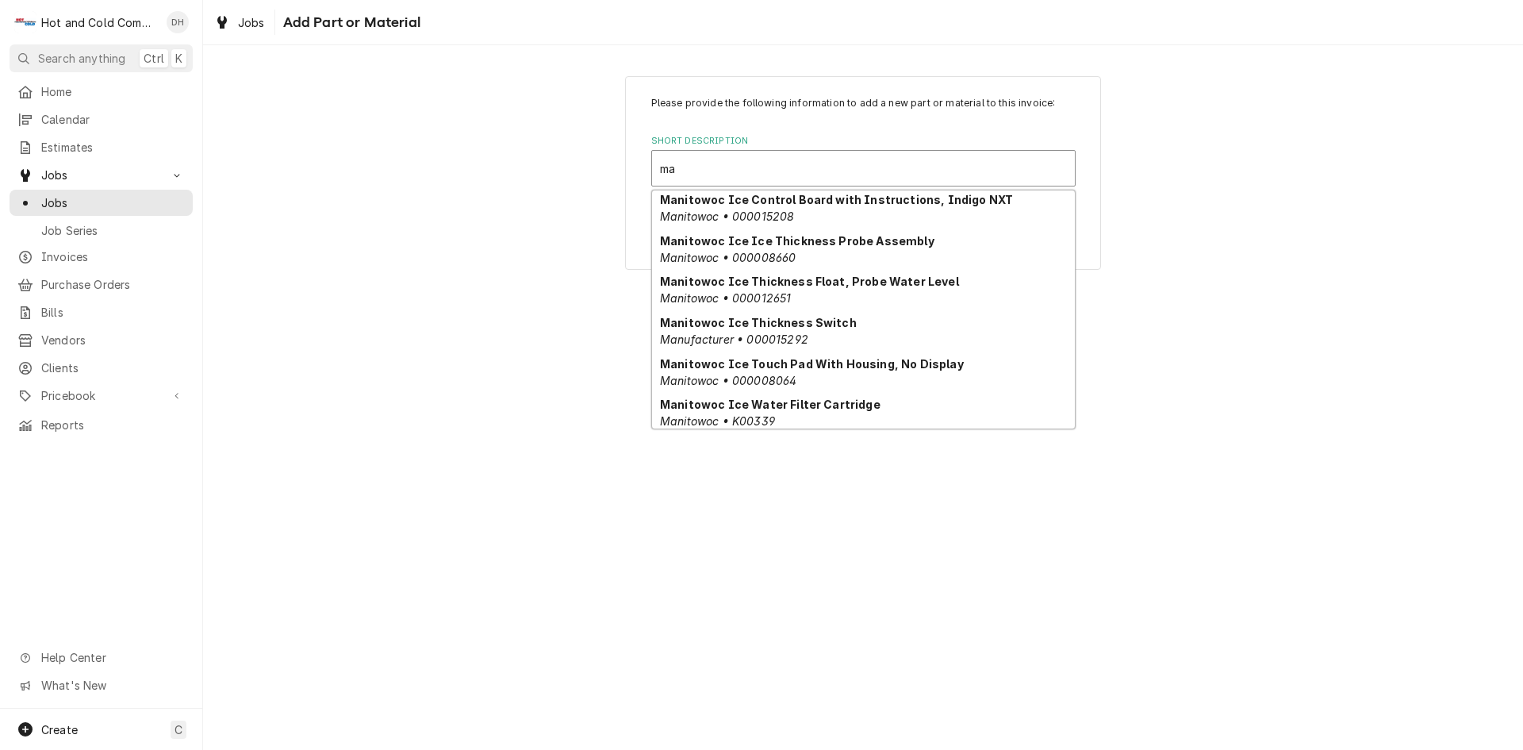
scroll to position [667, 0]
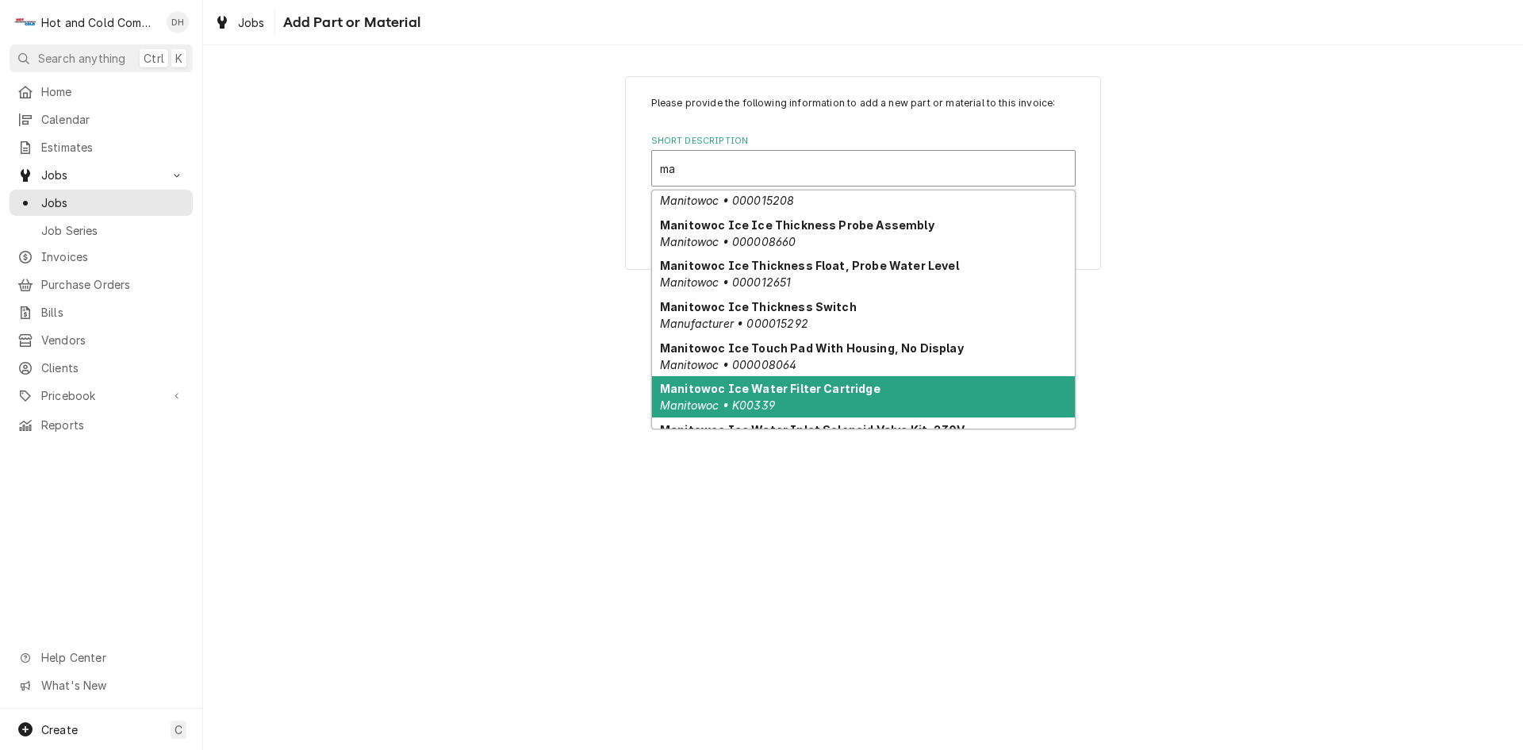
drag, startPoint x: 895, startPoint y: 398, endPoint x: 952, endPoint y: 393, distance: 57.4
click at [896, 398] on div "Manitowoc Ice Water Filter Cartridge Manitowoc • K00339" at bounding box center [863, 396] width 423 height 41
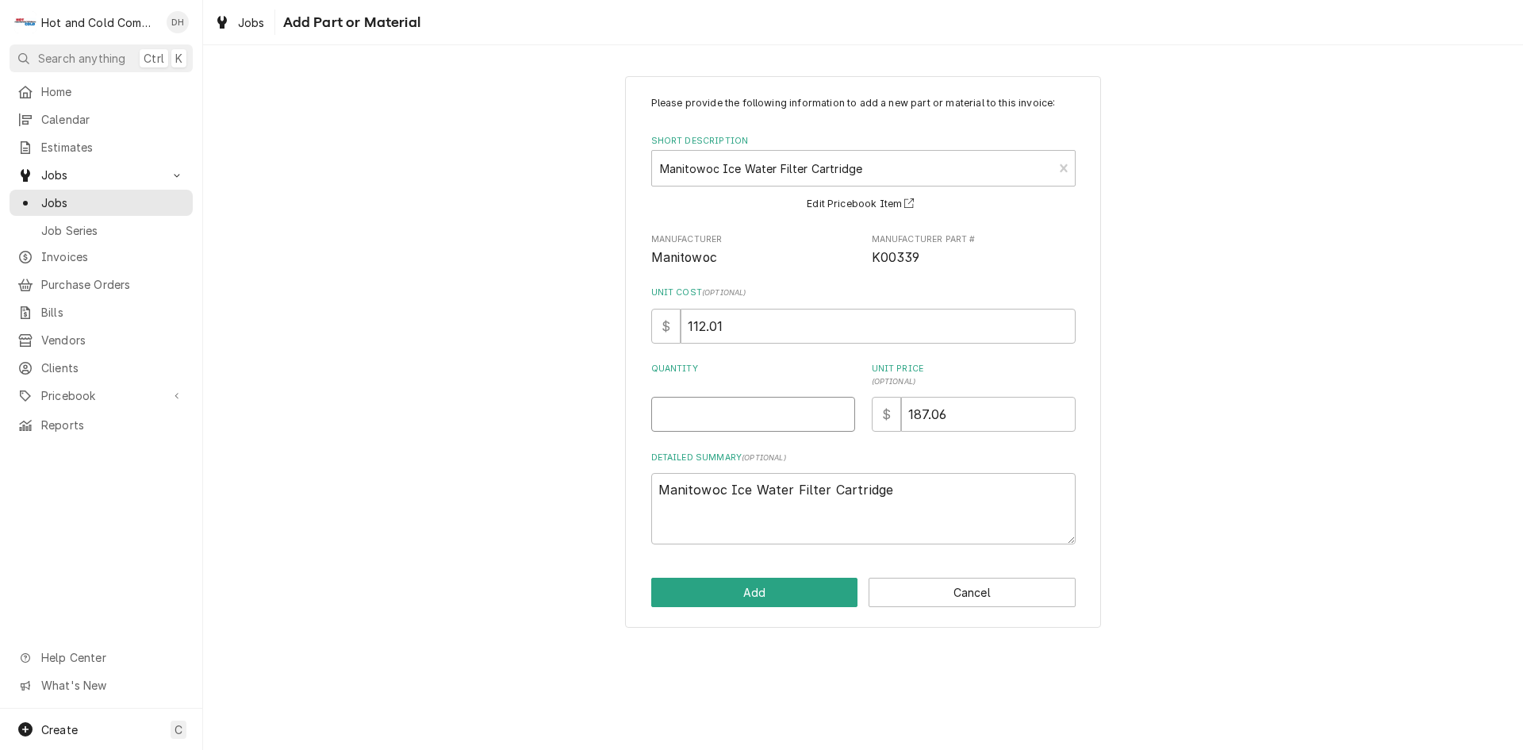
click at [667, 428] on input "Quantity" at bounding box center [753, 414] width 204 height 35
type textarea "x"
type input "1"
click at [747, 590] on button "Add" at bounding box center [754, 592] width 207 height 29
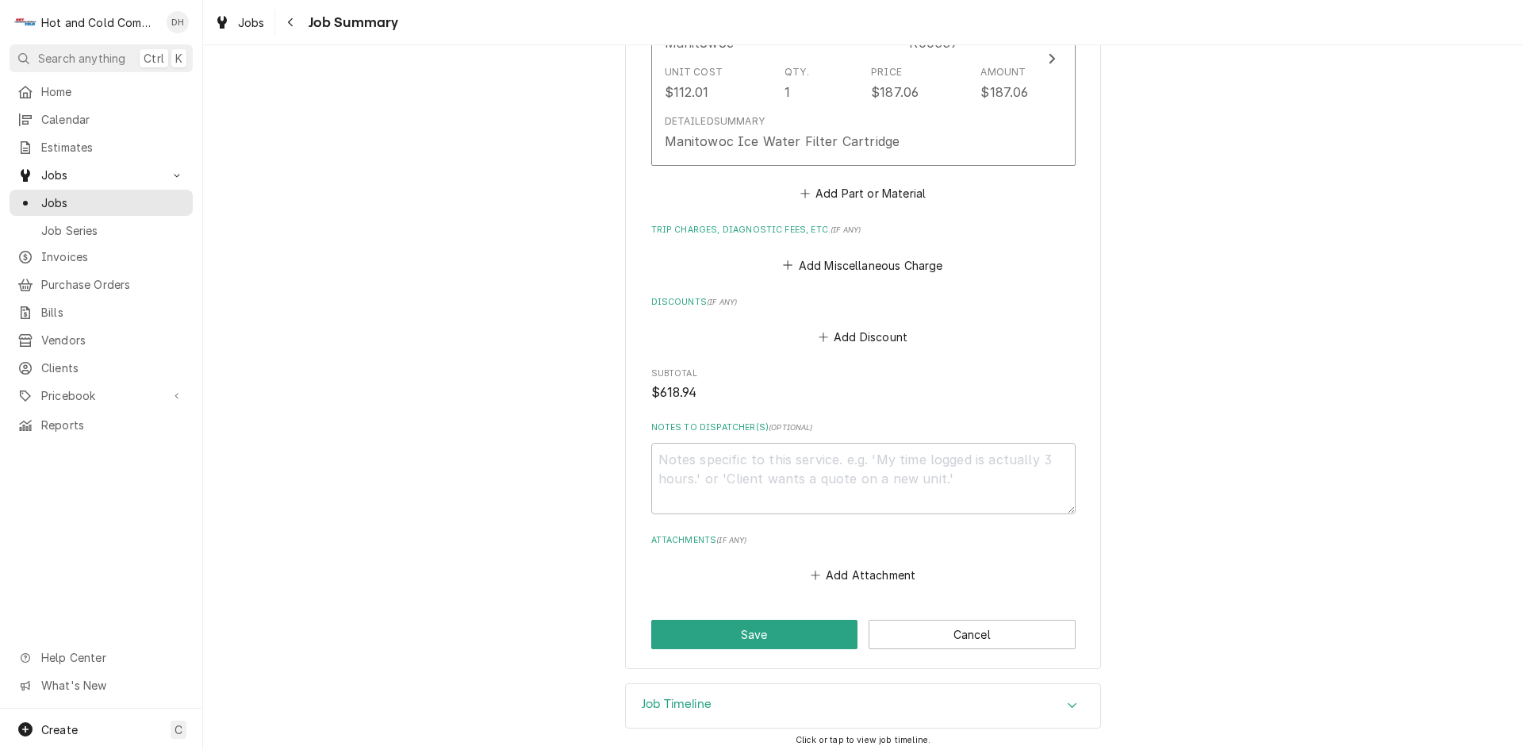
scroll to position [1270, 0]
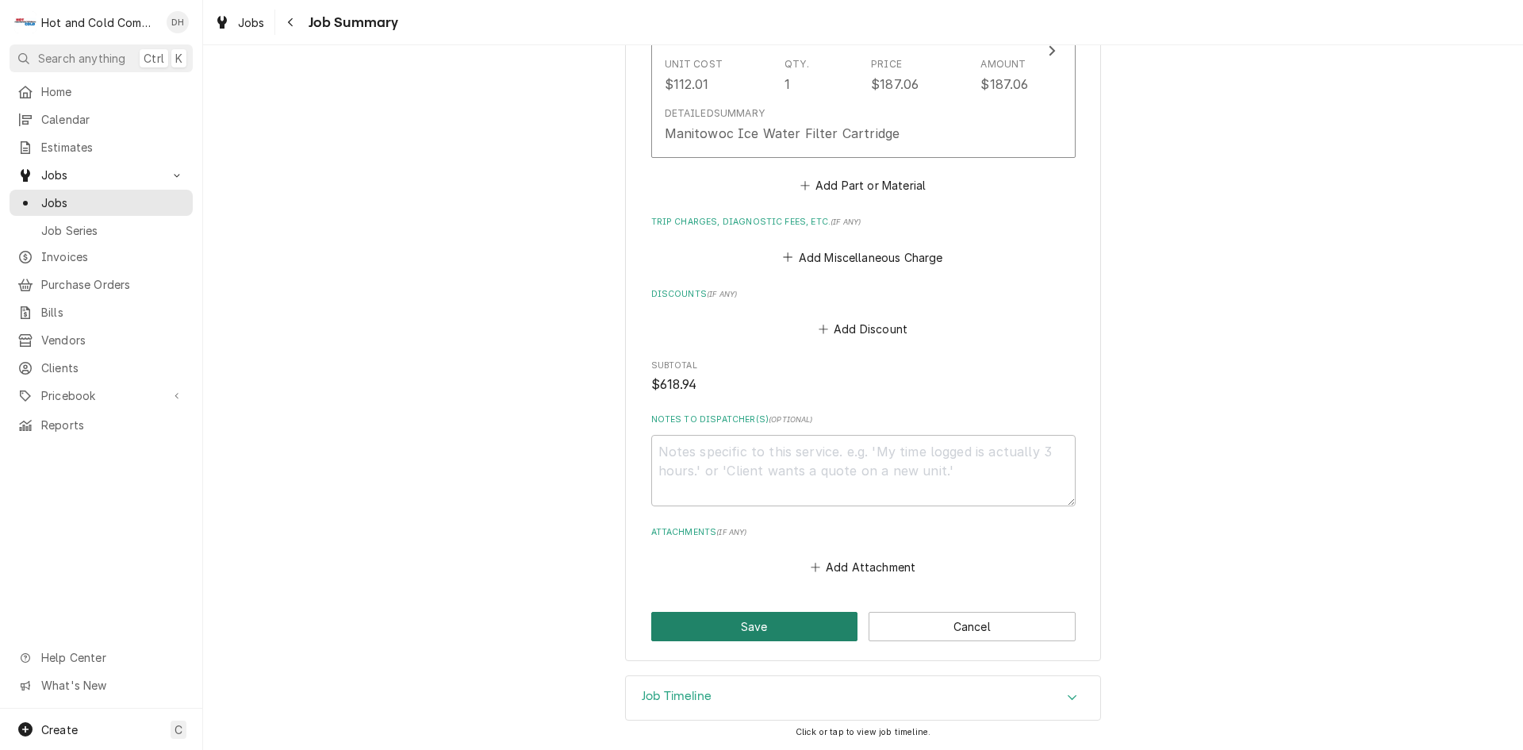
click at [761, 636] on button "Save" at bounding box center [754, 626] width 207 height 29
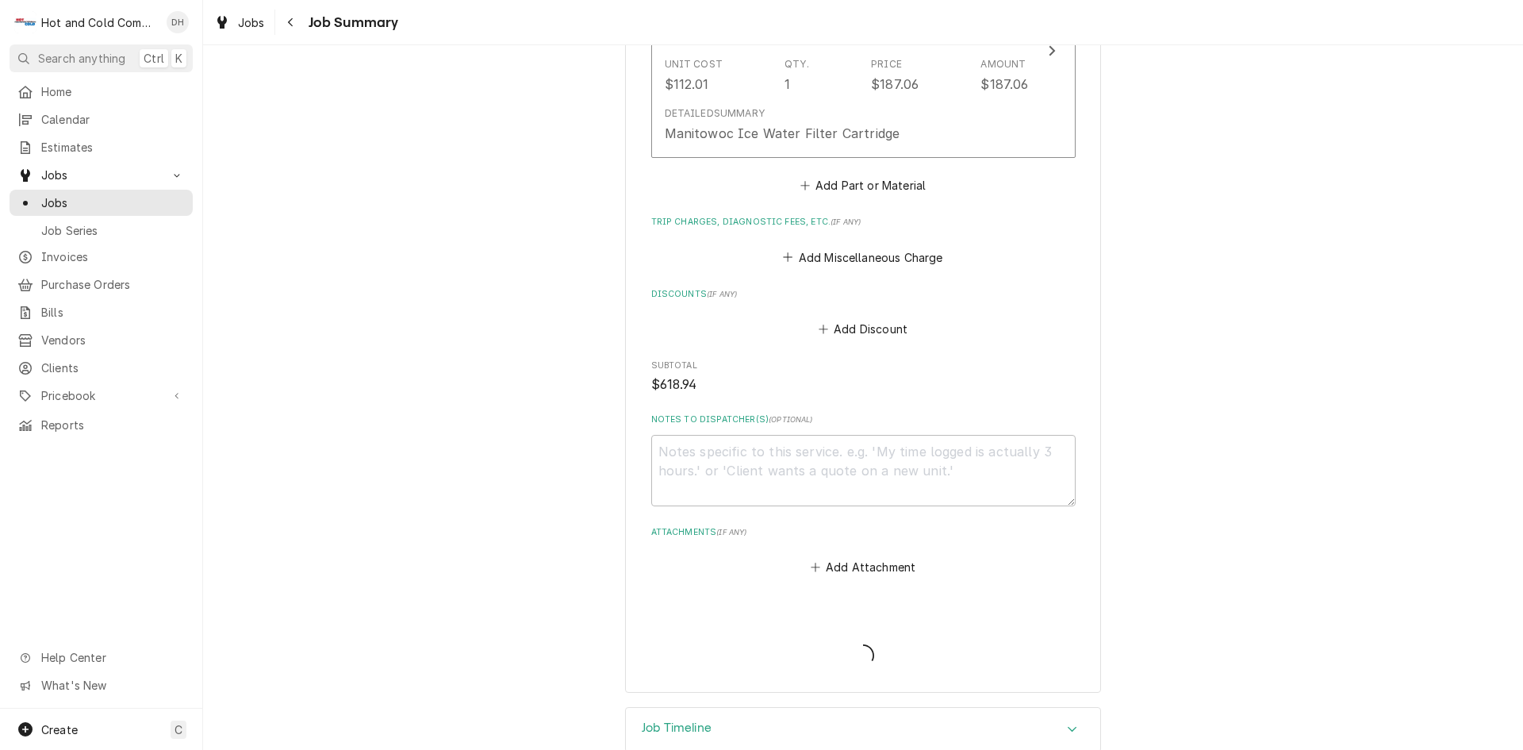
type textarea "x"
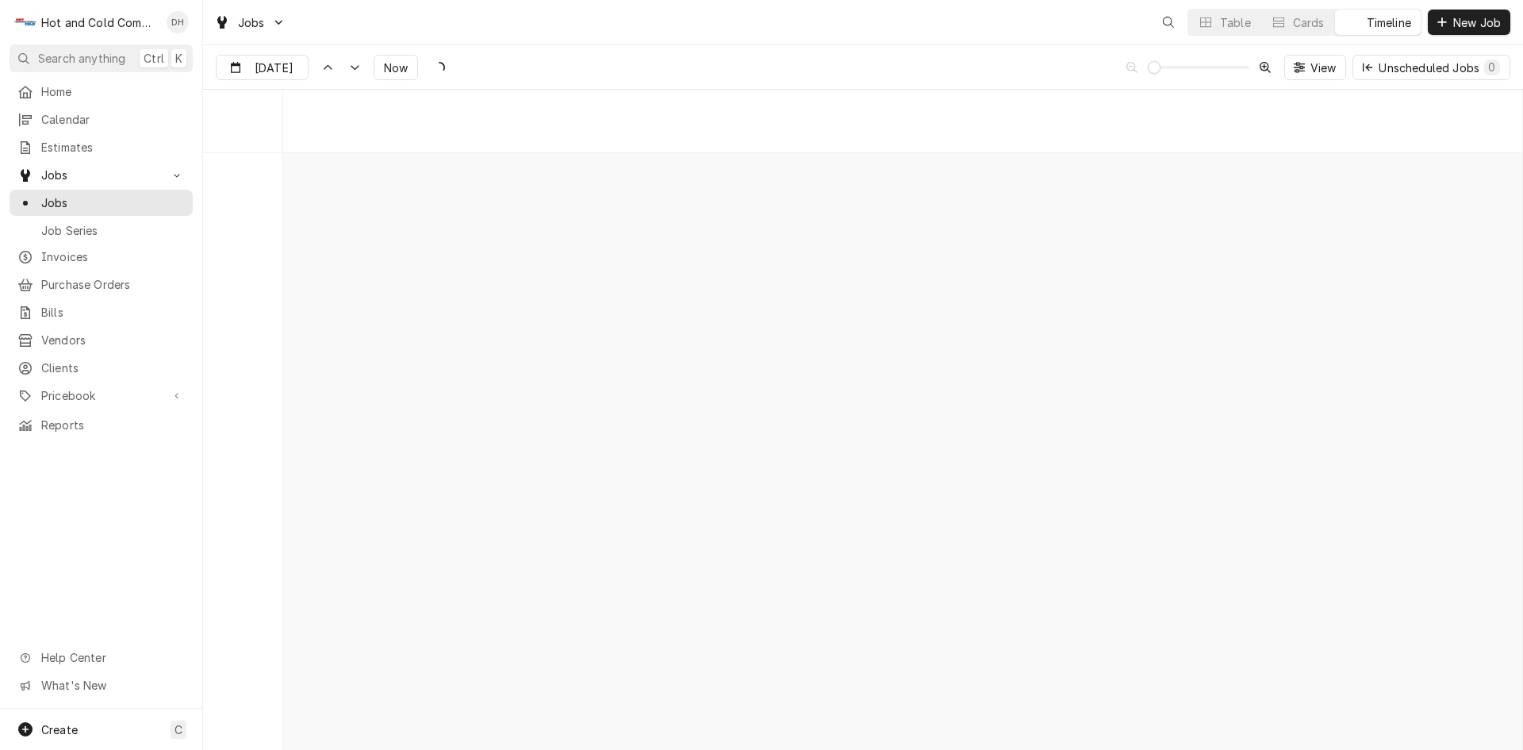
scroll to position [12431, 0]
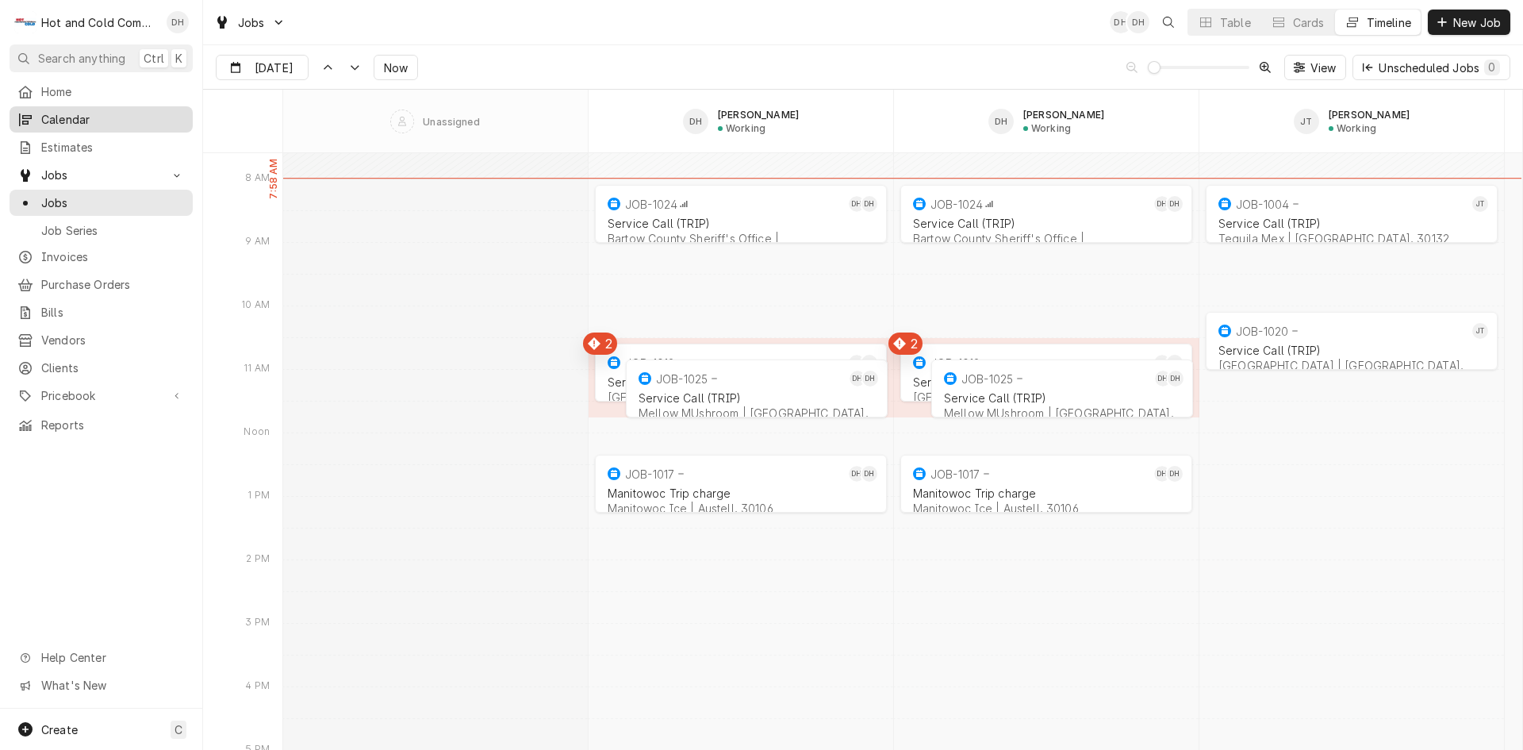
click at [62, 119] on span "Calendar" at bounding box center [113, 119] width 144 height 17
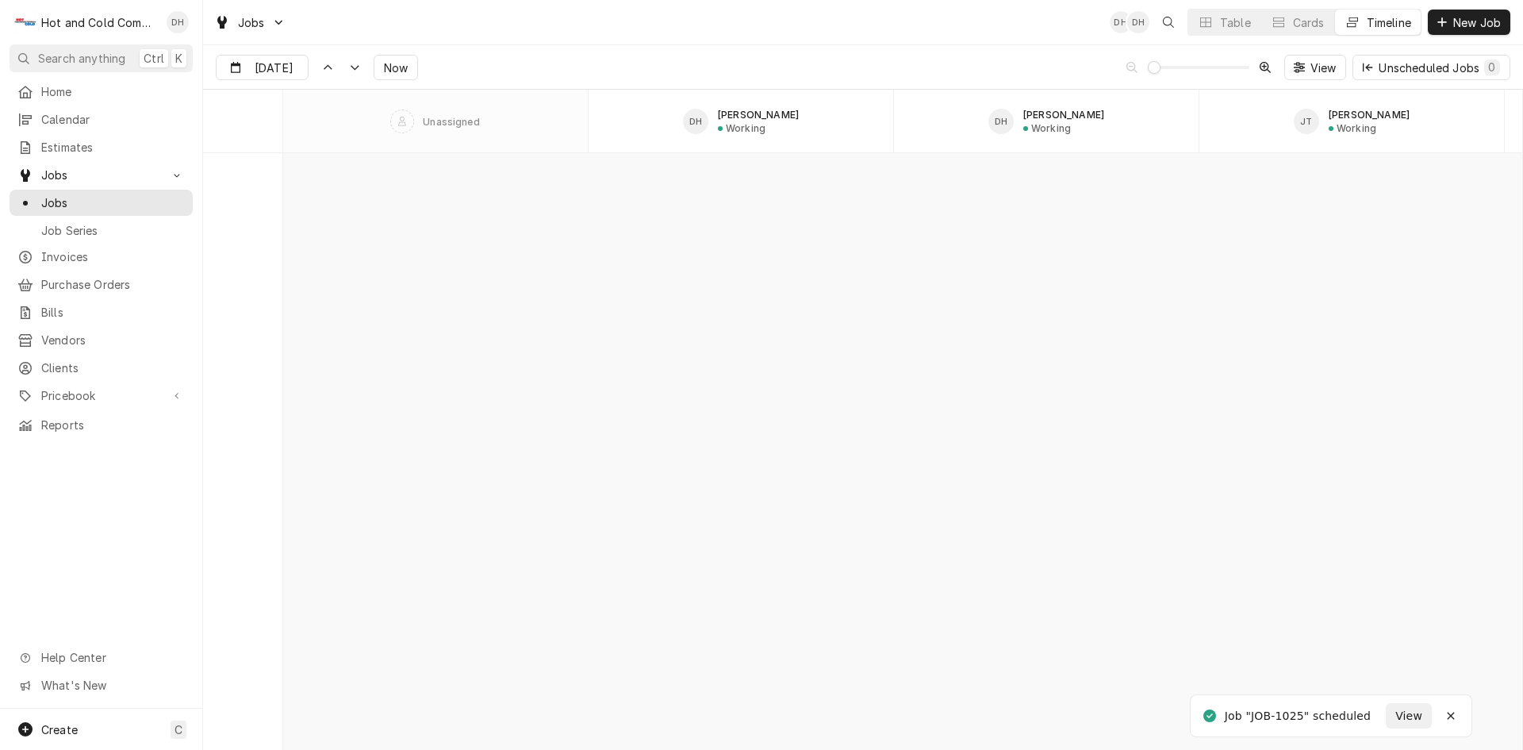
scroll to position [12431, 0]
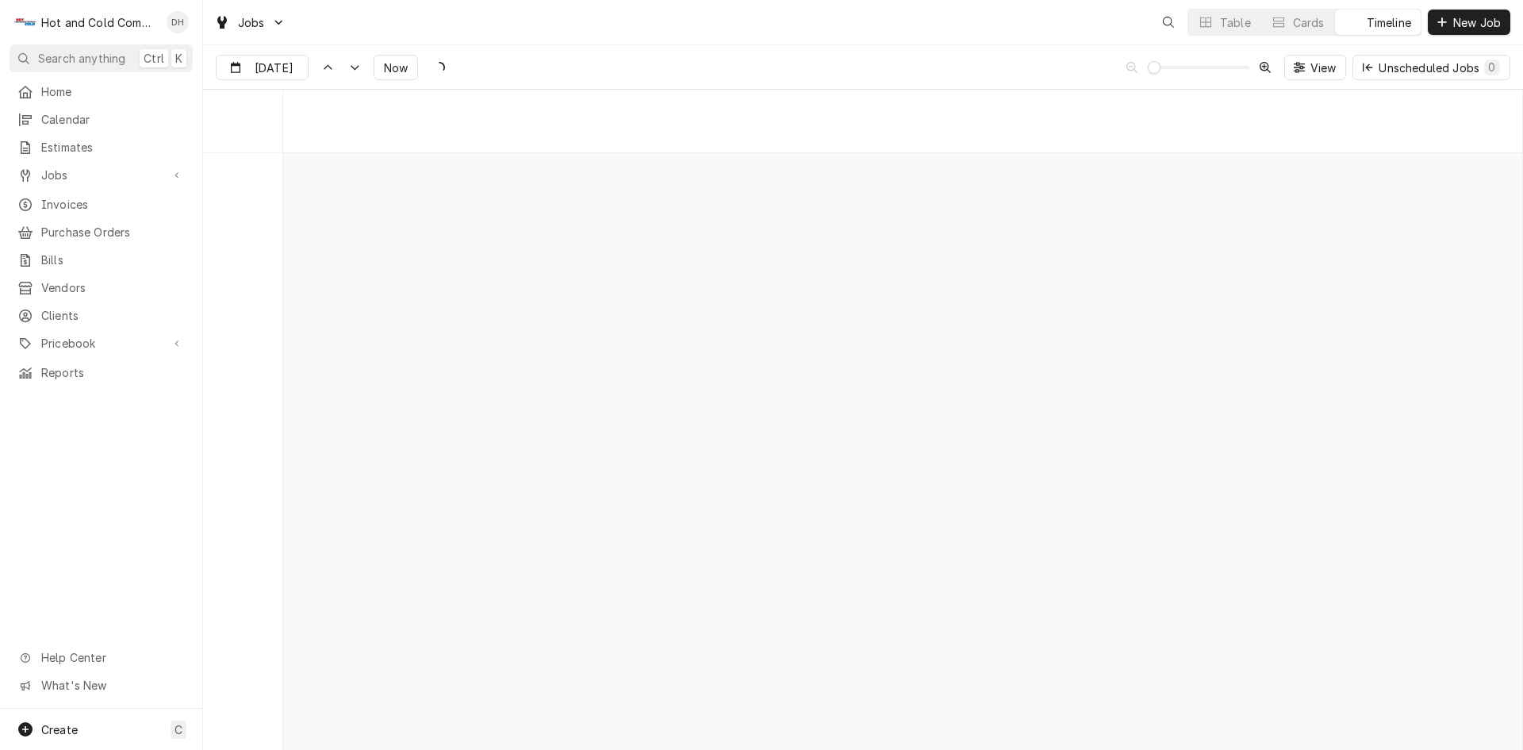
scroll to position [12431, 0]
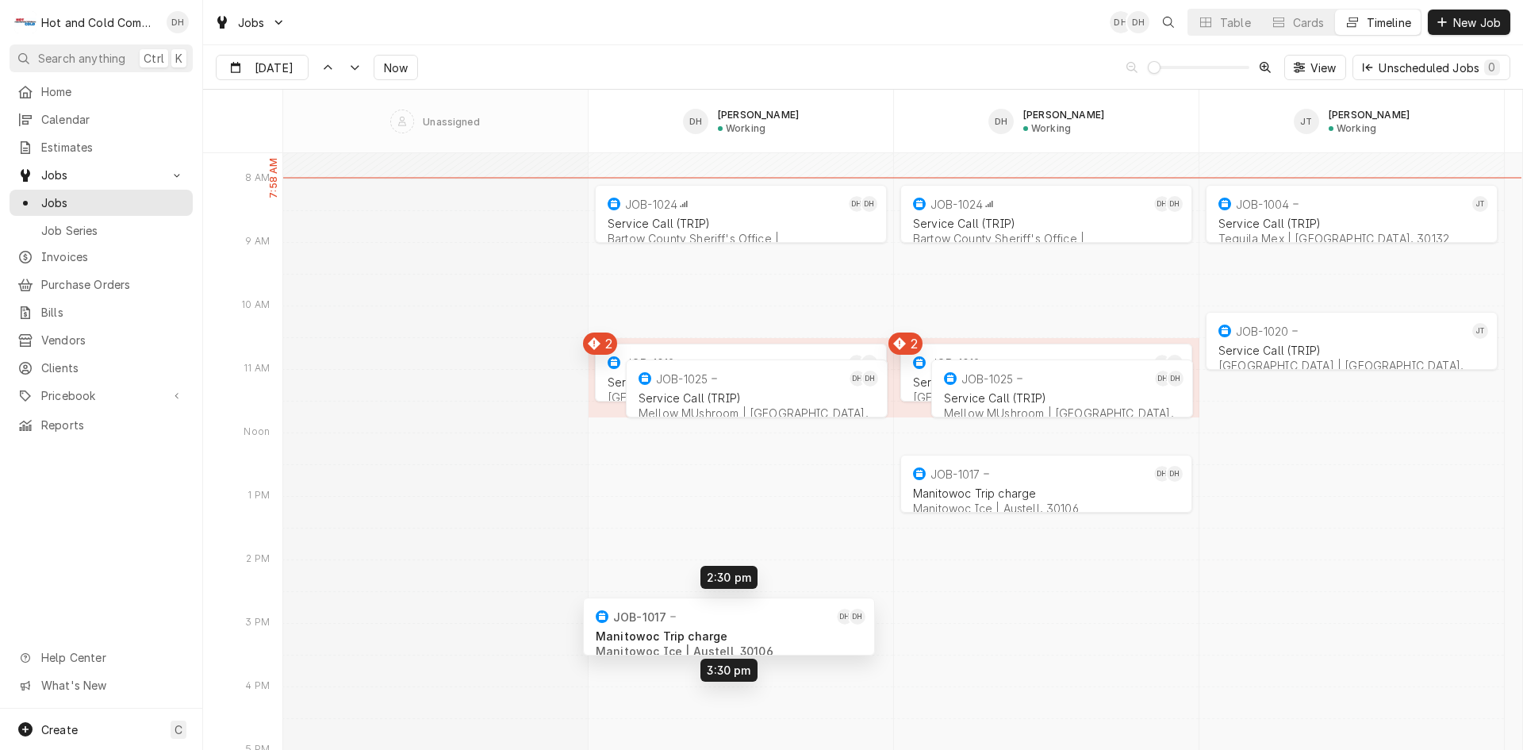
drag, startPoint x: 756, startPoint y: 488, endPoint x: 744, endPoint y: 628, distance: 140.2
click at [744, 628] on div "8:00 AM 9:00 AM JOB-1024 DH DH Service Call (TRIP) Bartow County Sheriff's Offi…" at bounding box center [902, 592] width 1239 height 25740
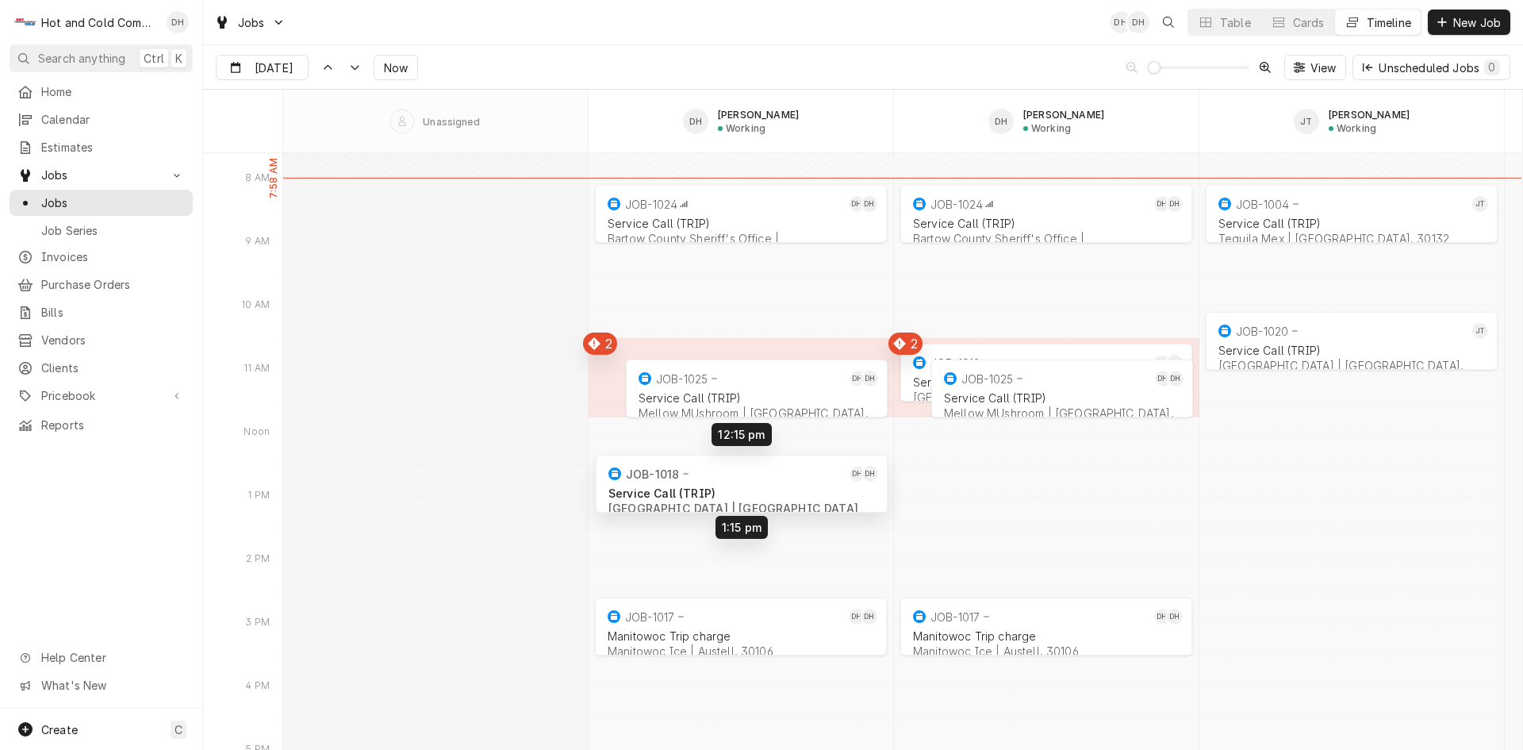
drag, startPoint x: 609, startPoint y: 371, endPoint x: 610, endPoint y: 480, distance: 108.7
click at [610, 480] on div "8:00 AM 9:00 AM JOB-1024 DH DH Service Call (TRIP) Bartow County Sheriff's Offi…" at bounding box center [902, 592] width 1239 height 25740
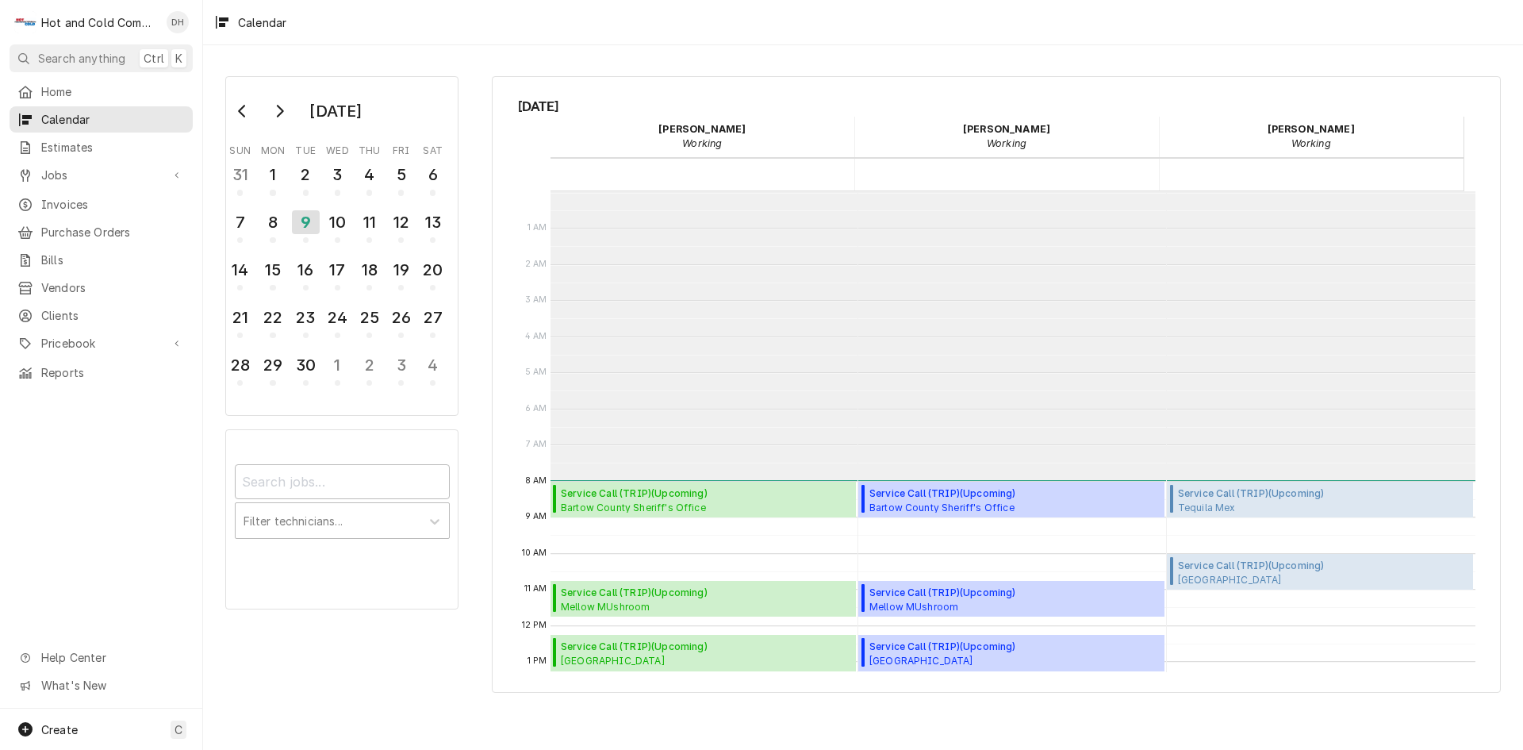
scroll to position [290, 0]
